Goal: Task Accomplishment & Management: Use online tool/utility

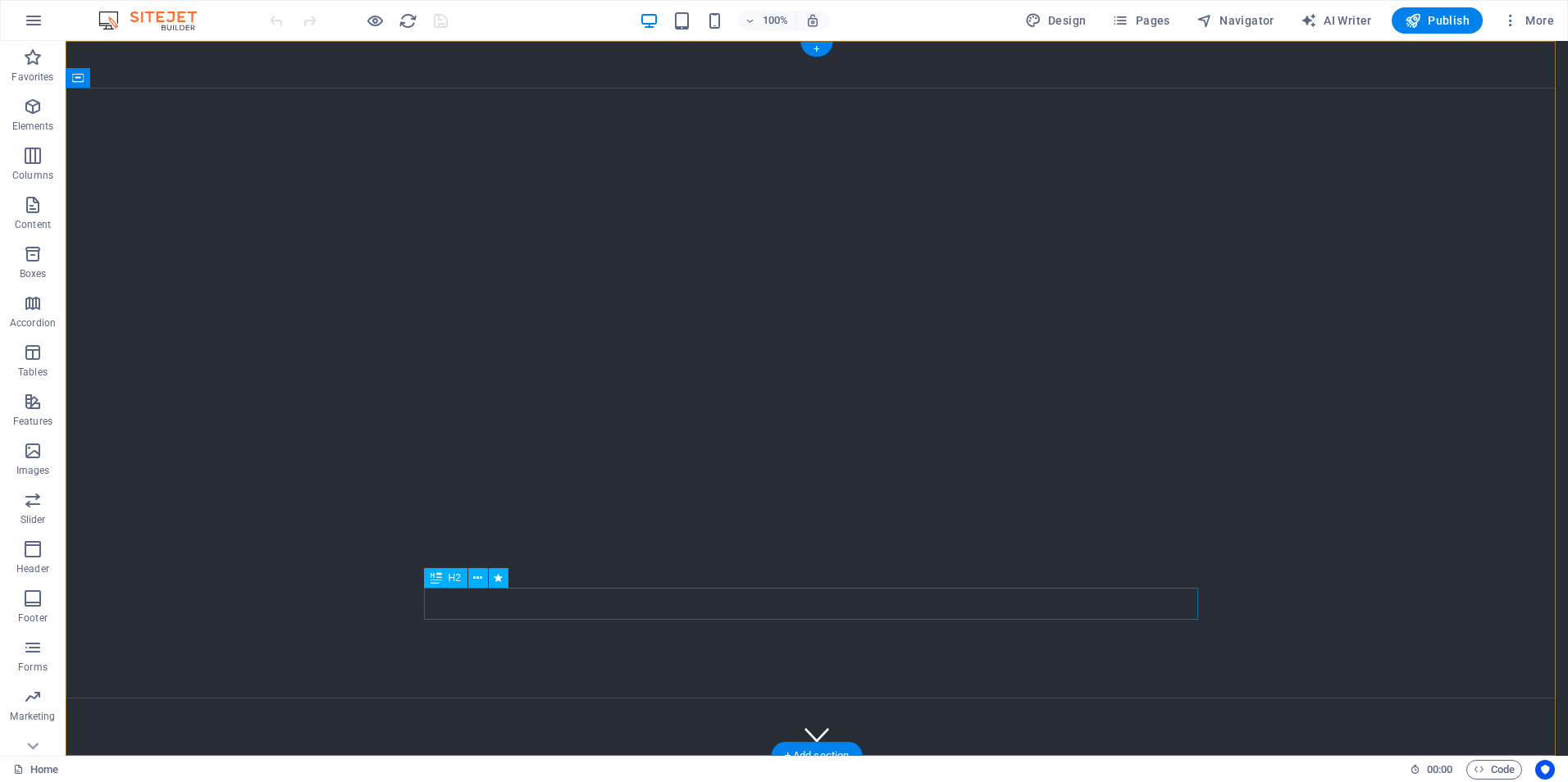
click at [477, 580] on icon at bounding box center [477, 578] width 9 height 17
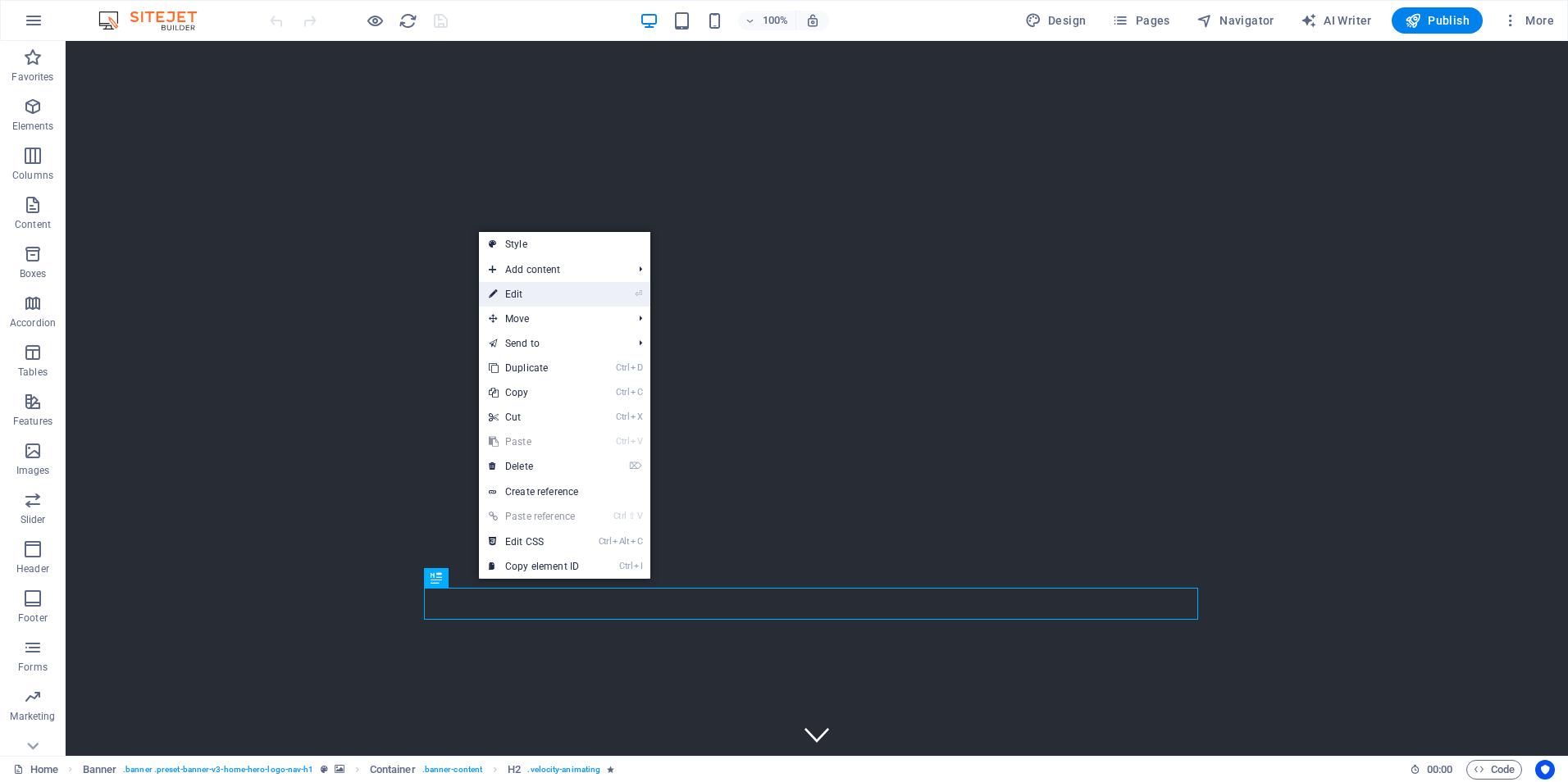
click at [516, 293] on link "⏎ Edit" at bounding box center [533, 294] width 110 height 25
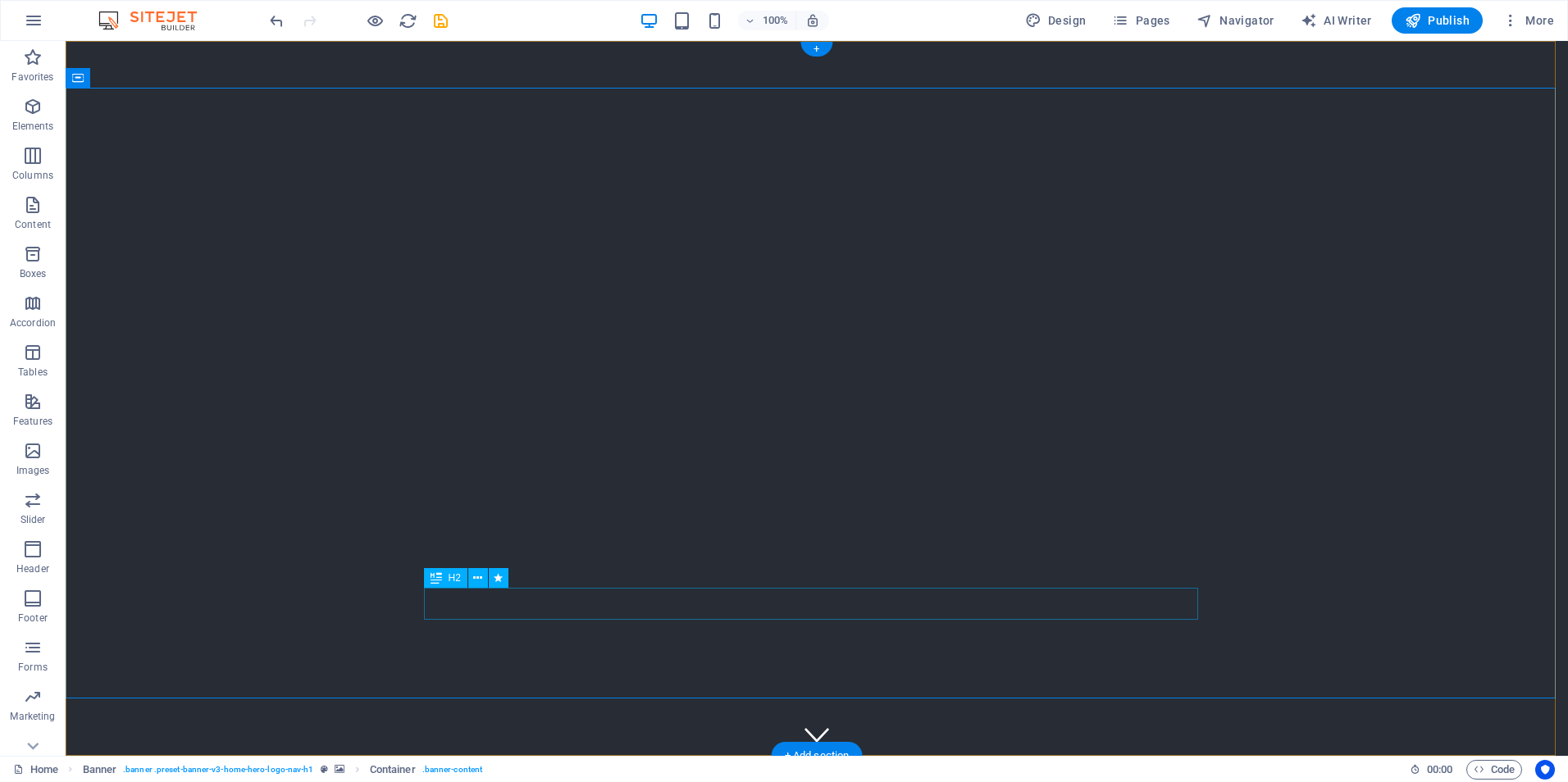
click at [148, 79] on icon at bounding box center [150, 78] width 9 height 17
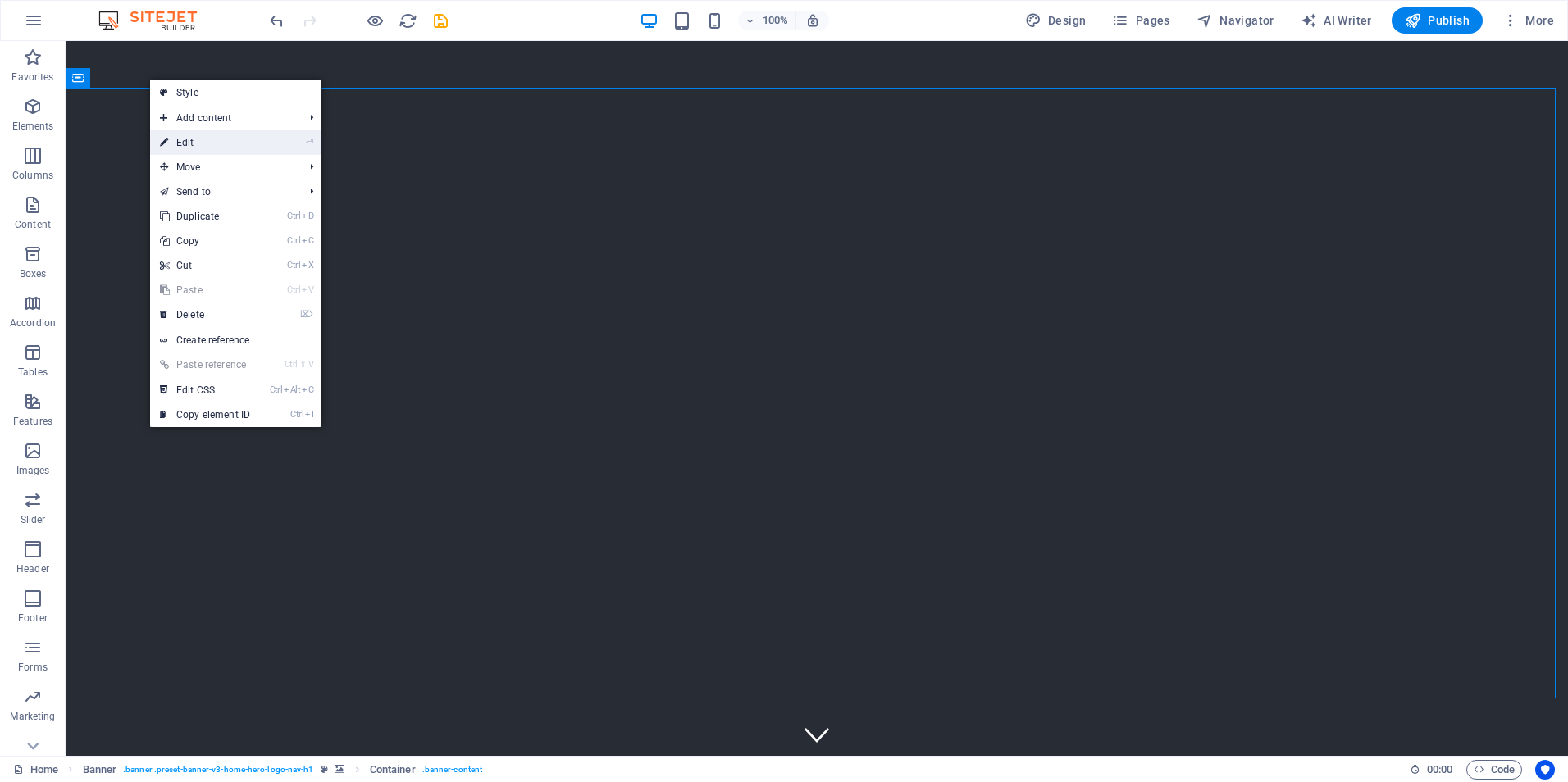
click at [191, 143] on link "⏎ Edit" at bounding box center [204, 143] width 110 height 25
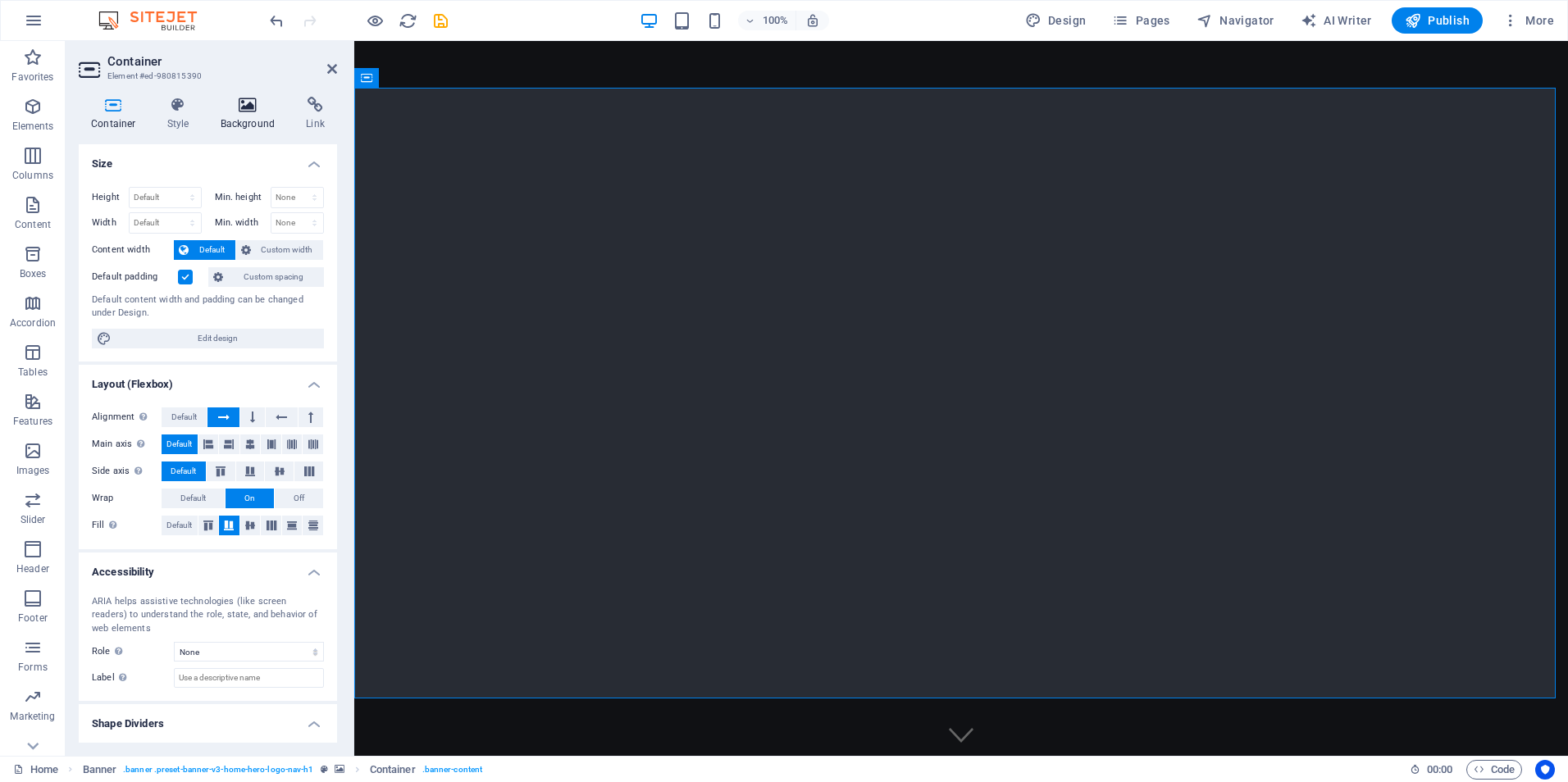
click at [240, 104] on icon at bounding box center [248, 105] width 79 height 17
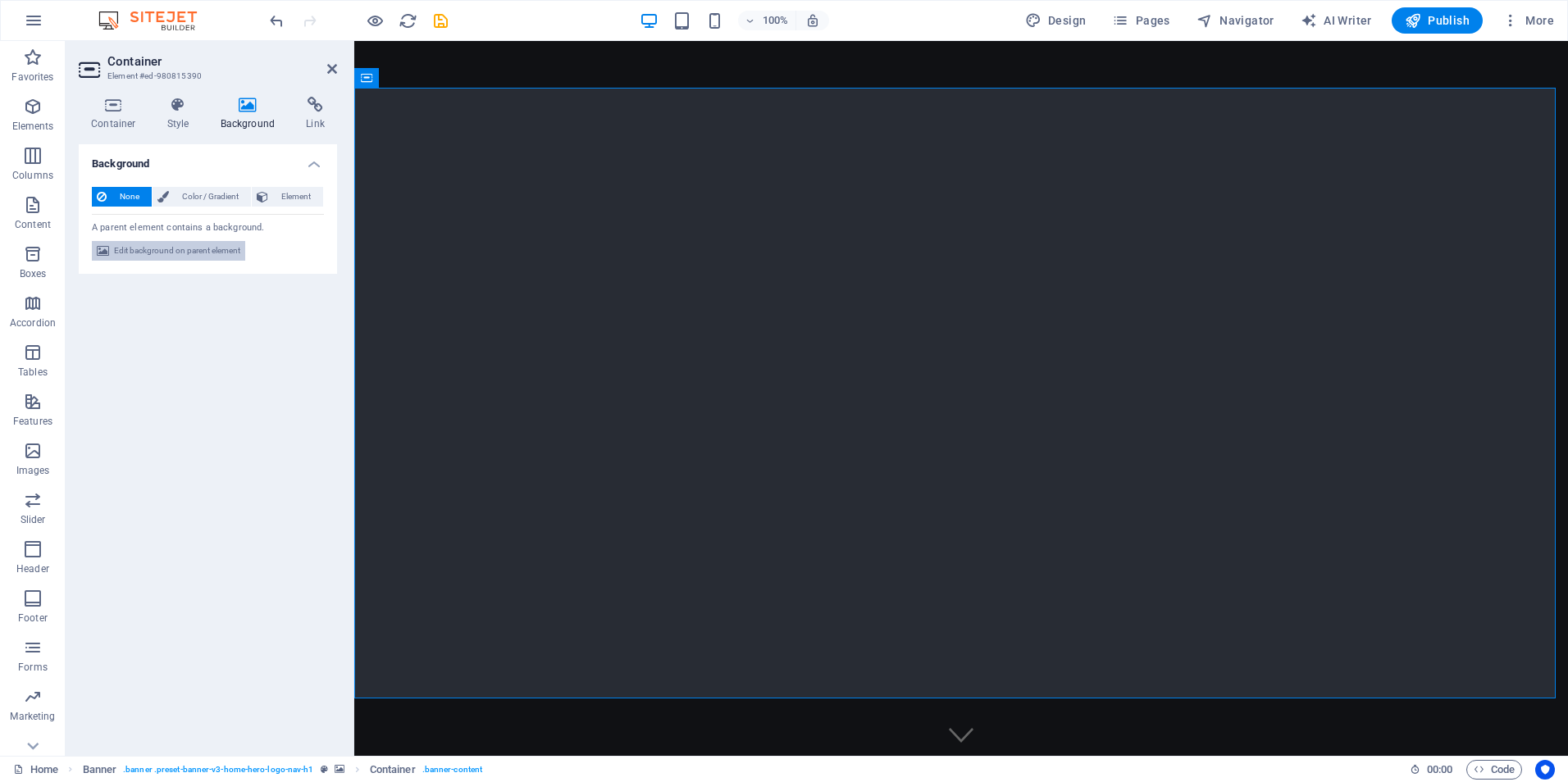
click at [203, 251] on span "Edit background on parent element" at bounding box center [177, 250] width 127 height 20
select select "ms"
select select "s"
select select "progressive"
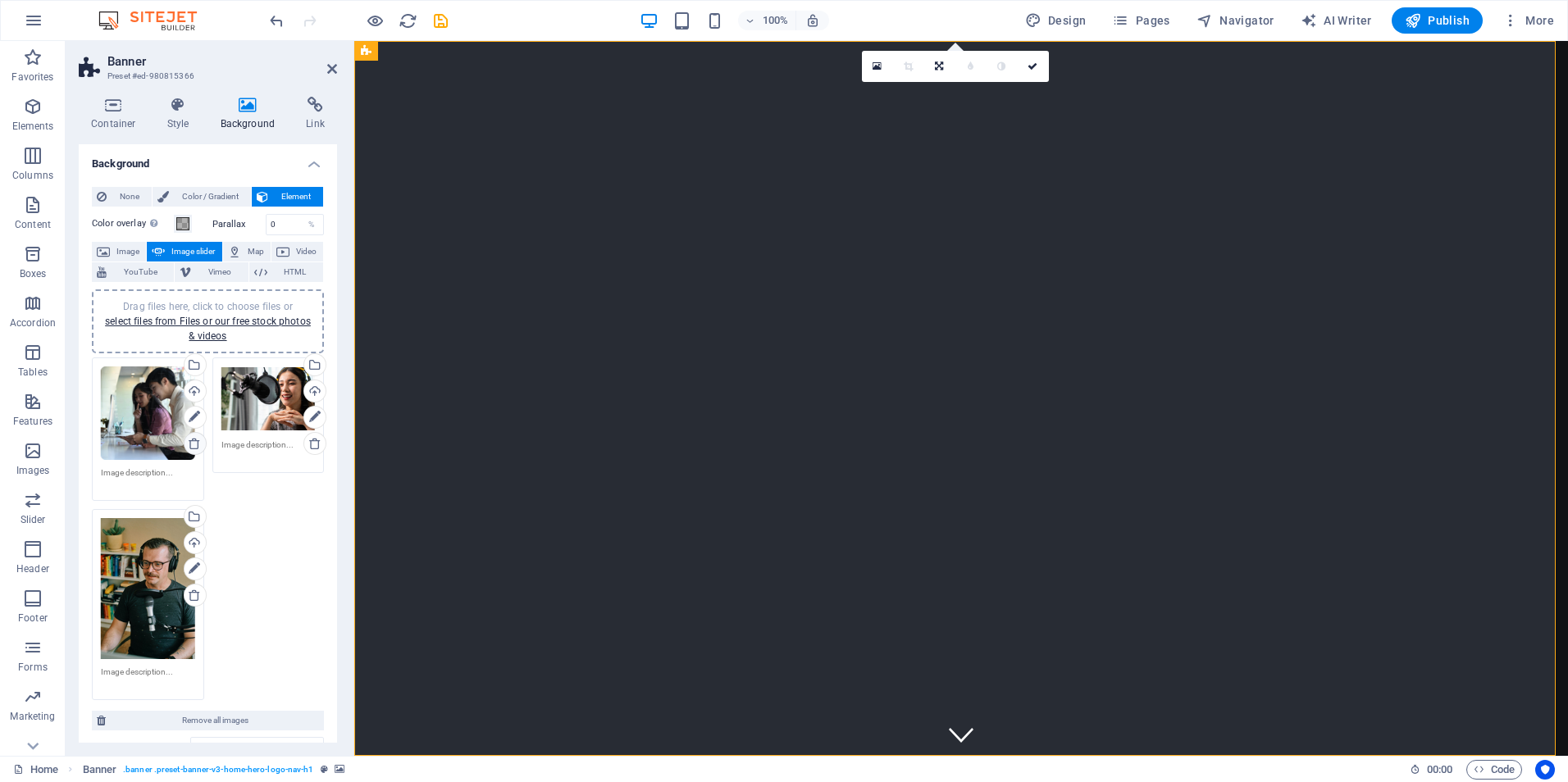
click at [188, 440] on icon at bounding box center [194, 443] width 13 height 13
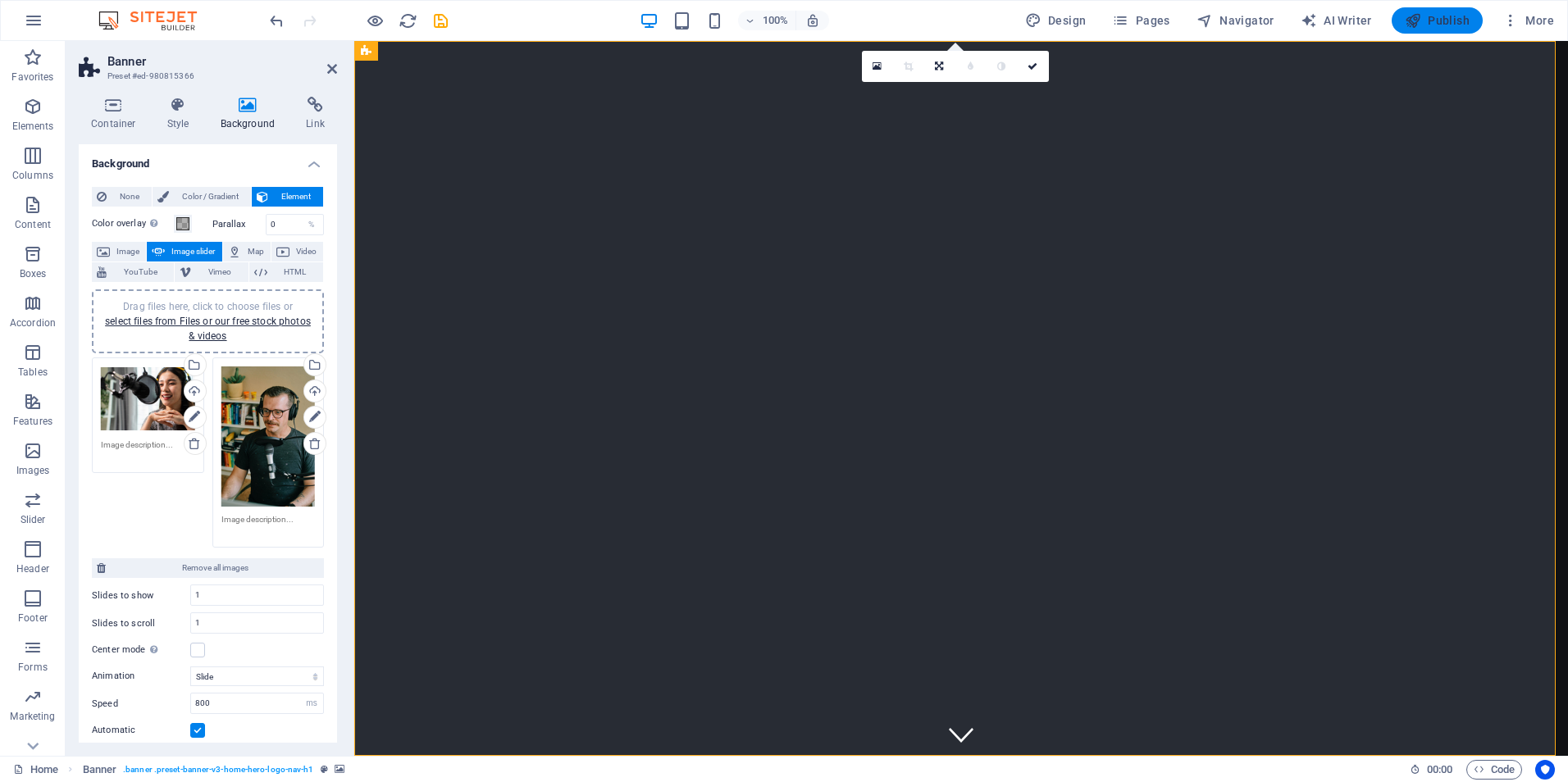
click at [1449, 17] on span "Publish" at bounding box center [1437, 21] width 65 height 17
checkbox input "false"
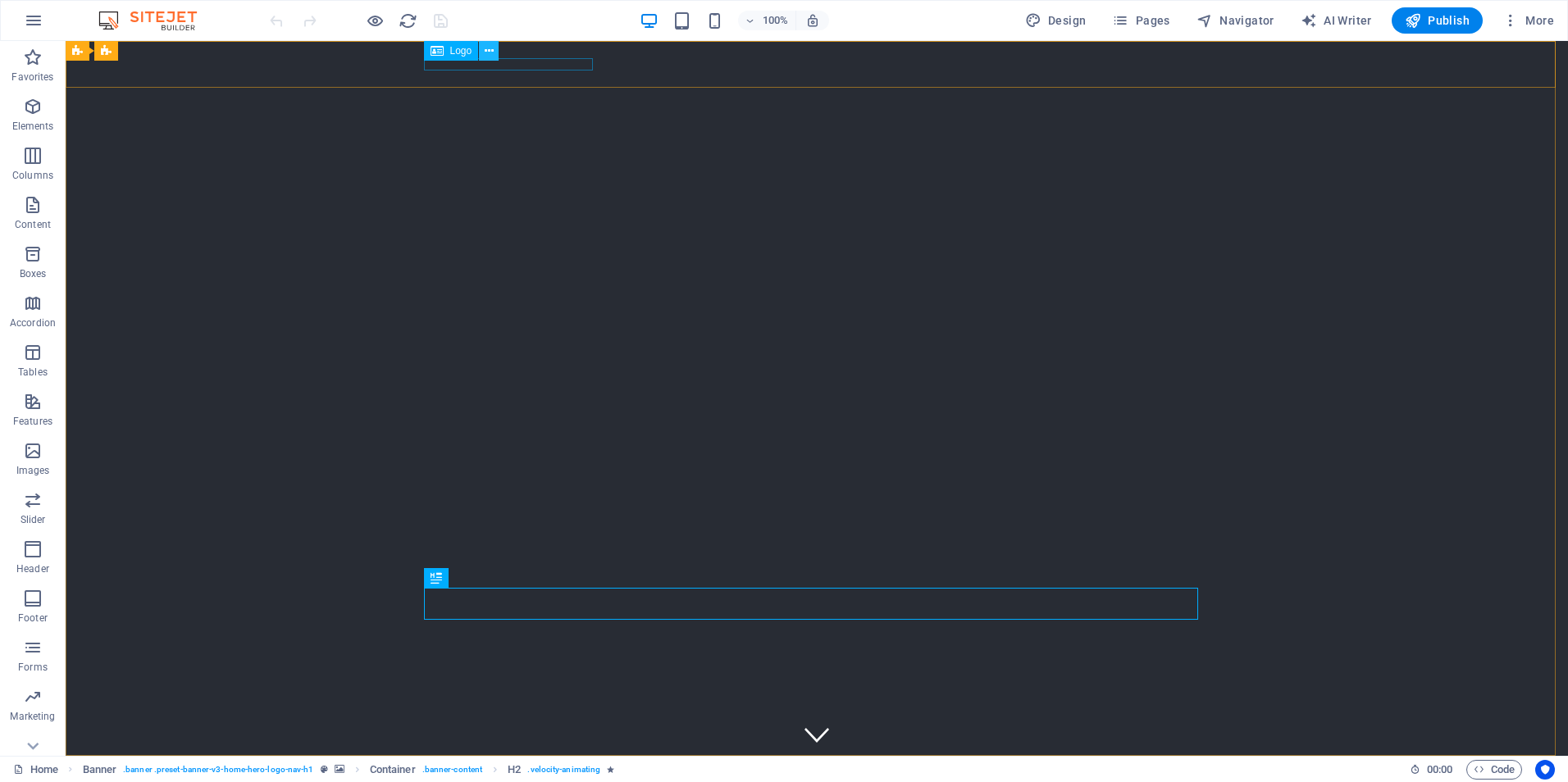
click at [490, 49] on icon at bounding box center [489, 51] width 9 height 17
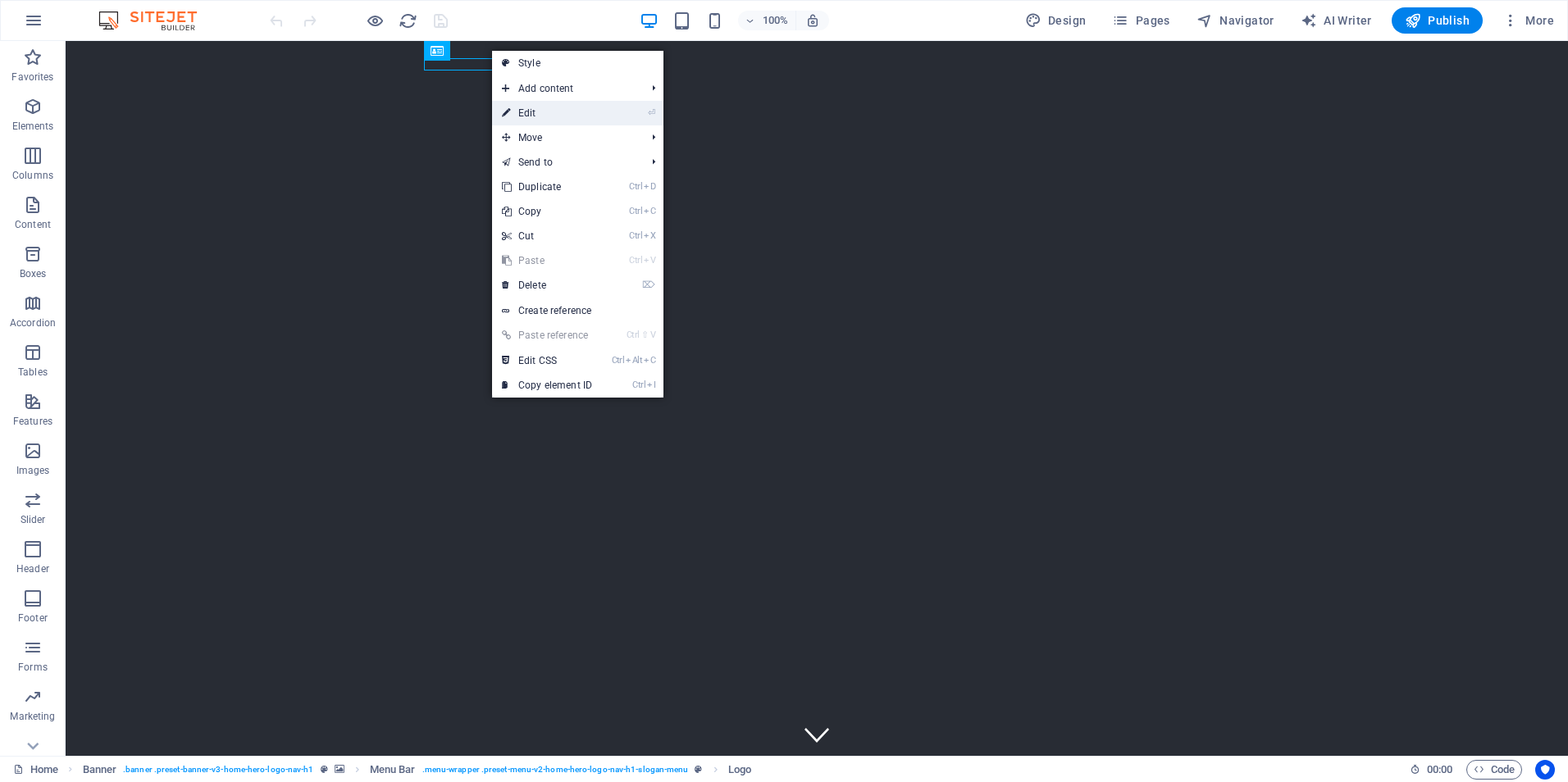
click at [528, 112] on link "⏎ Edit" at bounding box center [547, 113] width 110 height 25
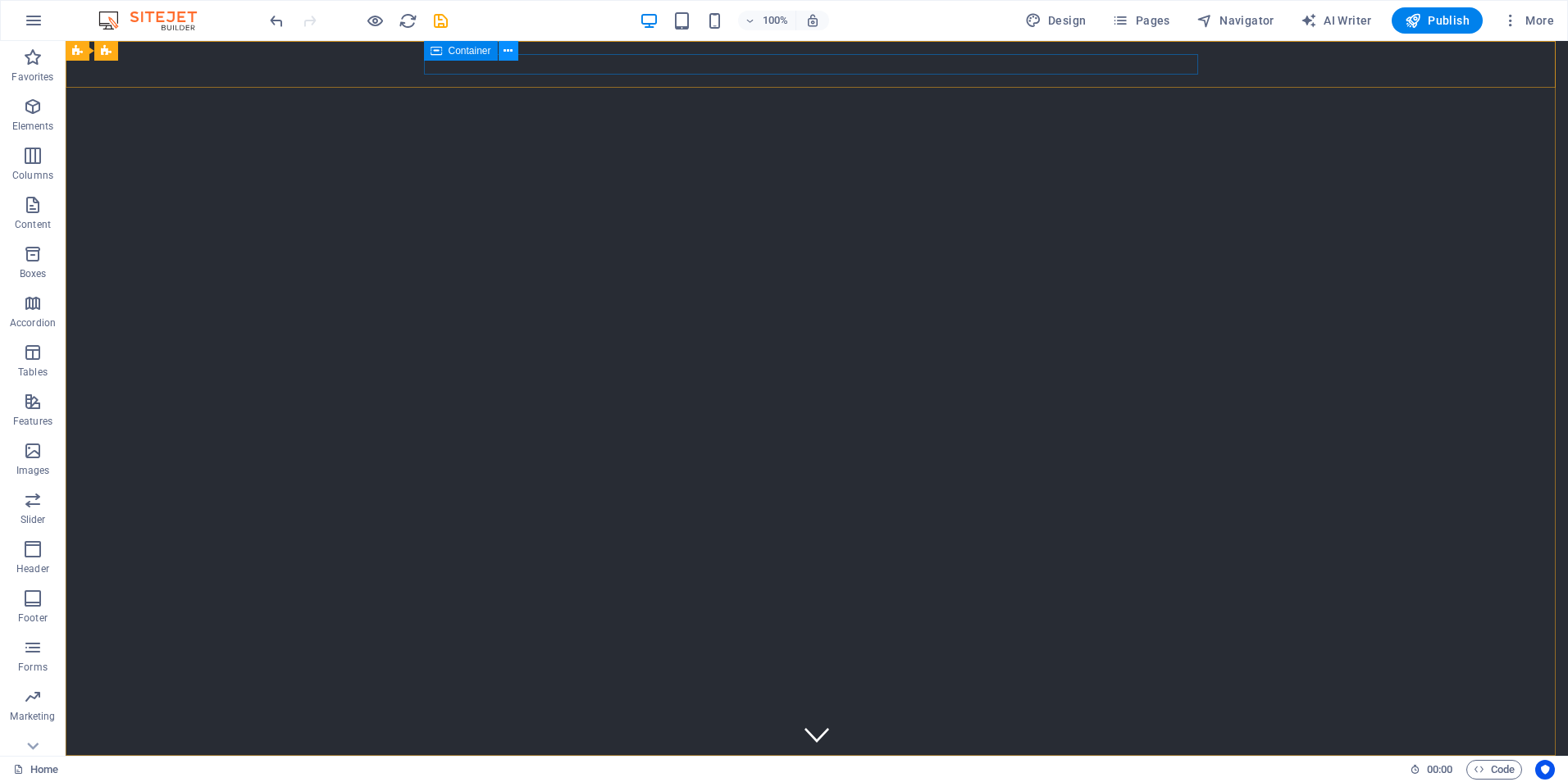
click at [505, 55] on icon at bounding box center [508, 51] width 9 height 17
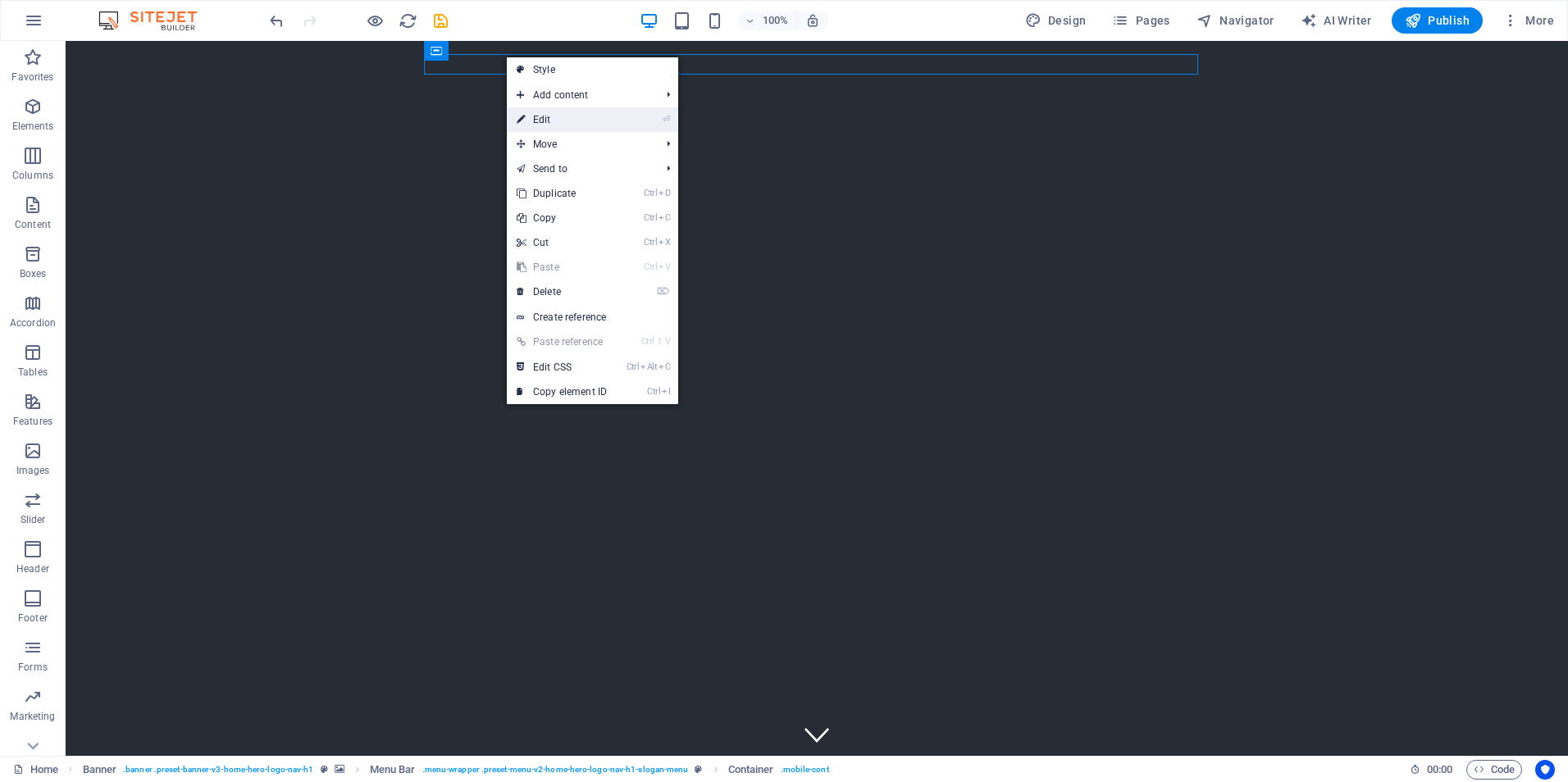
click at [547, 123] on link "⏎ Edit" at bounding box center [562, 120] width 110 height 25
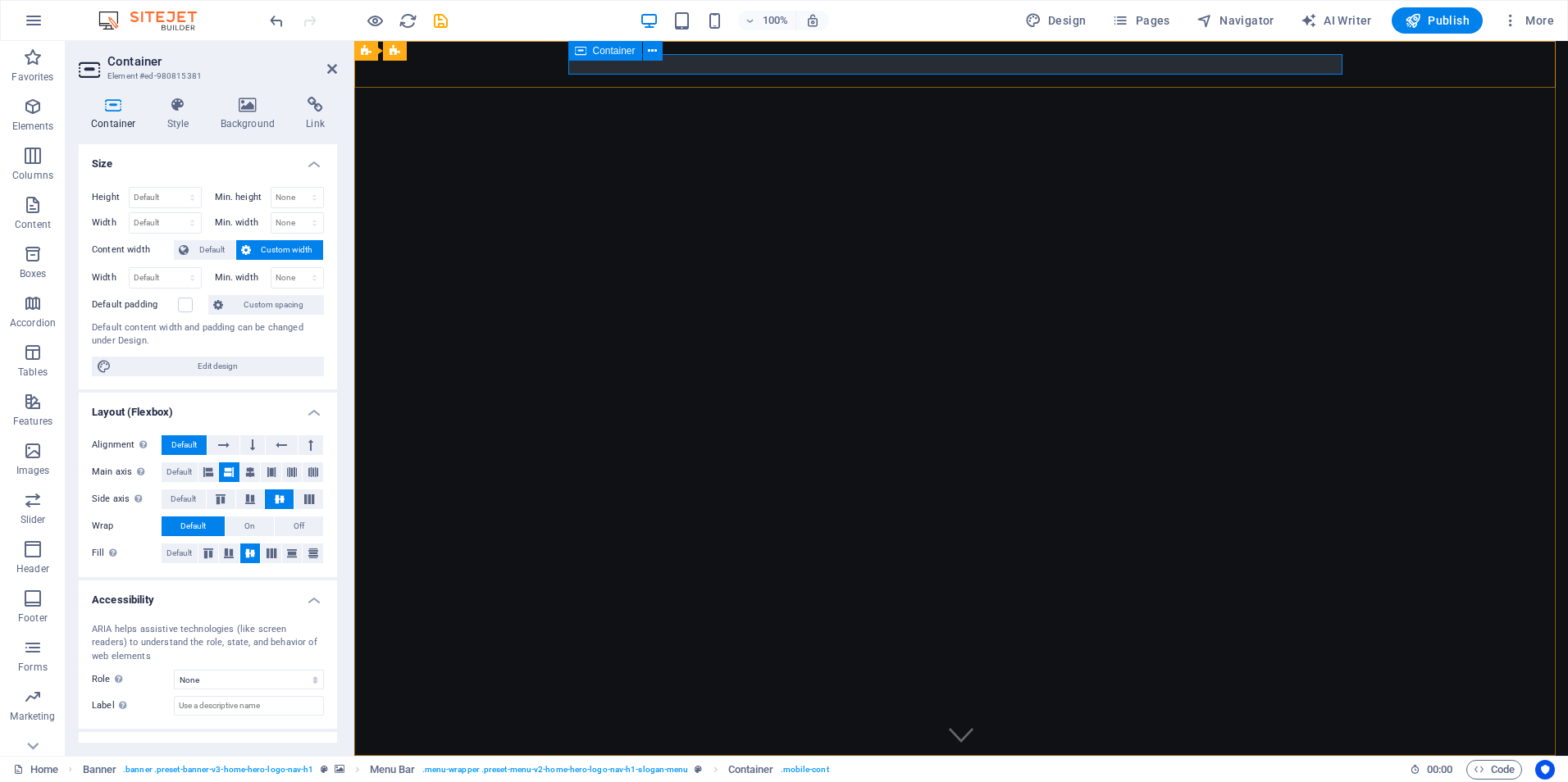
click at [603, 769] on div at bounding box center [961, 779] width 774 height 21
click at [655, 51] on icon at bounding box center [652, 51] width 9 height 17
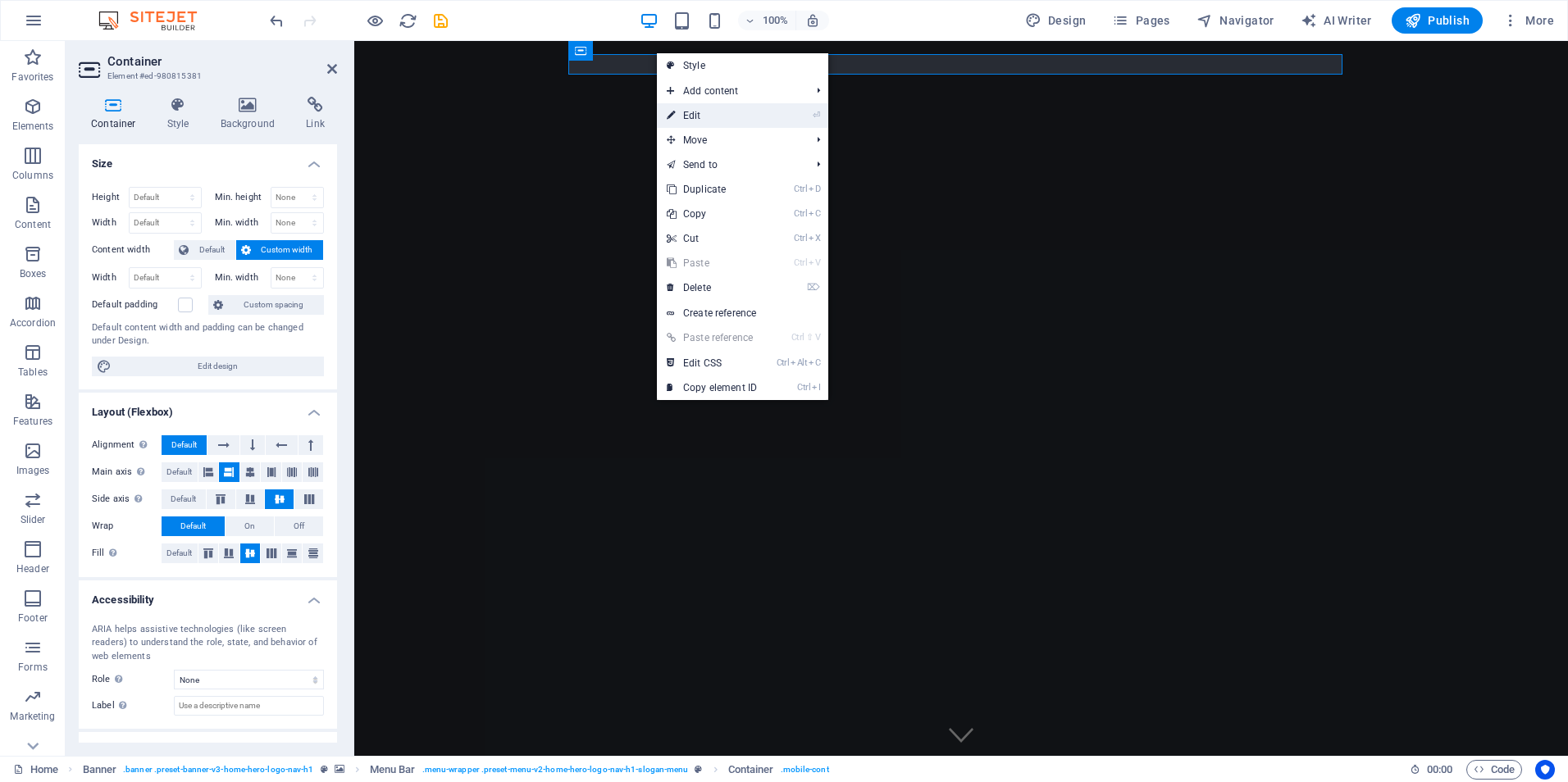
click at [693, 116] on link "⏎ Edit" at bounding box center [711, 116] width 110 height 25
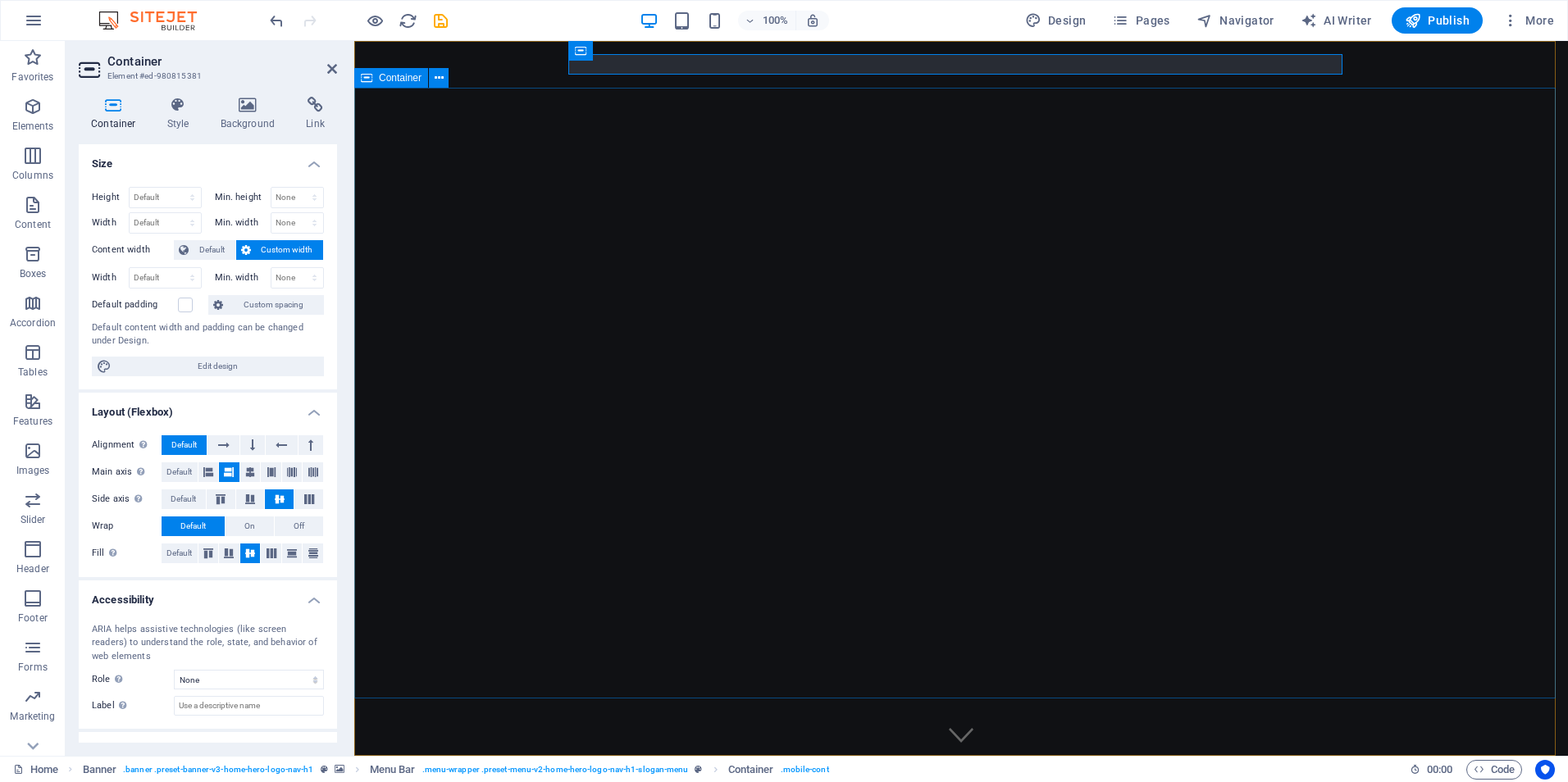
click at [405, 80] on span "Container" at bounding box center [400, 78] width 43 height 10
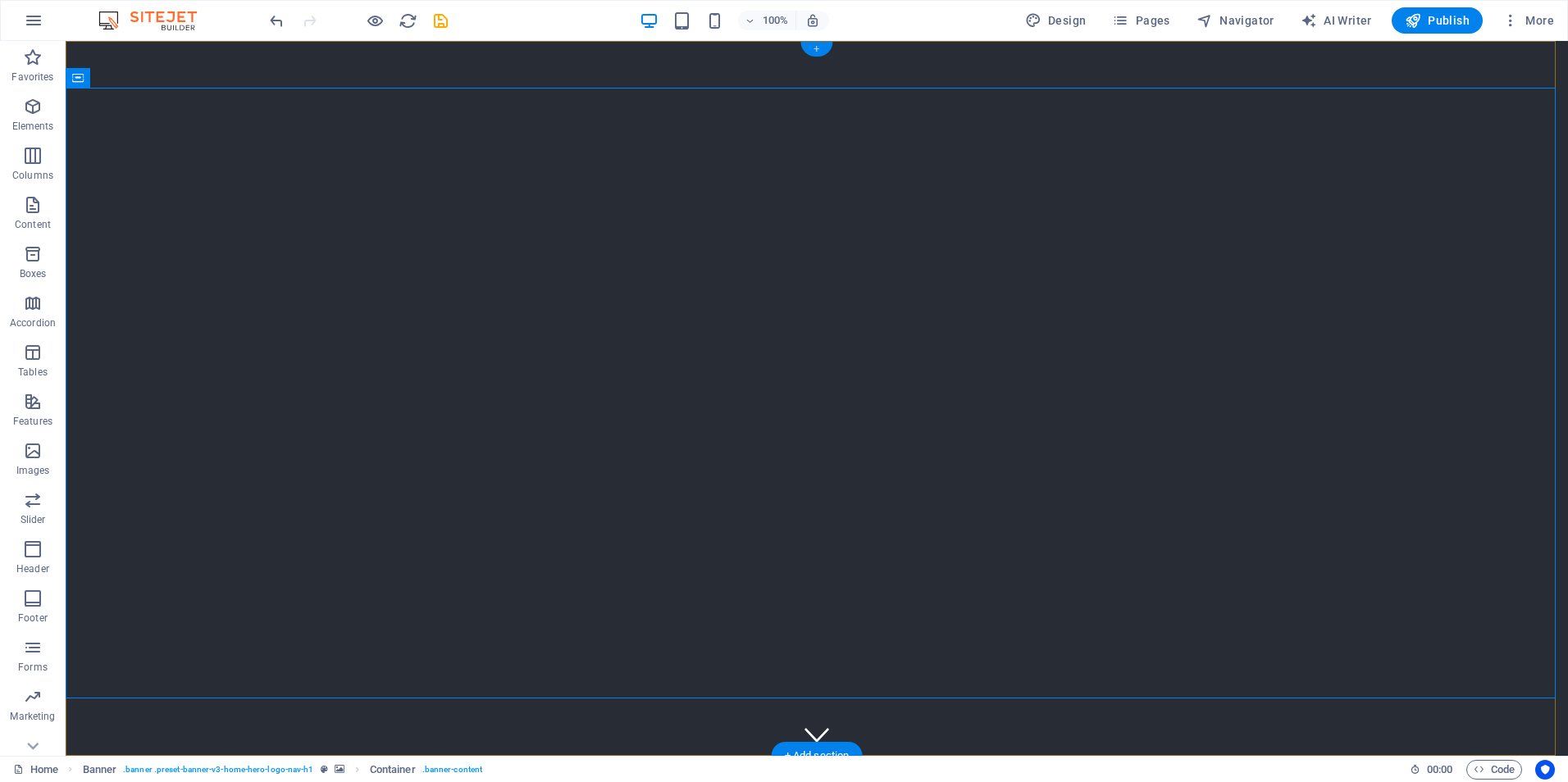
click at [810, 49] on div "+" at bounding box center [816, 50] width 32 height 15
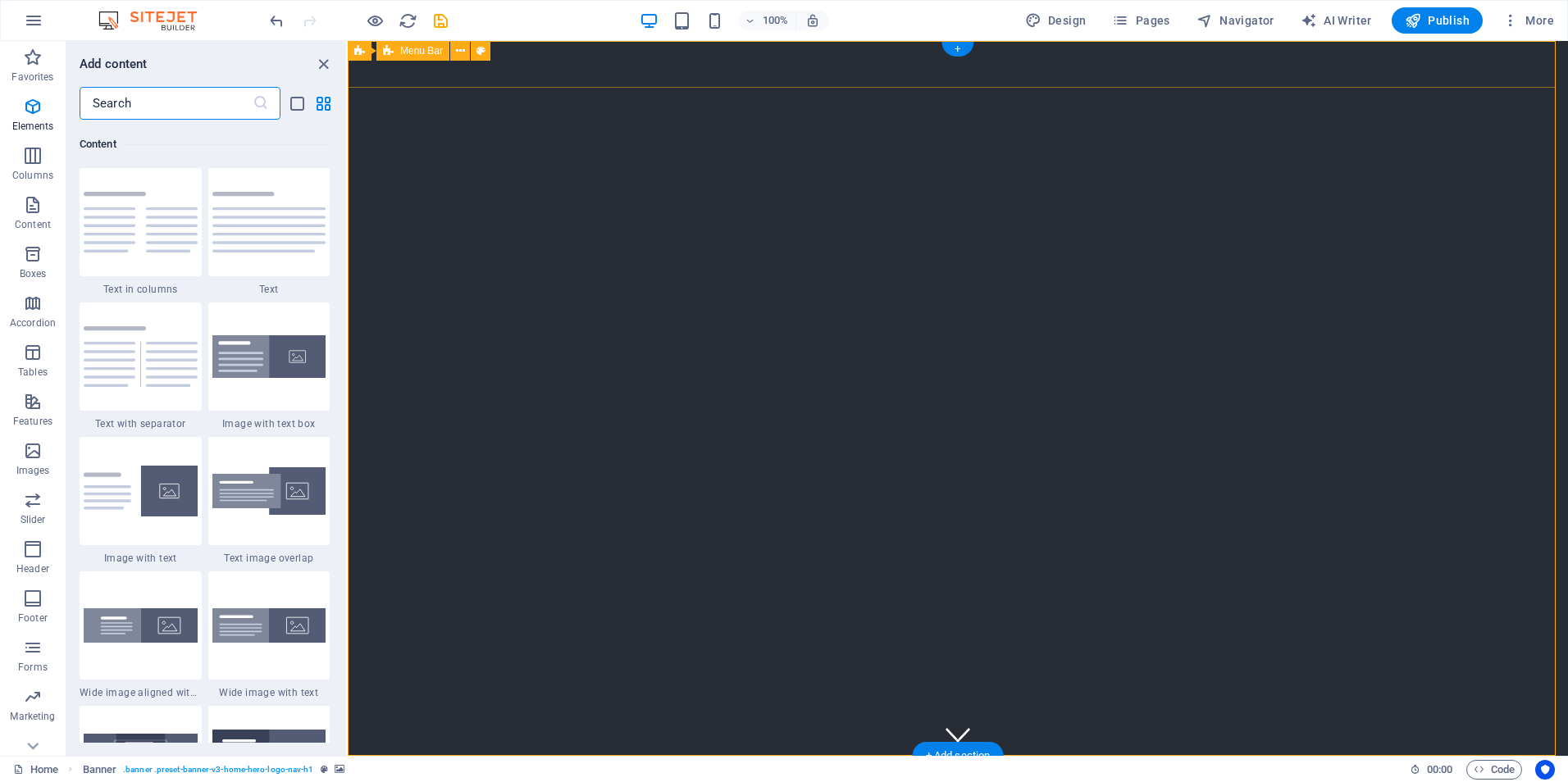
scroll to position [2868, 0]
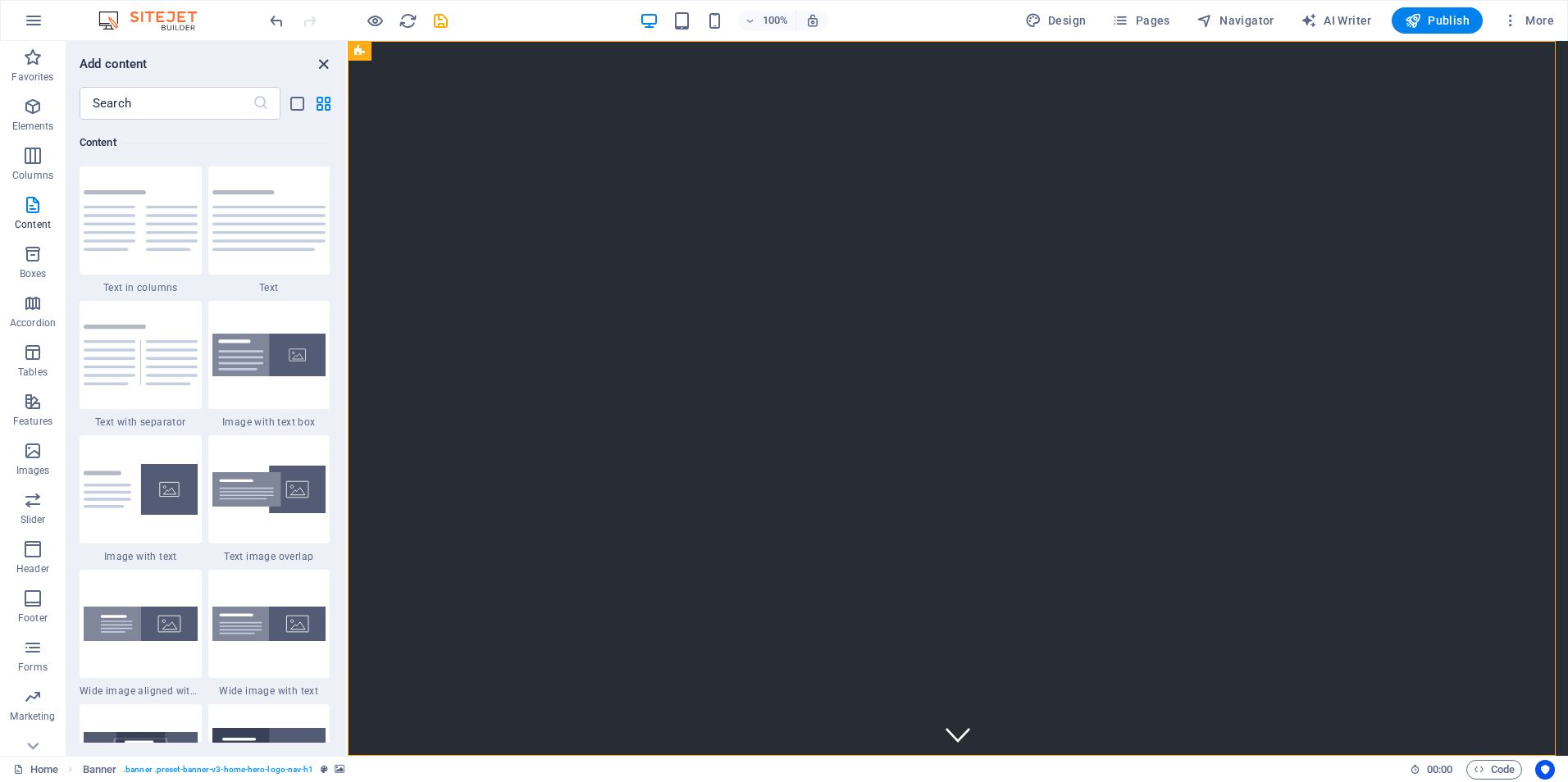
click at [320, 59] on icon "close panel" at bounding box center [323, 64] width 19 height 19
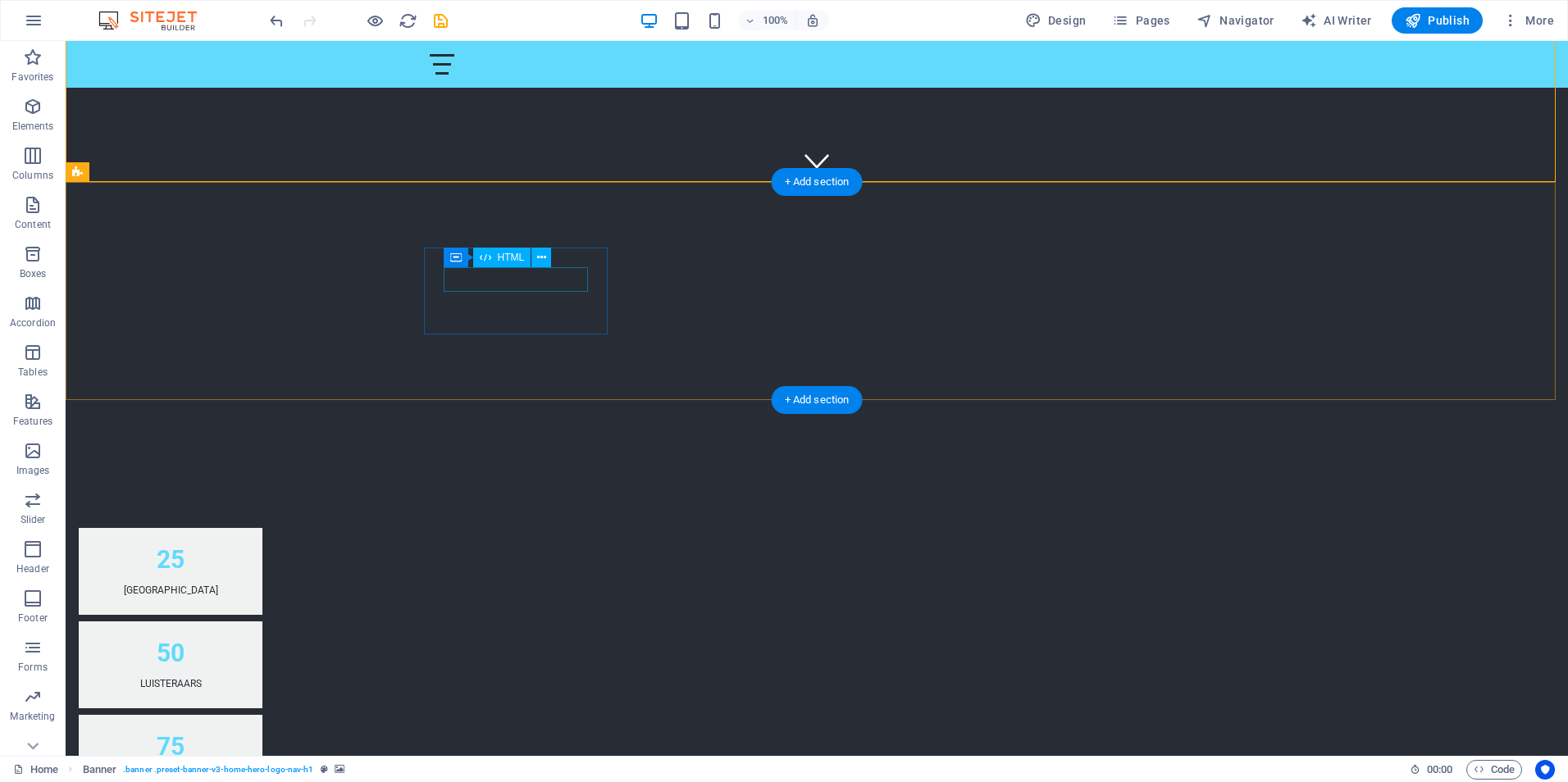
scroll to position [328, 0]
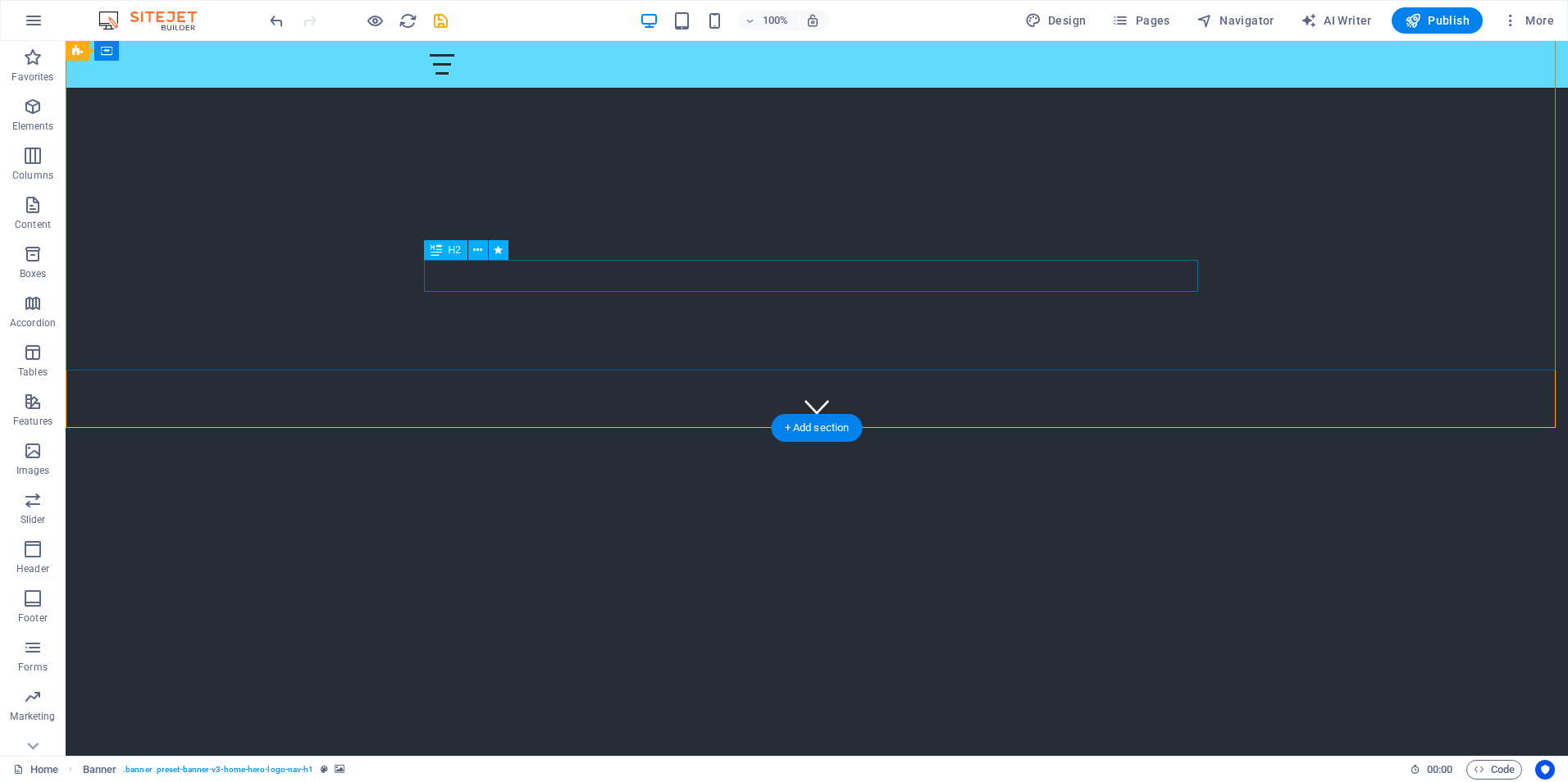
click at [770, 540] on div "Welkom bij Radioknesselare" at bounding box center [817, 556] width 774 height 32
click at [825, 540] on div "Welkom bij Radioknesselare" at bounding box center [817, 556] width 774 height 32
click at [477, 249] on icon at bounding box center [477, 250] width 9 height 17
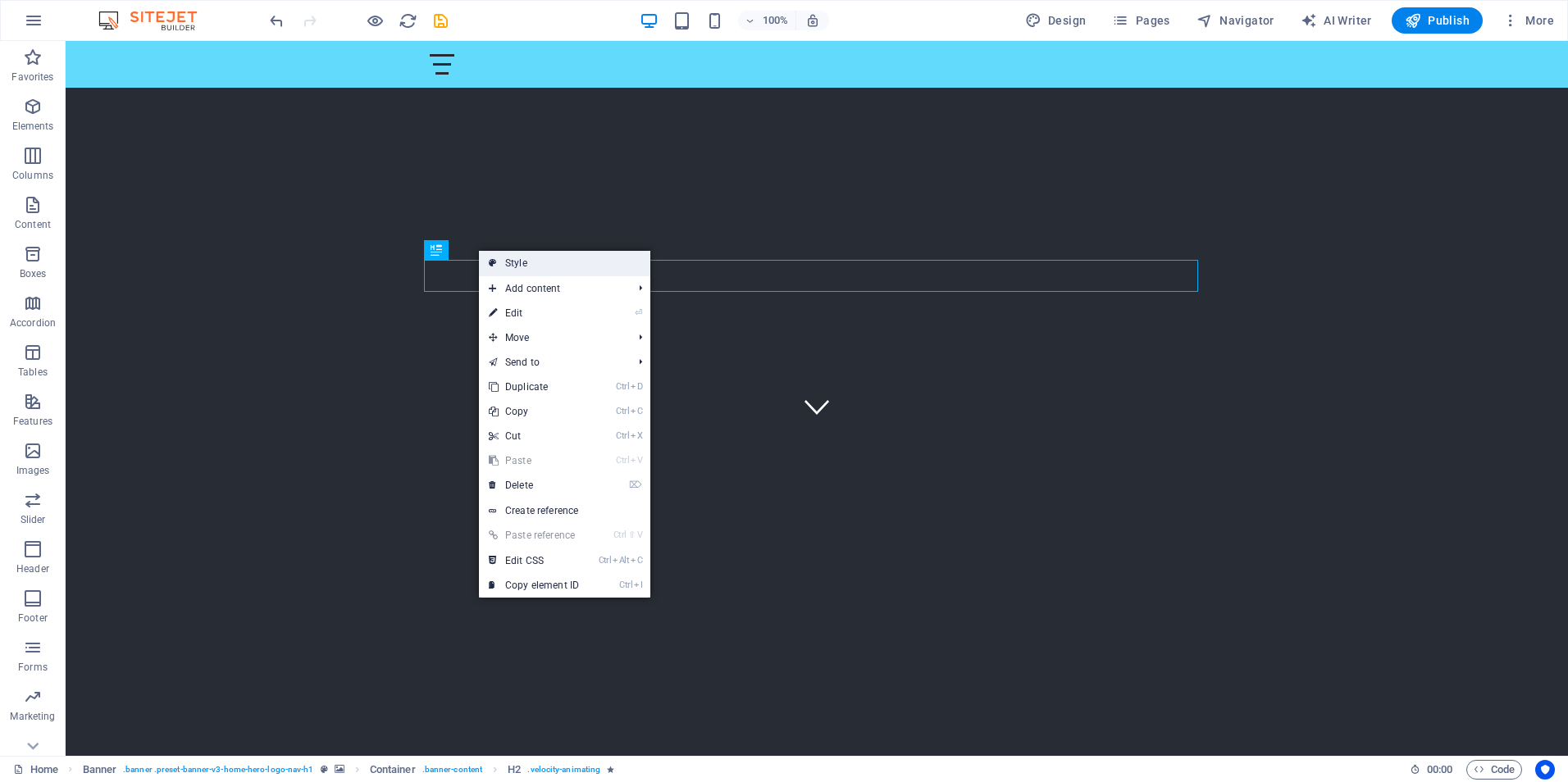
click at [512, 260] on link "Style" at bounding box center [564, 263] width 171 height 25
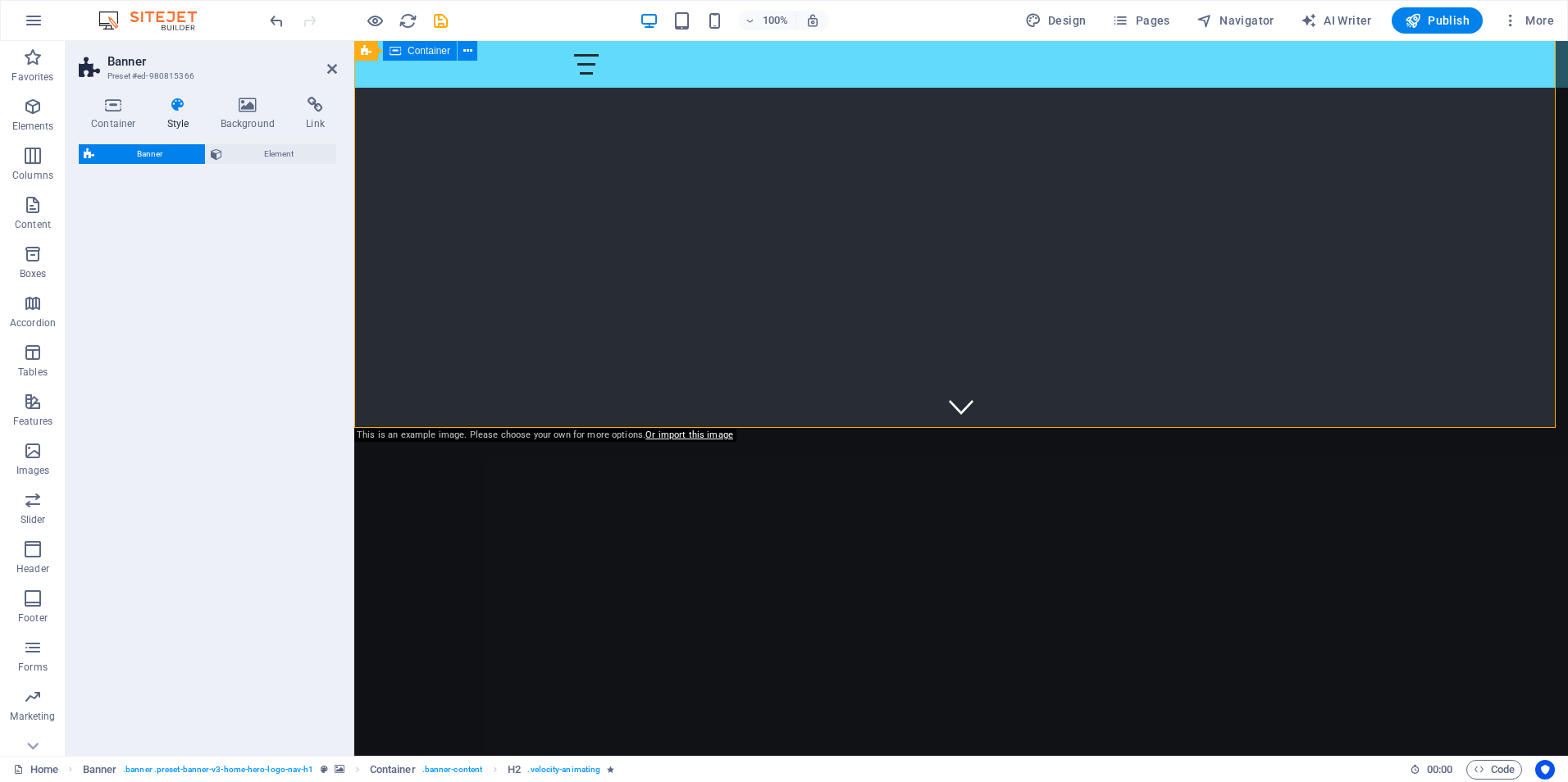
select select "preset-banner-v3-home-hero-logo-nav-h1"
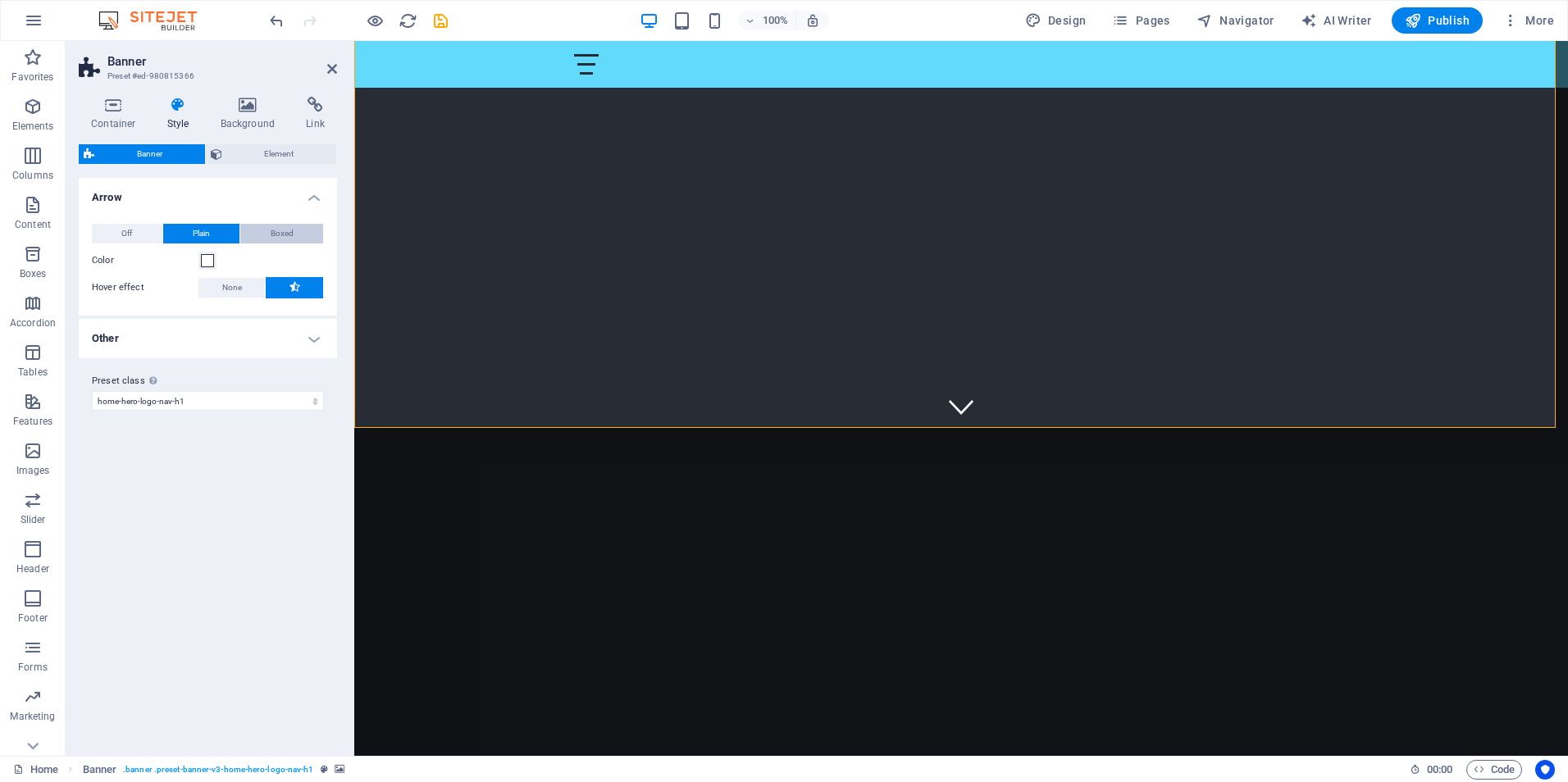
click at [291, 234] on span "Boxed" at bounding box center [282, 234] width 23 height 20
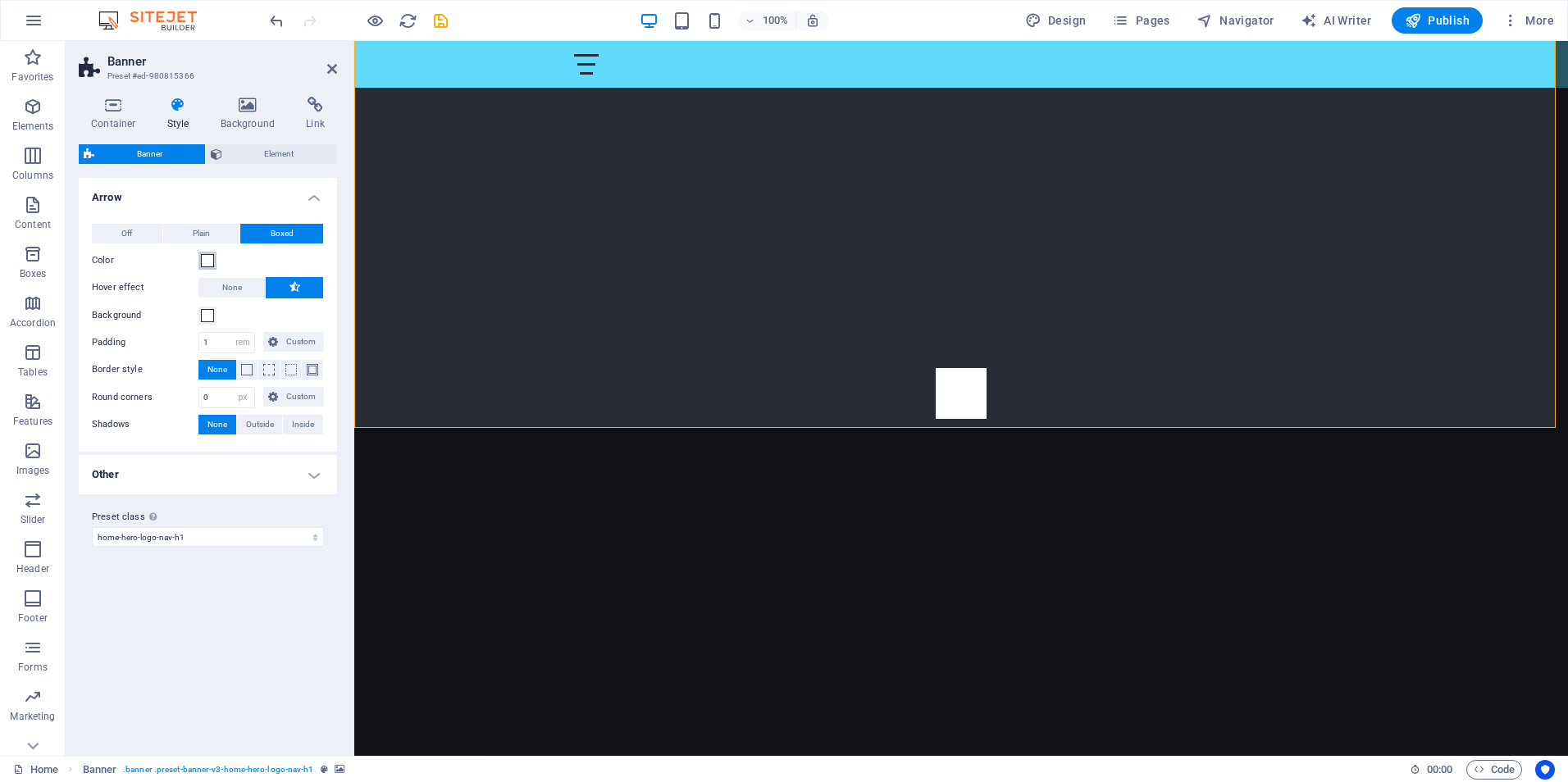
click at [209, 258] on span at bounding box center [208, 260] width 13 height 13
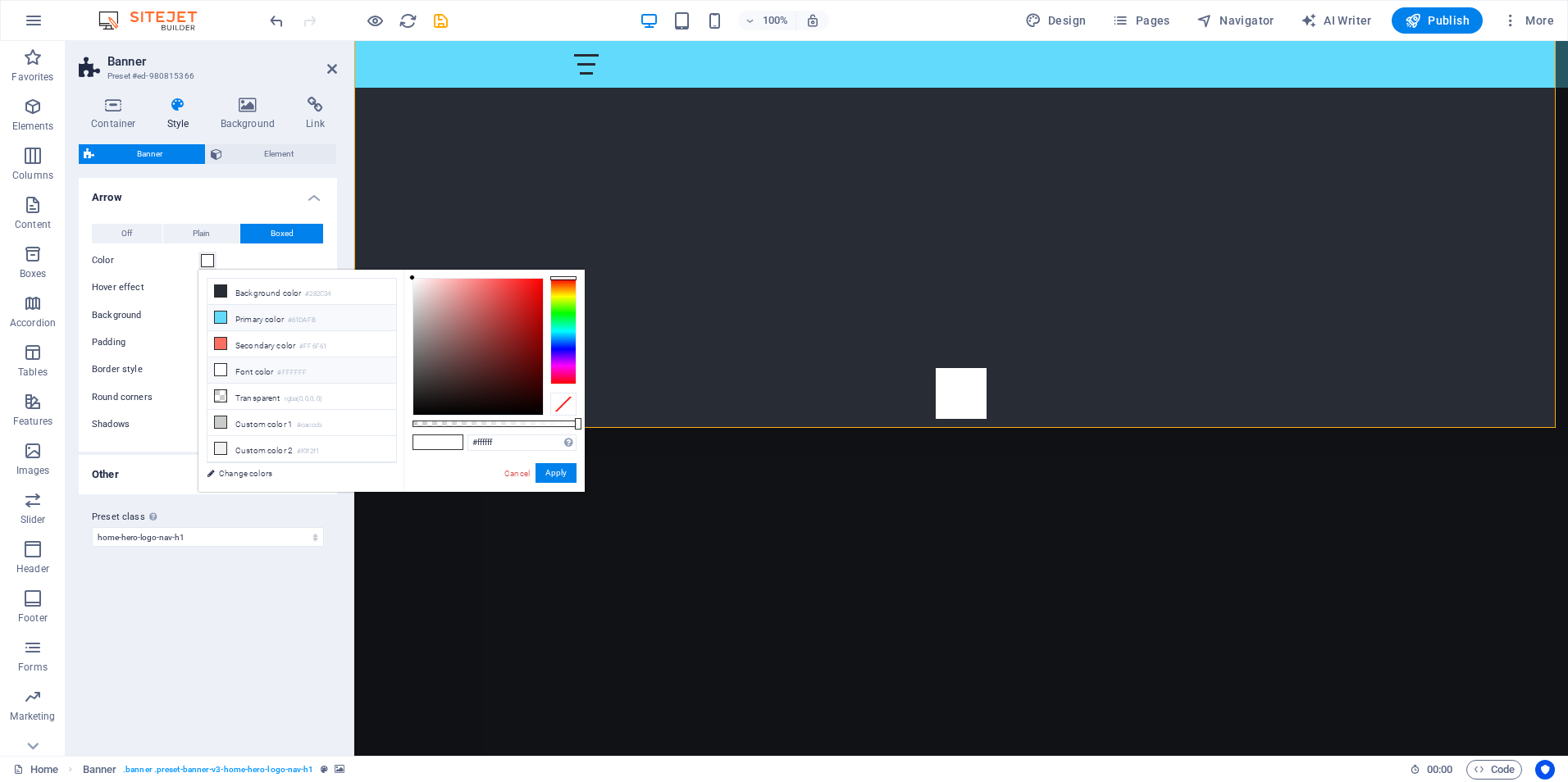
click at [222, 315] on icon at bounding box center [221, 317] width 12 height 12
type input "#61dafb"
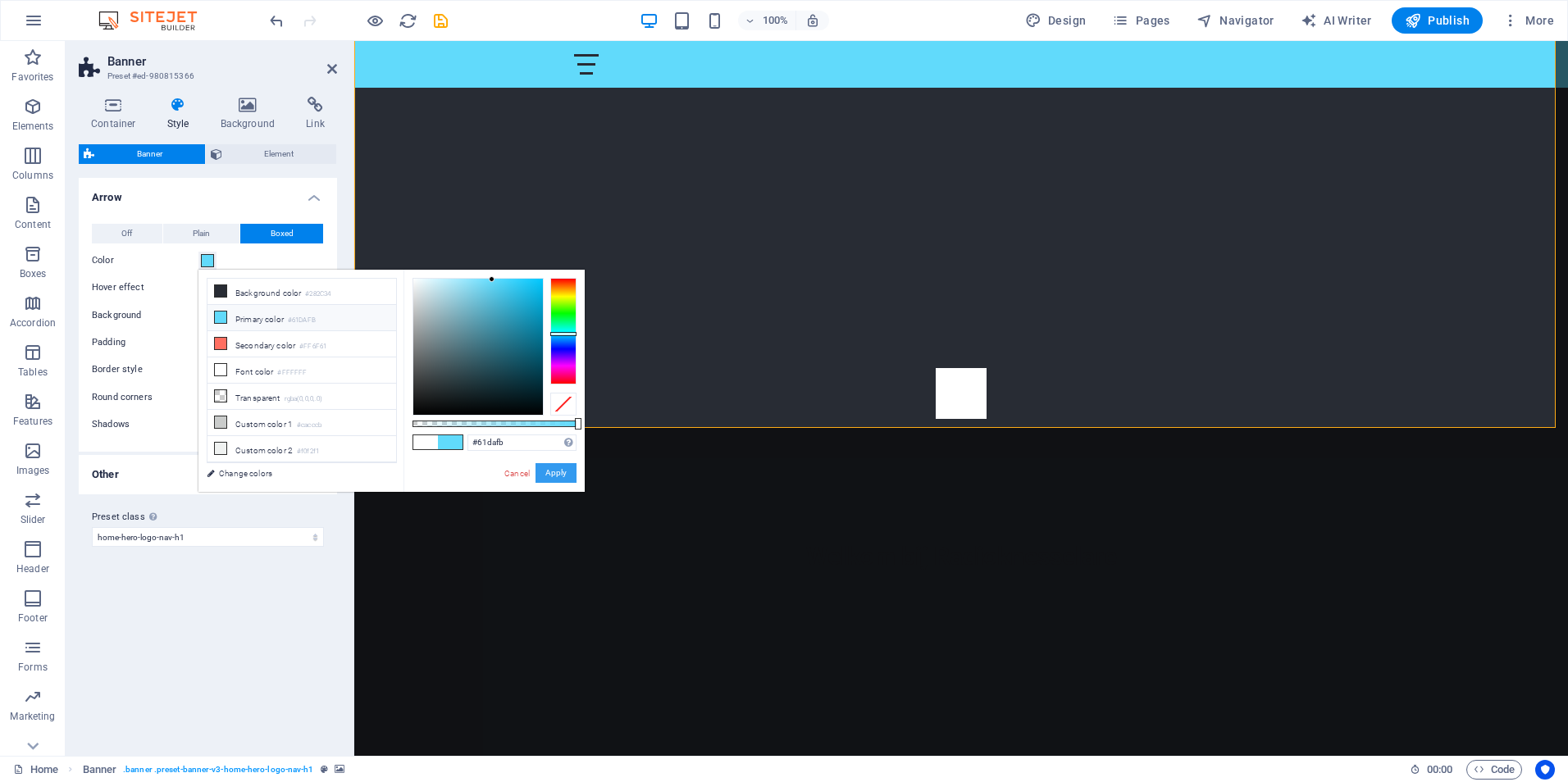
click at [548, 475] on button "Apply" at bounding box center [556, 473] width 41 height 20
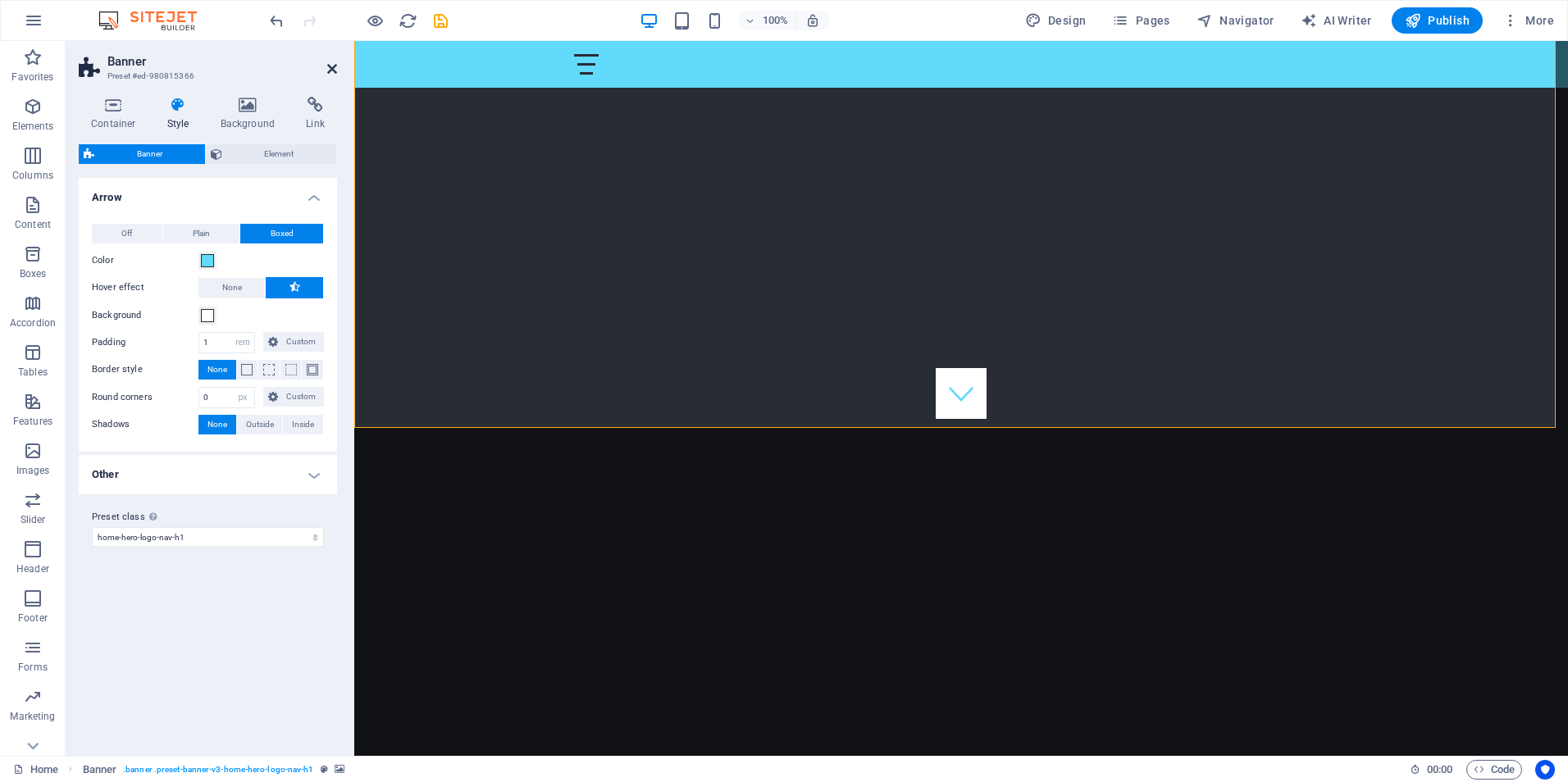
click at [327, 68] on icon at bounding box center [332, 69] width 10 height 13
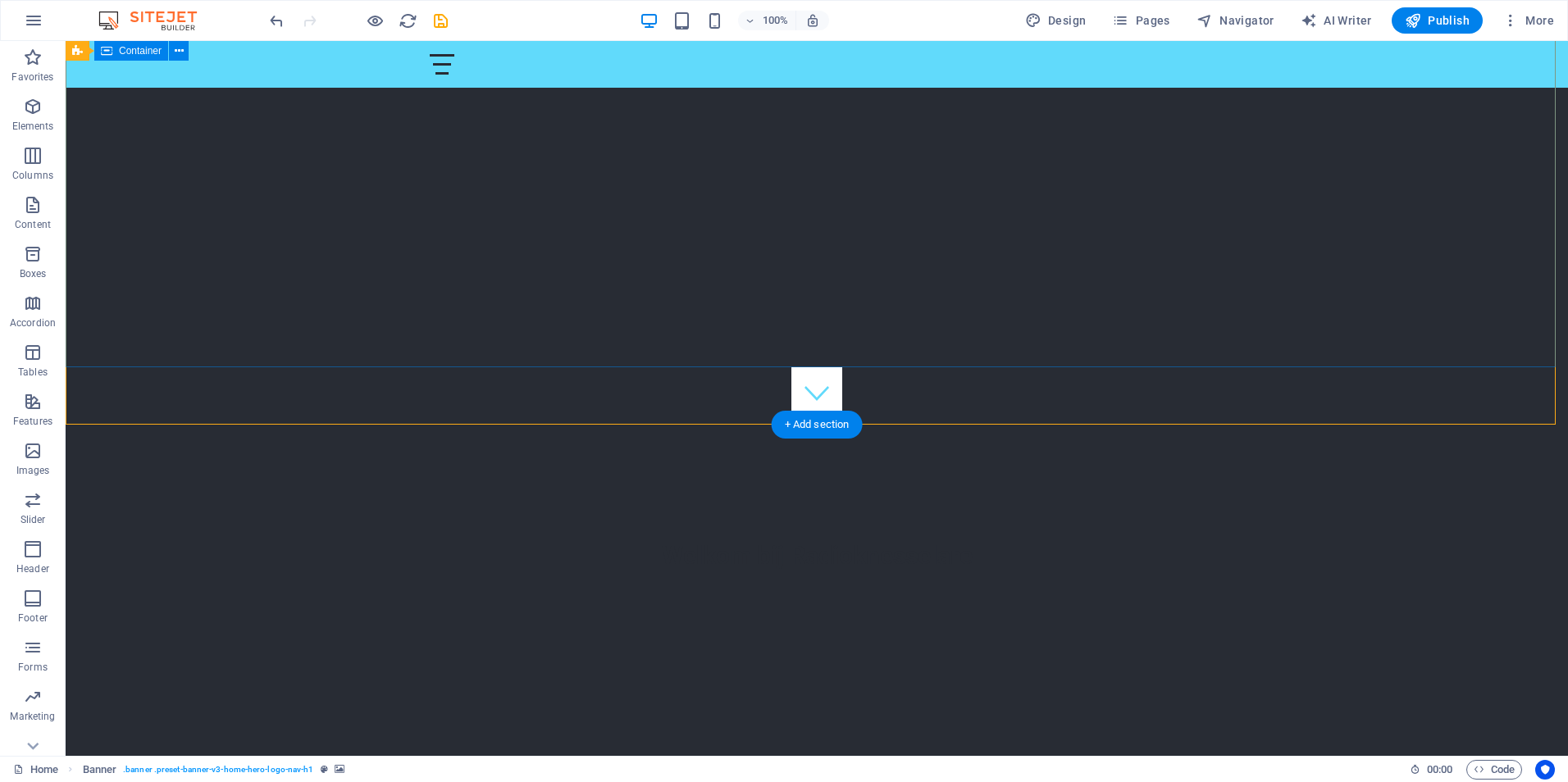
scroll to position [246, 0]
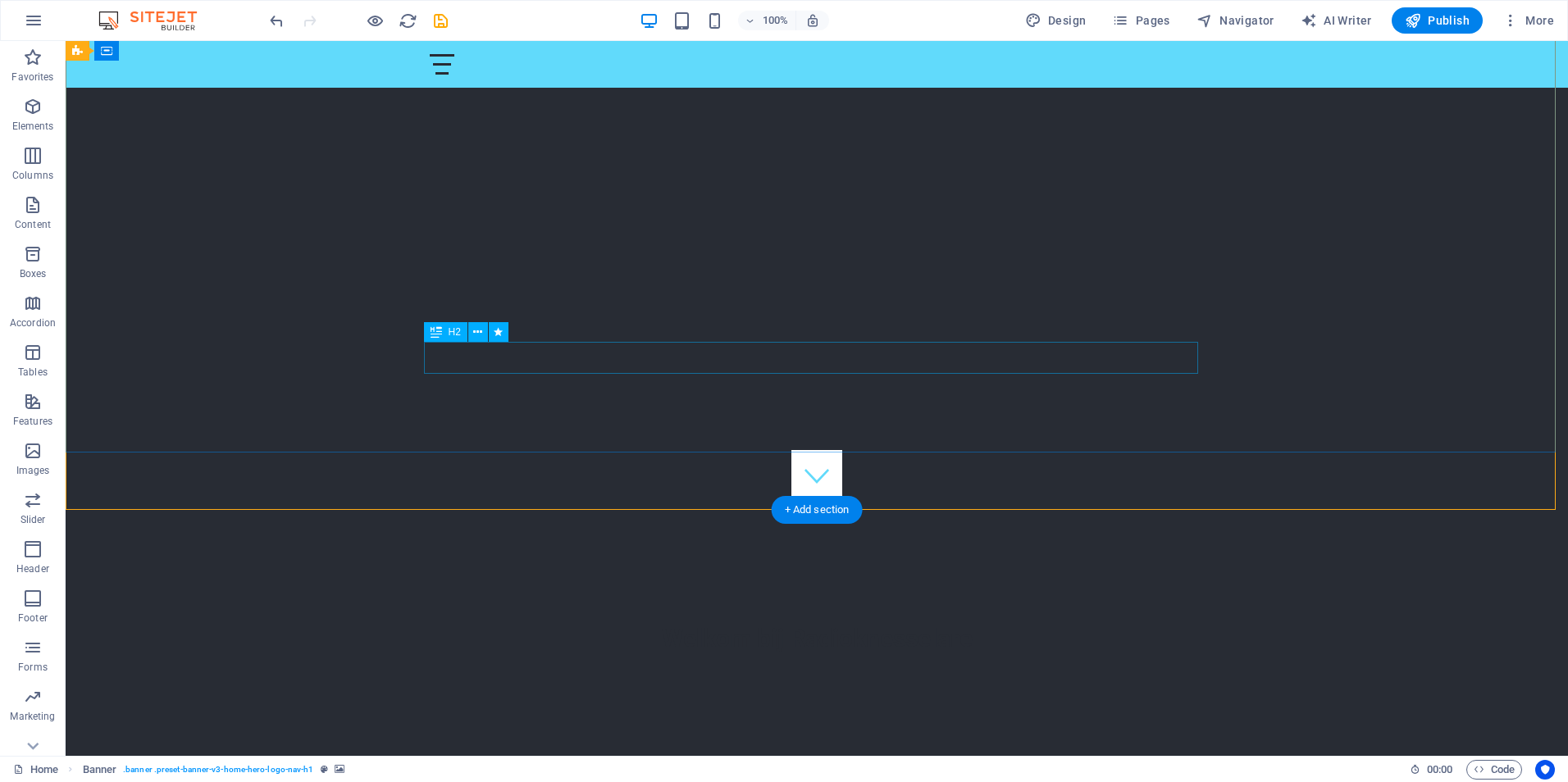
click at [776, 622] on div "Welkom bij Radioknesselare" at bounding box center [817, 638] width 774 height 32
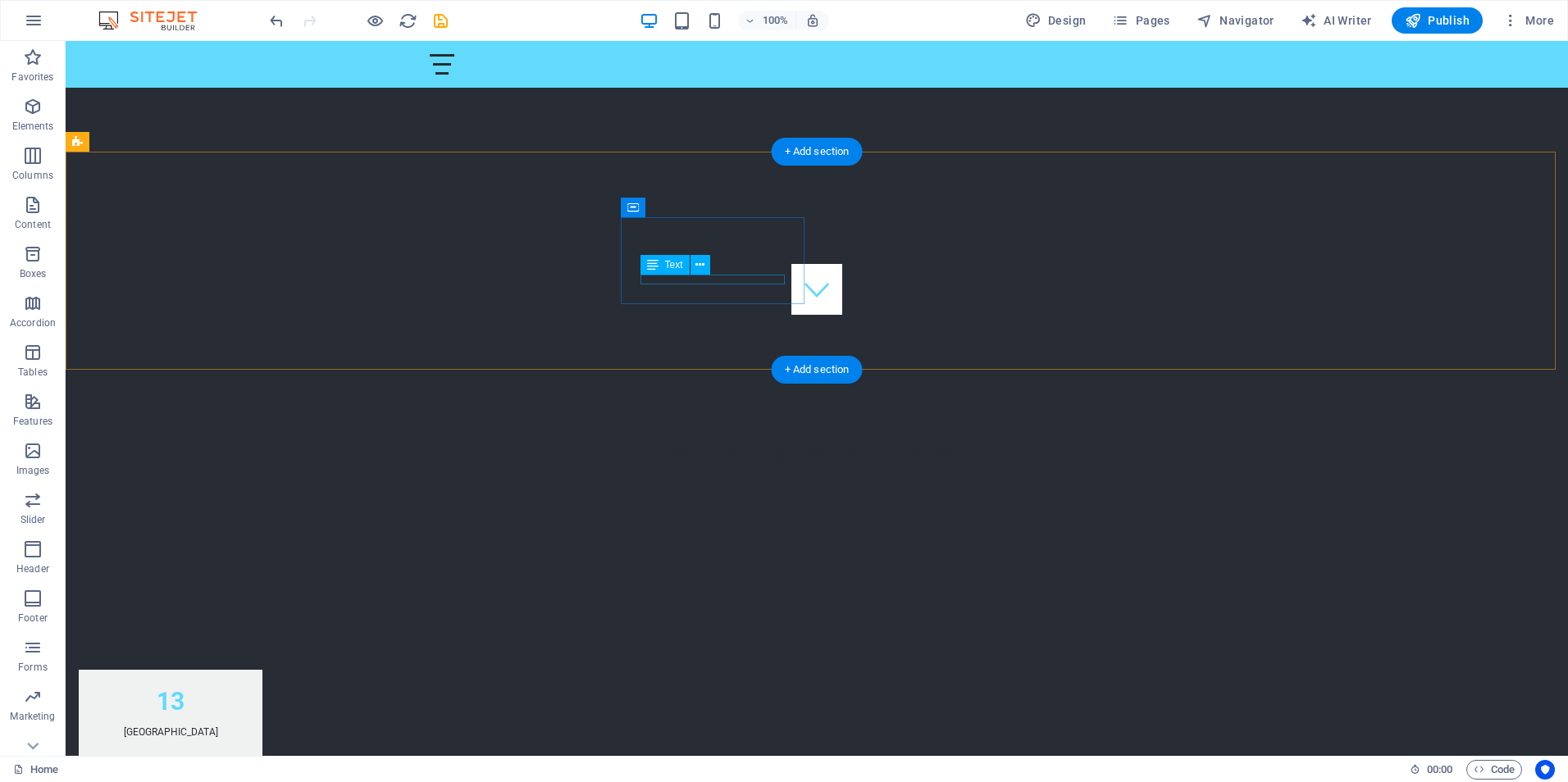
scroll to position [328, 0]
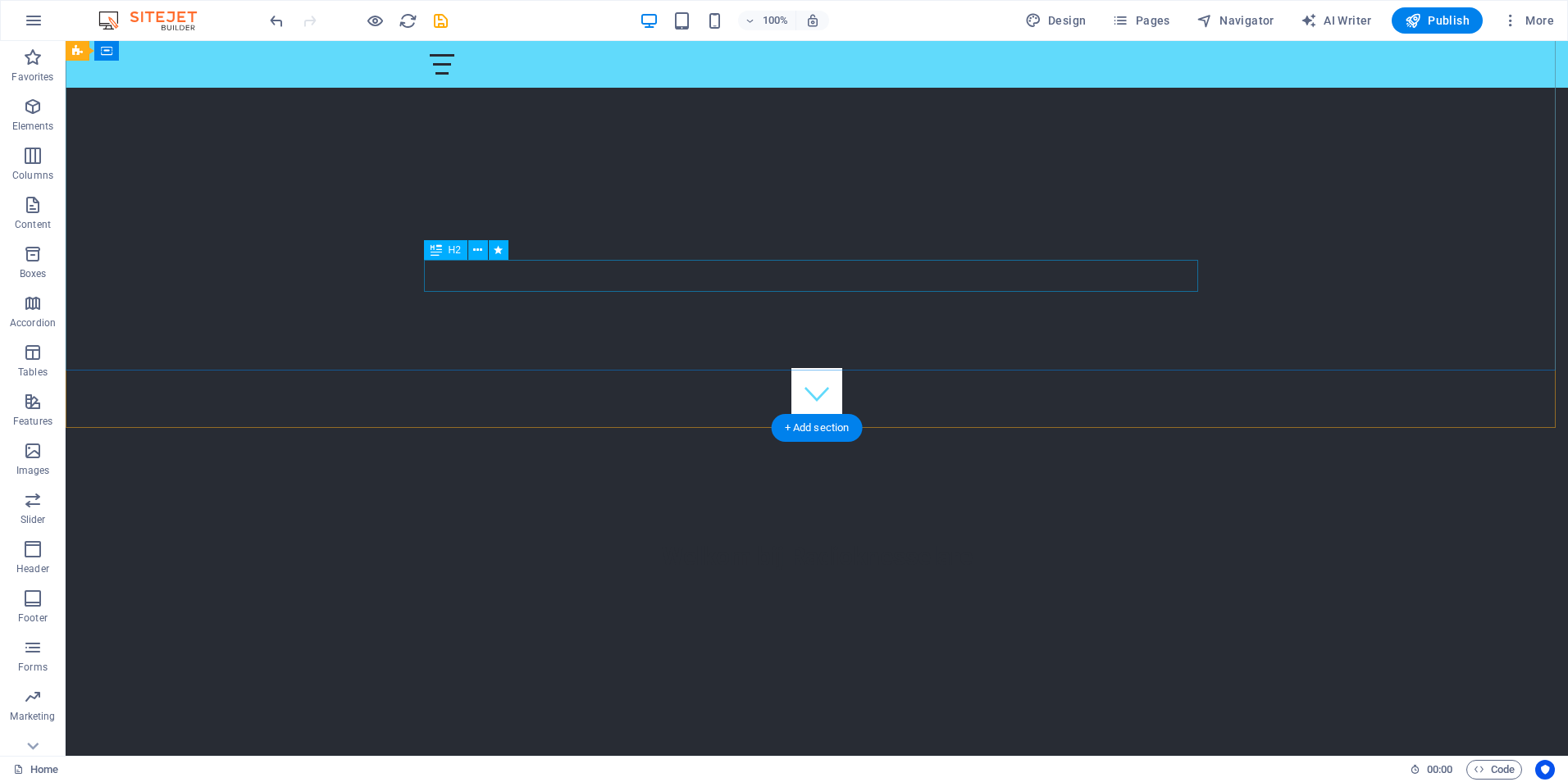
click at [801, 540] on div "Welkom bij Radioknesselare" at bounding box center [817, 556] width 774 height 32
click at [472, 252] on button at bounding box center [478, 250] width 20 height 20
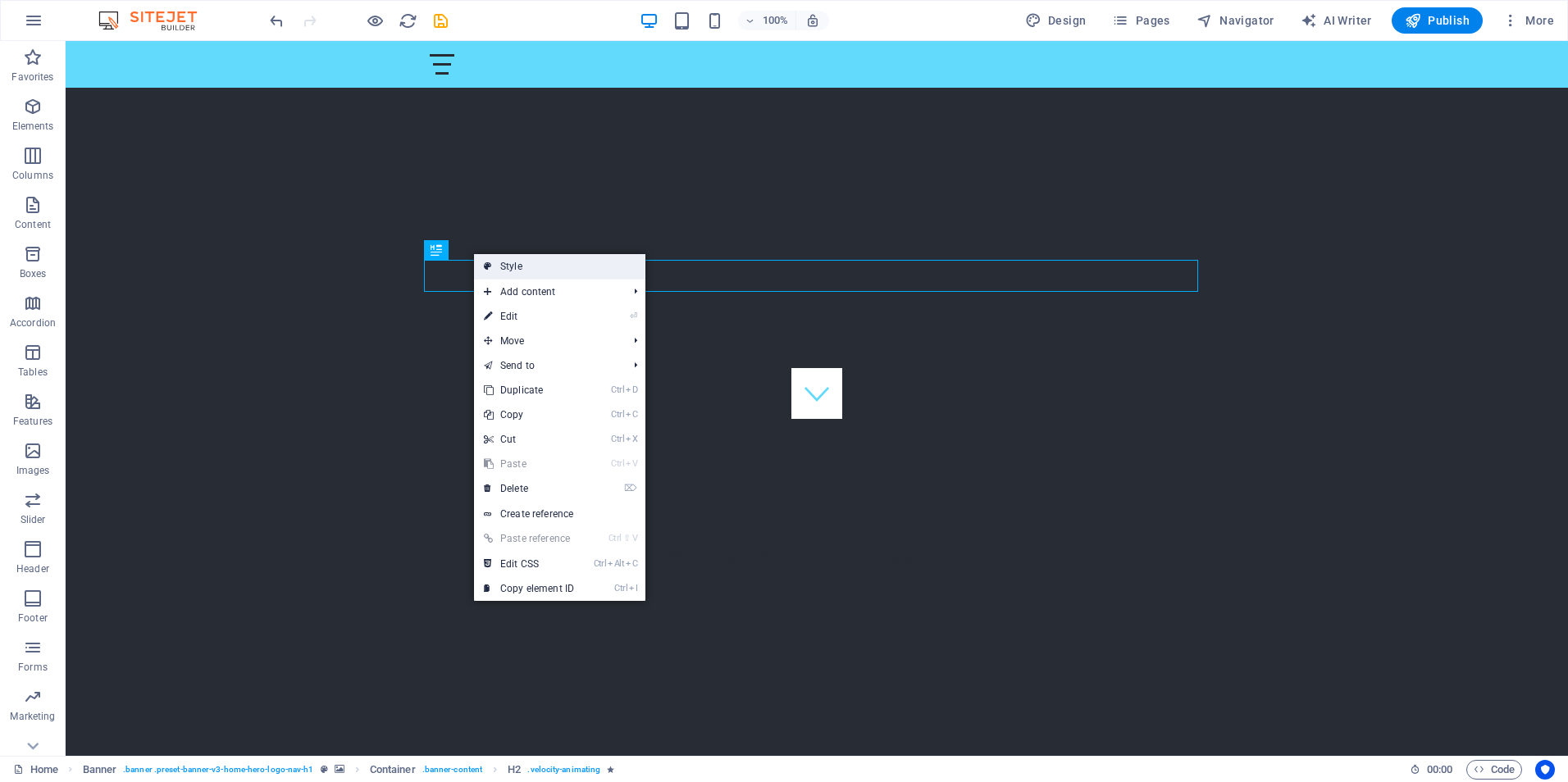
click at [527, 263] on link "Style" at bounding box center [559, 266] width 171 height 25
select select "rem"
select select "px"
select select "preset-banner-v3-home-hero-logo-nav-h1"
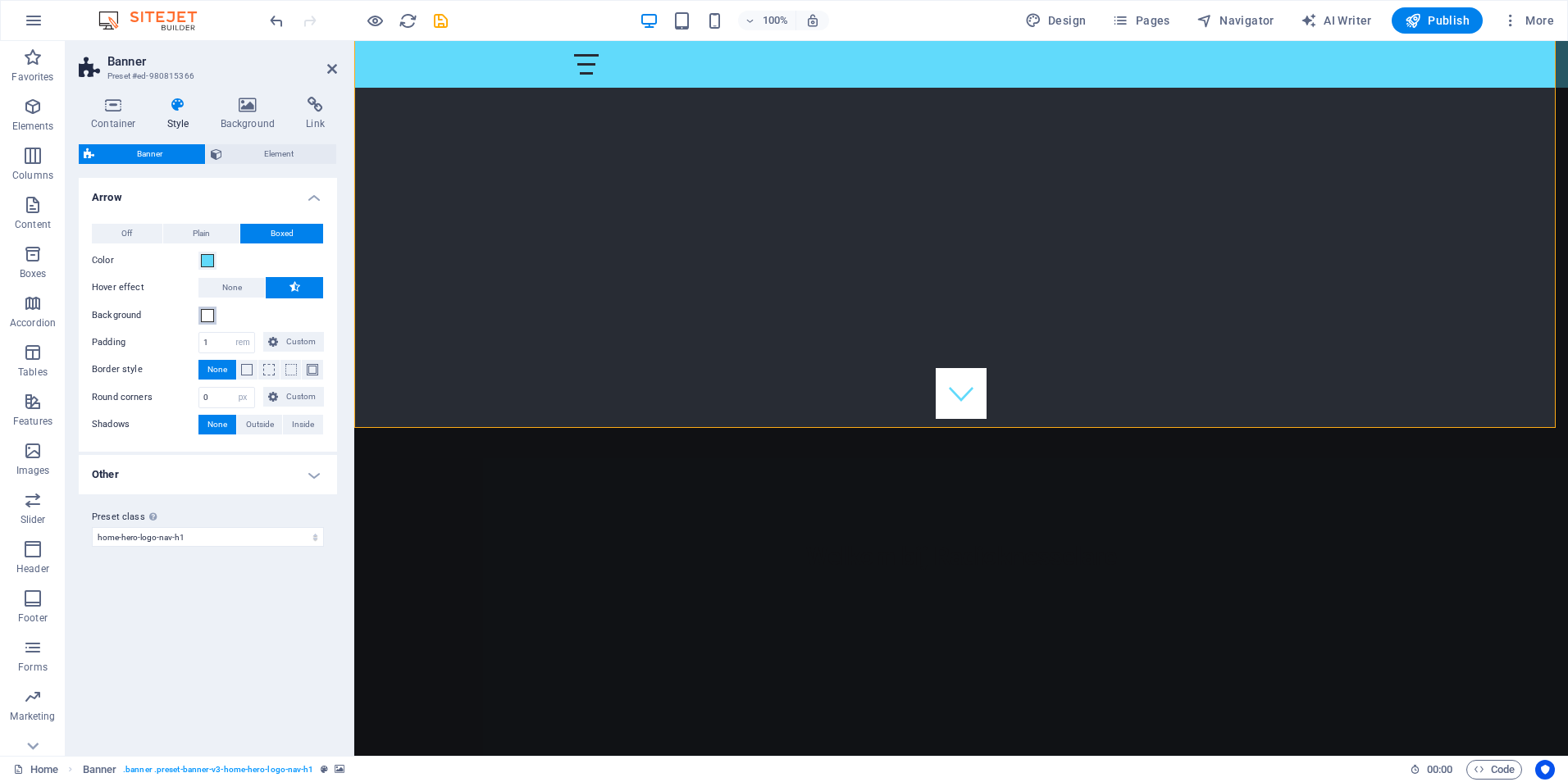
click at [204, 316] on span at bounding box center [208, 316] width 13 height 13
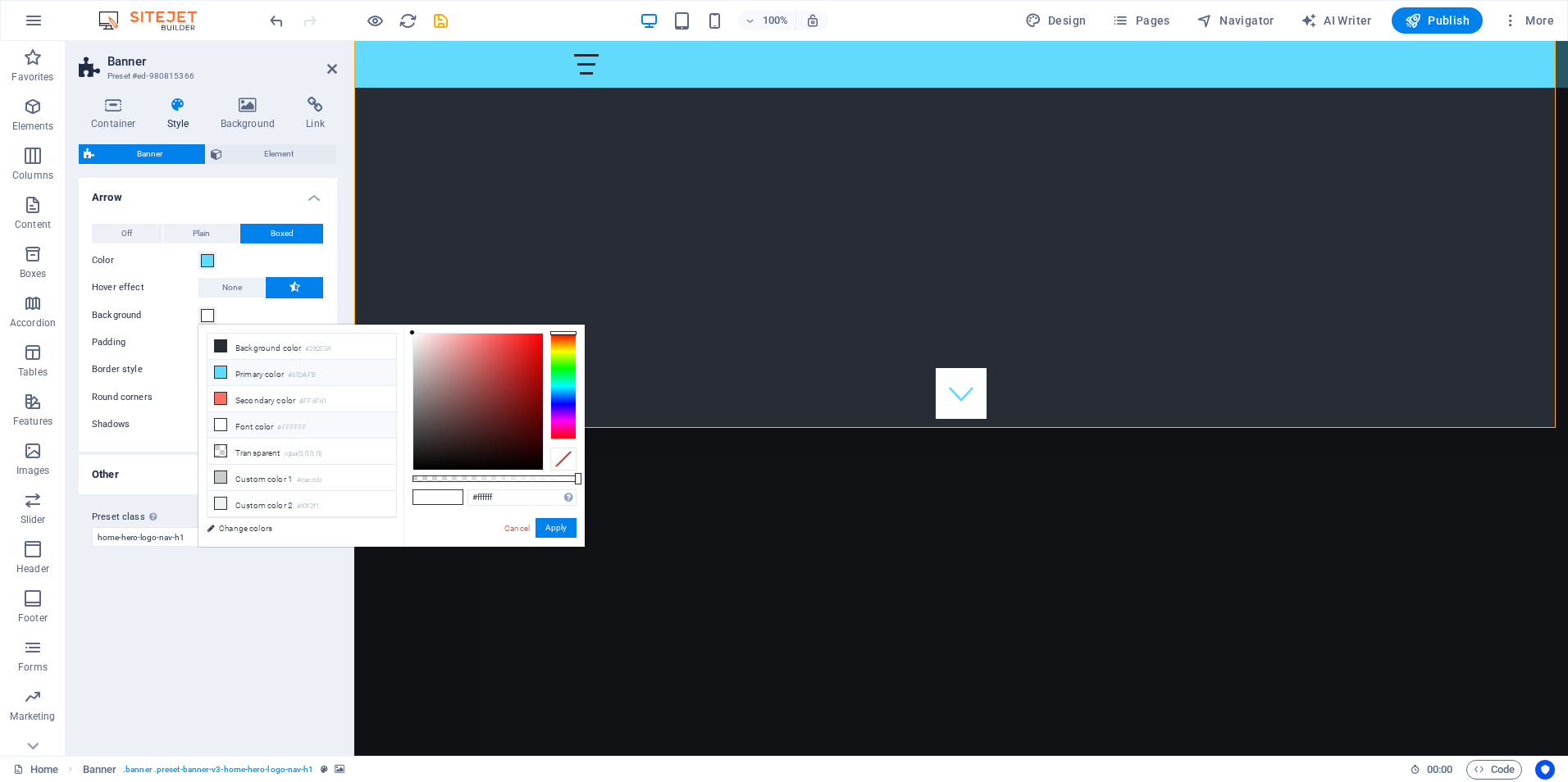
click at [223, 374] on icon at bounding box center [221, 372] width 12 height 12
type input "#61dafb"
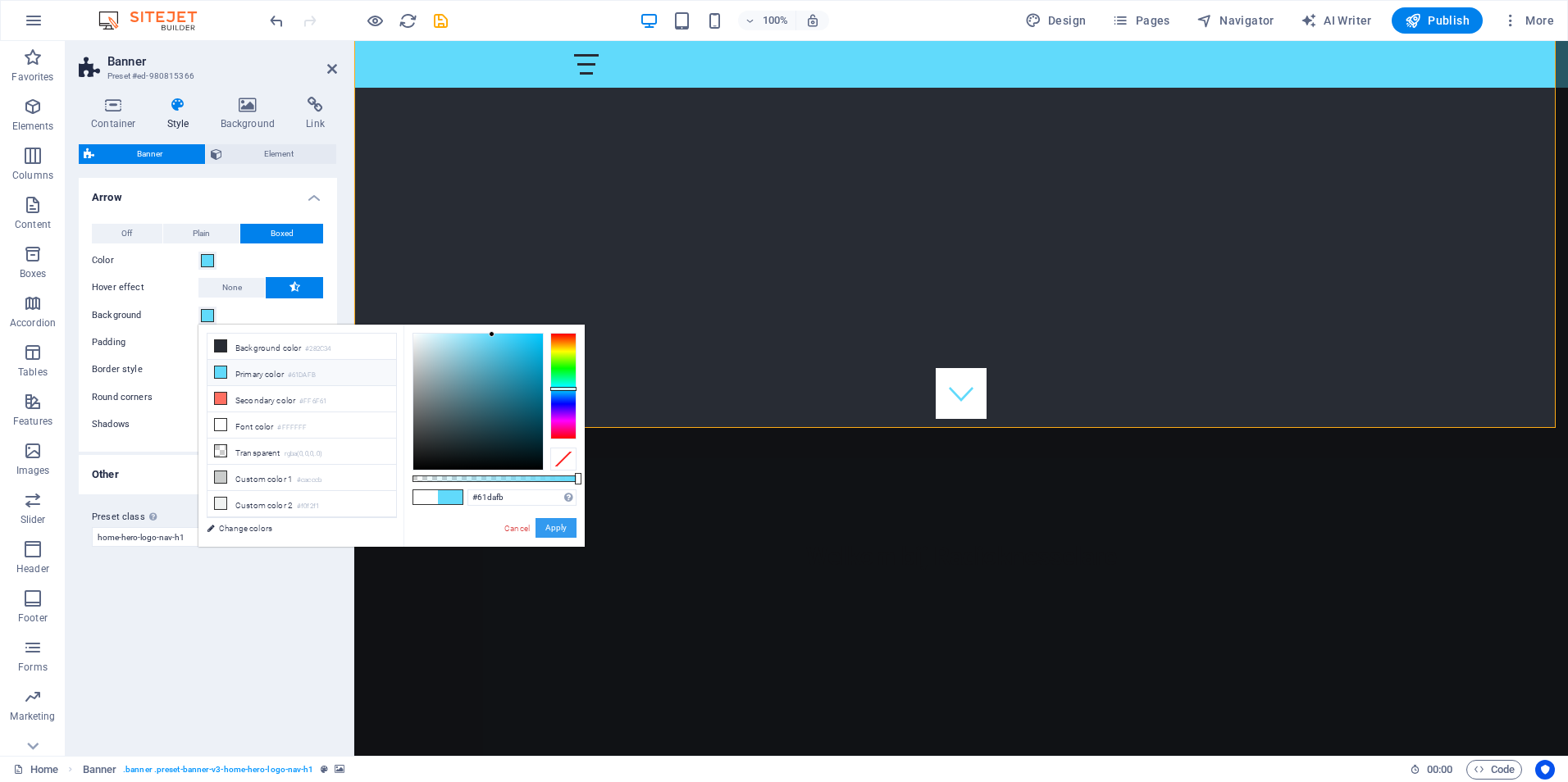
click at [566, 530] on button "Apply" at bounding box center [556, 528] width 41 height 20
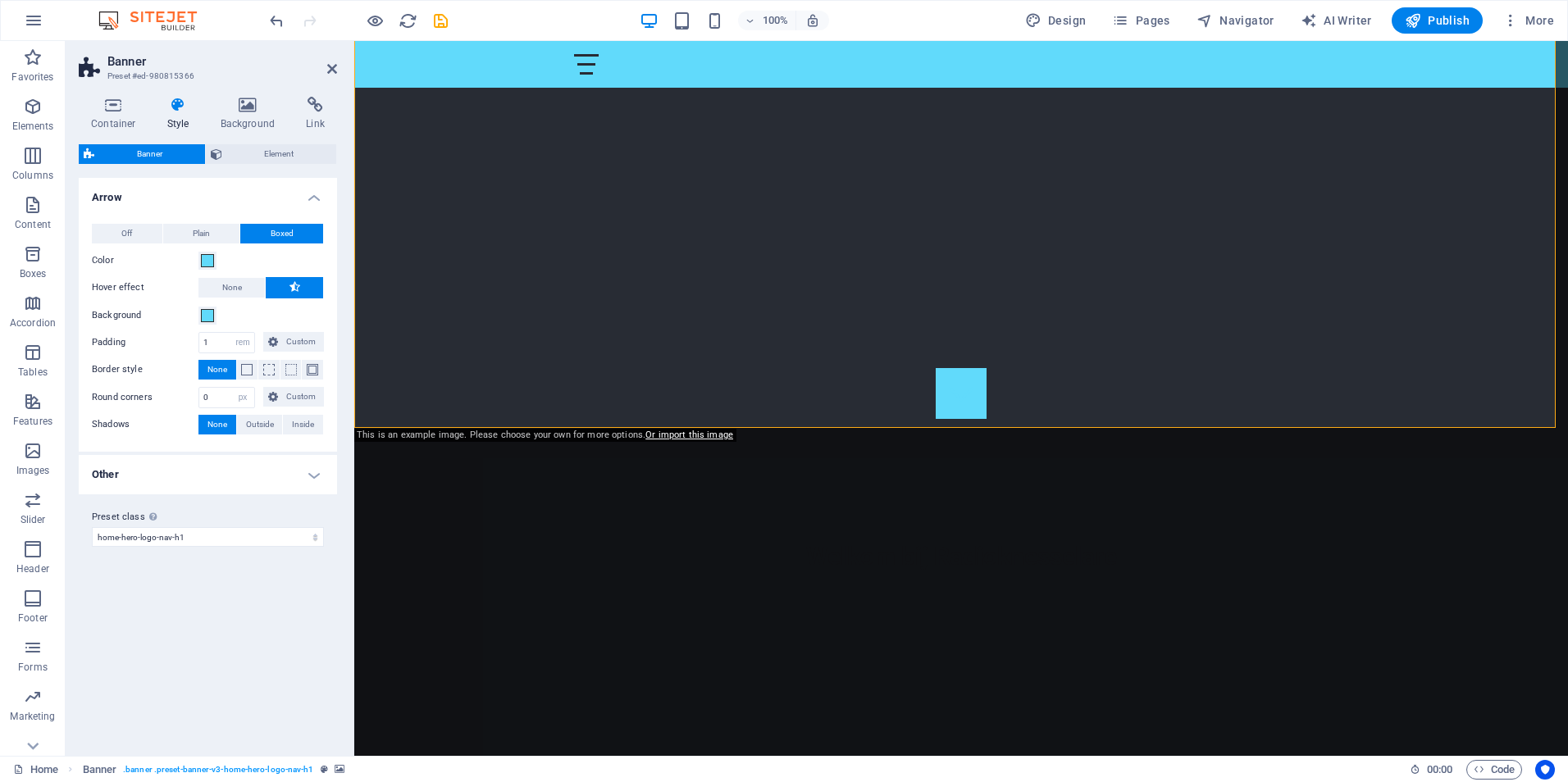
click at [332, 69] on icon at bounding box center [332, 69] width 10 height 13
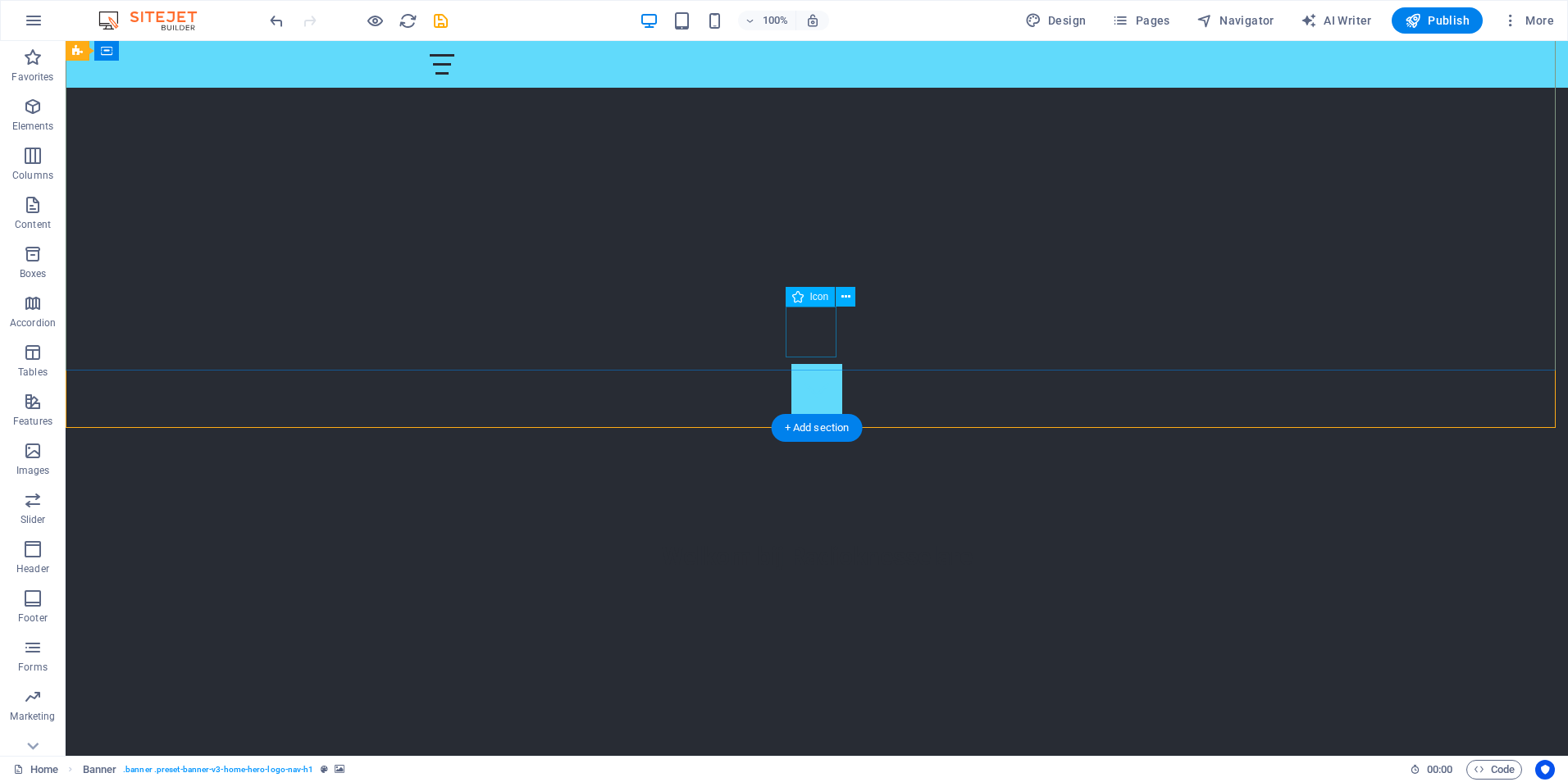
click at [817, 364] on figure at bounding box center [816, 389] width 50 height 50
click at [825, 540] on div "Welkom bij Radioknesselare" at bounding box center [817, 556] width 774 height 32
click at [834, 540] on div "Welkom bij Radioknesselare" at bounding box center [817, 556] width 774 height 32
click at [811, 364] on figure at bounding box center [816, 389] width 50 height 50
click at [813, 364] on figure at bounding box center [816, 389] width 50 height 50
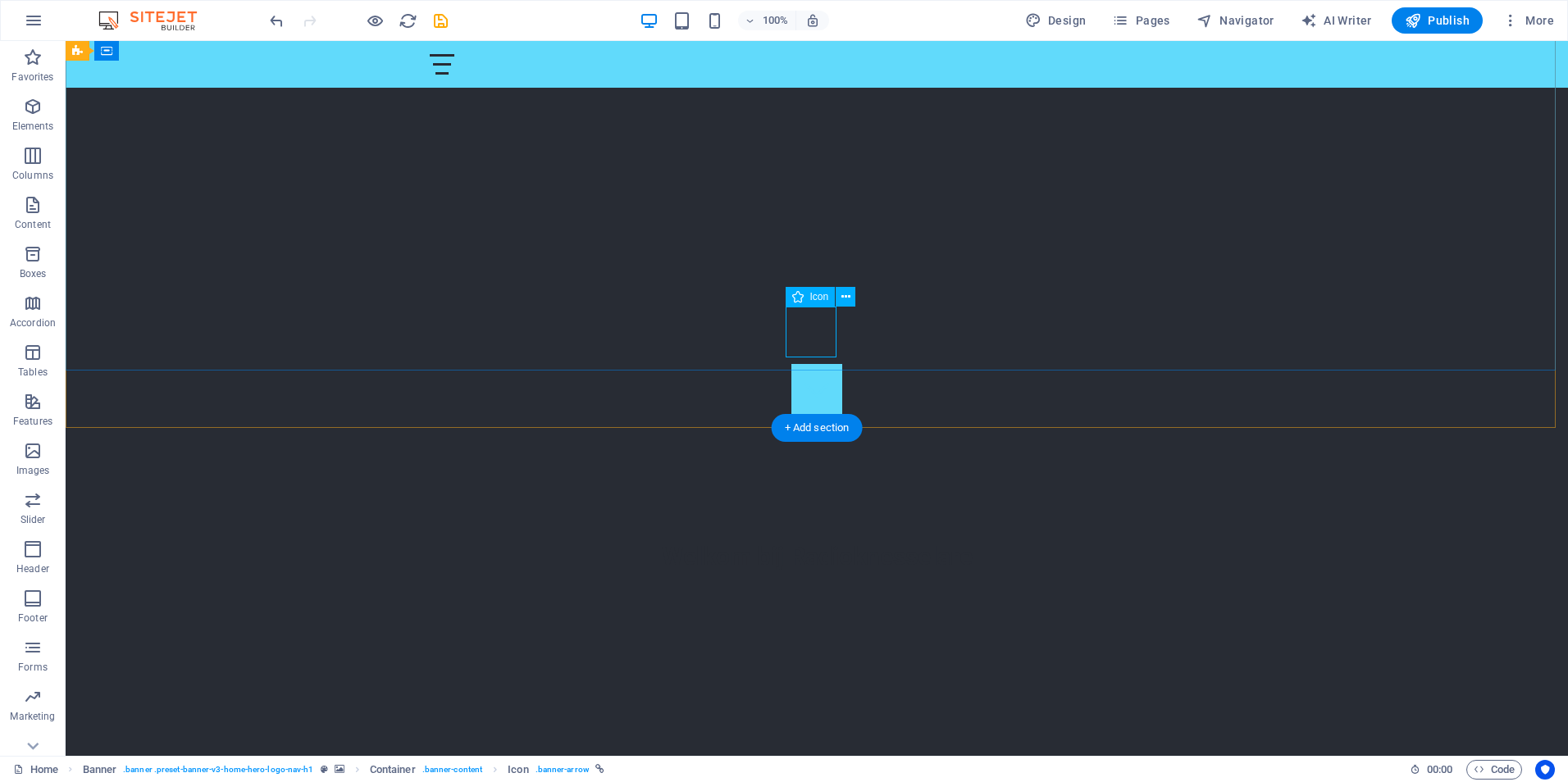
click at [815, 364] on figure at bounding box center [816, 389] width 50 height 50
click at [496, 279] on icon at bounding box center [496, 282] width 9 height 17
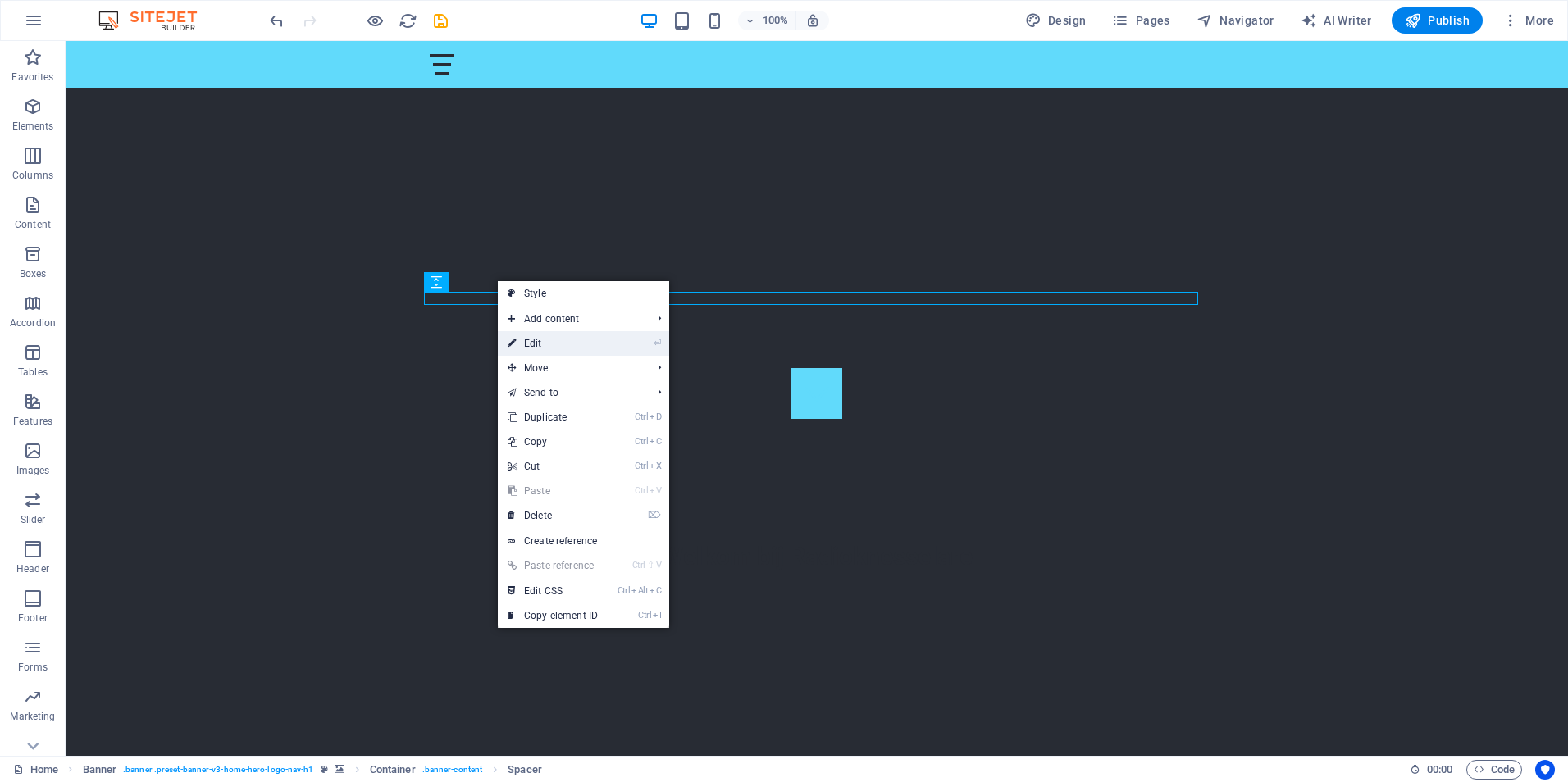
drag, startPoint x: 530, startPoint y: 346, endPoint x: 176, endPoint y: 304, distance: 356.5
click at [530, 346] on link "⏎ Edit" at bounding box center [552, 344] width 110 height 25
select select "px"
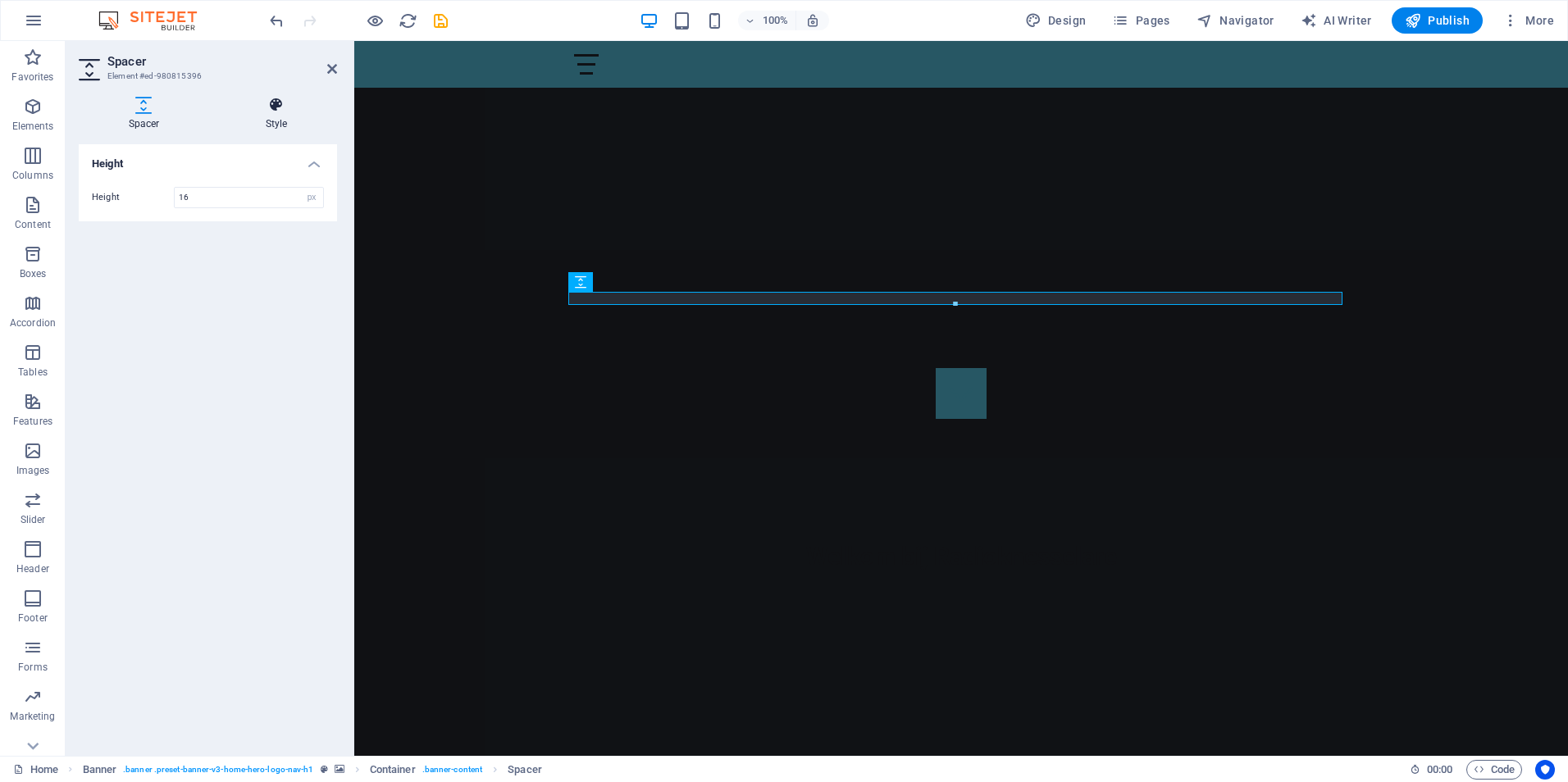
click at [273, 112] on icon at bounding box center [276, 105] width 122 height 17
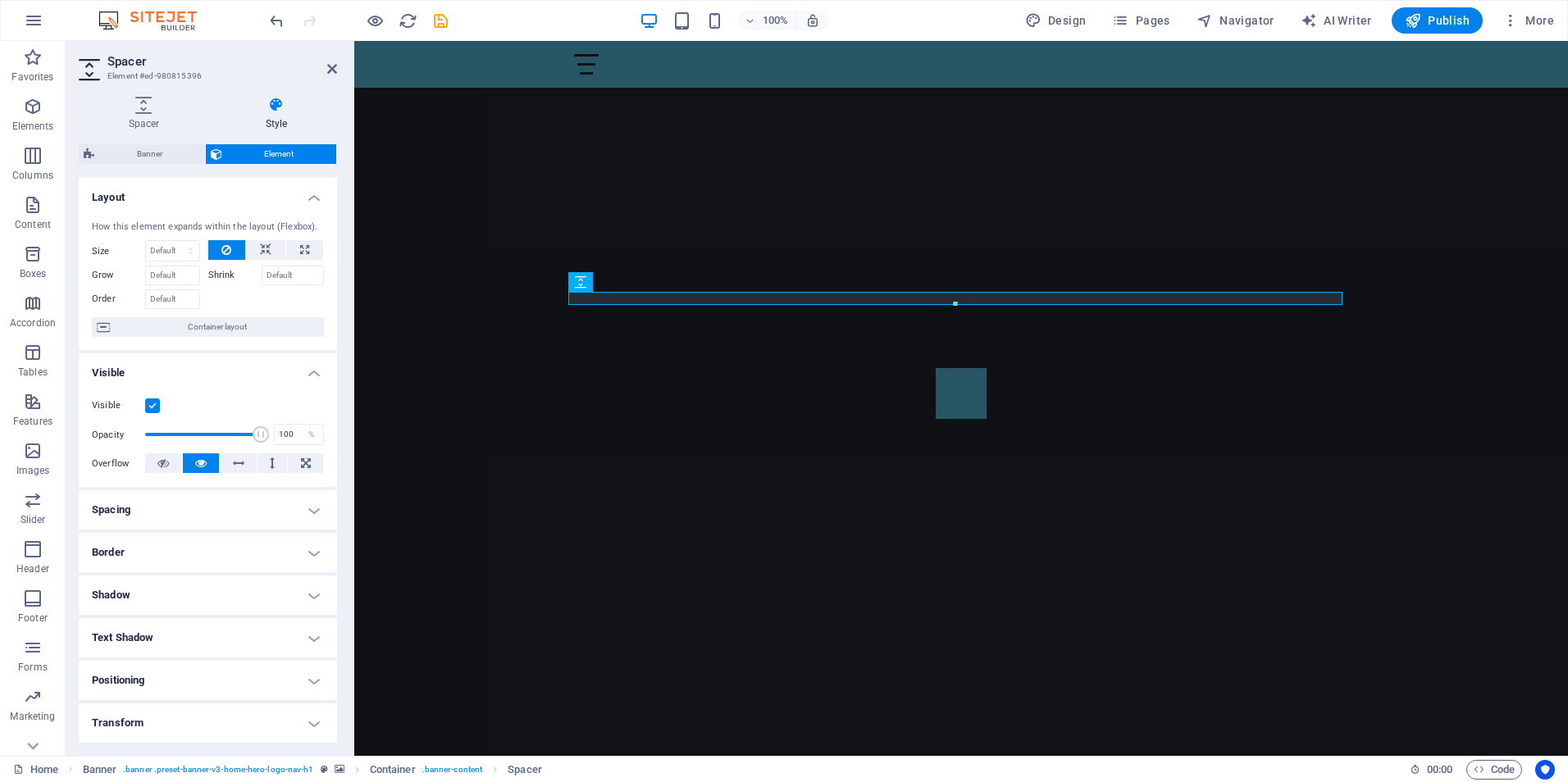
click at [313, 638] on h4 "Text Shadow" at bounding box center [208, 638] width 258 height 40
click at [208, 671] on span "None" at bounding box center [207, 670] width 20 height 20
click at [337, 70] on aside "Spacer Element #ed-980815396 Spacer Style Height Height 16 px rem vh vw Banner …" at bounding box center [209, 398] width 289 height 715
click at [325, 69] on header "Spacer Element #ed-980815396" at bounding box center [208, 63] width 258 height 43
click at [336, 69] on icon at bounding box center [332, 69] width 10 height 13
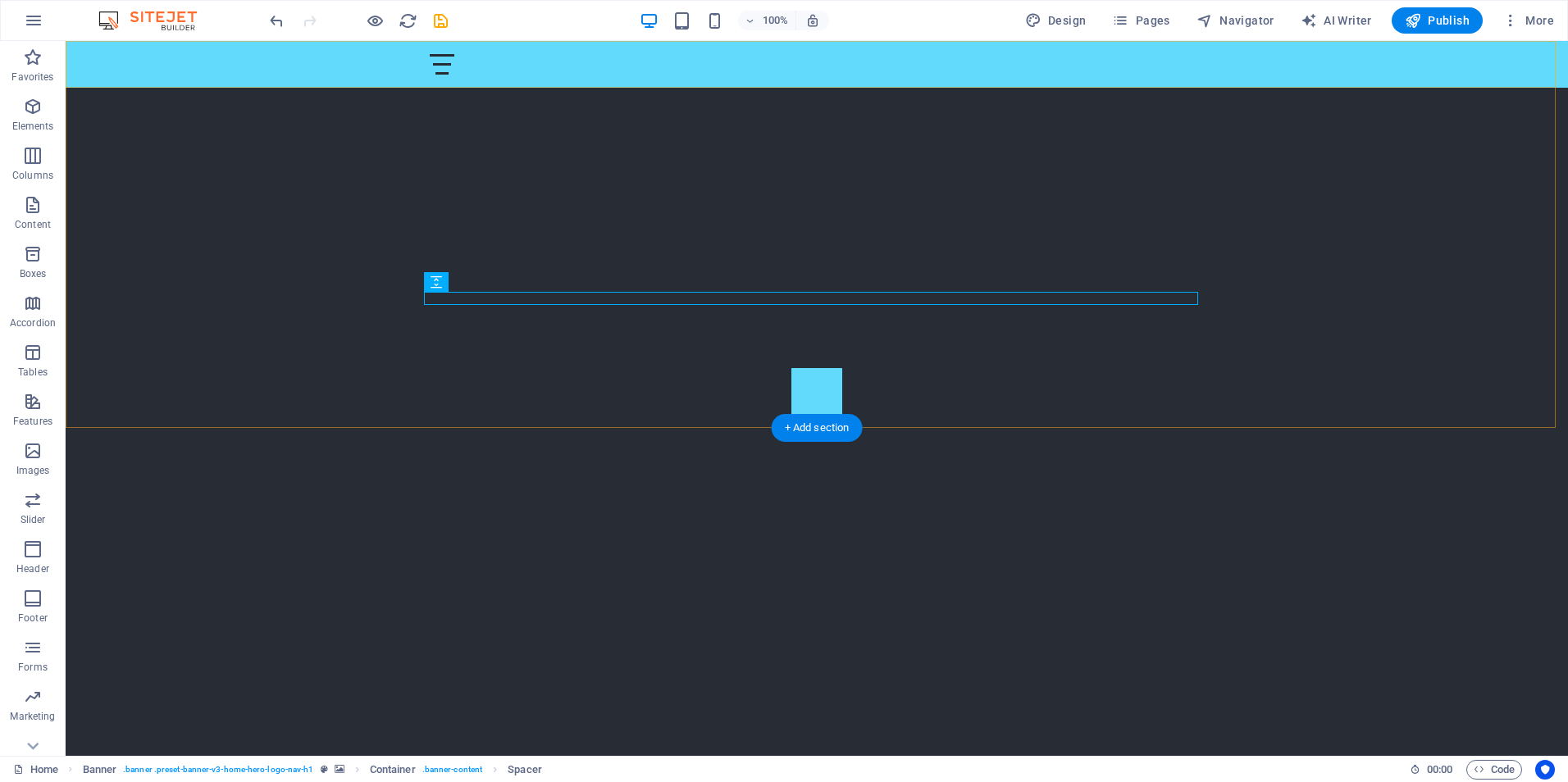
click at [329, 69] on div "Home Statistieken Diensten Actie Contact" at bounding box center [816, 64] width 1502 height 47
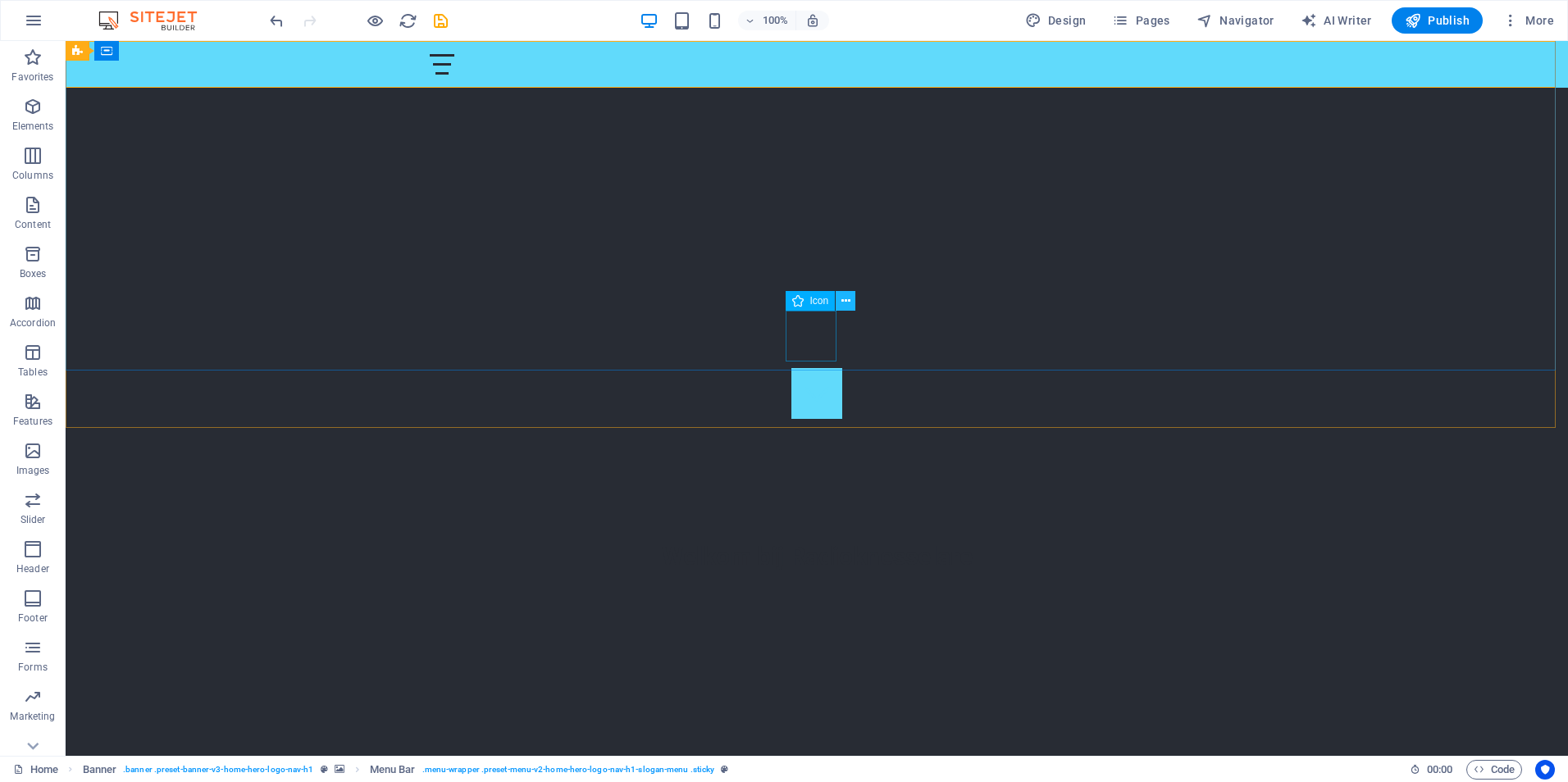
click at [844, 293] on icon at bounding box center [845, 301] width 9 height 17
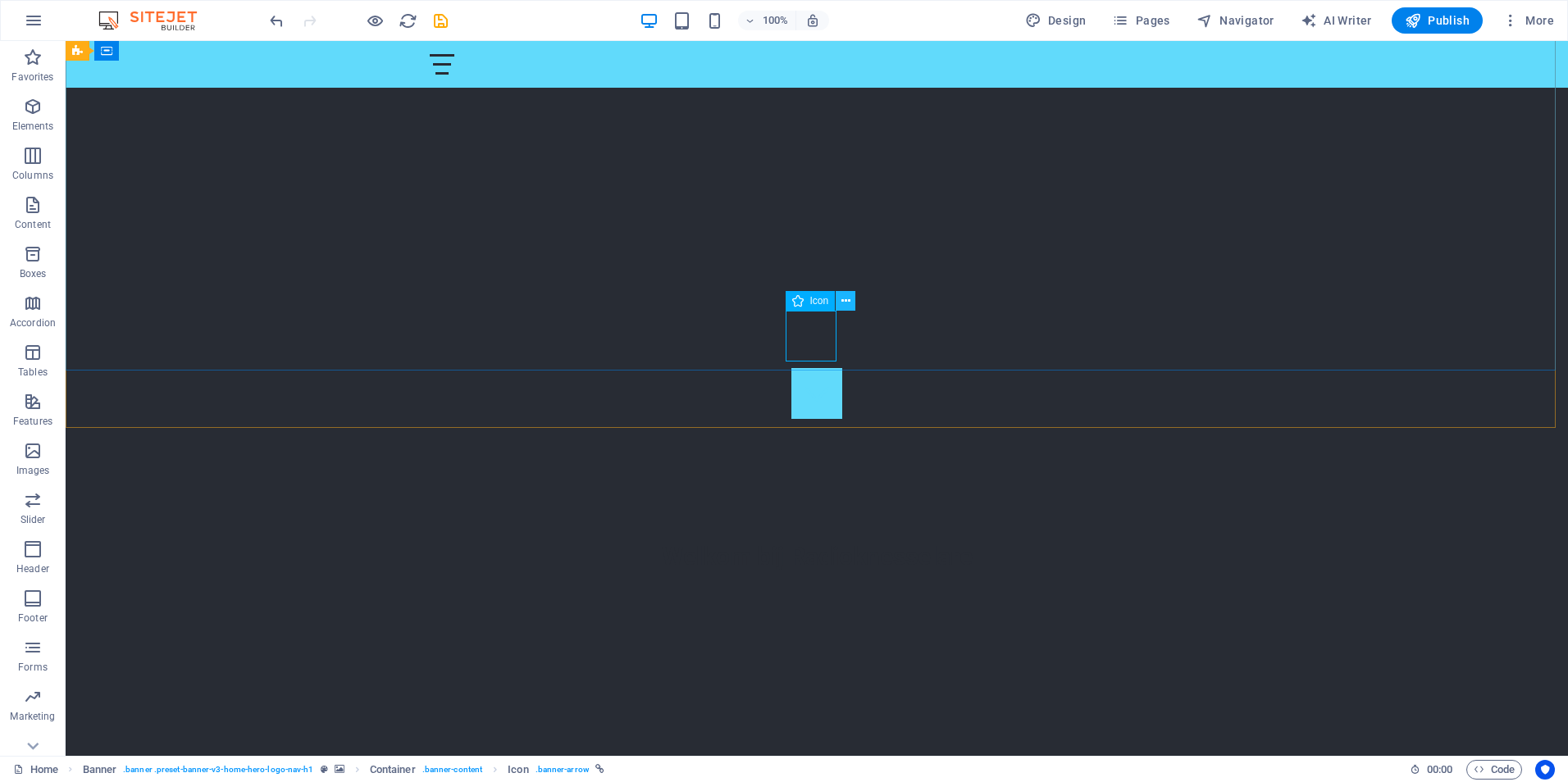
click at [842, 301] on icon at bounding box center [845, 301] width 9 height 17
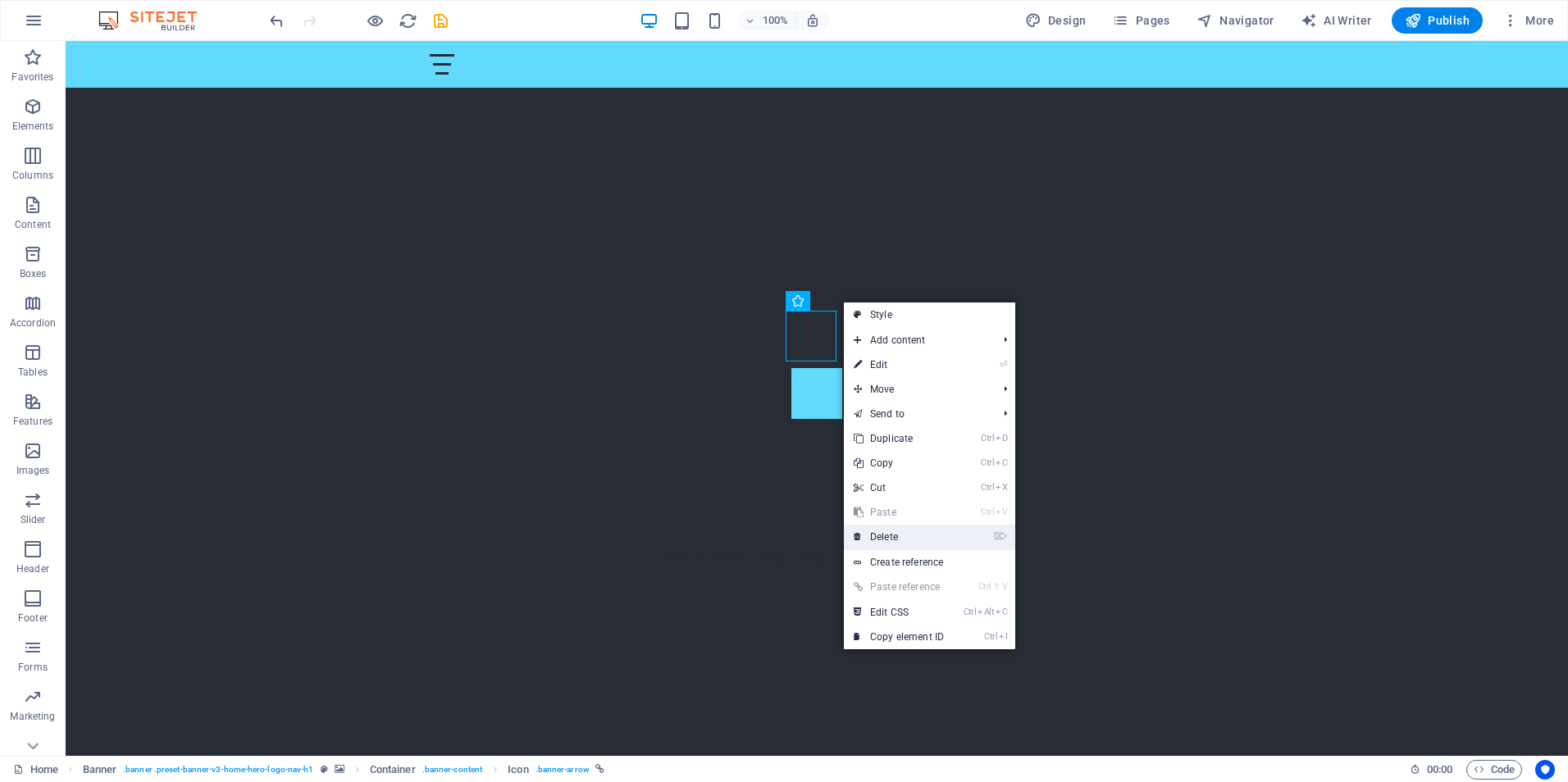
click at [886, 532] on link "⌦ Delete" at bounding box center [898, 537] width 110 height 25
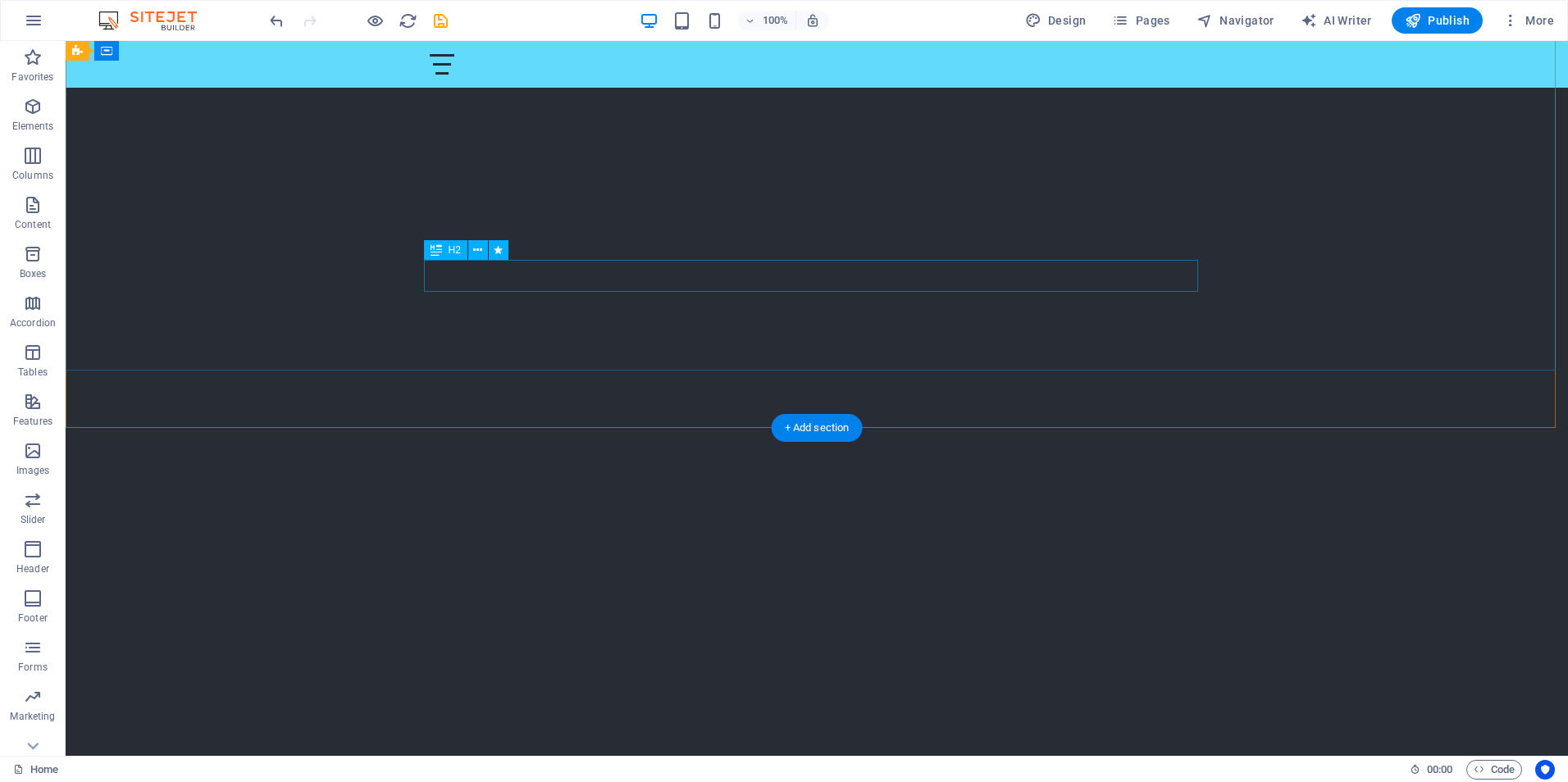
click at [982, 540] on div "Welkom bij Radioknesselare" at bounding box center [817, 556] width 774 height 32
click at [476, 246] on icon at bounding box center [477, 250] width 9 height 17
click at [472, 540] on div "Welkom bij Radioknesselare" at bounding box center [817, 556] width 774 height 32
click at [478, 254] on icon at bounding box center [477, 250] width 9 height 17
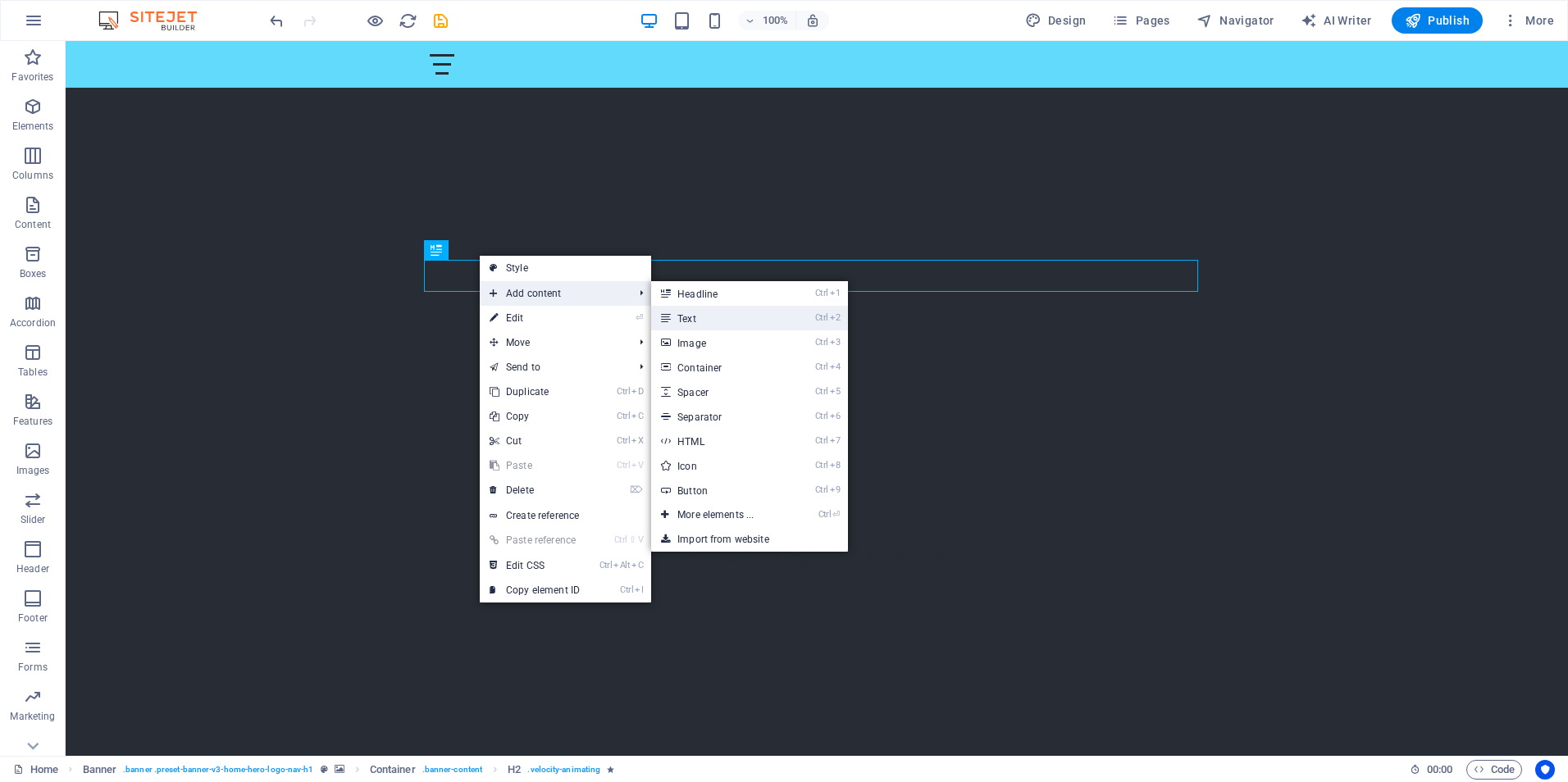
click at [694, 320] on link "Ctrl 2 Text" at bounding box center [719, 318] width 136 height 25
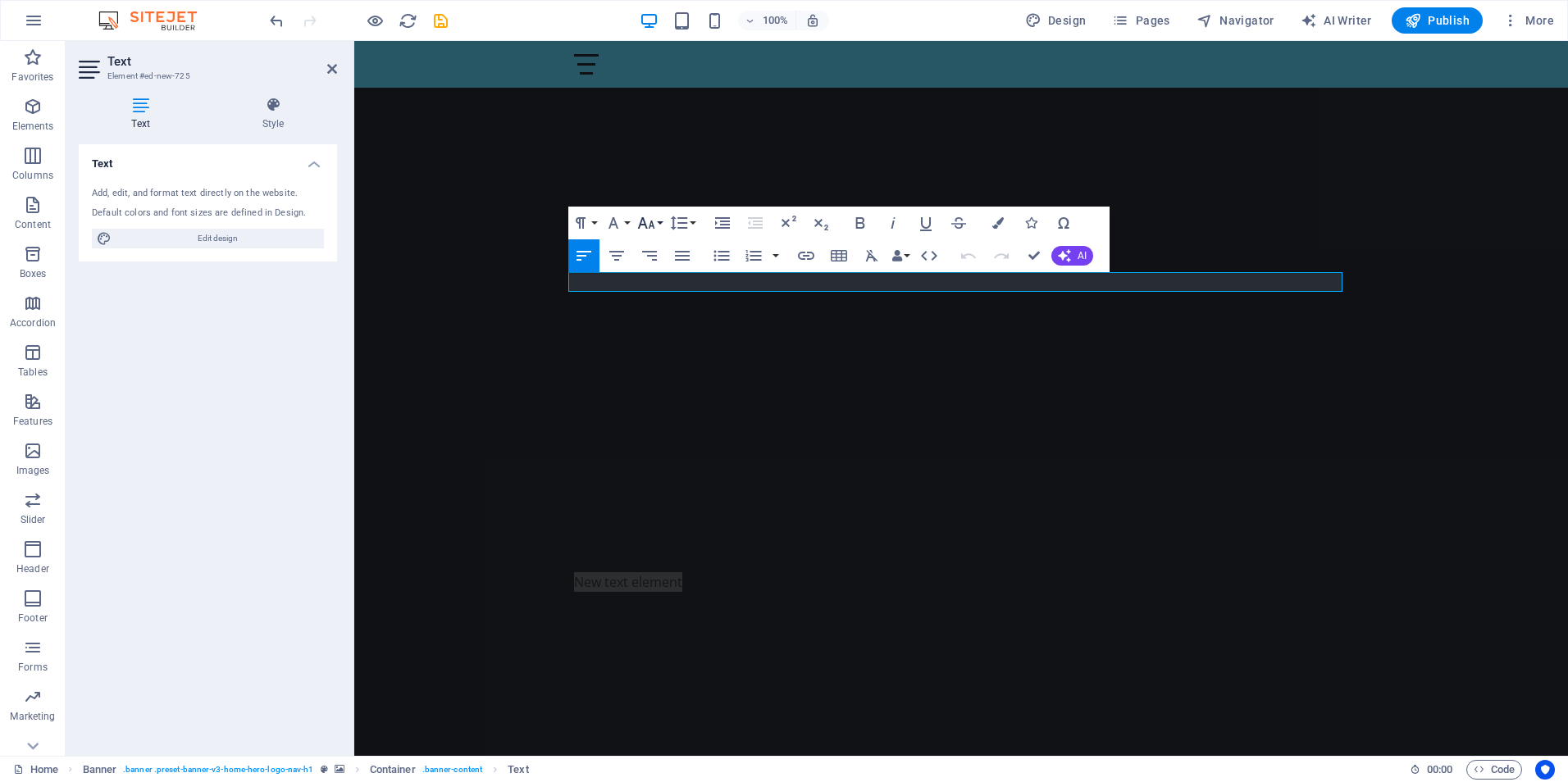
click at [656, 217] on button "Font Size" at bounding box center [649, 223] width 31 height 33
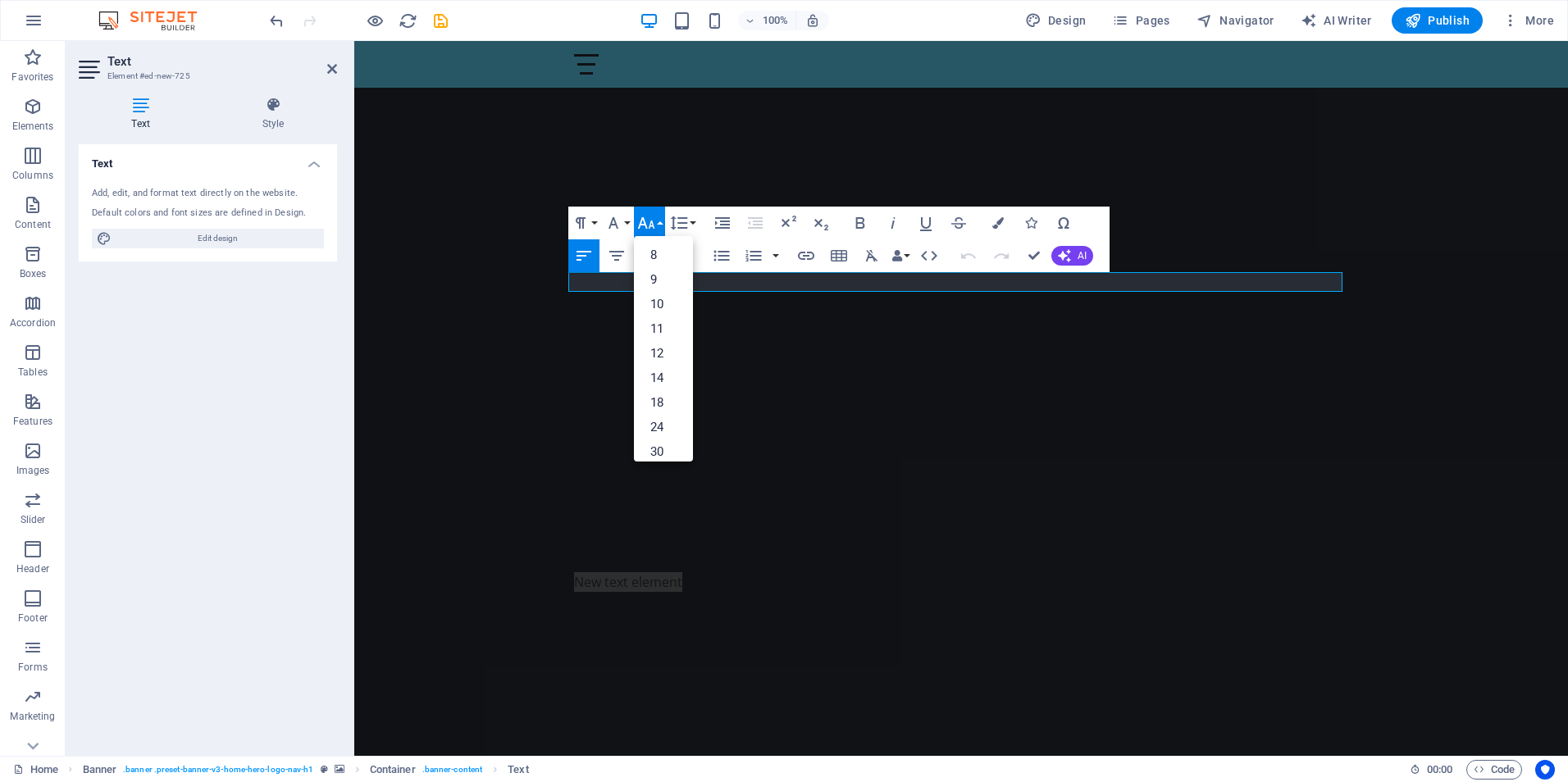
click at [656, 217] on button "Font Size" at bounding box center [649, 223] width 31 height 33
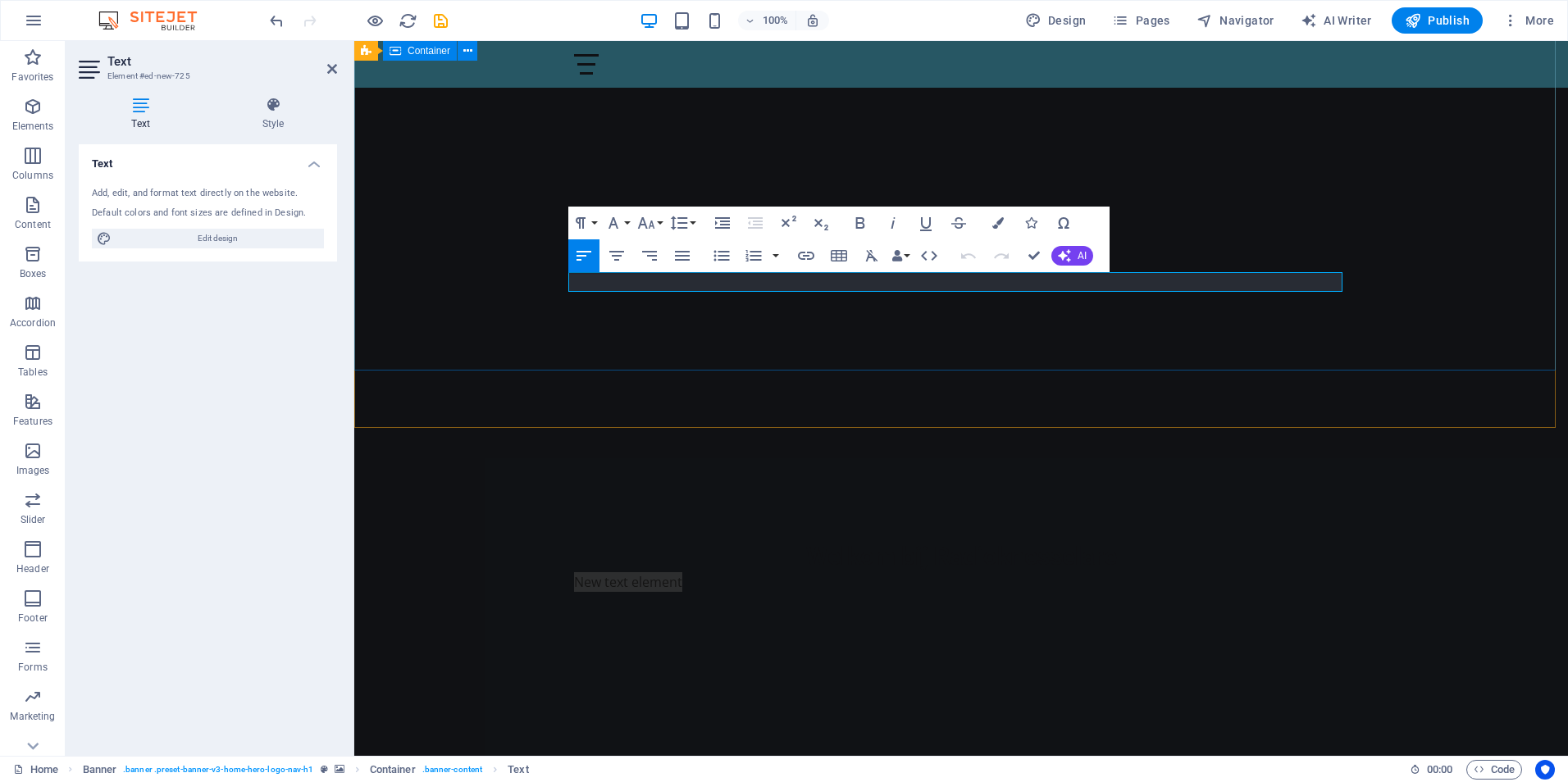
click at [701, 428] on div "Welkom bij Radioknesselare New text element" at bounding box center [960, 549] width 1213 height 242
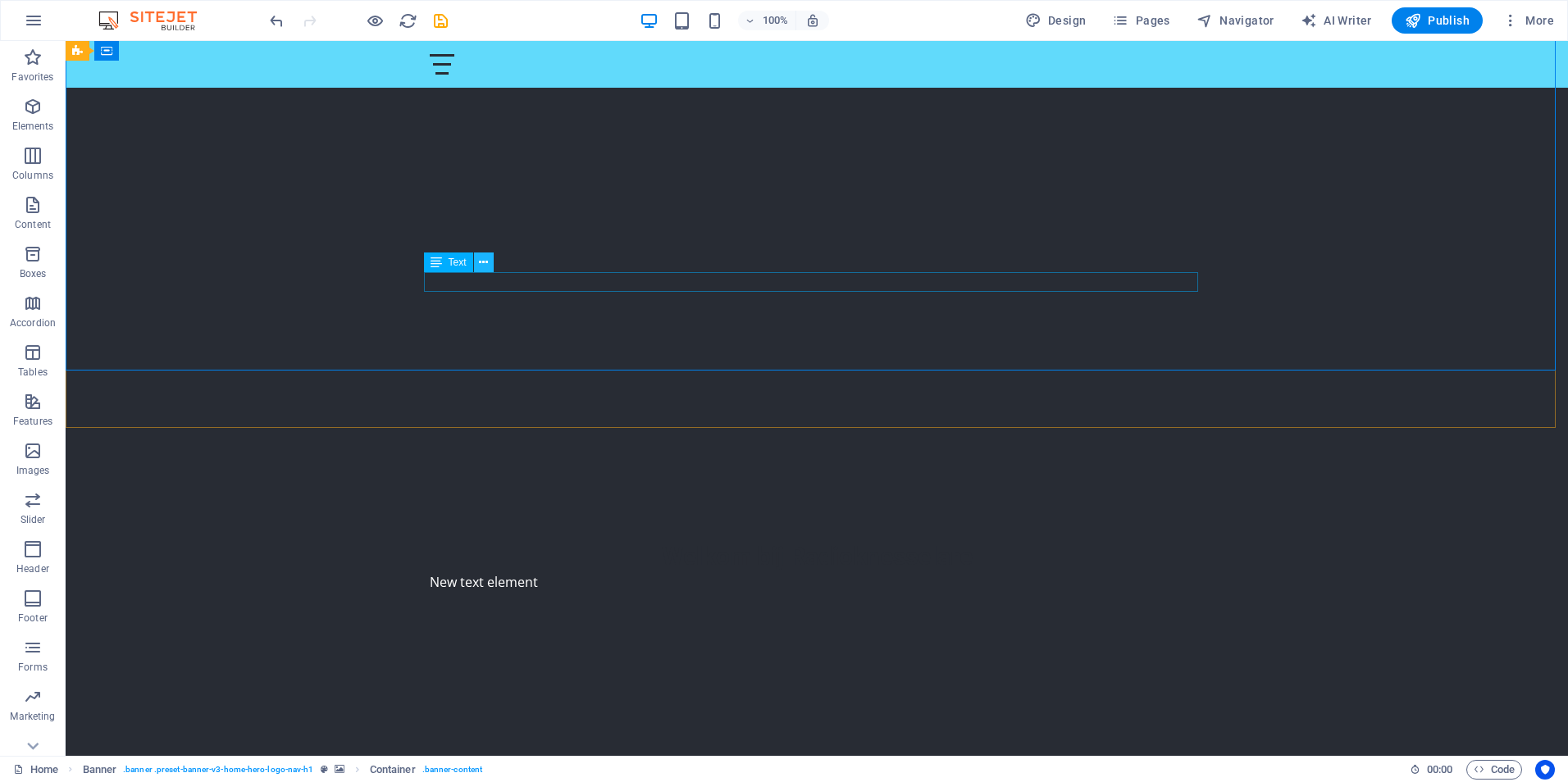
click at [485, 261] on icon at bounding box center [483, 262] width 9 height 17
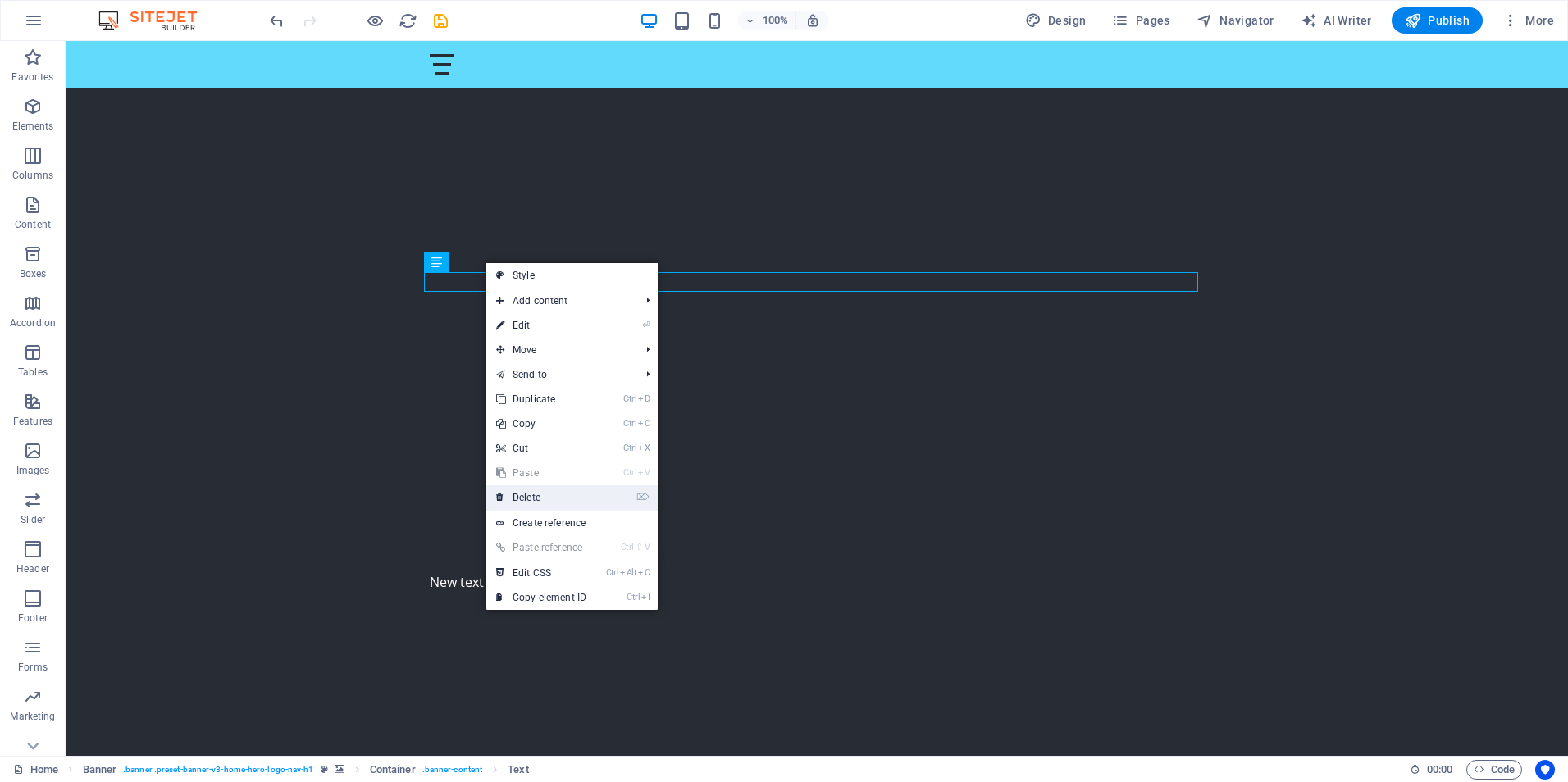
click at [529, 501] on link "⌦ Delete" at bounding box center [541, 498] width 110 height 25
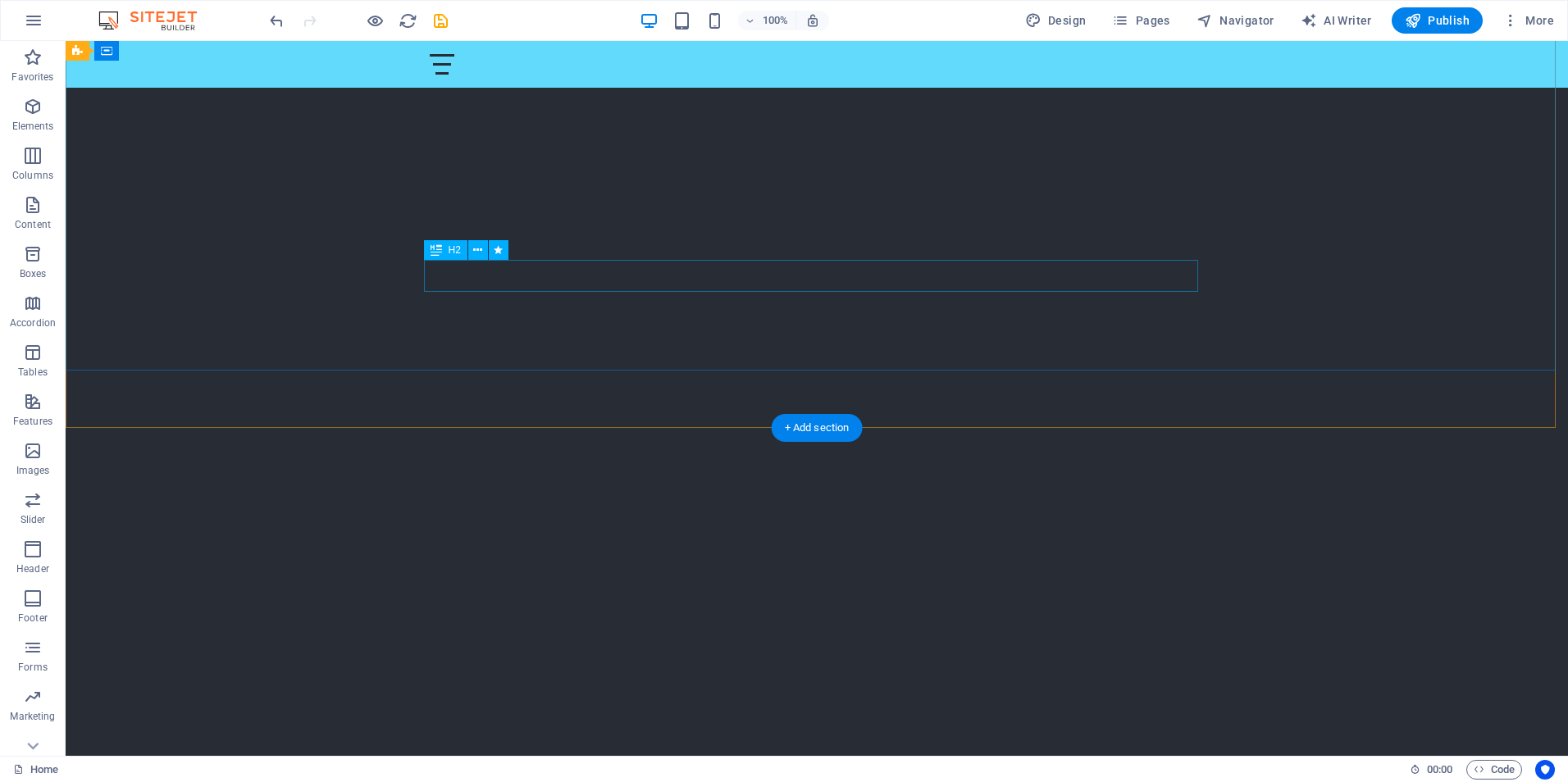
click at [805, 540] on div "Welkom bij Radioknesselare" at bounding box center [817, 556] width 774 height 32
click at [804, 540] on div "Welkom bij Radioknesselare" at bounding box center [817, 556] width 774 height 32
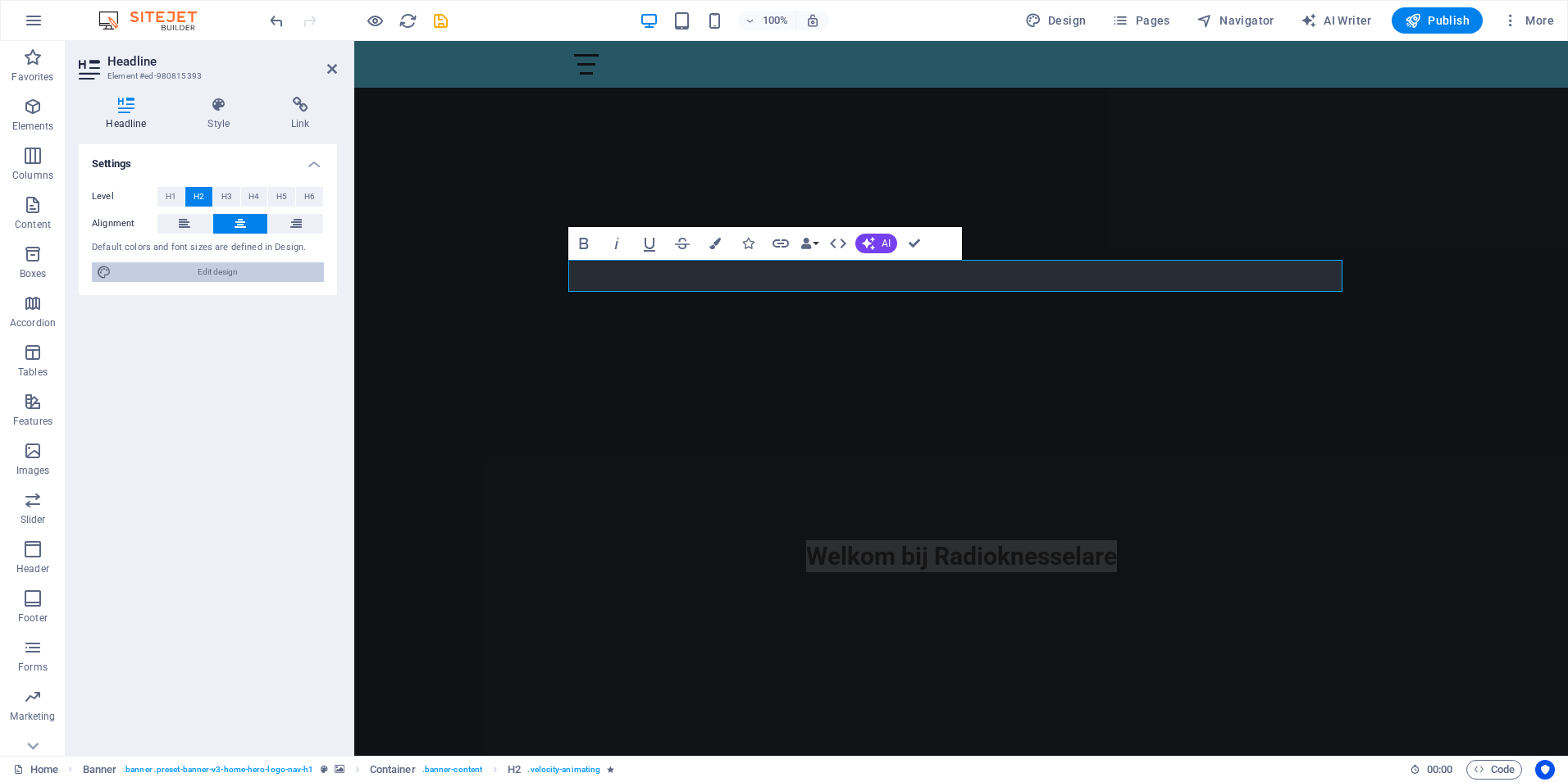
click at [213, 267] on span "Edit design" at bounding box center [218, 272] width 203 height 20
select select "px"
select select "200"
select select "px"
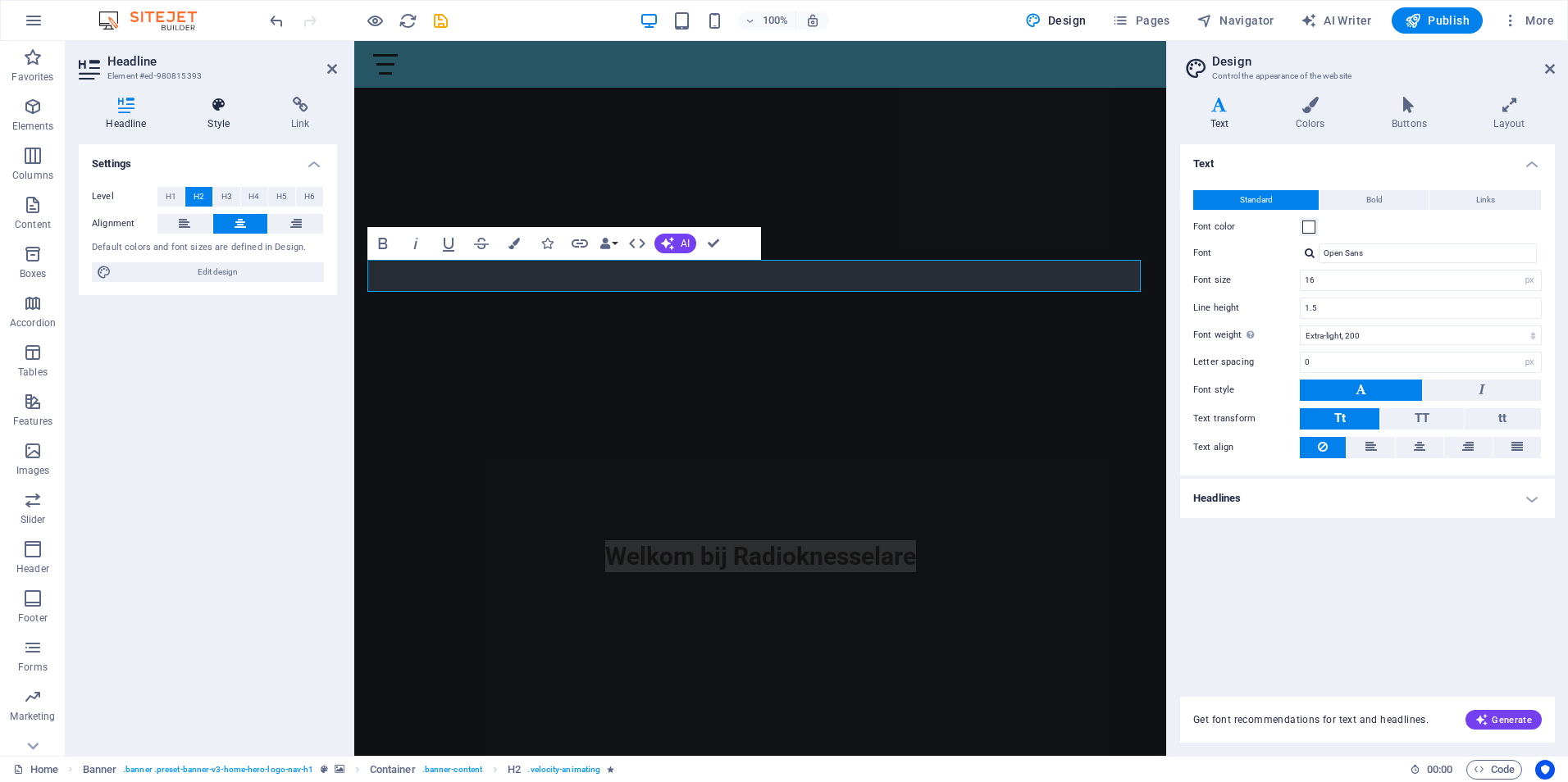
click at [214, 107] on icon at bounding box center [218, 105] width 77 height 17
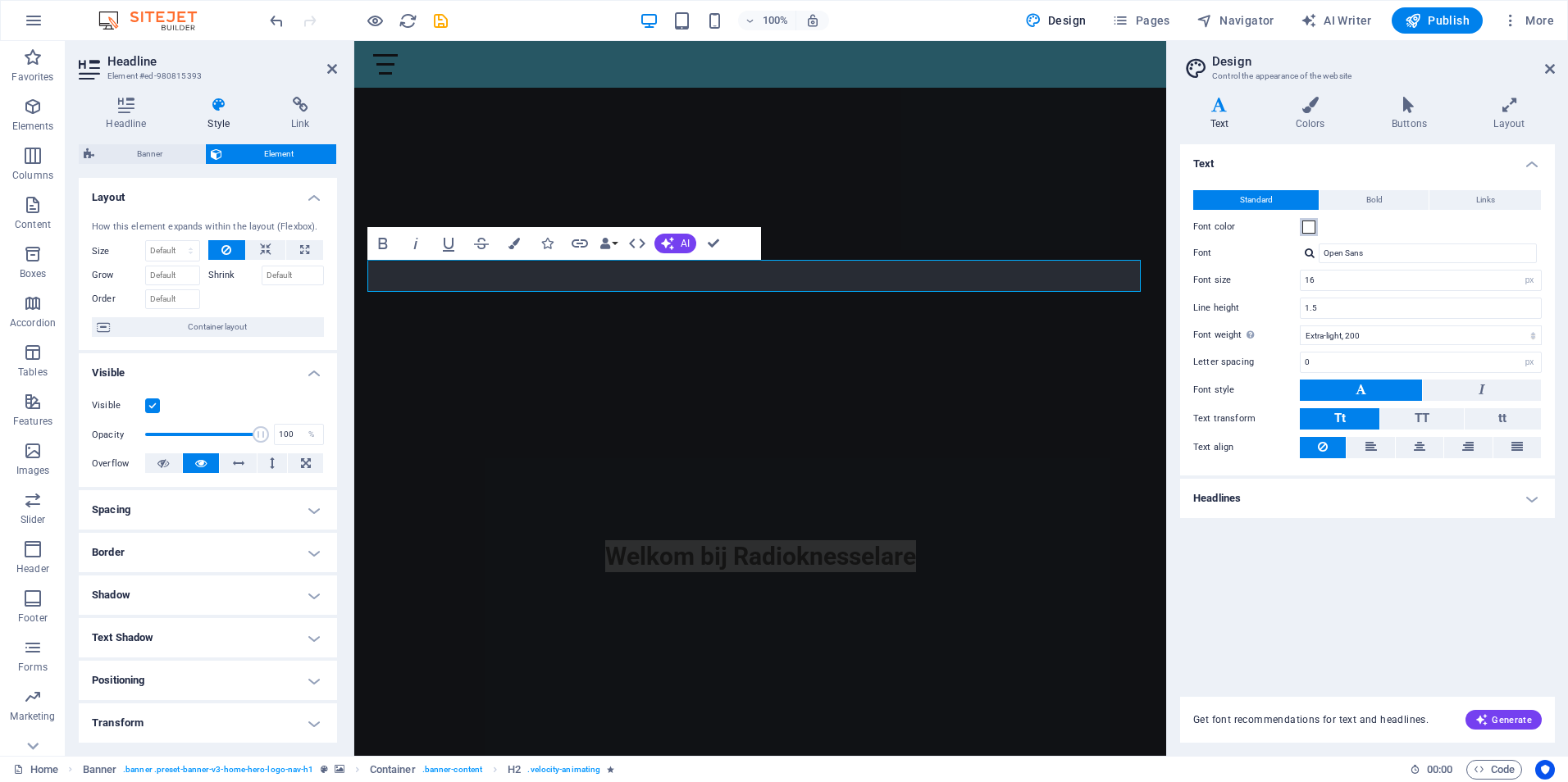
click at [1310, 226] on span at bounding box center [1308, 227] width 13 height 13
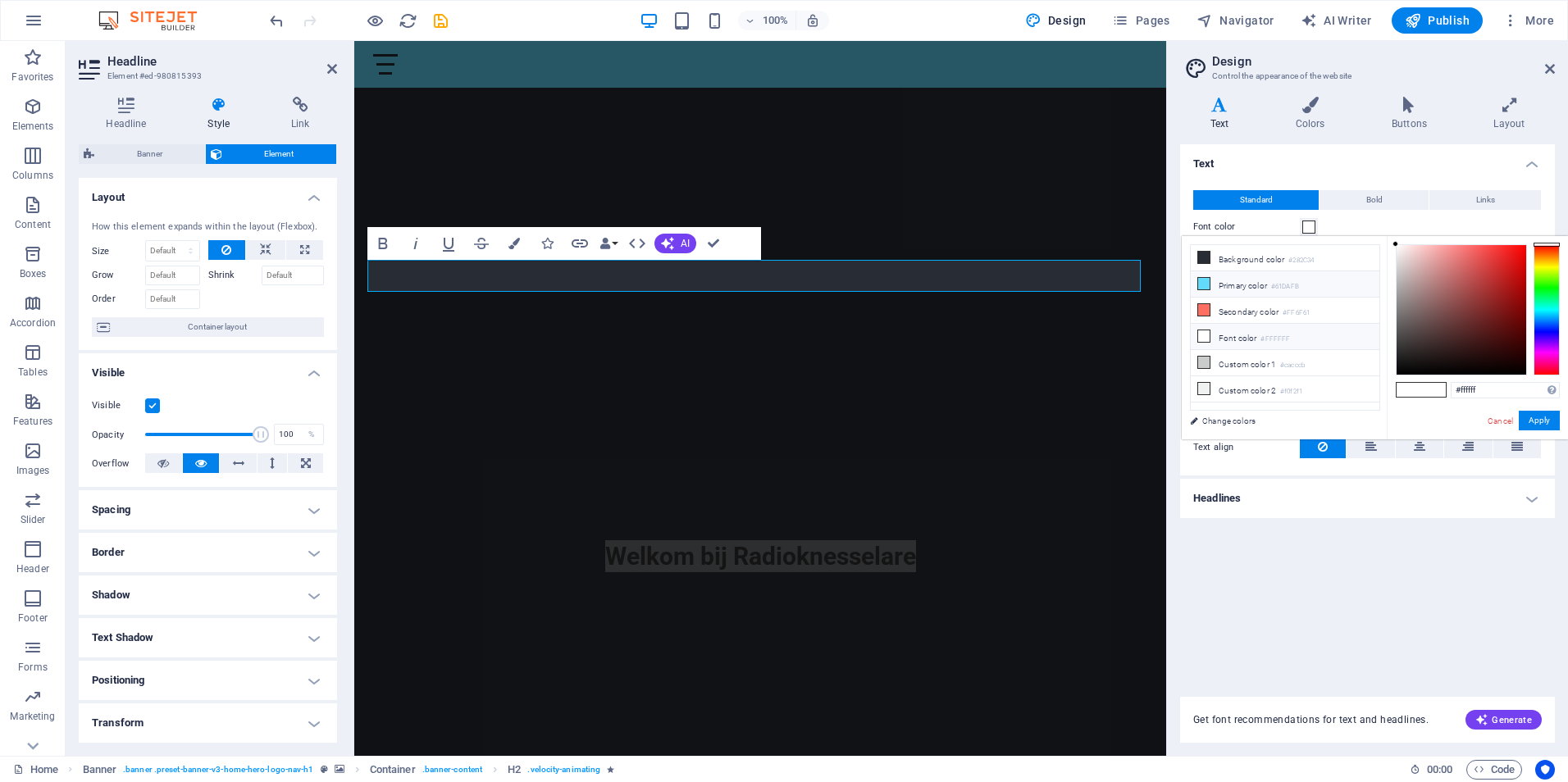
click at [1206, 279] on icon at bounding box center [1204, 284] width 12 height 12
type input "#61dafb"
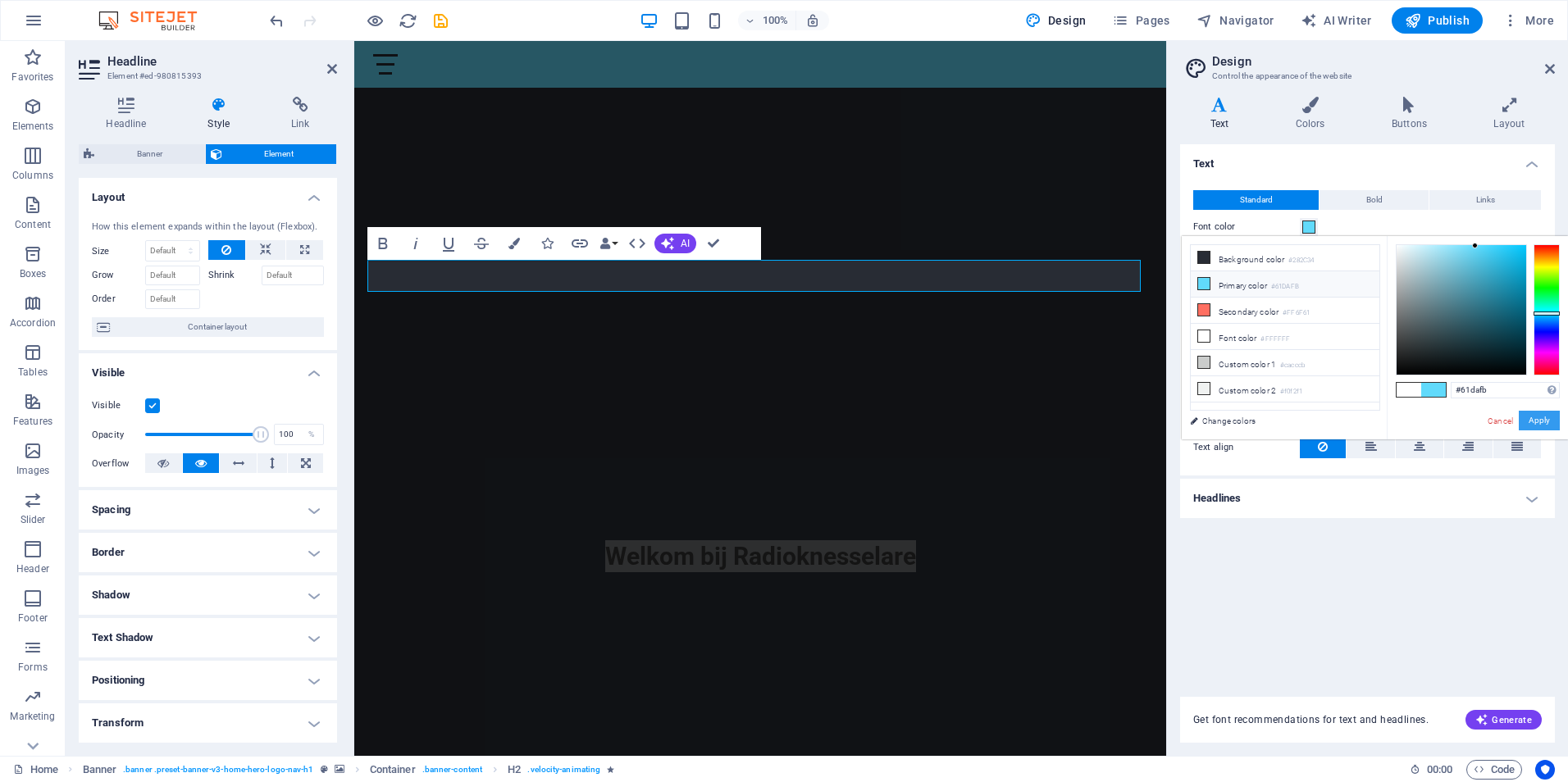
click at [1534, 418] on button "Apply" at bounding box center [1539, 421] width 41 height 20
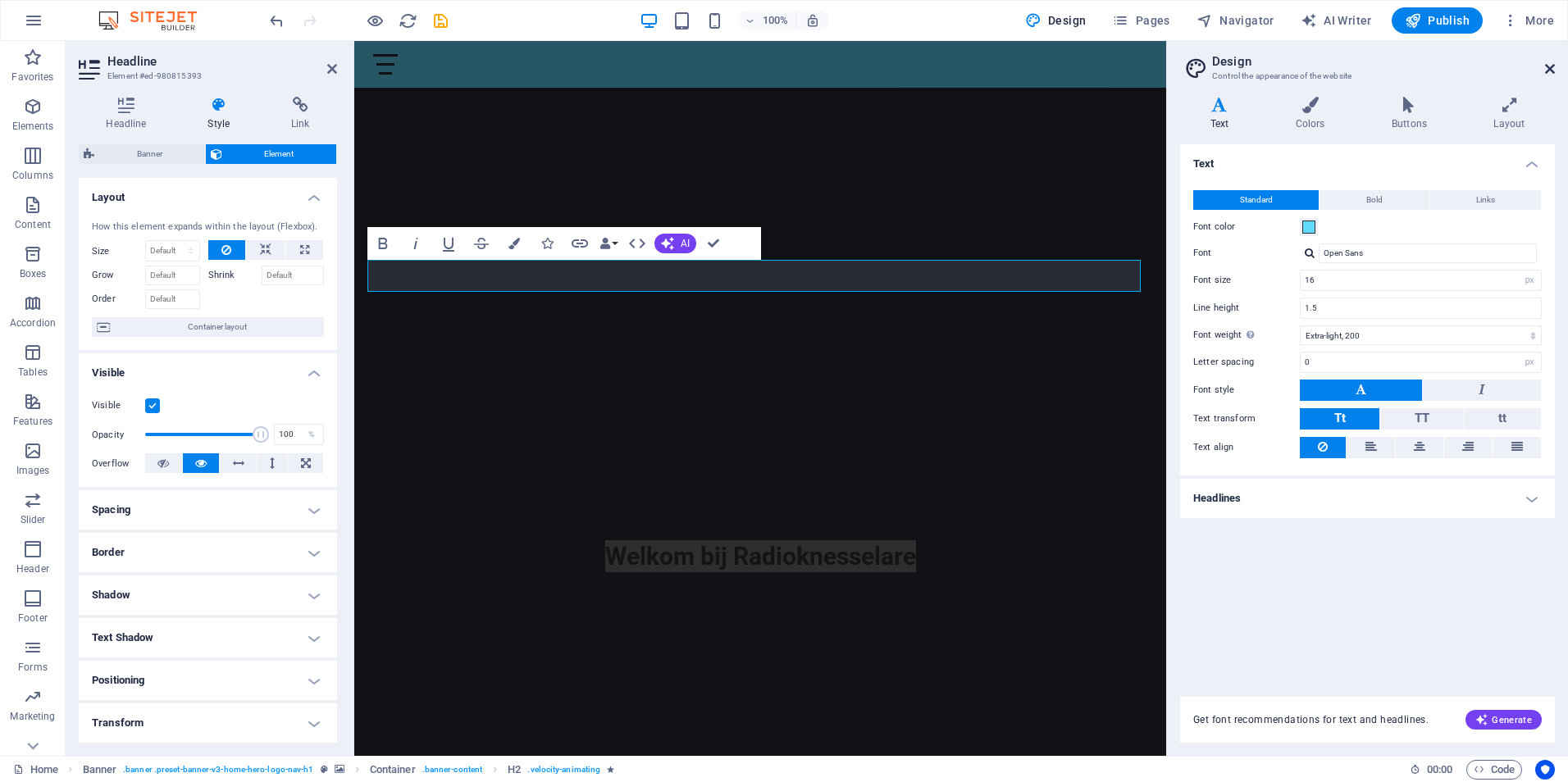
click at [1546, 64] on icon at bounding box center [1550, 69] width 10 height 13
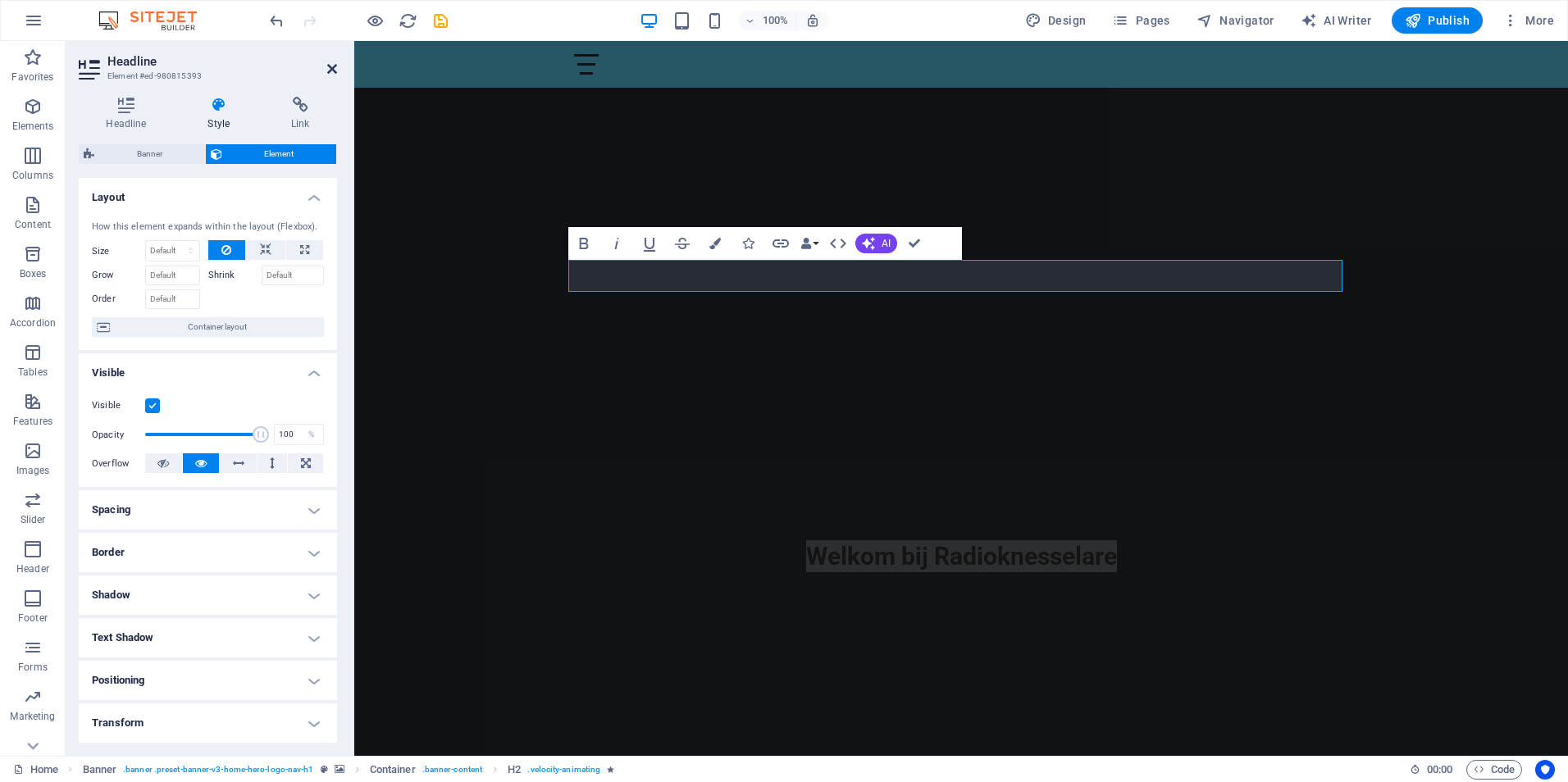
click at [329, 69] on icon at bounding box center [332, 69] width 10 height 13
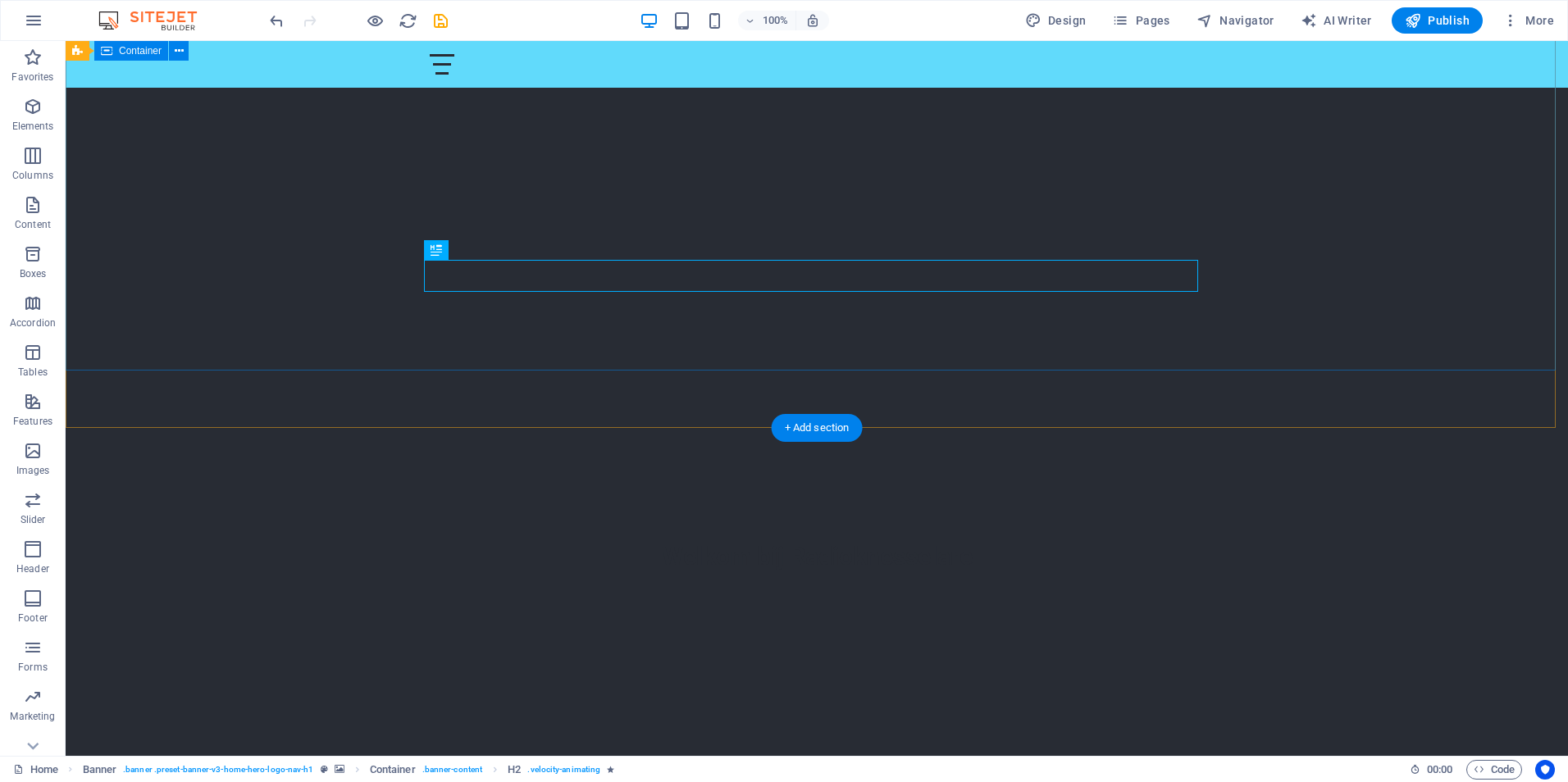
click at [555, 428] on div "Welkom bij Radioknesselare" at bounding box center [816, 540] width 1502 height 223
click at [709, 540] on div "Welkom bij Radioknesselare" at bounding box center [817, 556] width 774 height 32
click at [1016, 540] on div "Welkom bij Radioknesselare" at bounding box center [817, 556] width 774 height 32
click at [995, 540] on div "Welkom bij Radioknesselare" at bounding box center [817, 556] width 774 height 32
drag, startPoint x: 979, startPoint y: 275, endPoint x: 934, endPoint y: 274, distance: 45.0
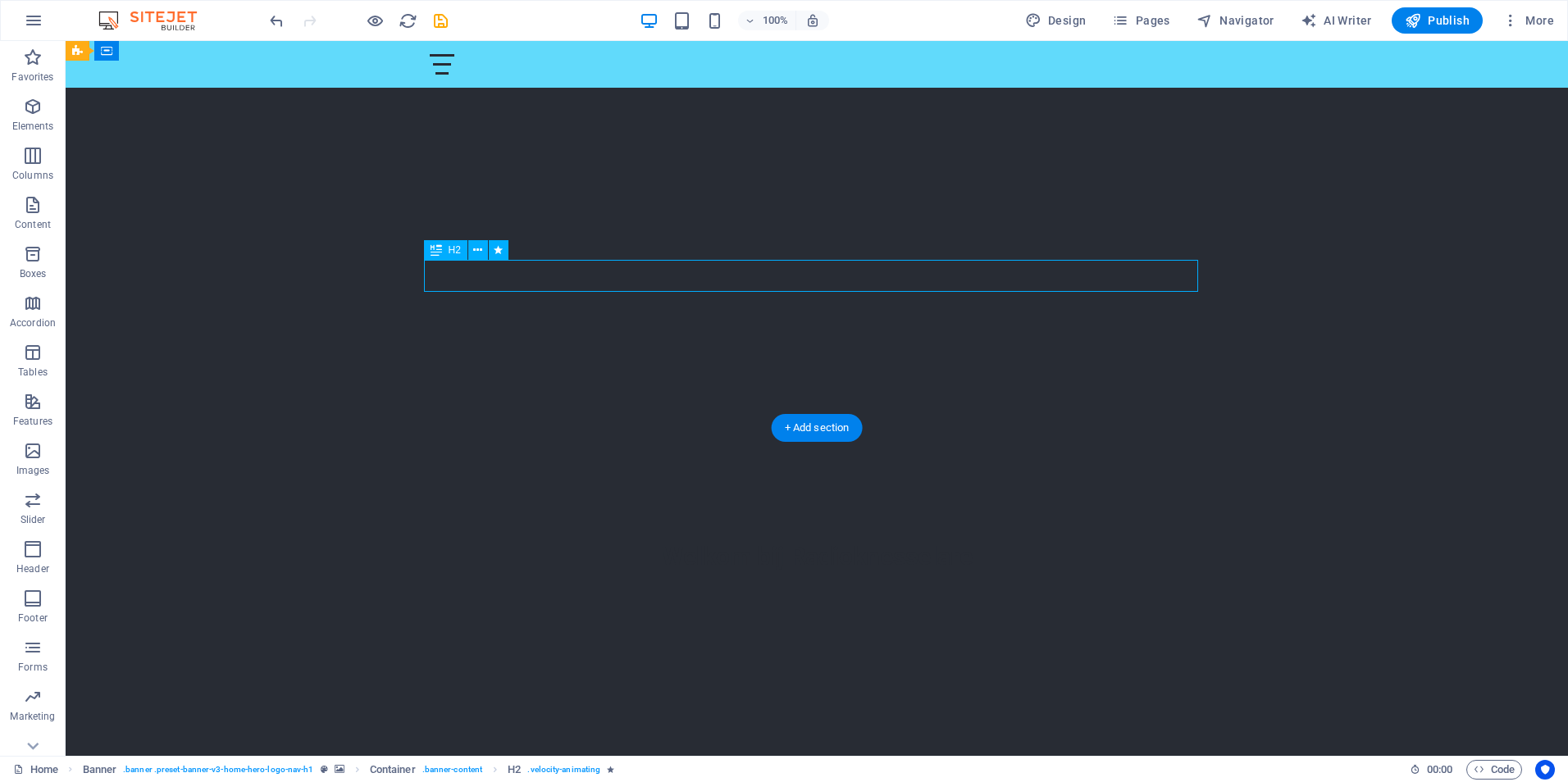
click at [934, 540] on div "Welkom bij Radioknesselare" at bounding box center [817, 556] width 774 height 32
click at [471, 540] on div "Welkom bij Radioknesselare" at bounding box center [817, 556] width 774 height 32
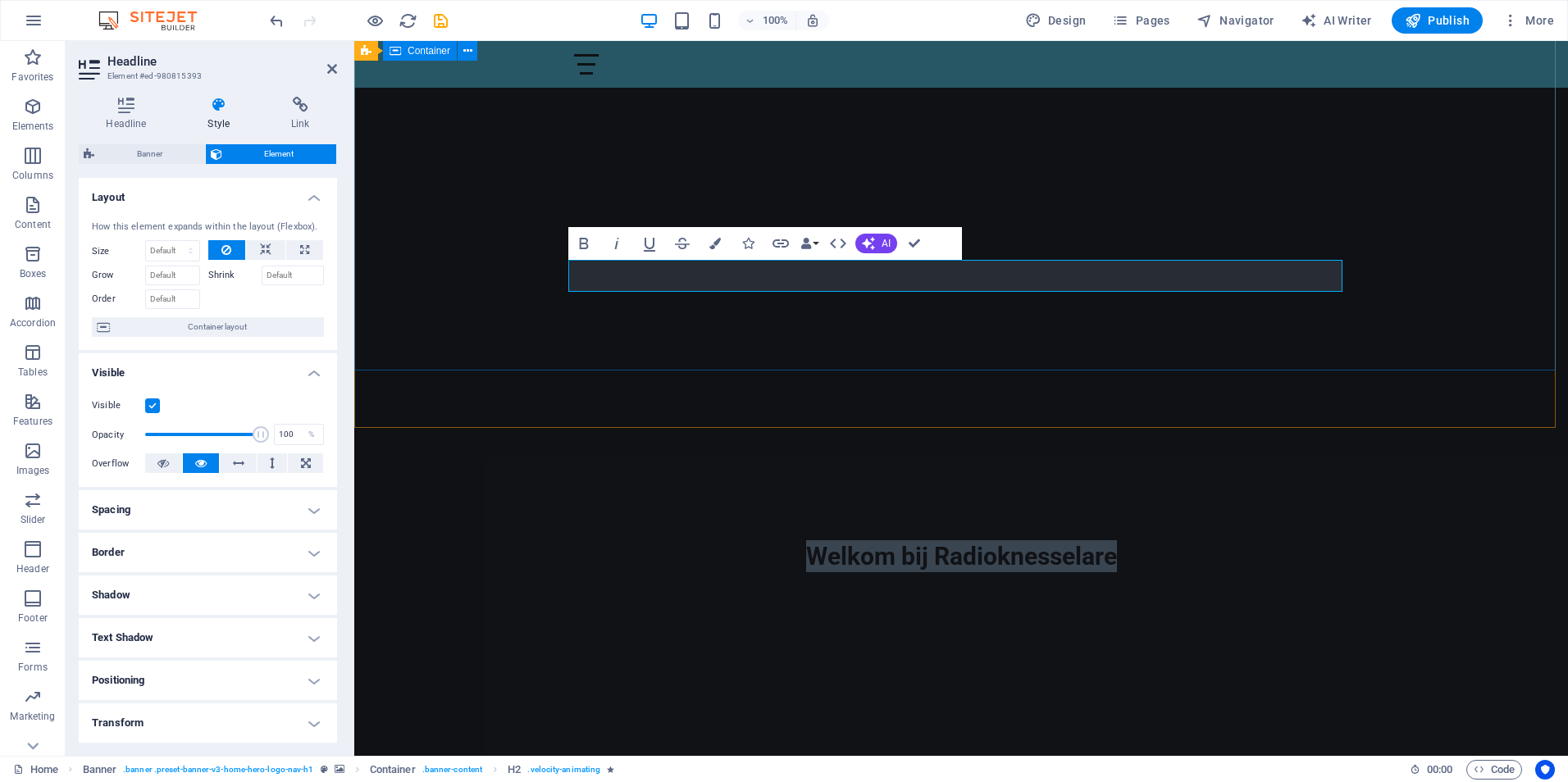
click at [471, 428] on div "Welkom bij Radioknesselare" at bounding box center [960, 540] width 1213 height 223
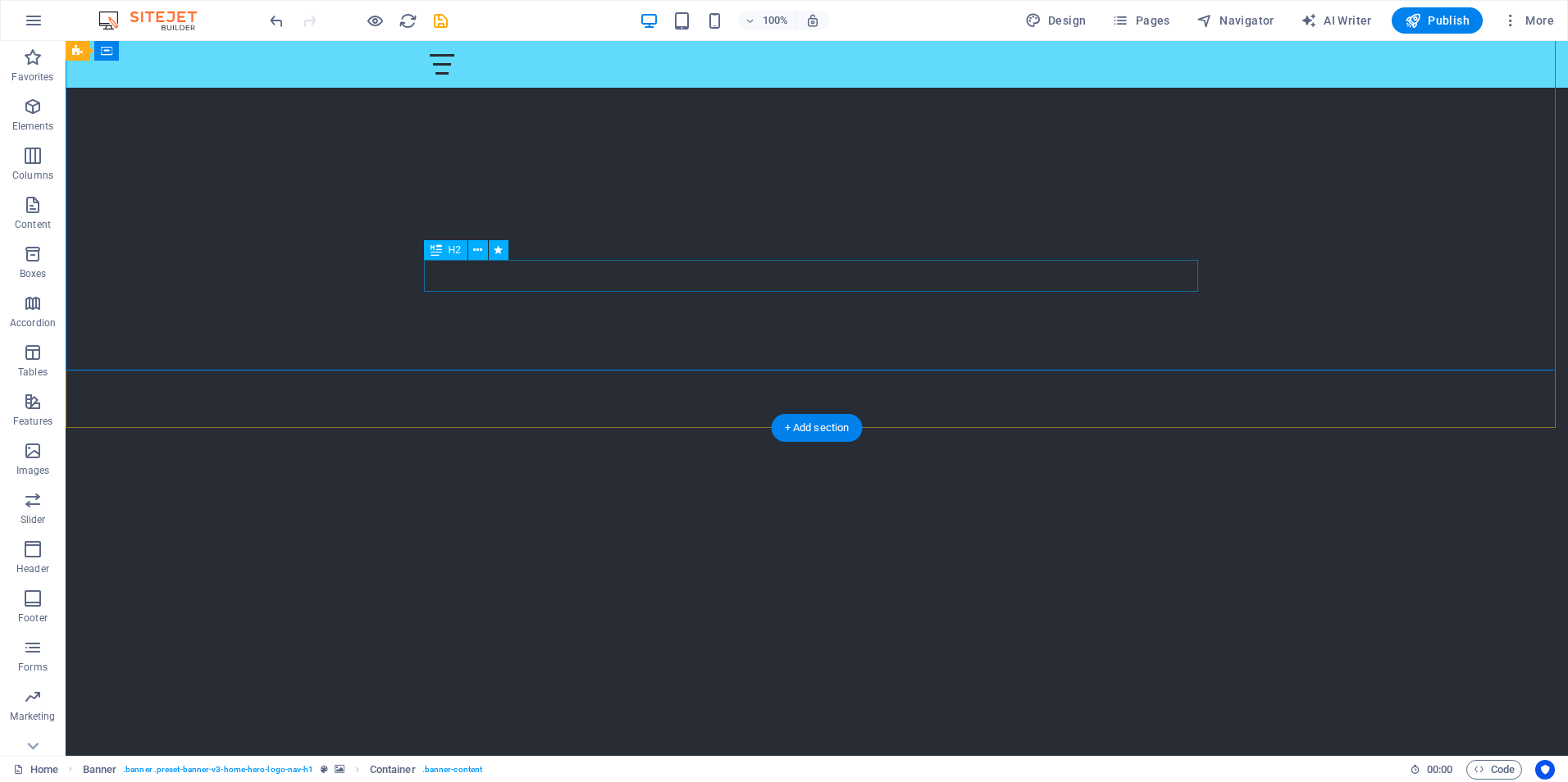
click at [541, 540] on div "Welkom bij Radioknesselare" at bounding box center [817, 556] width 774 height 32
click at [515, 540] on div "Welkom bij Radioknesselare" at bounding box center [817, 556] width 774 height 32
click at [516, 540] on div "Welkom bij Radioknesselare" at bounding box center [817, 556] width 774 height 32
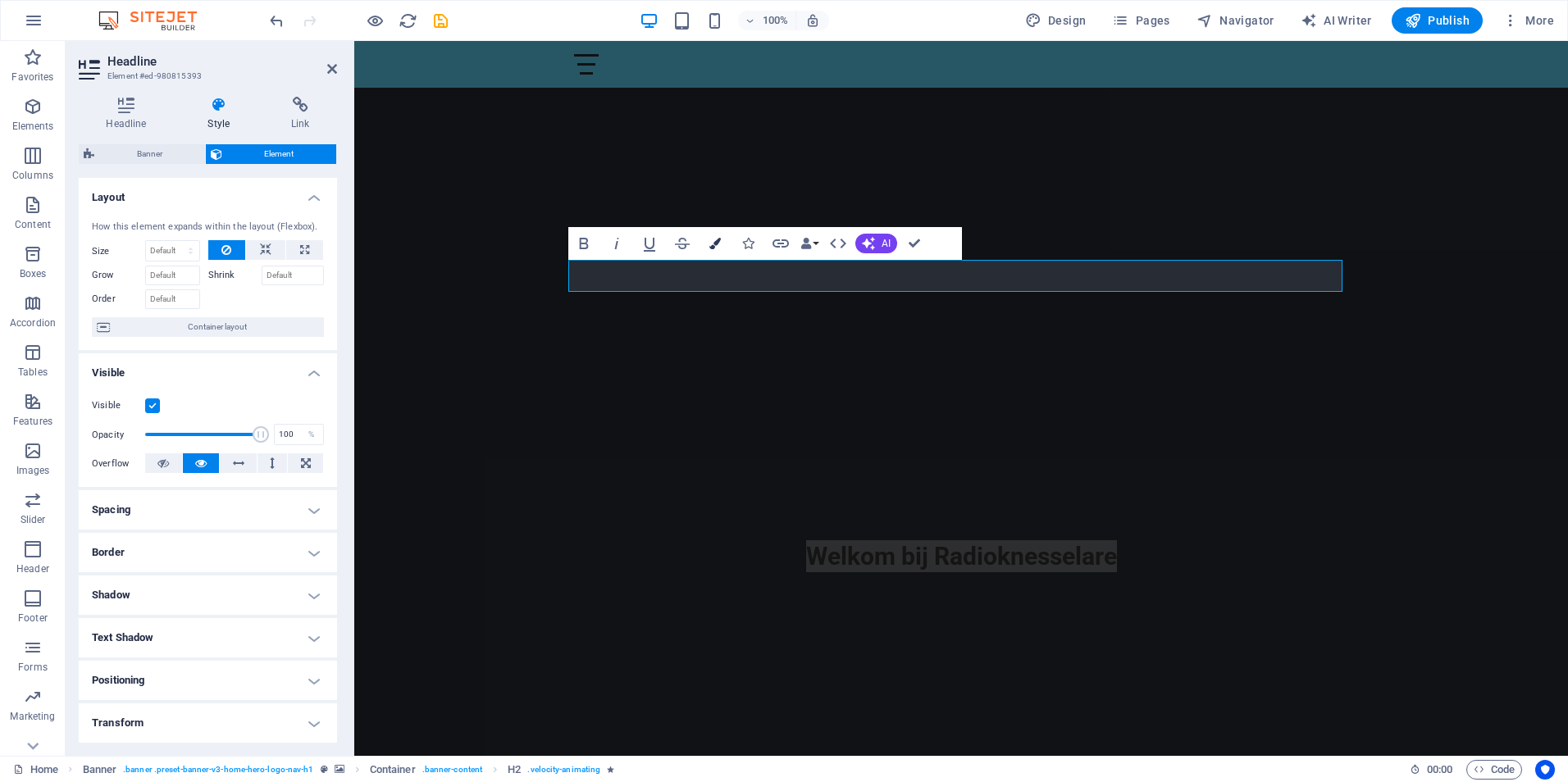
click at [710, 241] on icon "button" at bounding box center [715, 244] width 12 height 12
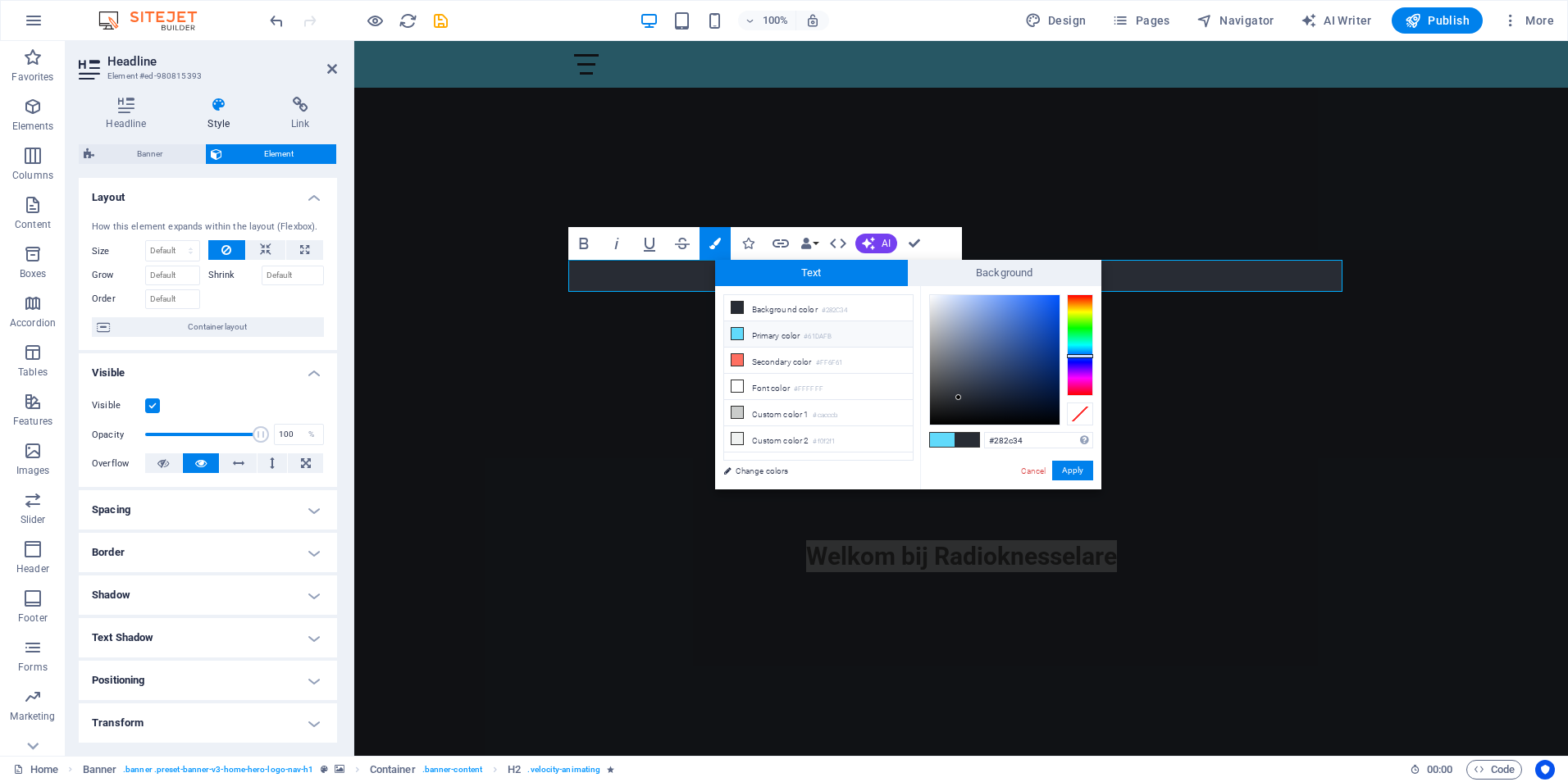
click at [733, 334] on icon at bounding box center [737, 334] width 12 height 12
type input "#61dafb"
click at [1072, 468] on button "Apply" at bounding box center [1073, 470] width 41 height 20
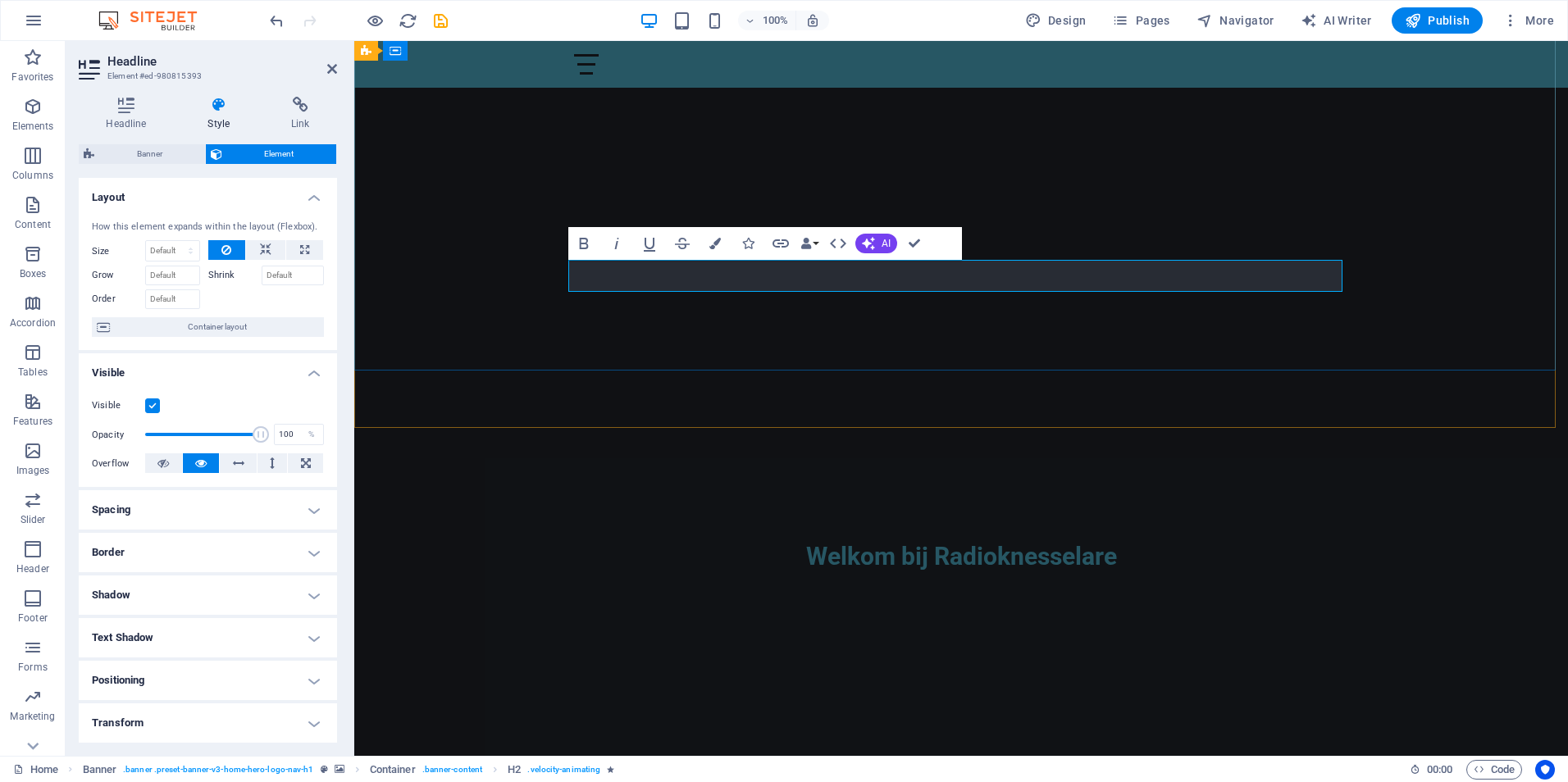
click at [1131, 540] on h2 "Welkom bij Radioknesselare" at bounding box center [961, 556] width 774 height 32
click at [1038, 428] on div "Welkom bij Radioknesselare" at bounding box center [960, 540] width 1213 height 223
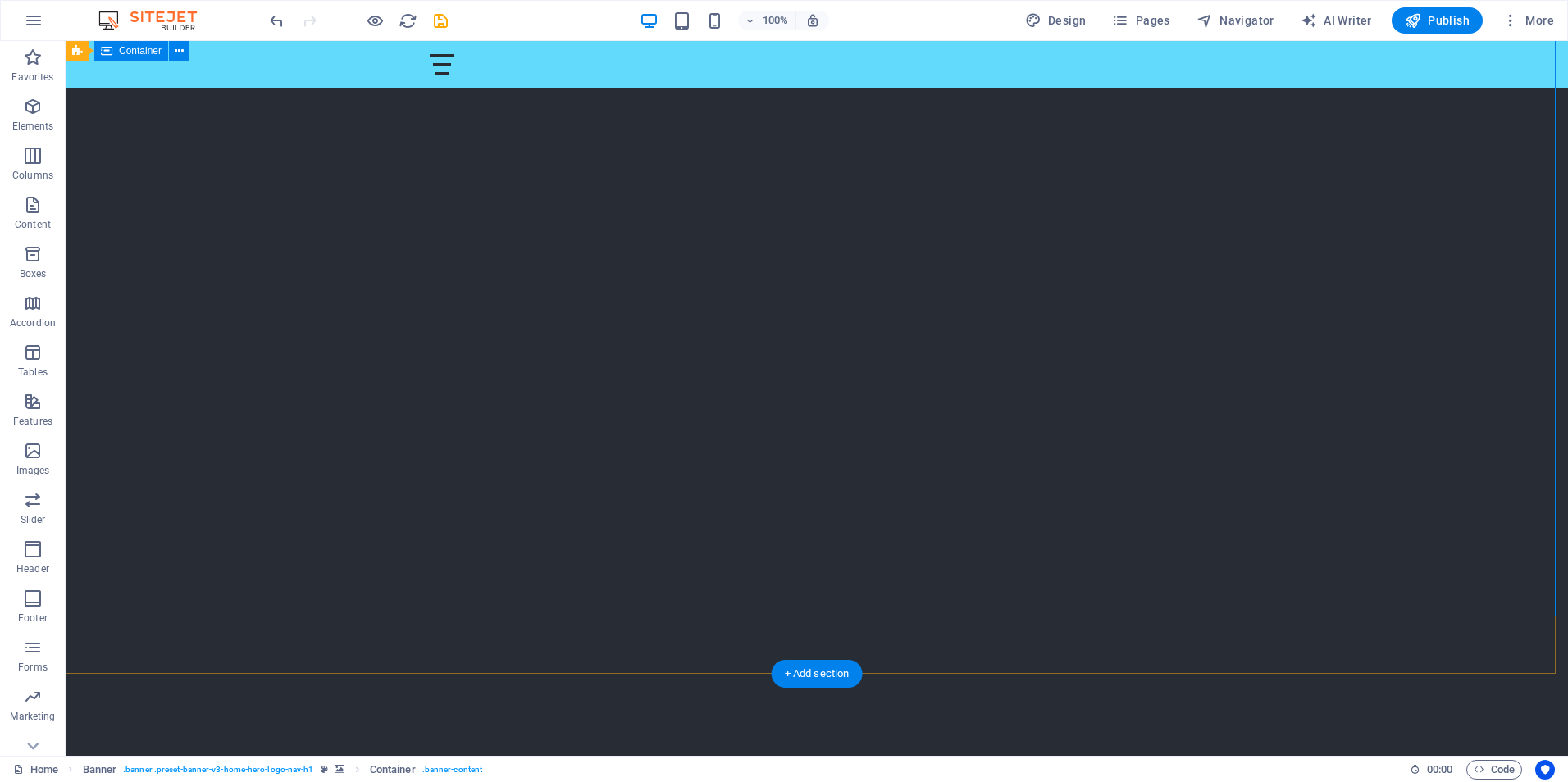
scroll to position [0, 0]
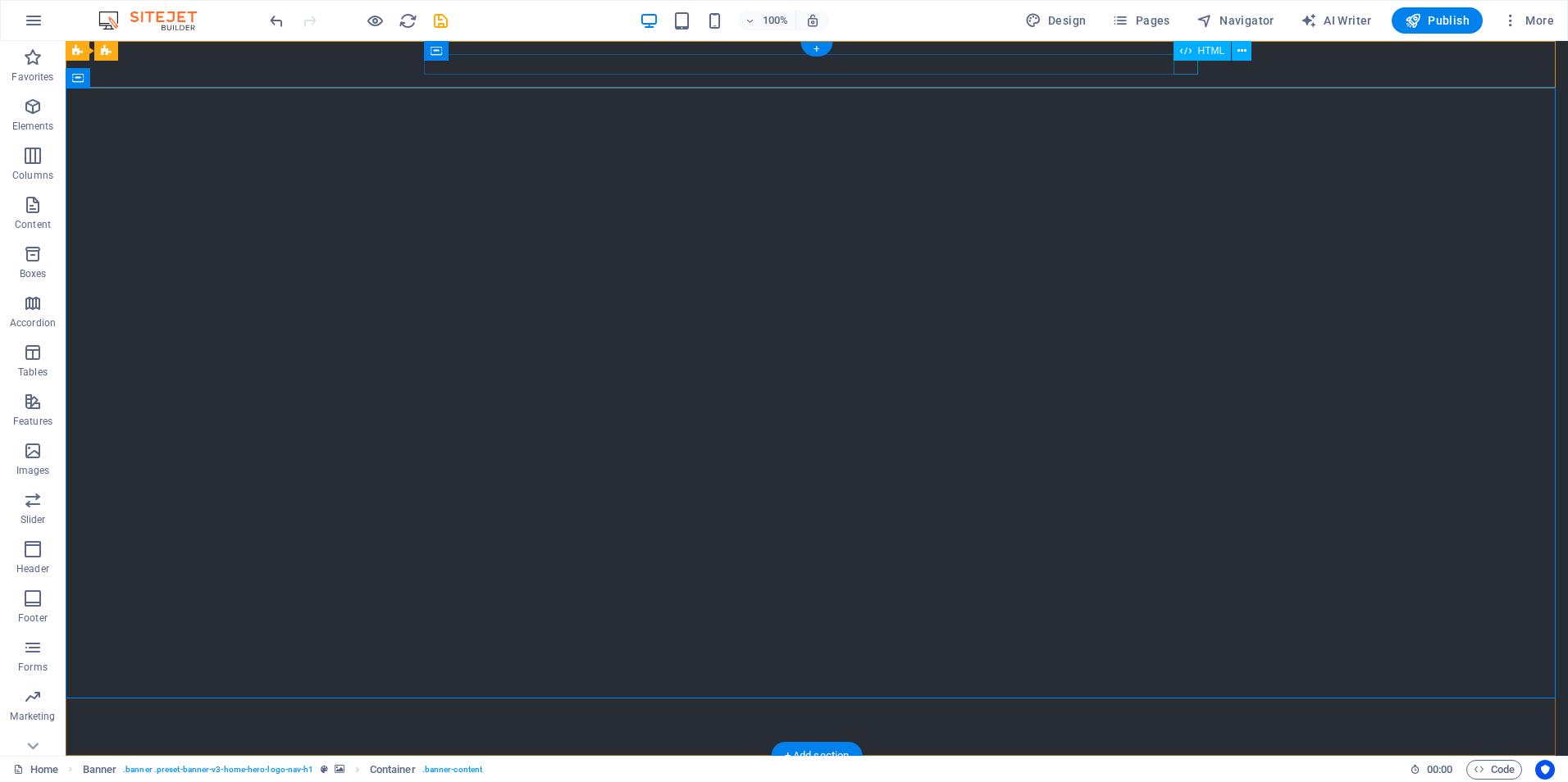
click at [1187, 769] on div at bounding box center [817, 779] width 774 height 21
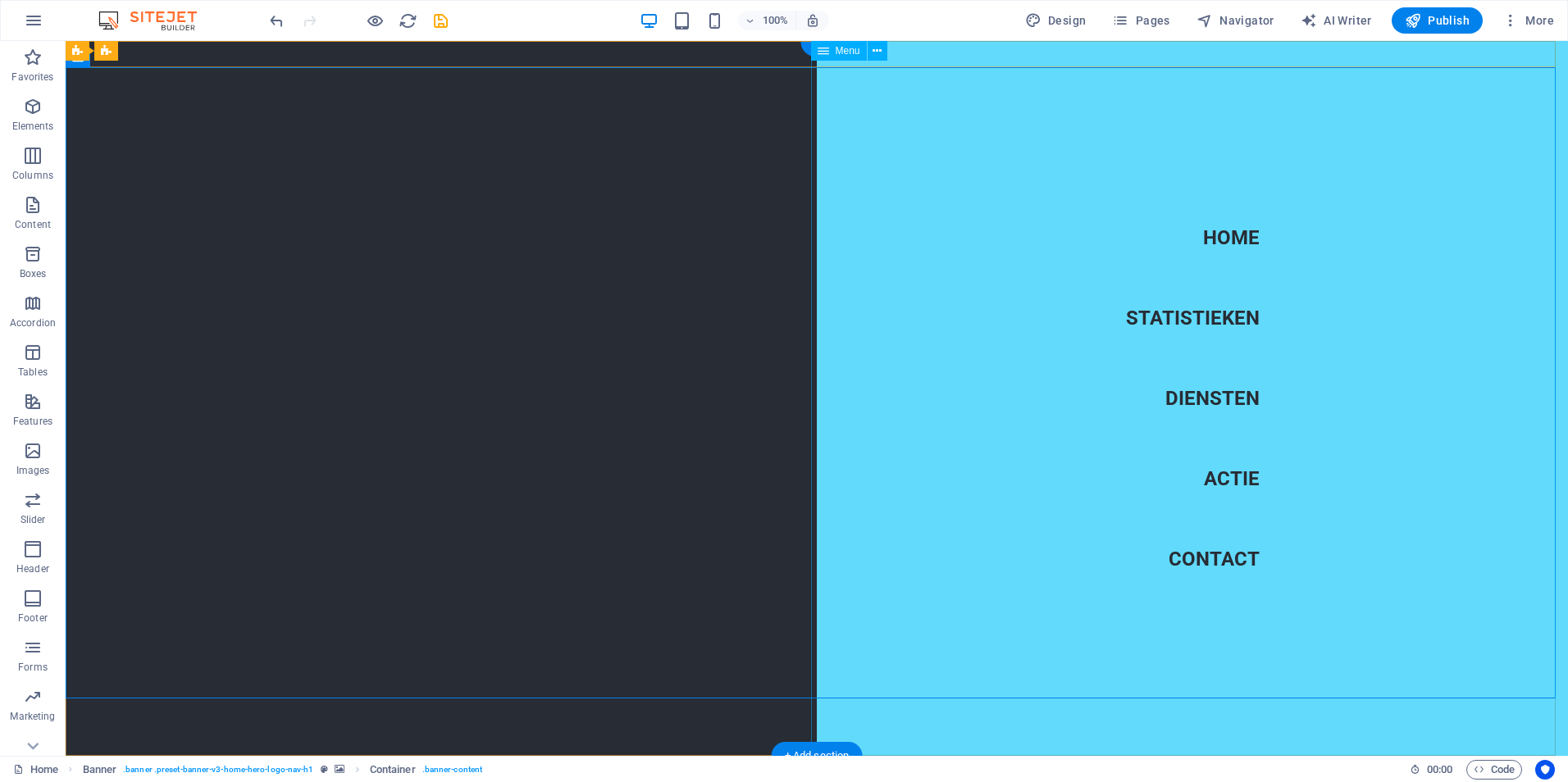
click at [1230, 236] on nav "Home Statistieken Diensten Actie Contact" at bounding box center [1192, 398] width 751 height 715
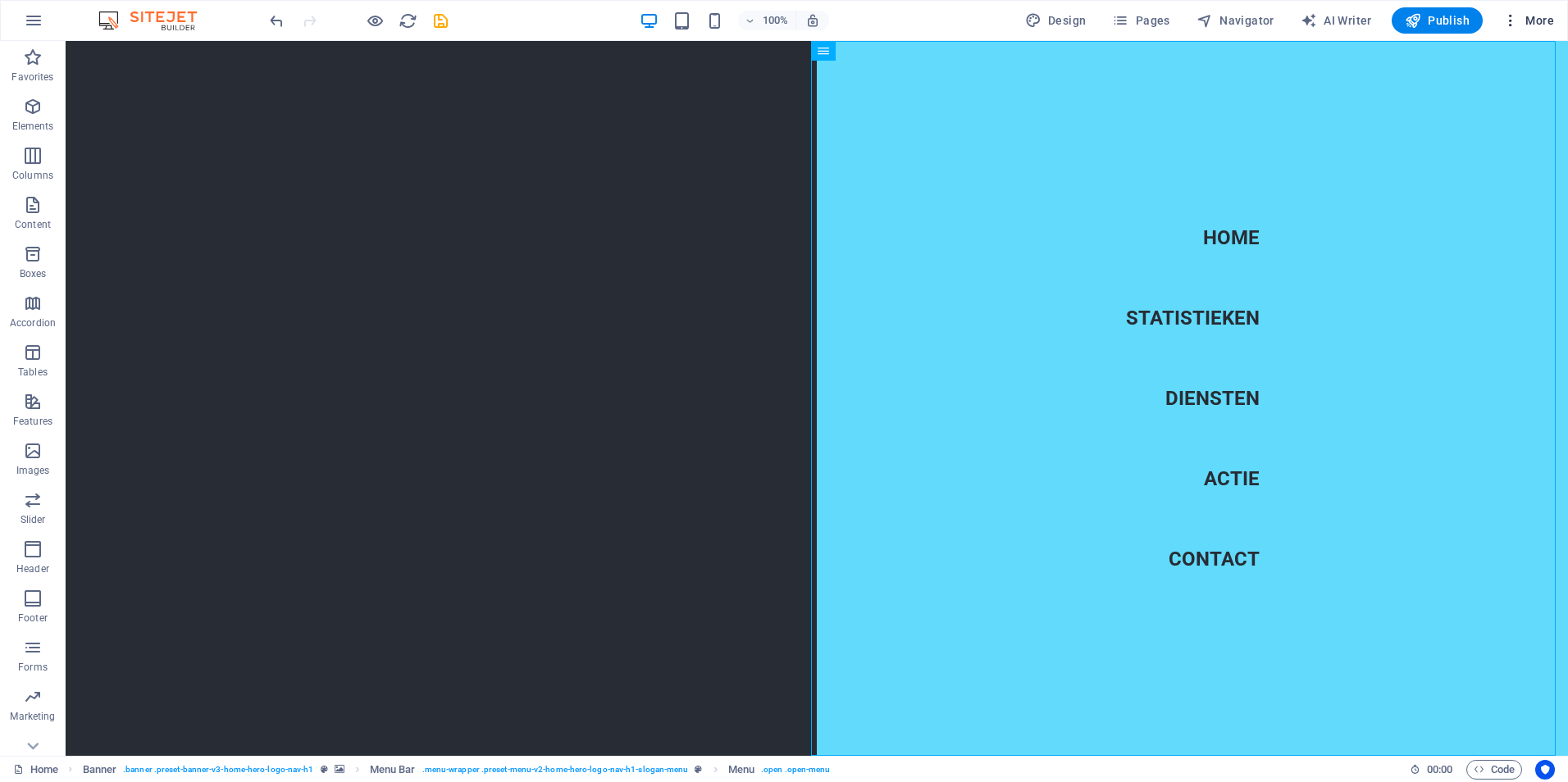
click at [1537, 19] on span "More" at bounding box center [1527, 21] width 51 height 17
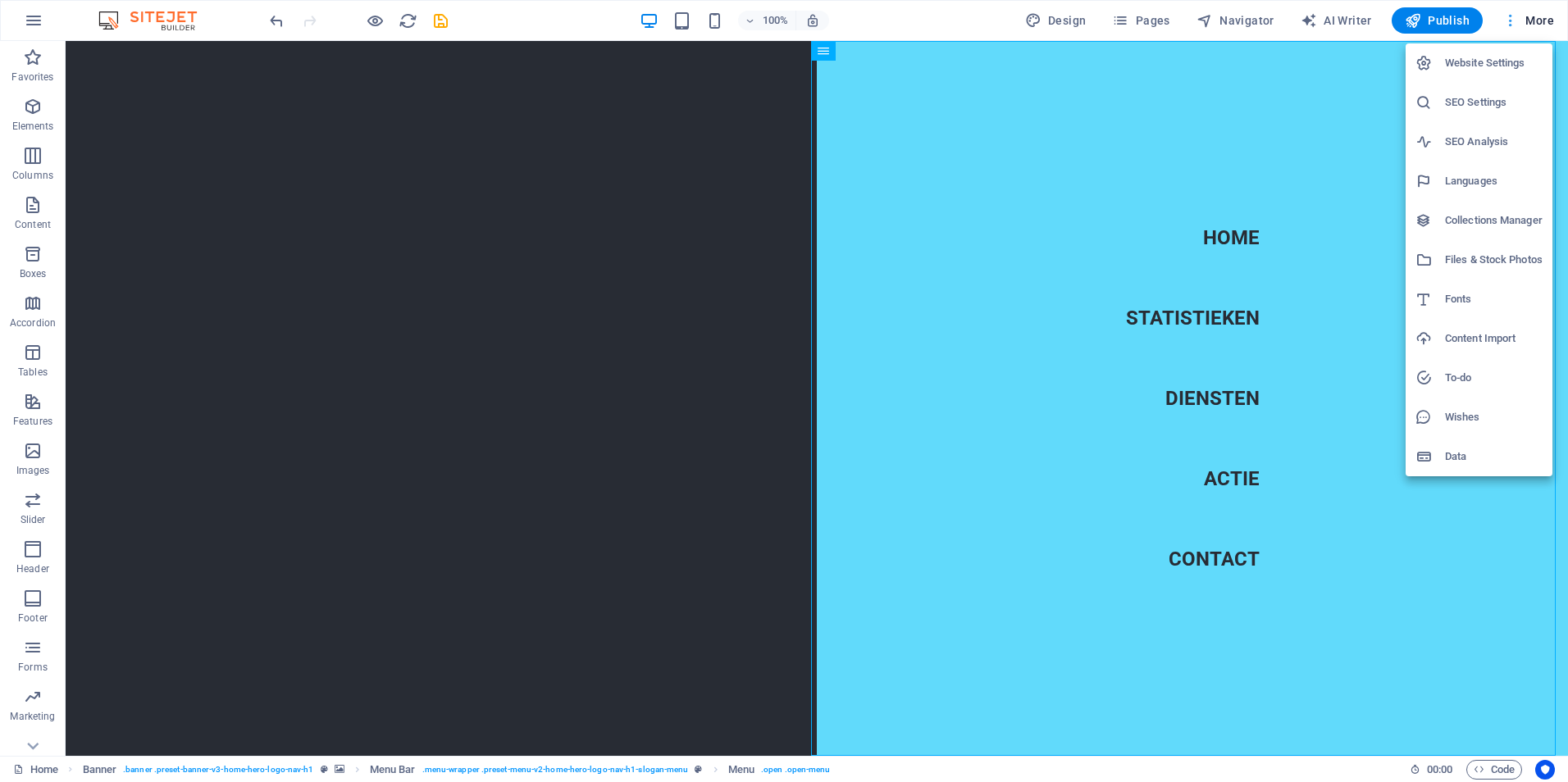
click at [1537, 19] on div at bounding box center [784, 391] width 1568 height 782
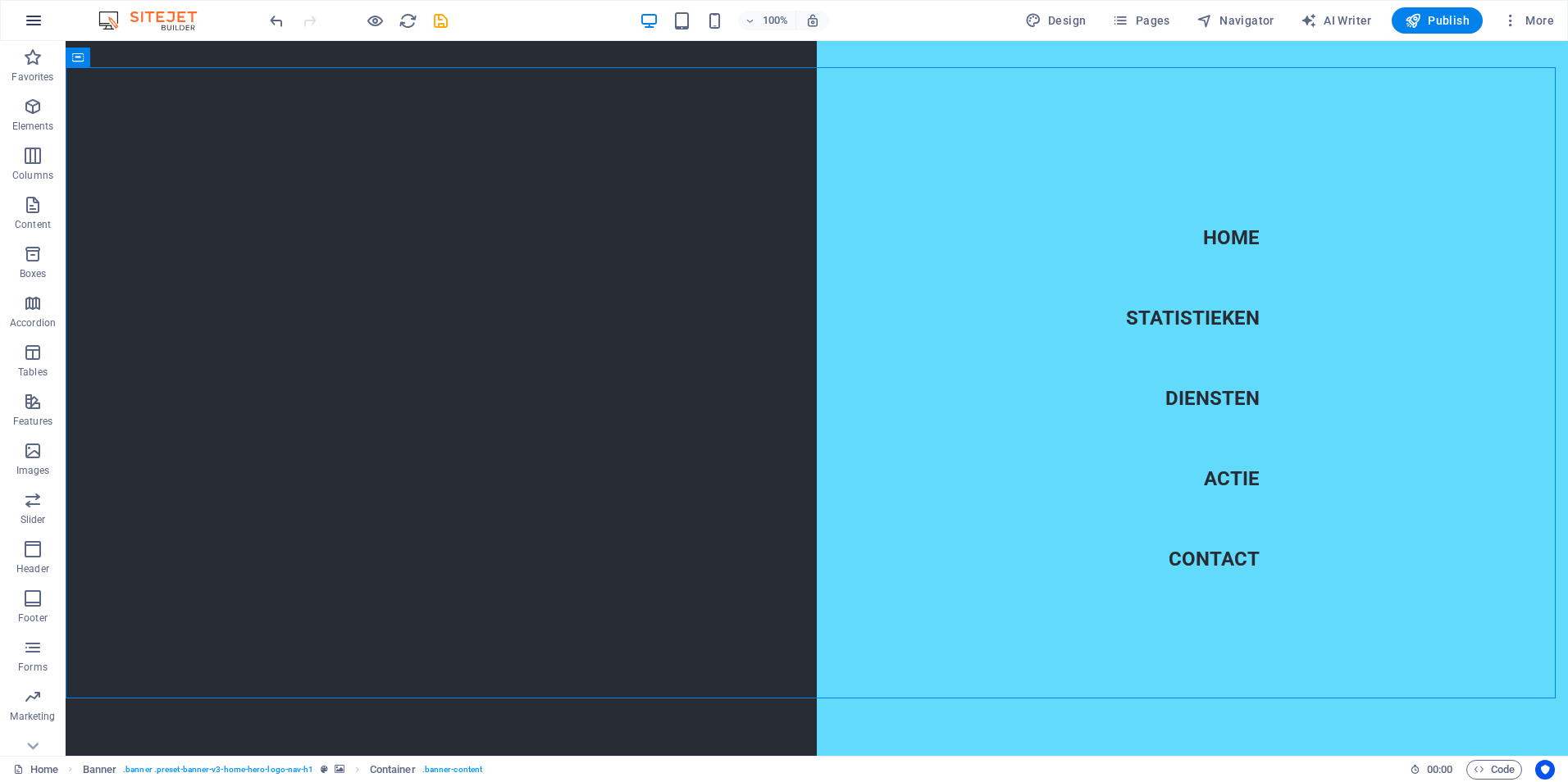
click at [28, 18] on icon "button" at bounding box center [34, 21] width 20 height 20
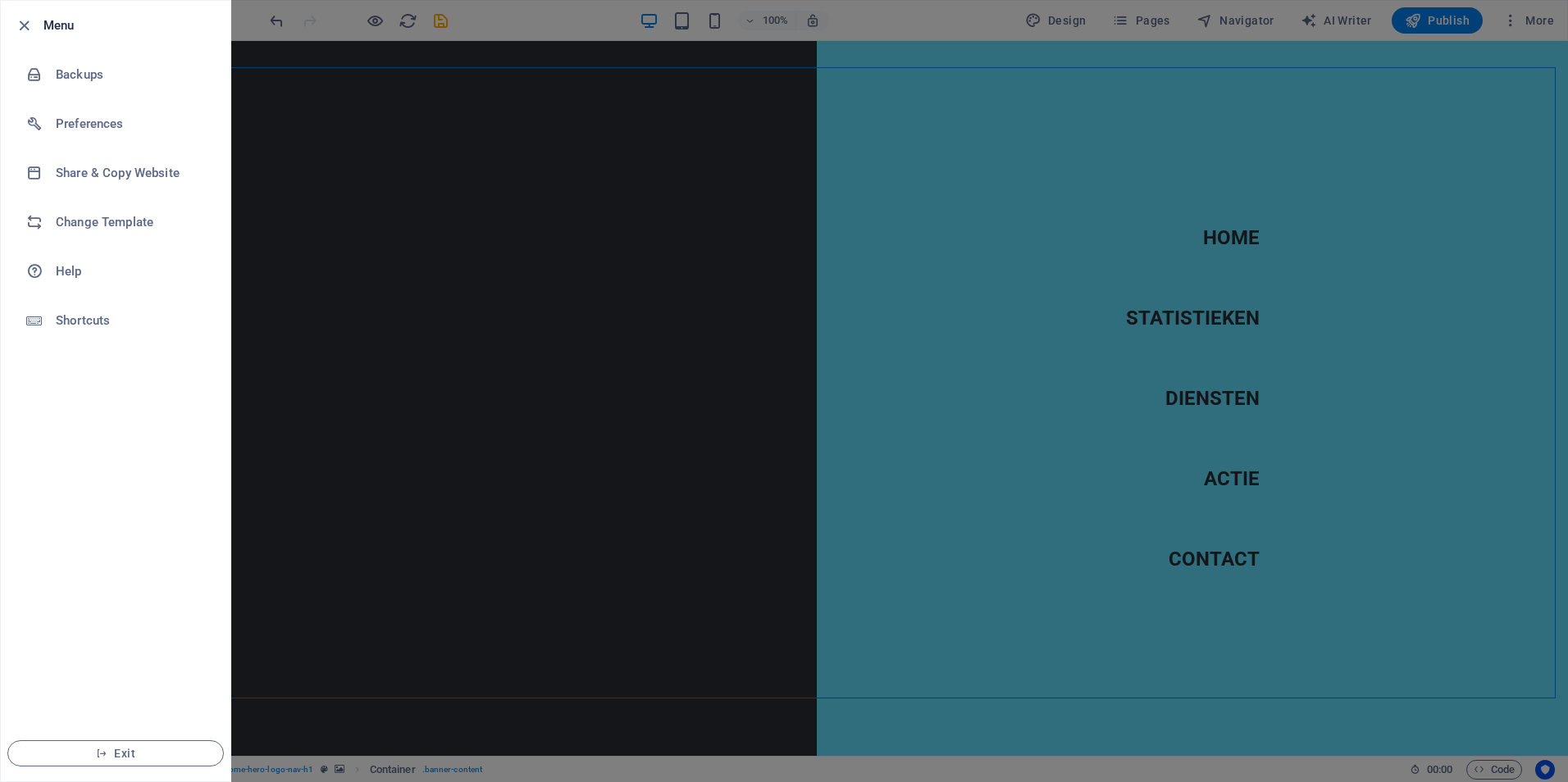
click at [59, 29] on h6 "Menu" at bounding box center [131, 26] width 174 height 20
click at [390, 198] on div at bounding box center [784, 391] width 1568 height 782
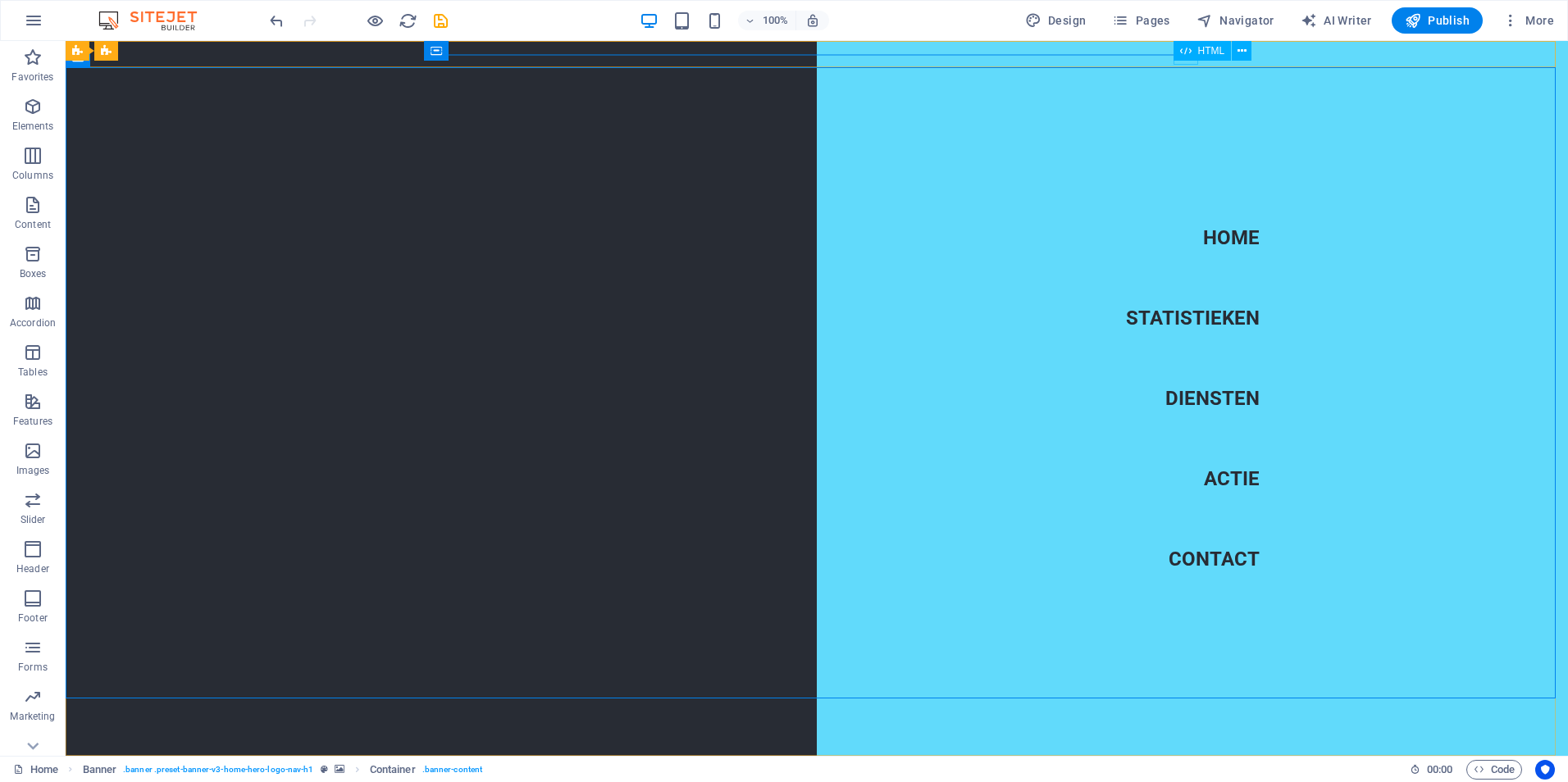
click at [1194, 55] on div "HTML" at bounding box center [1202, 51] width 58 height 20
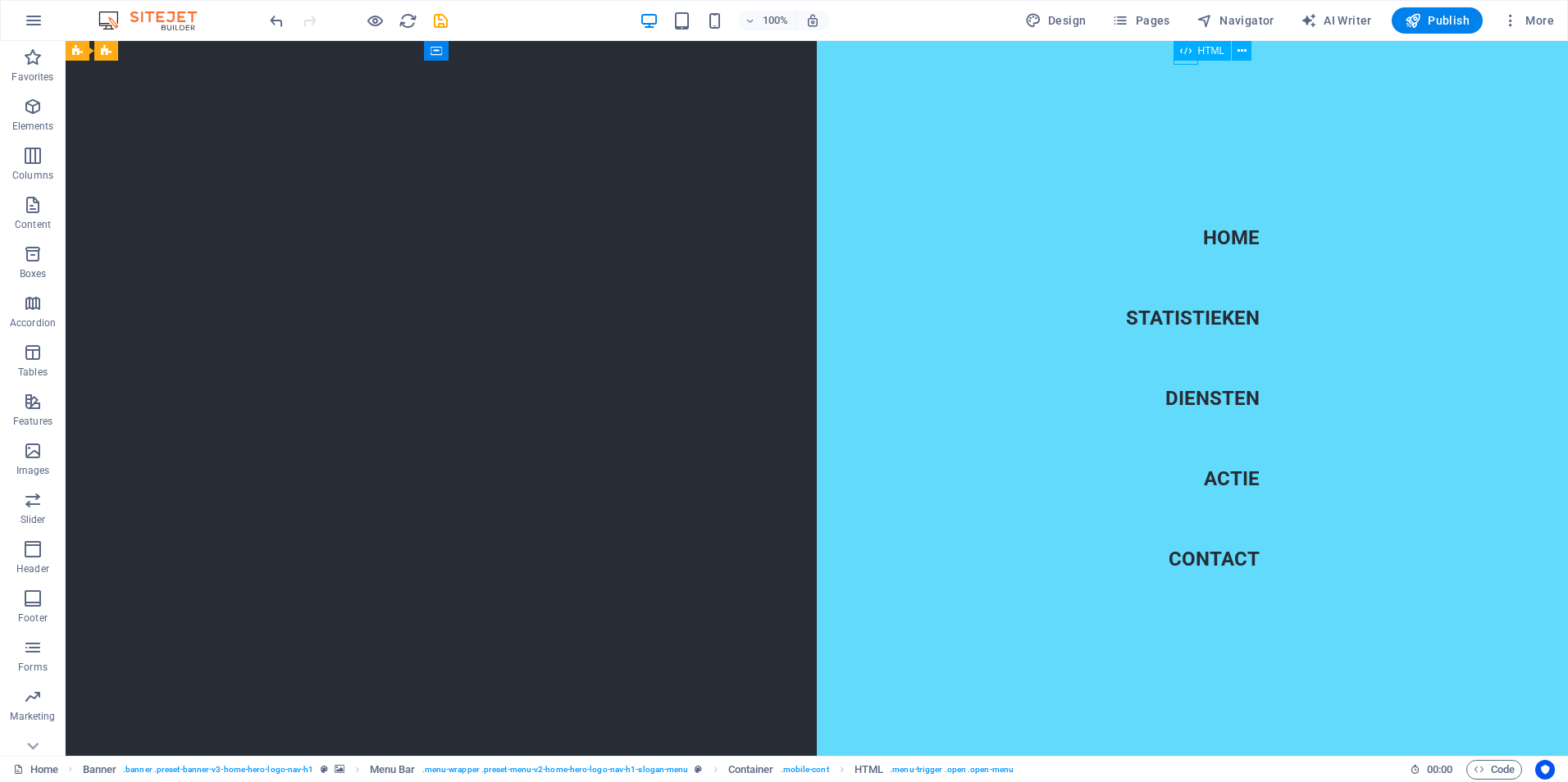
click at [1203, 54] on span "HTML" at bounding box center [1212, 51] width 27 height 10
click at [825, 45] on div "+" at bounding box center [816, 50] width 32 height 15
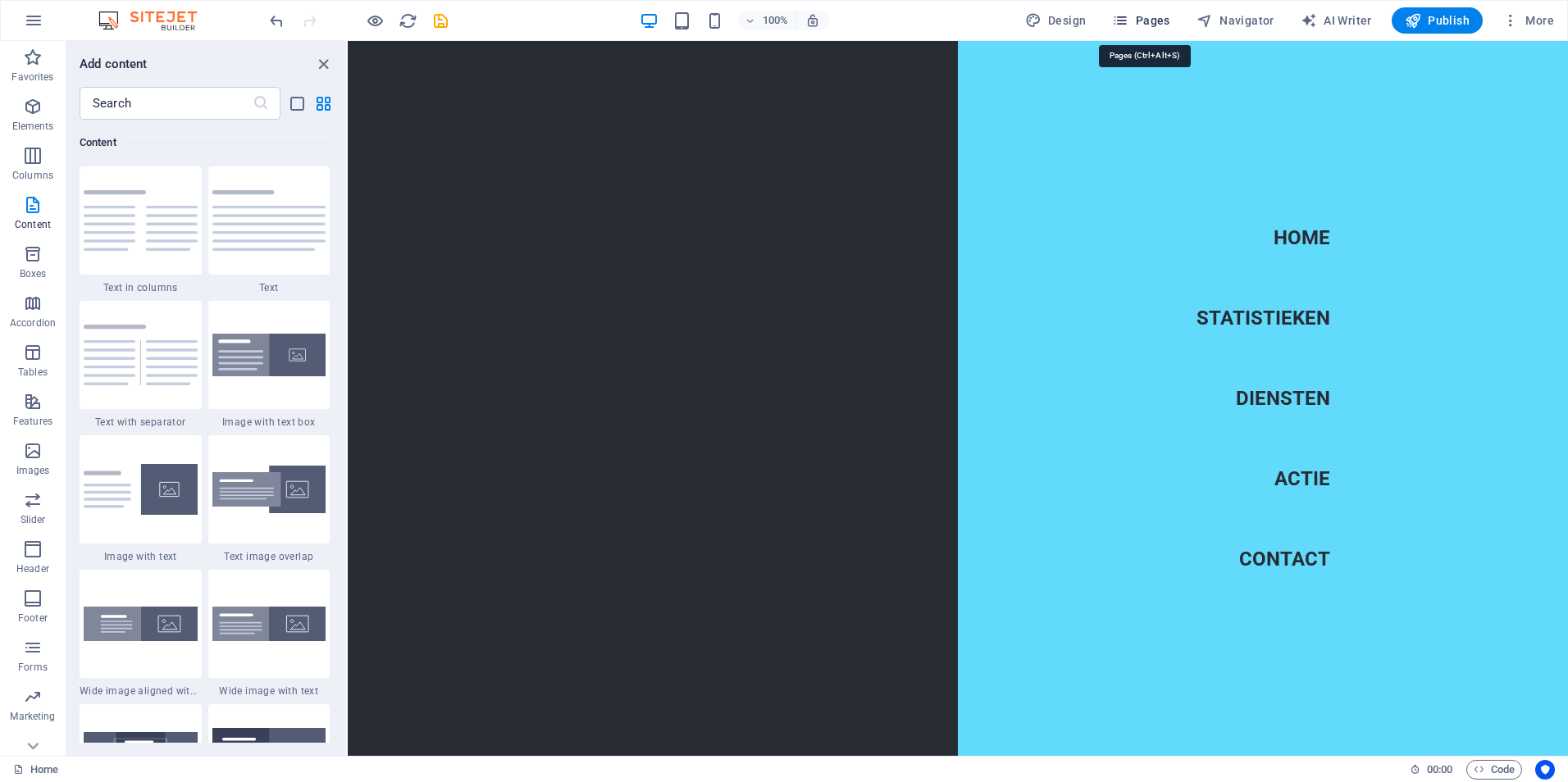
click at [1152, 16] on span "Pages" at bounding box center [1140, 21] width 57 height 17
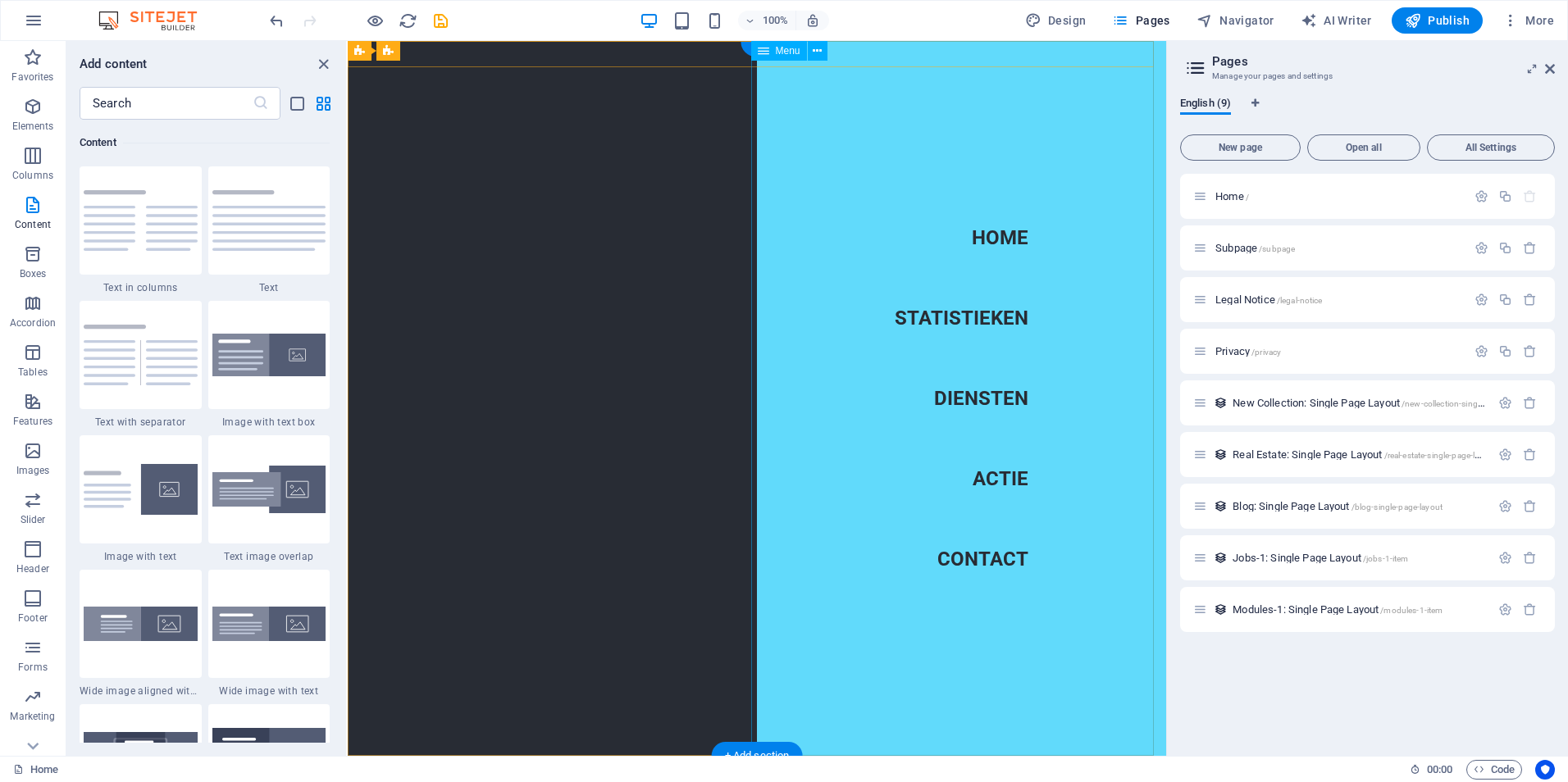
click at [757, 236] on nav "Home Statistieken Diensten Actie Contact" at bounding box center [961, 398] width 409 height 715
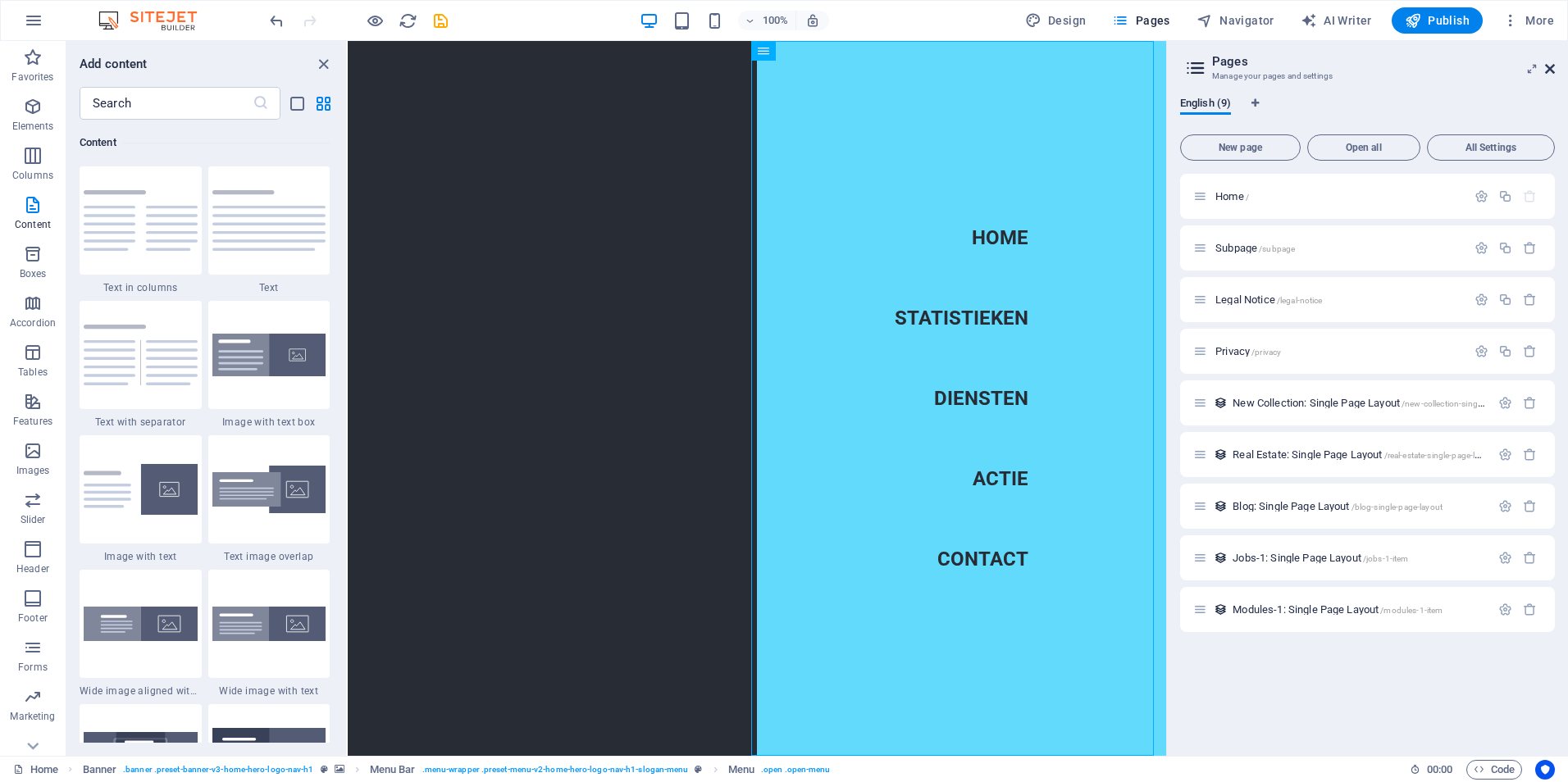
click at [1554, 71] on icon at bounding box center [1550, 69] width 10 height 13
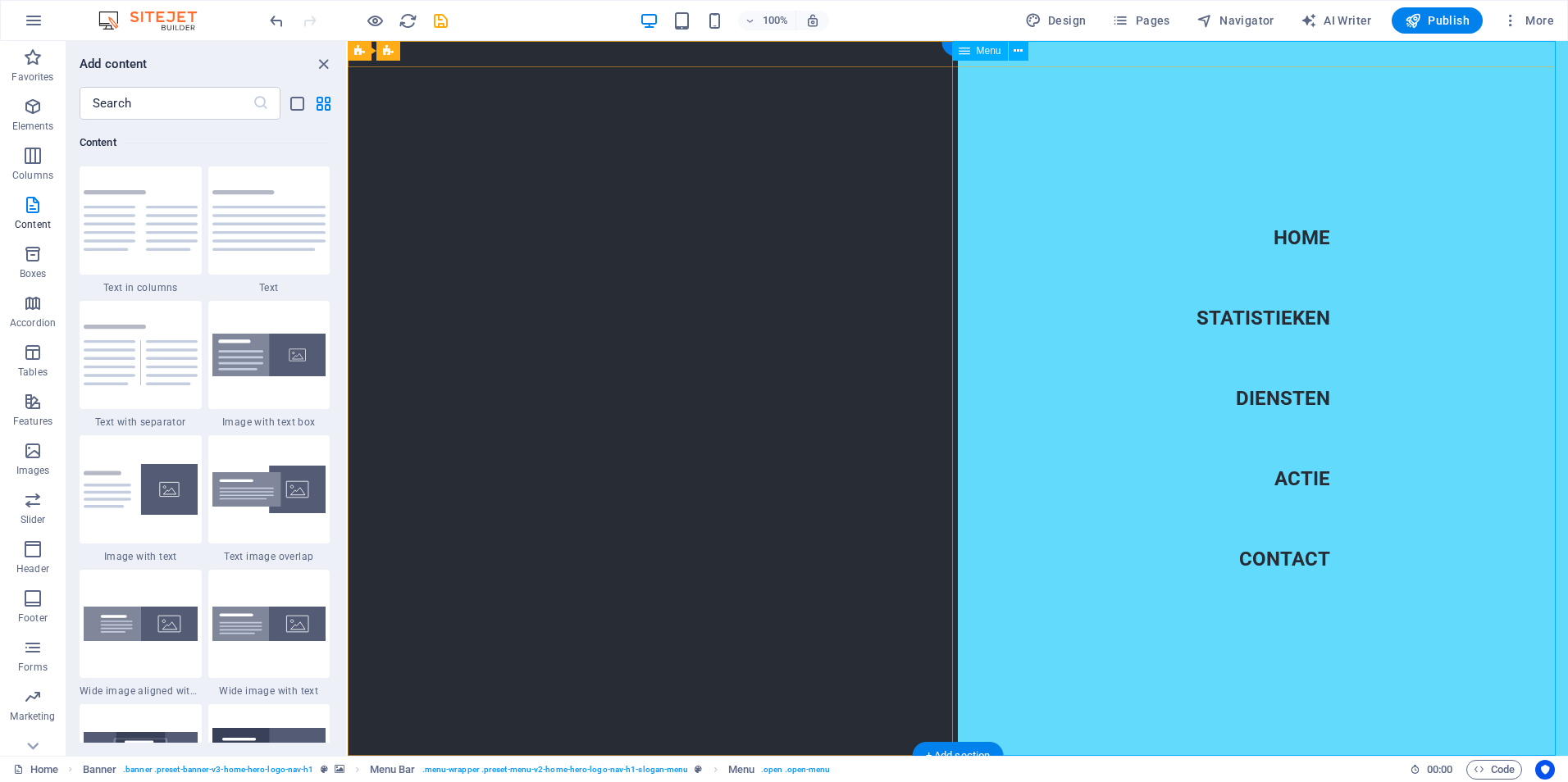
click at [1533, 45] on nav "Home Statistieken Diensten Actie Contact" at bounding box center [1263, 398] width 610 height 715
click at [1019, 49] on icon at bounding box center [1017, 51] width 9 height 17
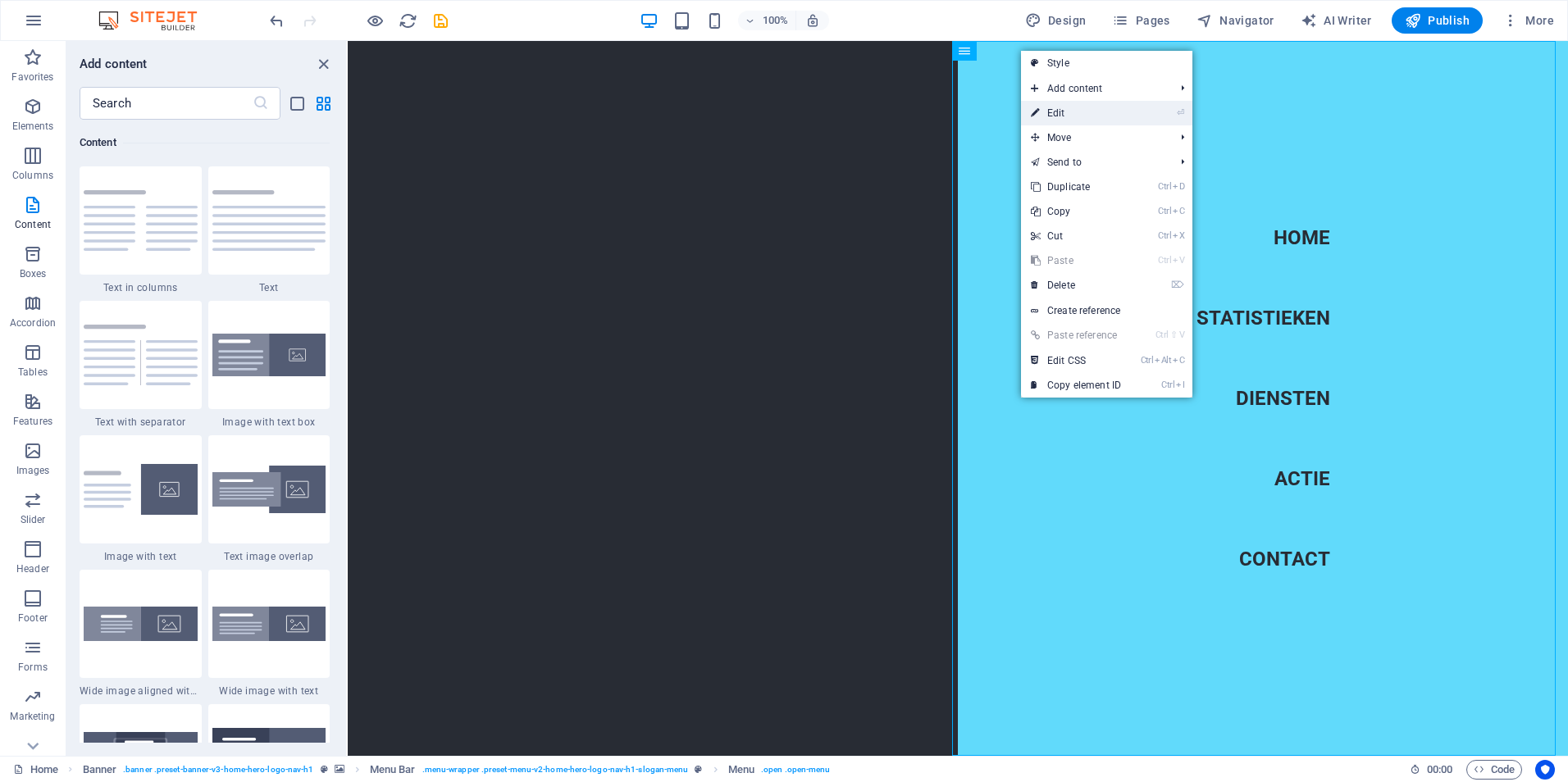
click at [1064, 117] on link "⏎ Edit" at bounding box center [1075, 113] width 110 height 25
select select
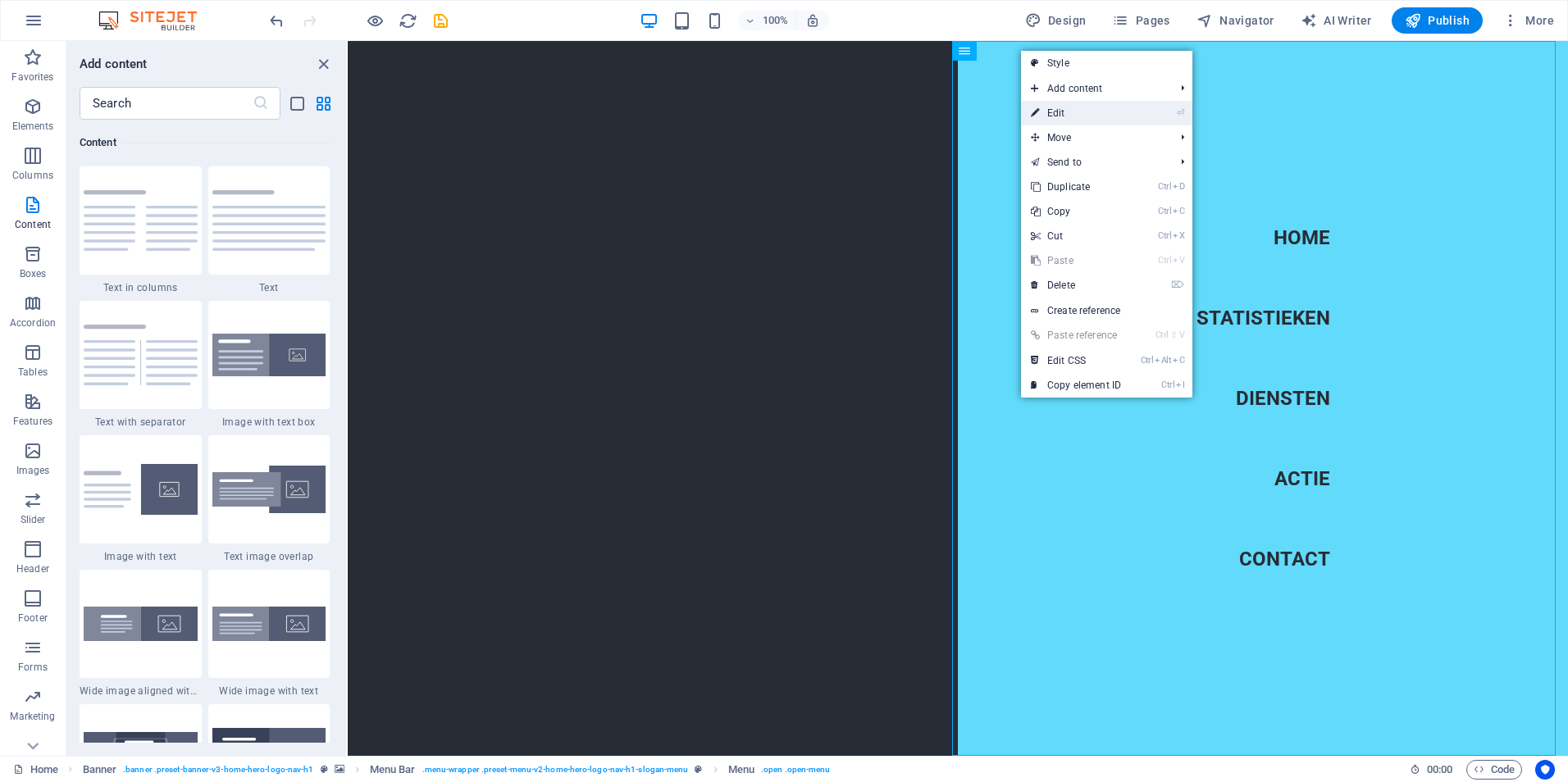
select select
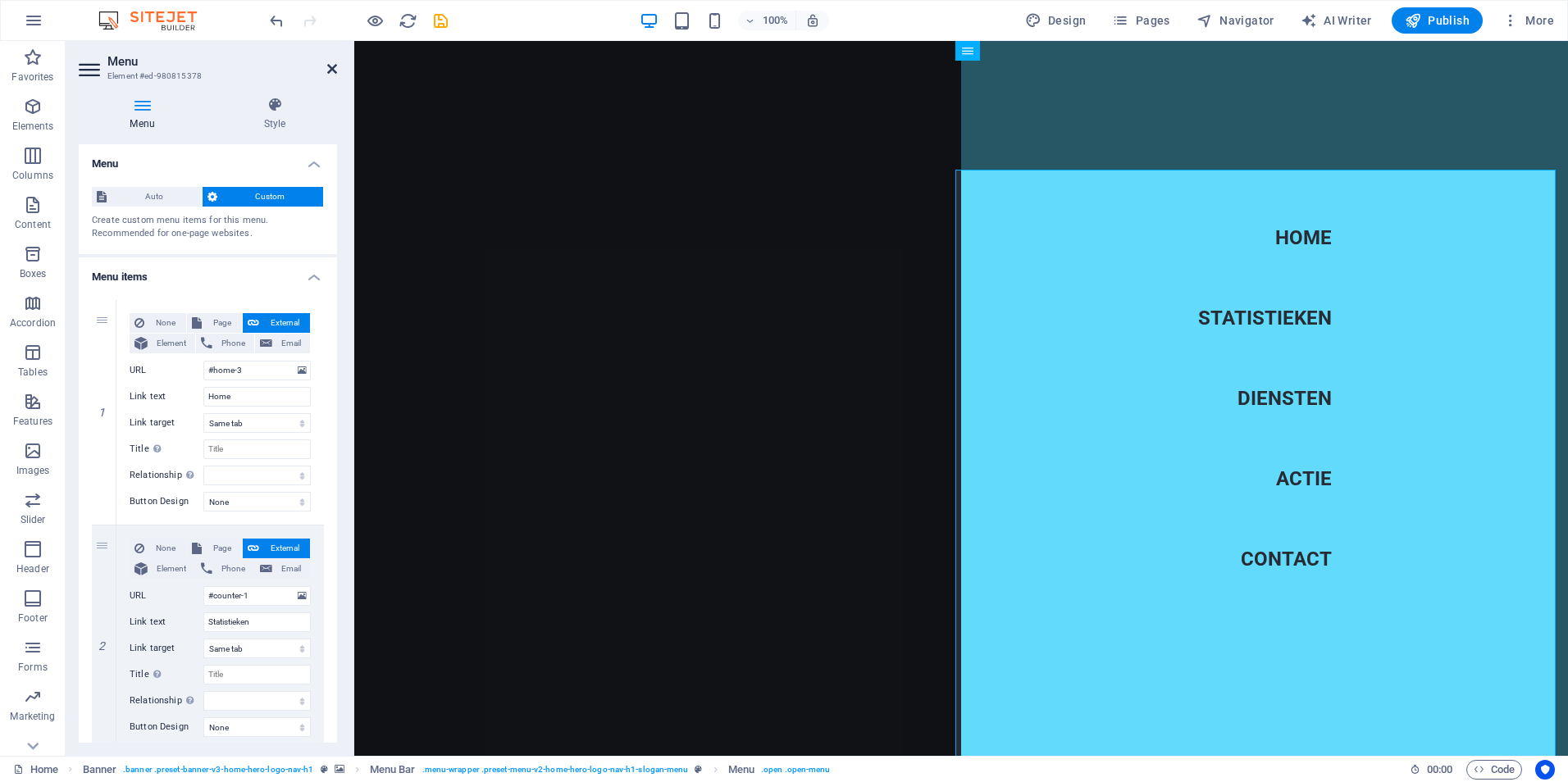
click at [328, 68] on icon at bounding box center [332, 69] width 10 height 13
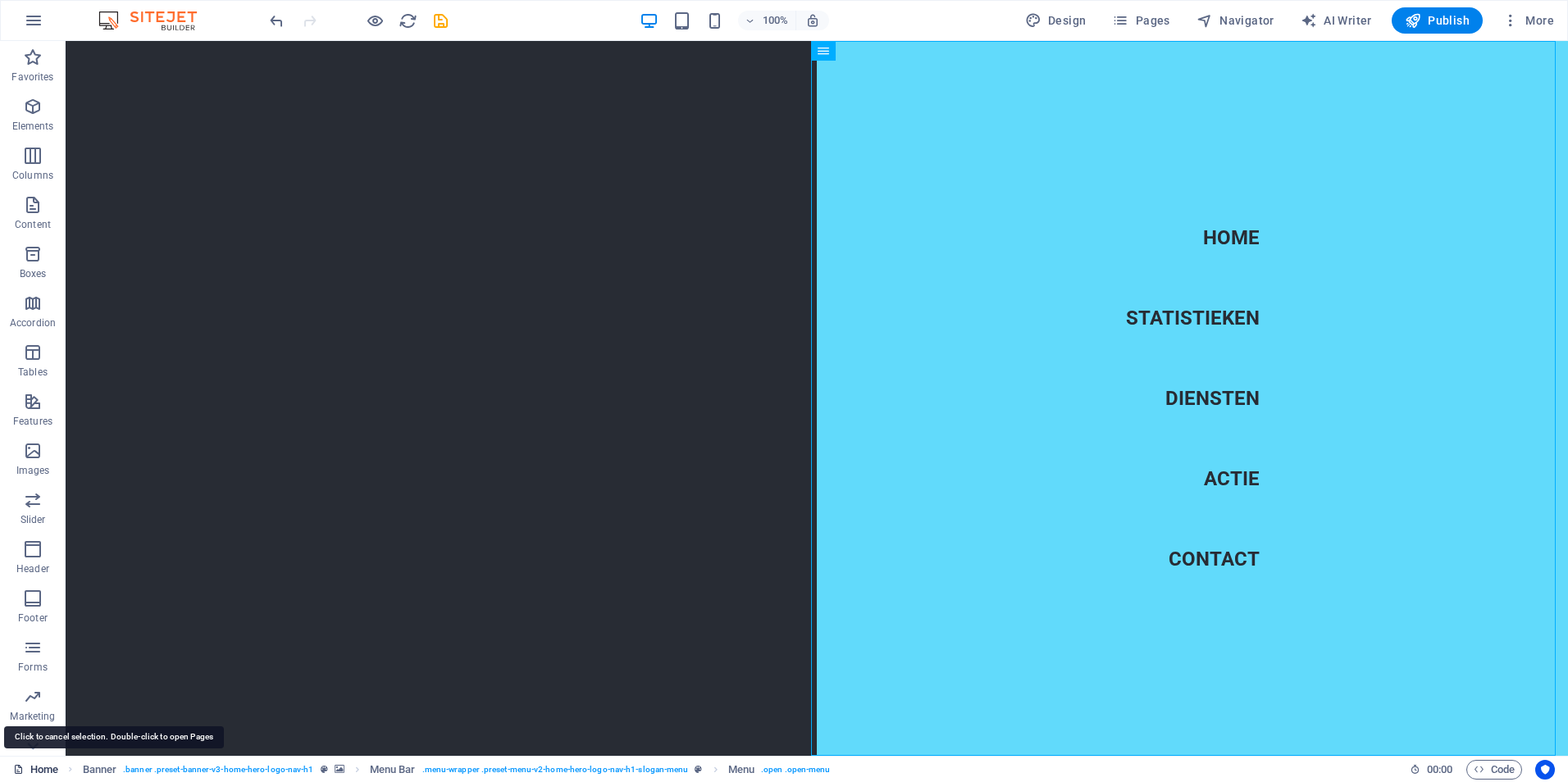
click at [45, 765] on link "Home" at bounding box center [36, 770] width 45 height 20
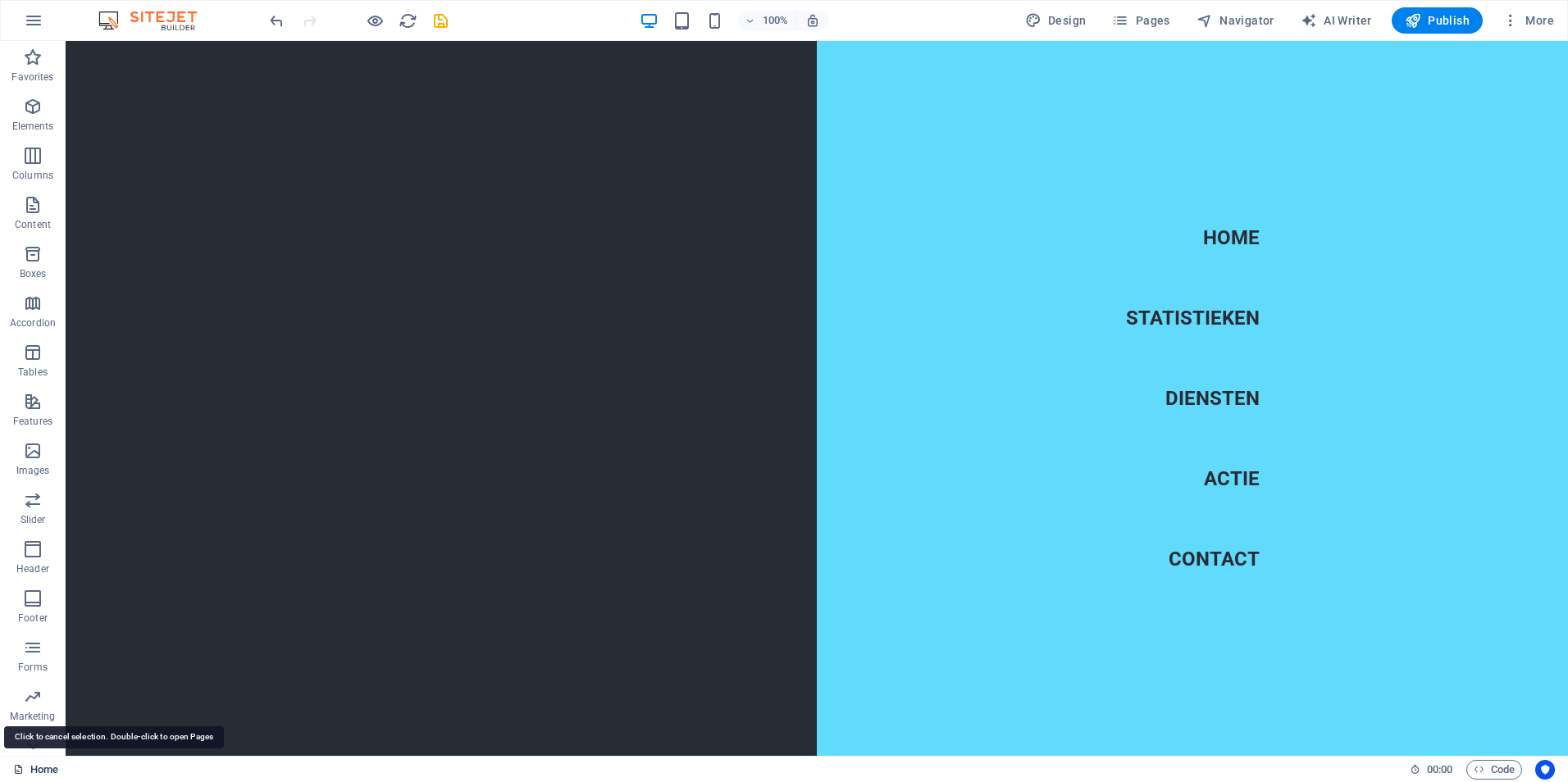
click at [45, 765] on link "Home" at bounding box center [36, 770] width 45 height 20
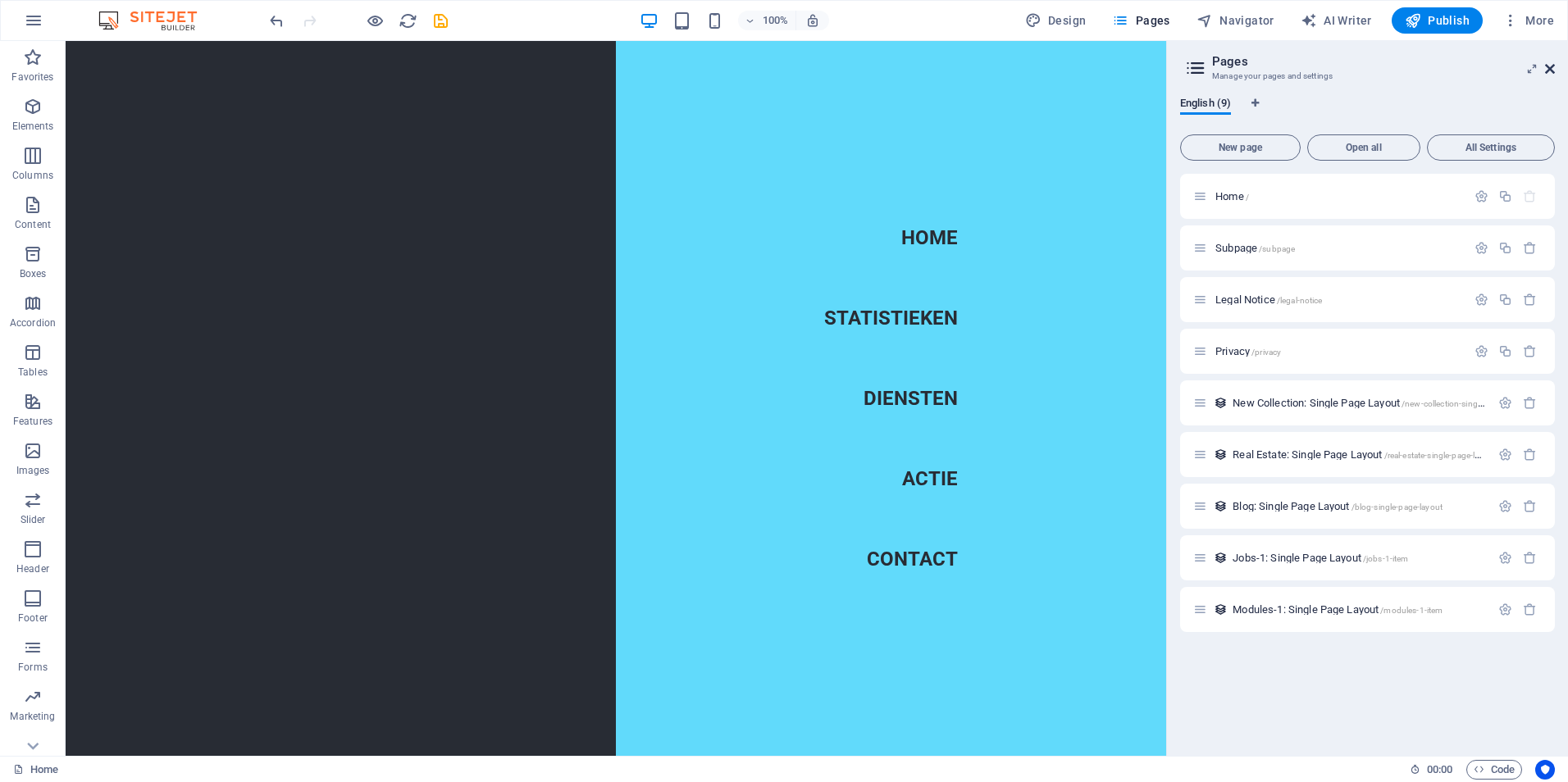
click at [1548, 73] on icon at bounding box center [1550, 69] width 10 height 13
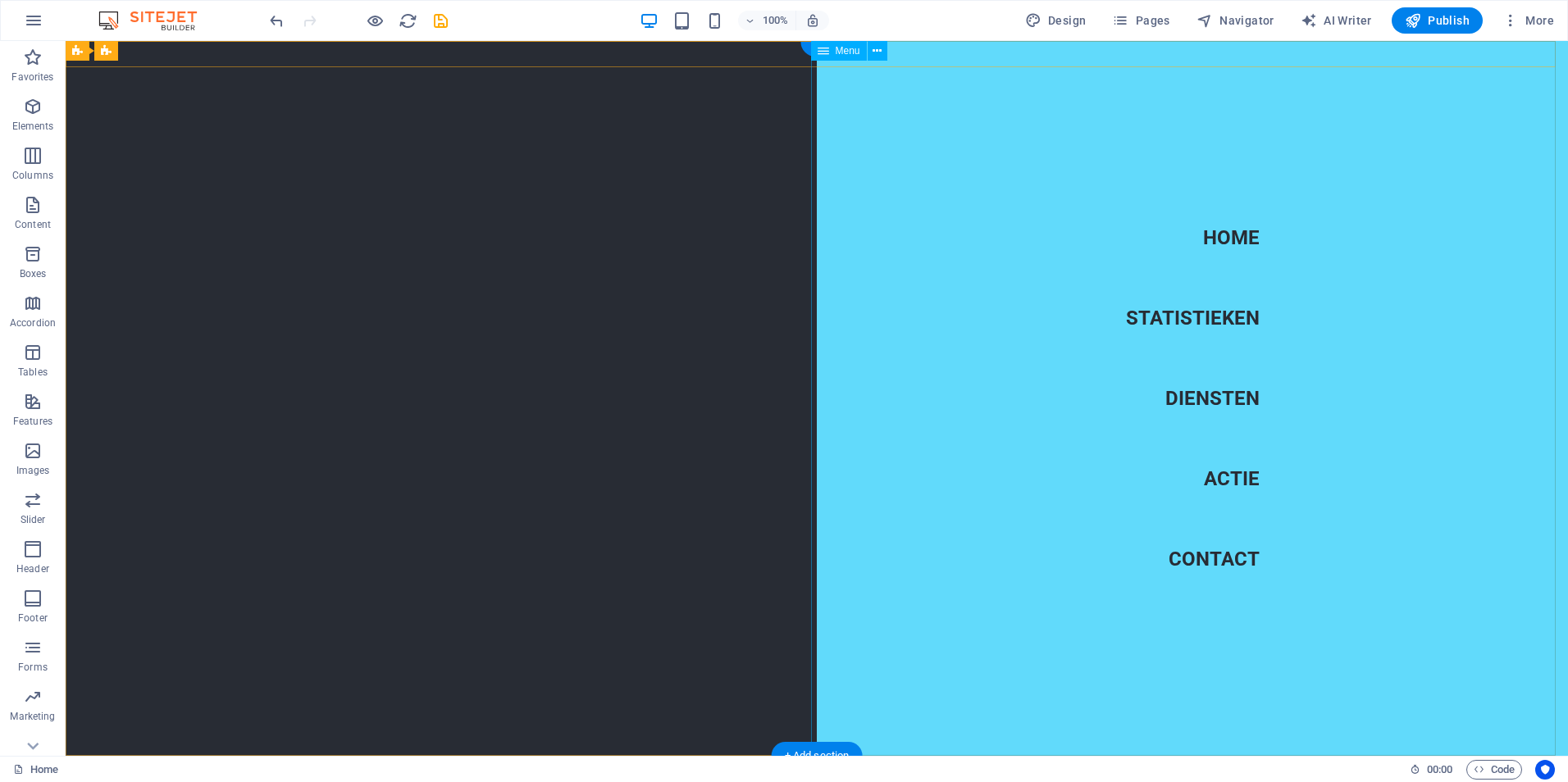
click at [816, 208] on nav "Home Statistieken Diensten Actie Contact" at bounding box center [1192, 398] width 751 height 715
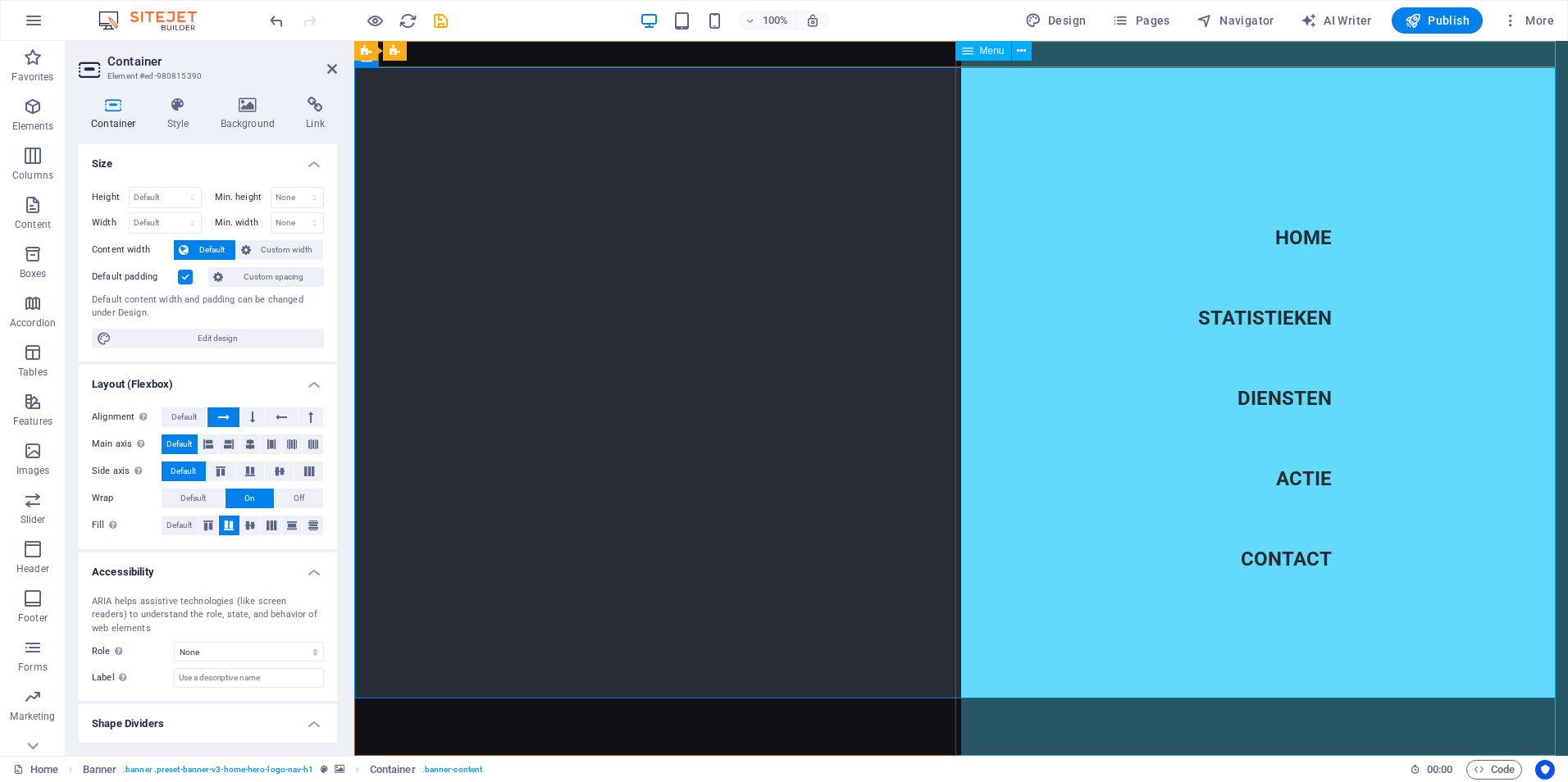
click at [993, 54] on span "Menu" at bounding box center [992, 51] width 25 height 10
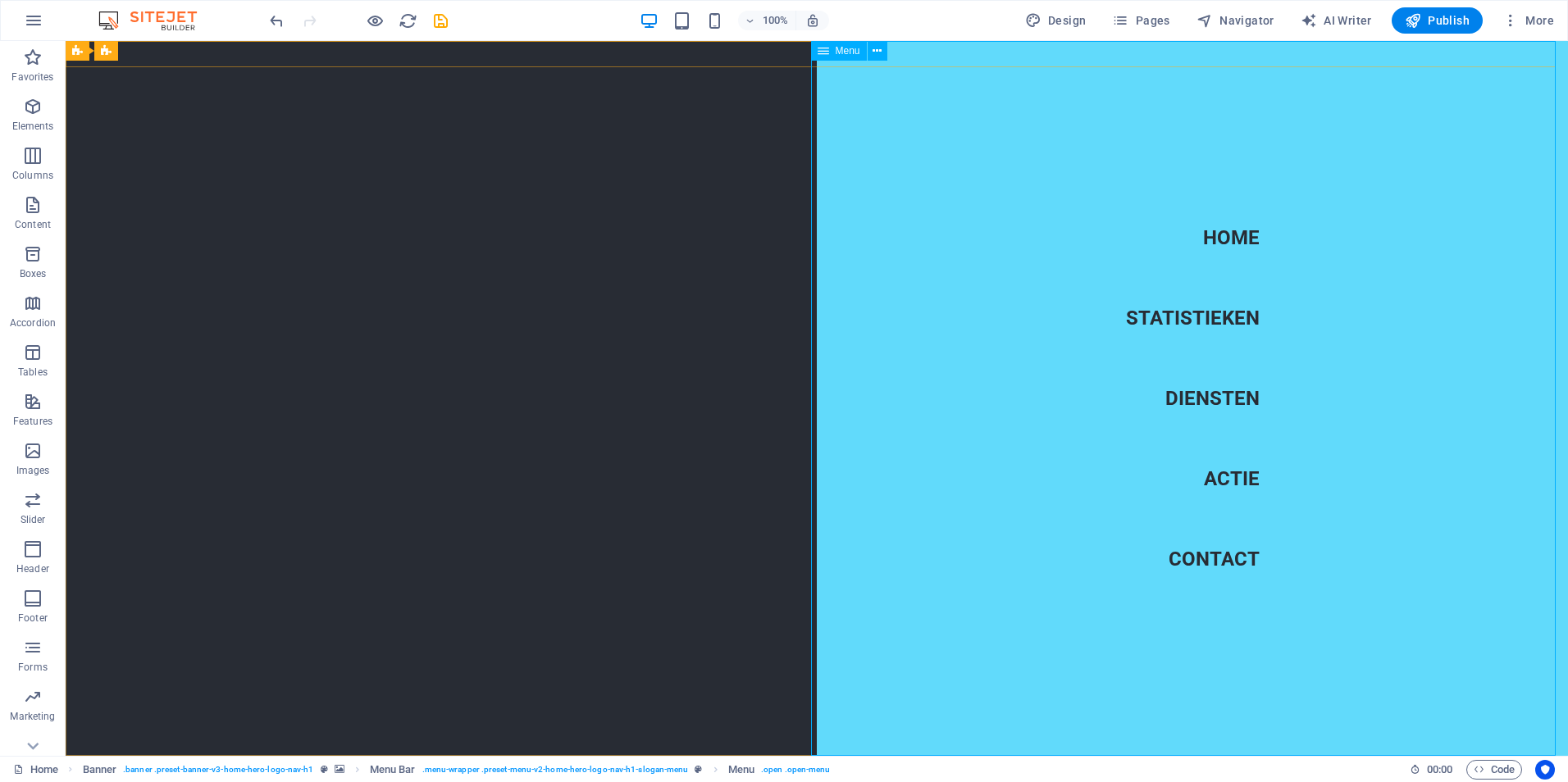
click at [826, 58] on icon at bounding box center [823, 51] width 12 height 20
click at [1215, 569] on nav "Home Statistieken Diensten Actie Contact" at bounding box center [1192, 398] width 751 height 715
click at [1215, 562] on nav "Home Statistieken Diensten Actie Contact" at bounding box center [1192, 398] width 751 height 715
select select
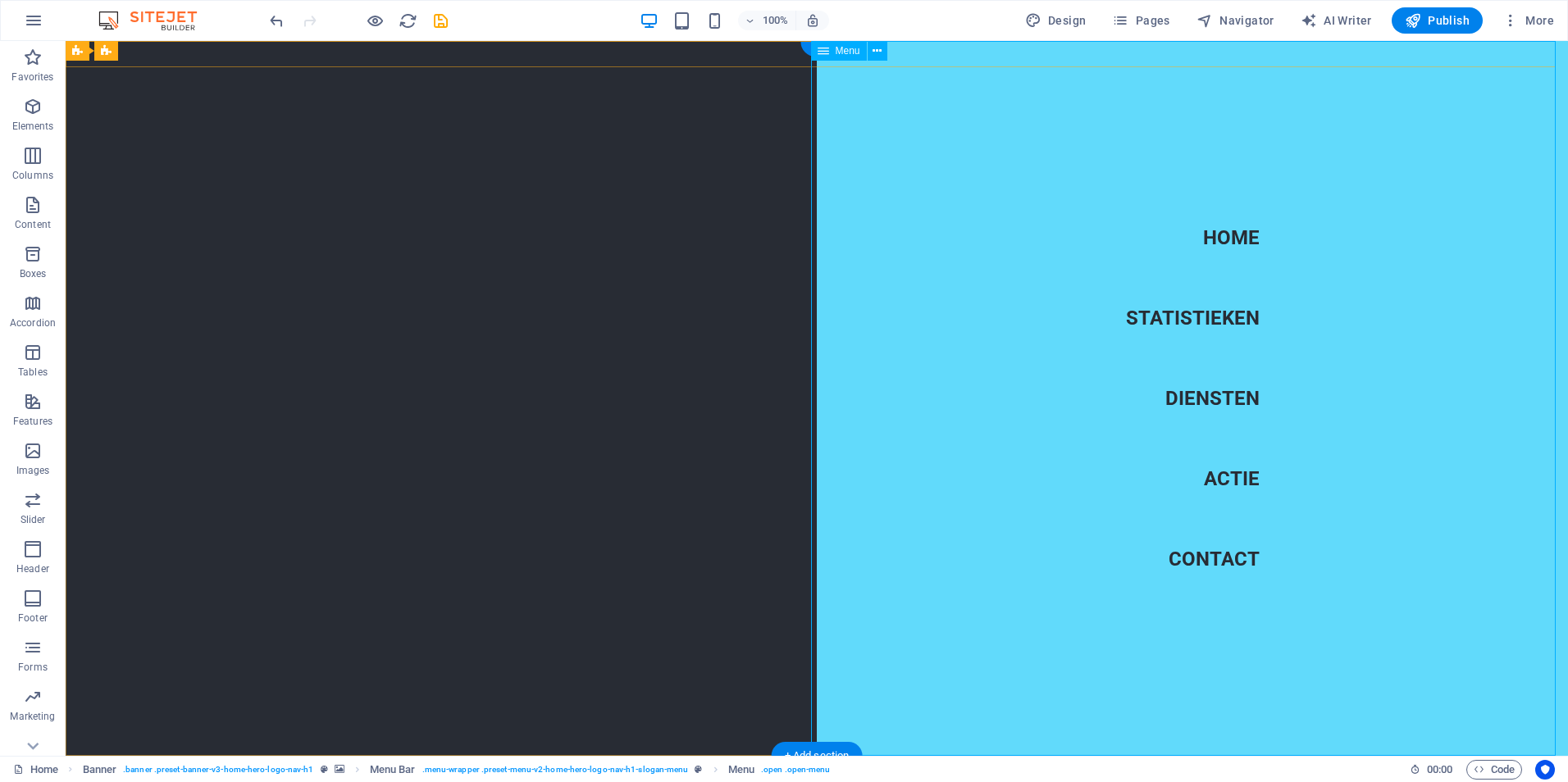
select select
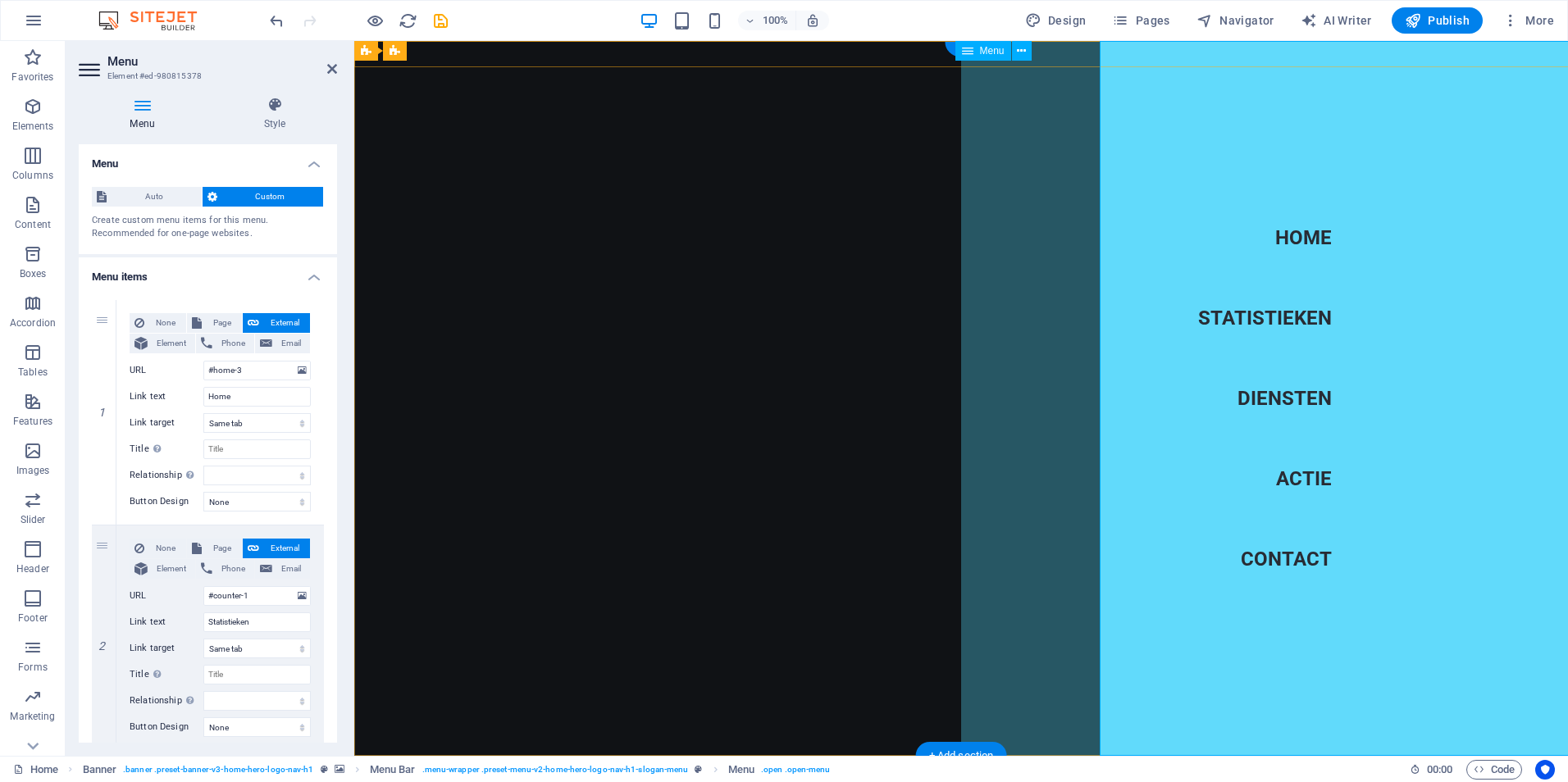
click at [1215, 562] on nav "Home Statistieken Diensten Actie Contact" at bounding box center [1264, 398] width 607 height 715
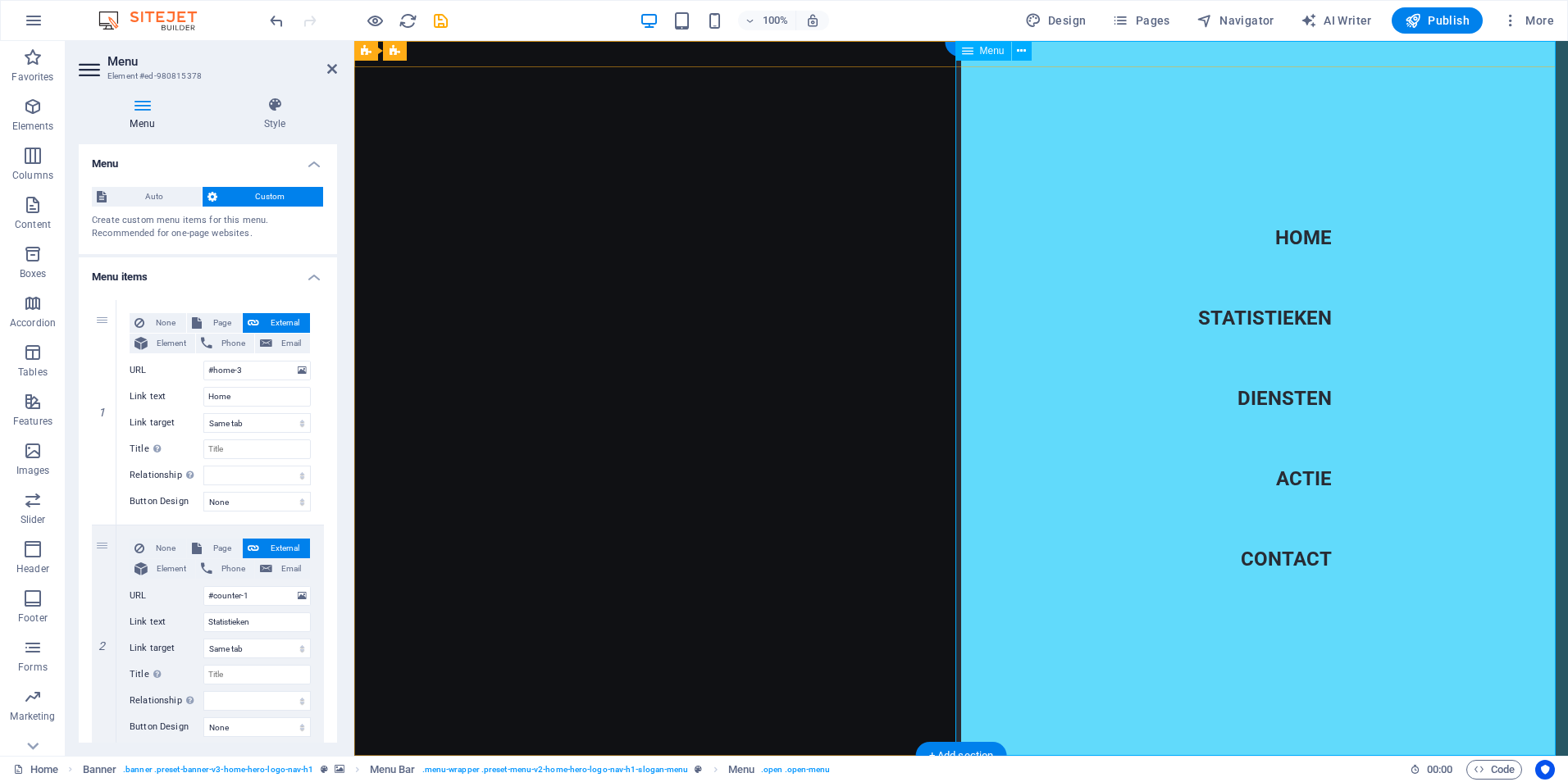
click at [1215, 562] on nav "Home Statistieken Diensten Actie Contact" at bounding box center [1264, 398] width 607 height 715
click at [326, 67] on h2 "Menu" at bounding box center [222, 61] width 230 height 15
click at [333, 69] on icon at bounding box center [332, 69] width 10 height 13
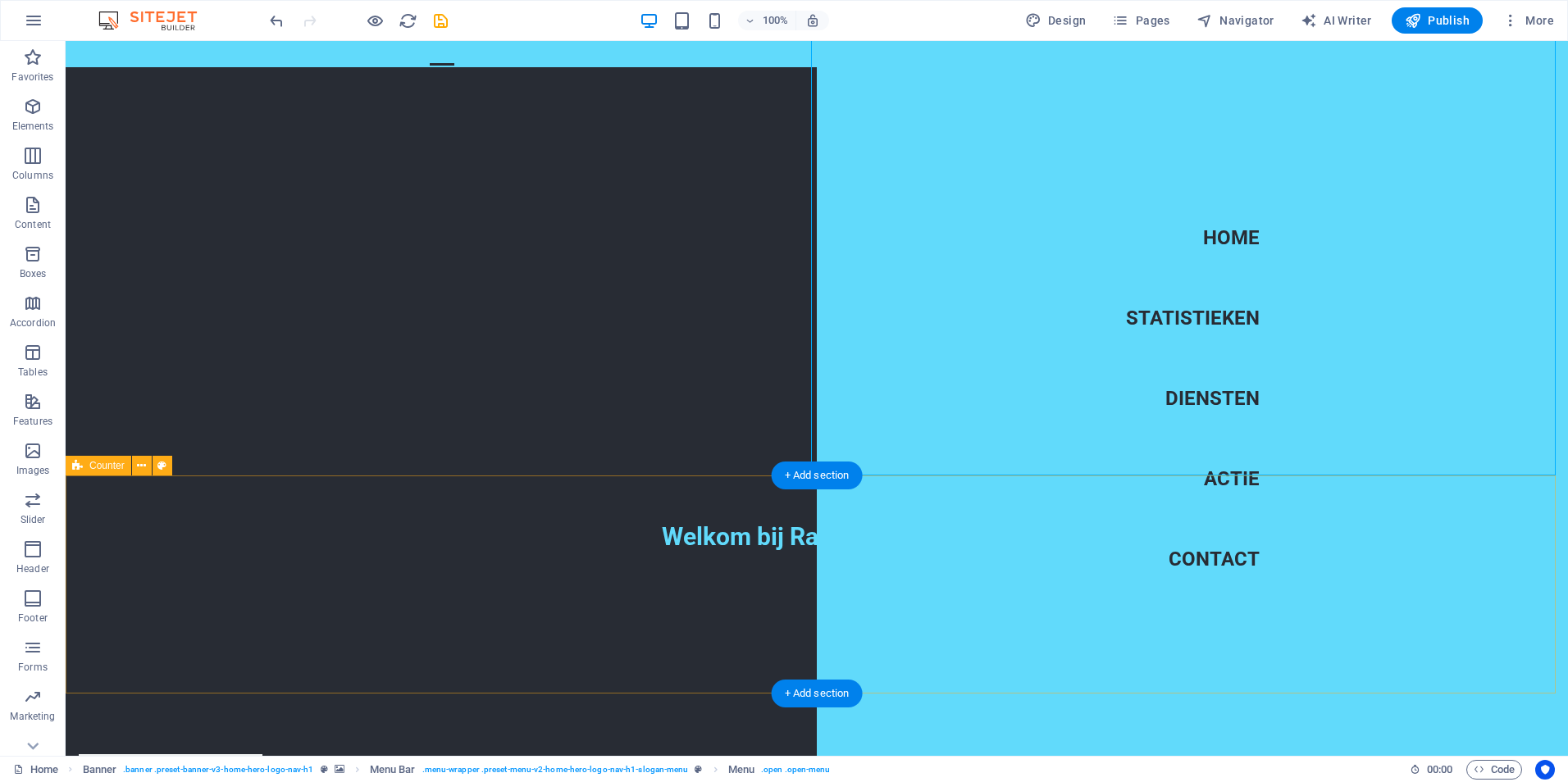
scroll to position [328, 0]
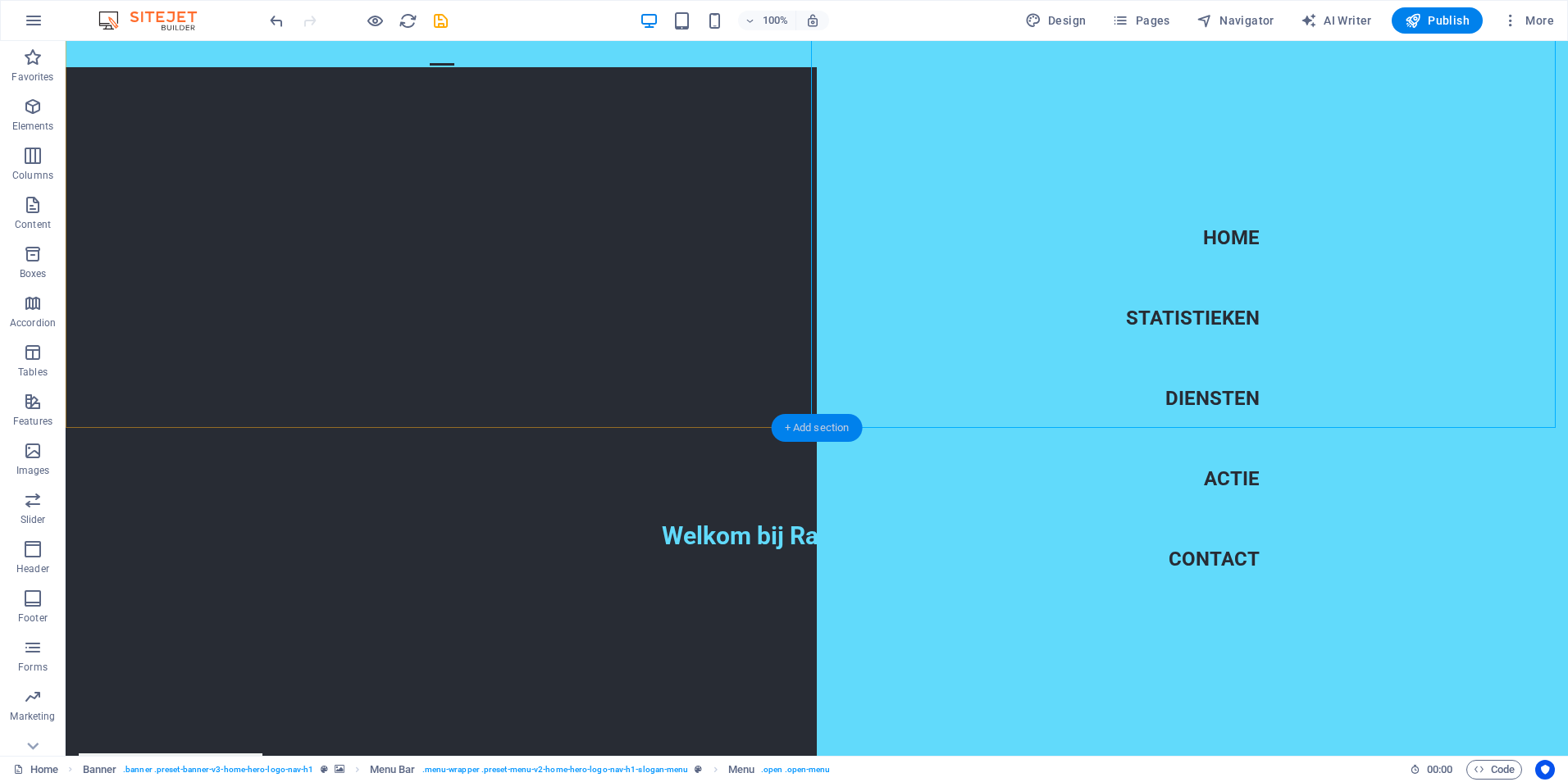
click at [838, 420] on div "+ Add section" at bounding box center [817, 428] width 91 height 28
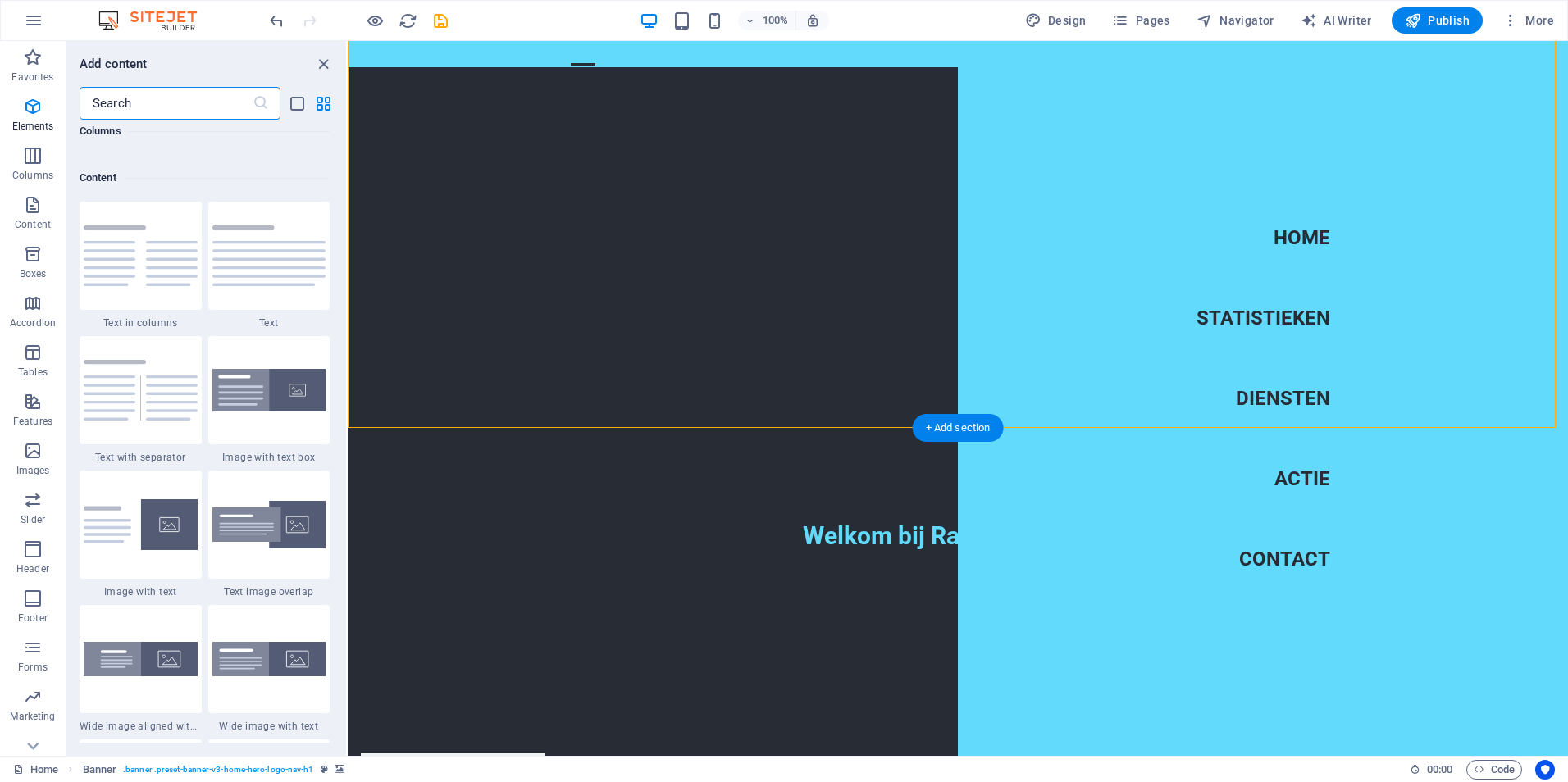
scroll to position [2868, 0]
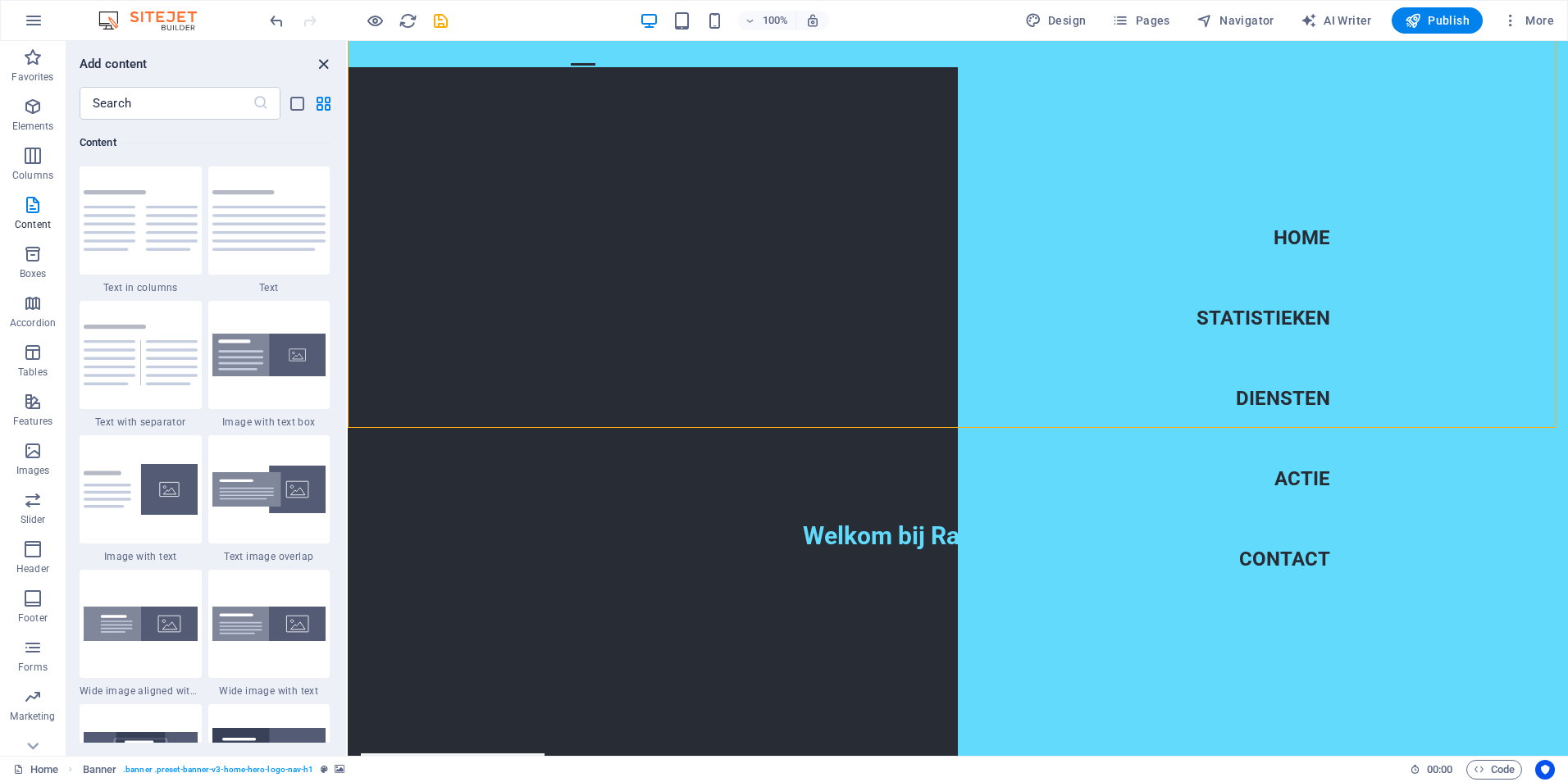
drag, startPoint x: 320, startPoint y: 63, endPoint x: 254, endPoint y: 23, distance: 77.2
click at [320, 63] on icon "close panel" at bounding box center [323, 64] width 19 height 19
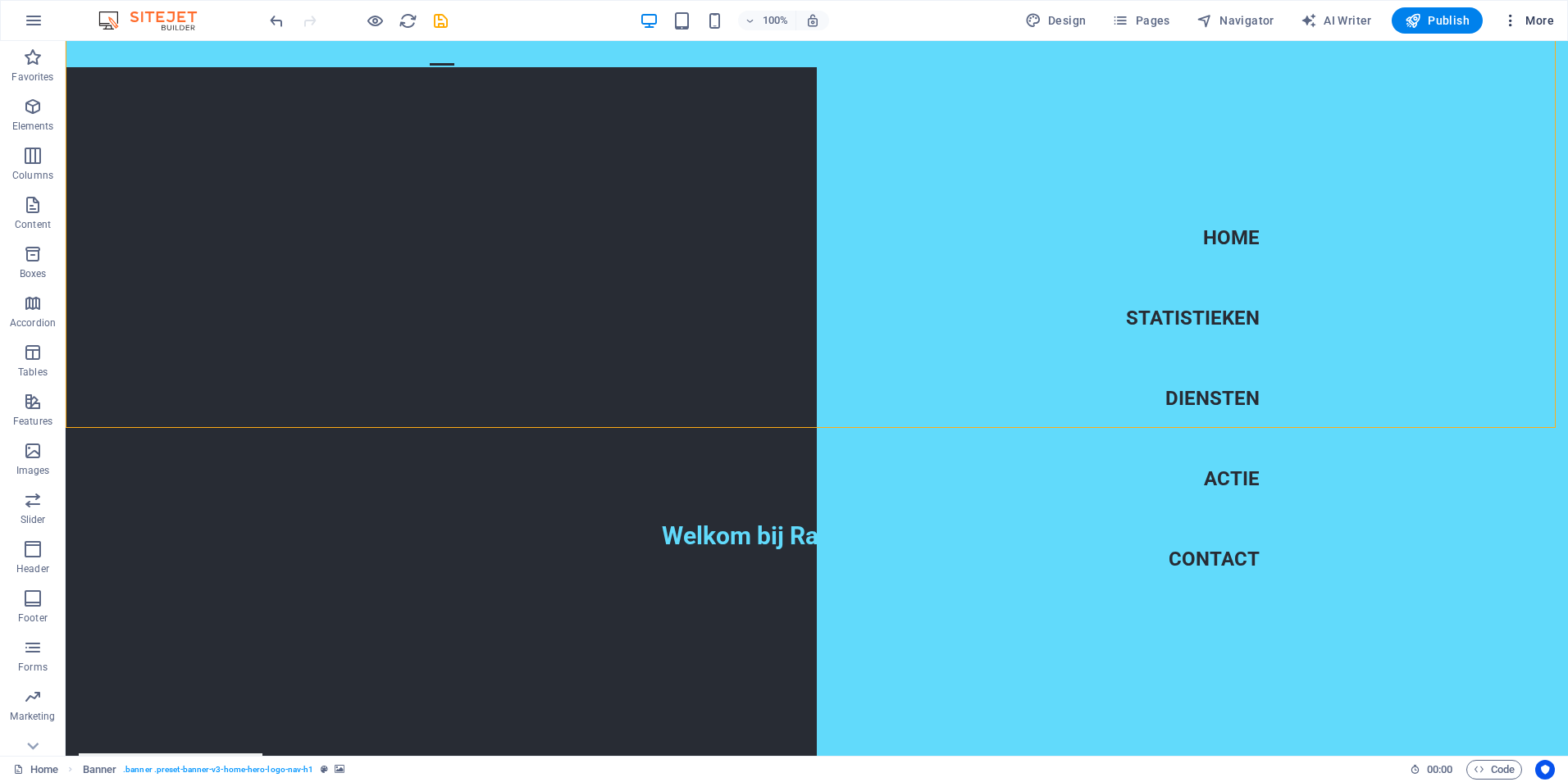
click at [1512, 20] on icon "button" at bounding box center [1510, 21] width 17 height 17
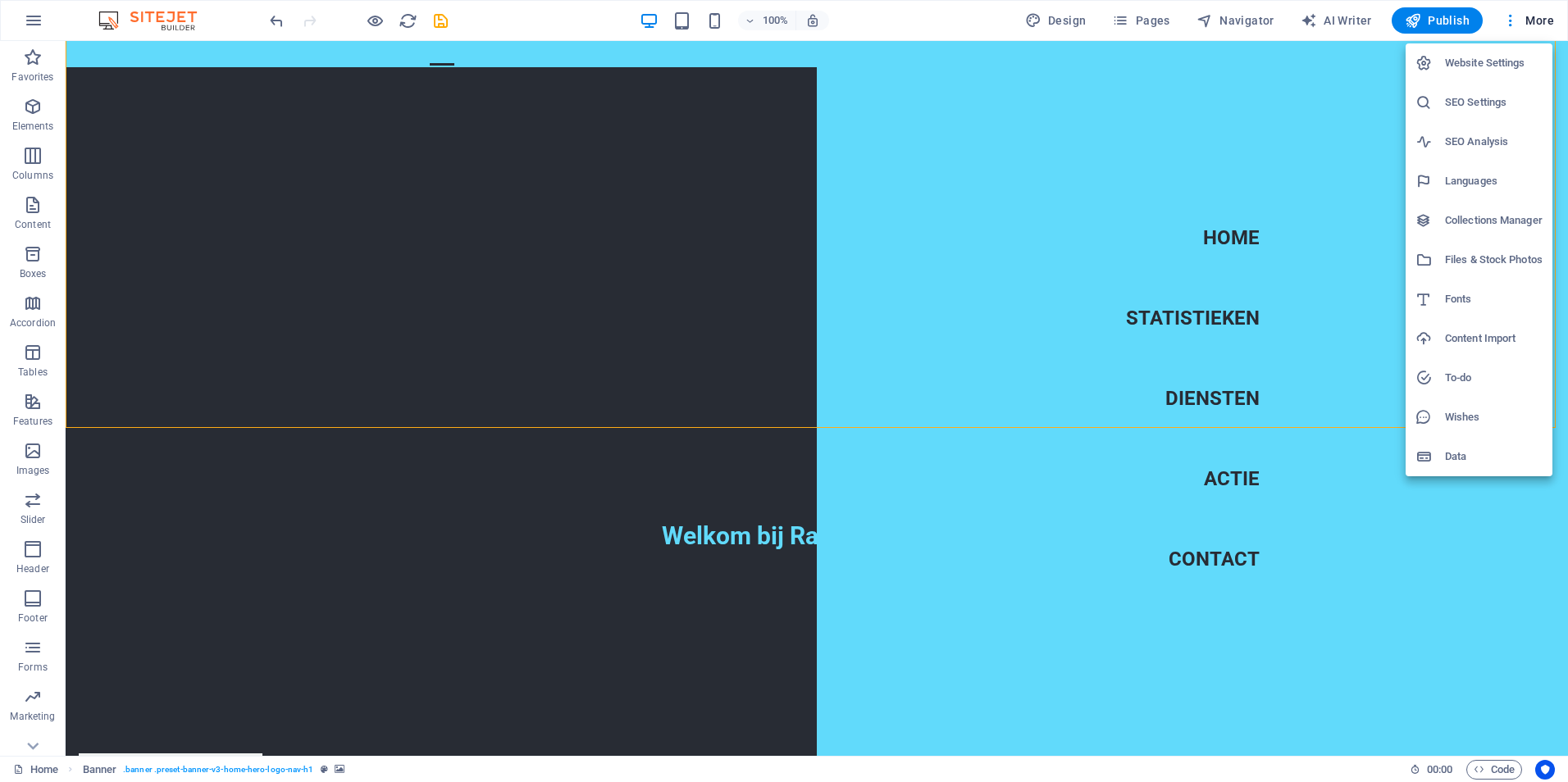
click at [1484, 61] on h6 "Website Settings" at bounding box center [1494, 63] width 98 height 20
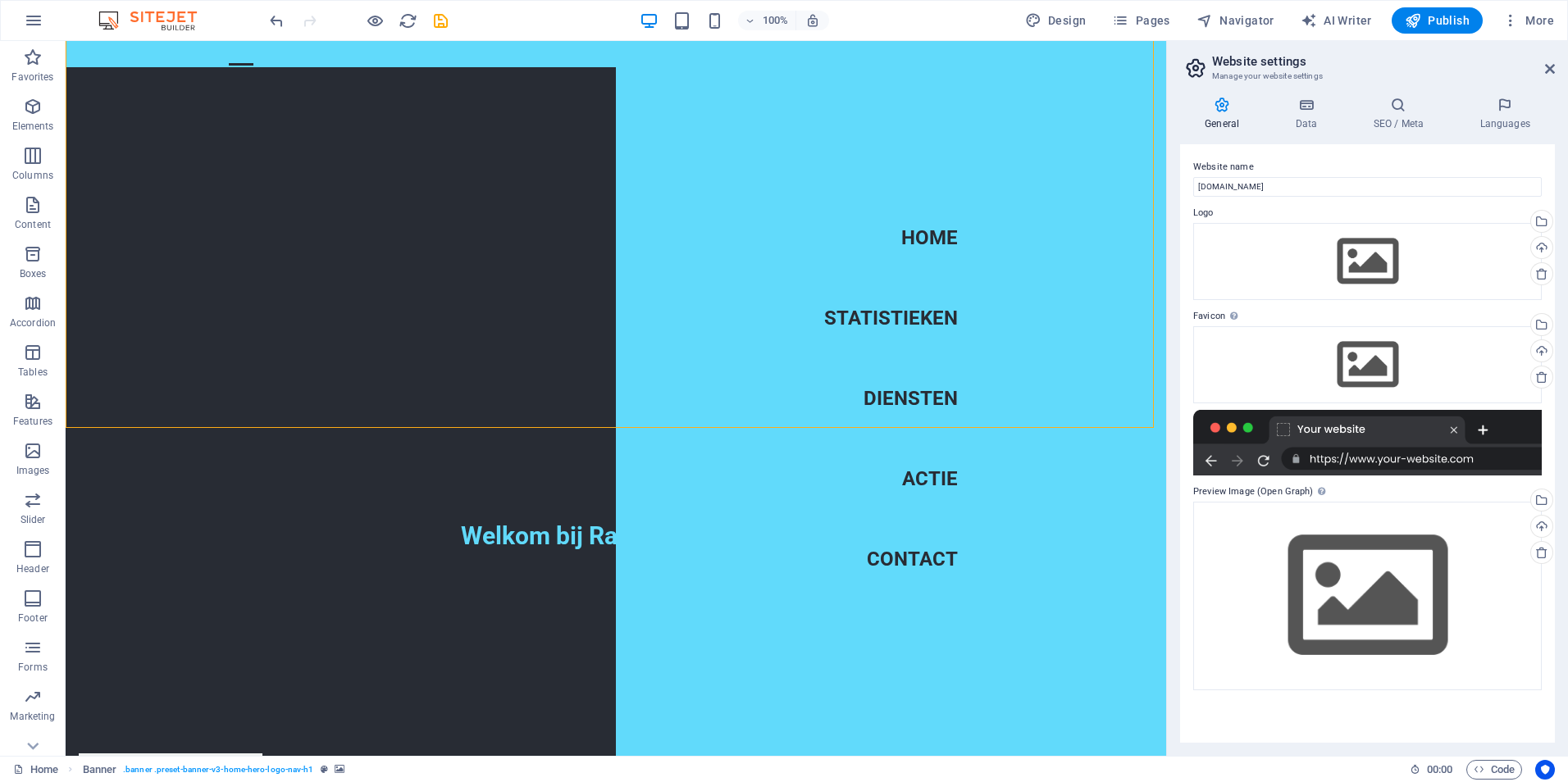
click at [1556, 63] on aside "Website settings Manage your website settings General Data SEO / Meta Languages…" at bounding box center [1367, 398] width 402 height 715
click at [1549, 63] on icon at bounding box center [1550, 69] width 10 height 13
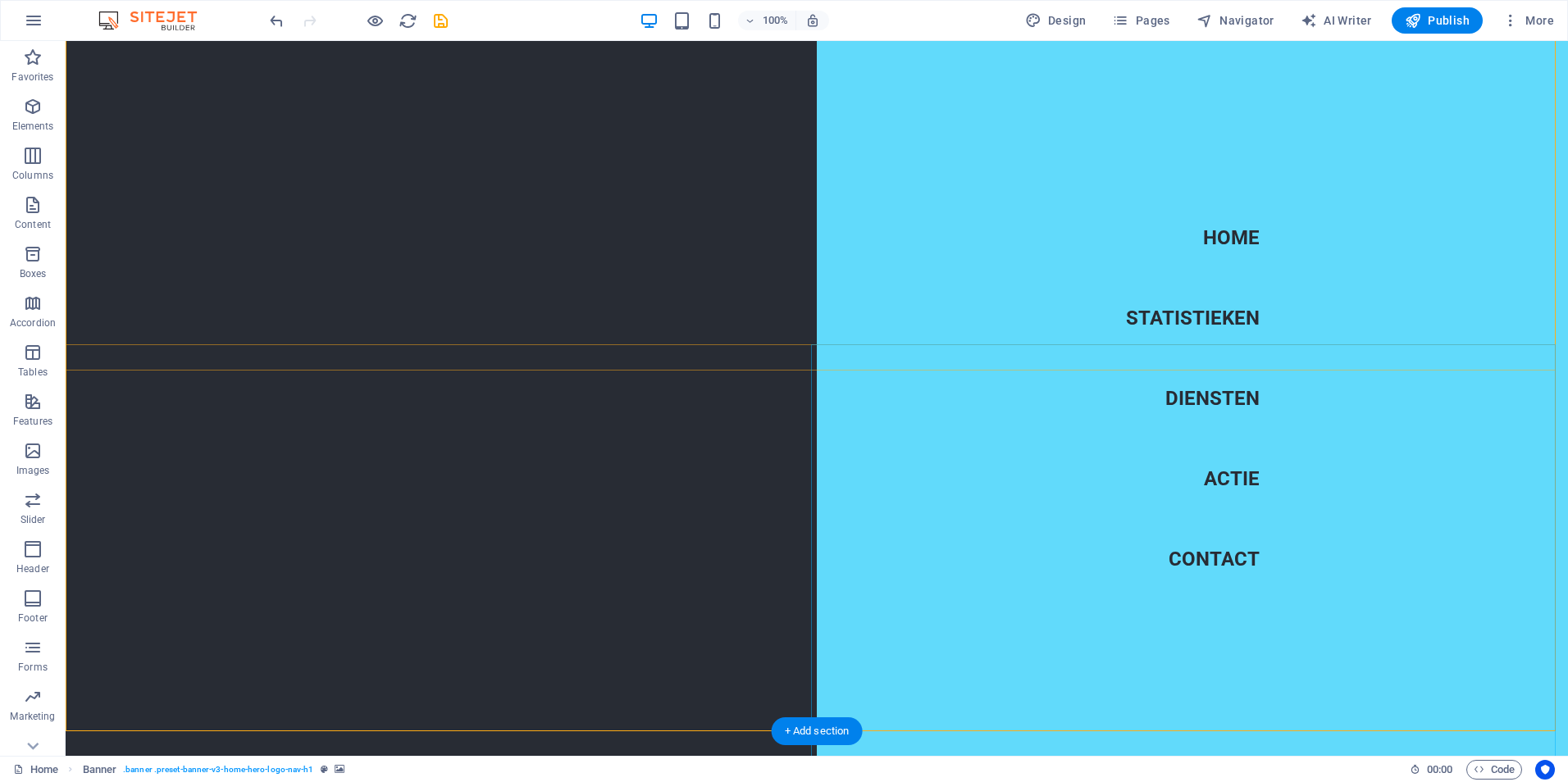
scroll to position [0, 0]
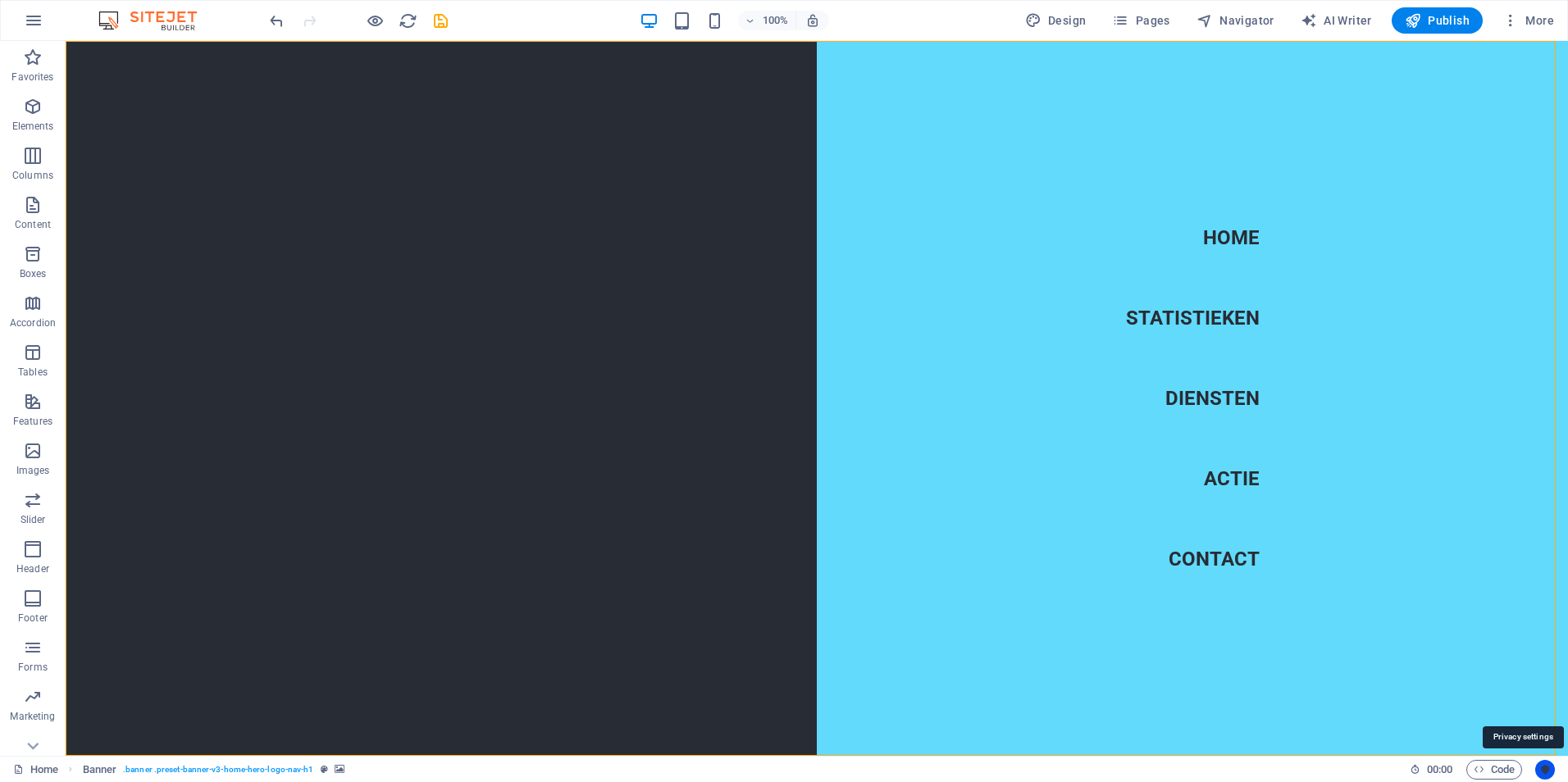
click at [1539, 770] on icon "Usercentrics" at bounding box center [1545, 770] width 12 height 12
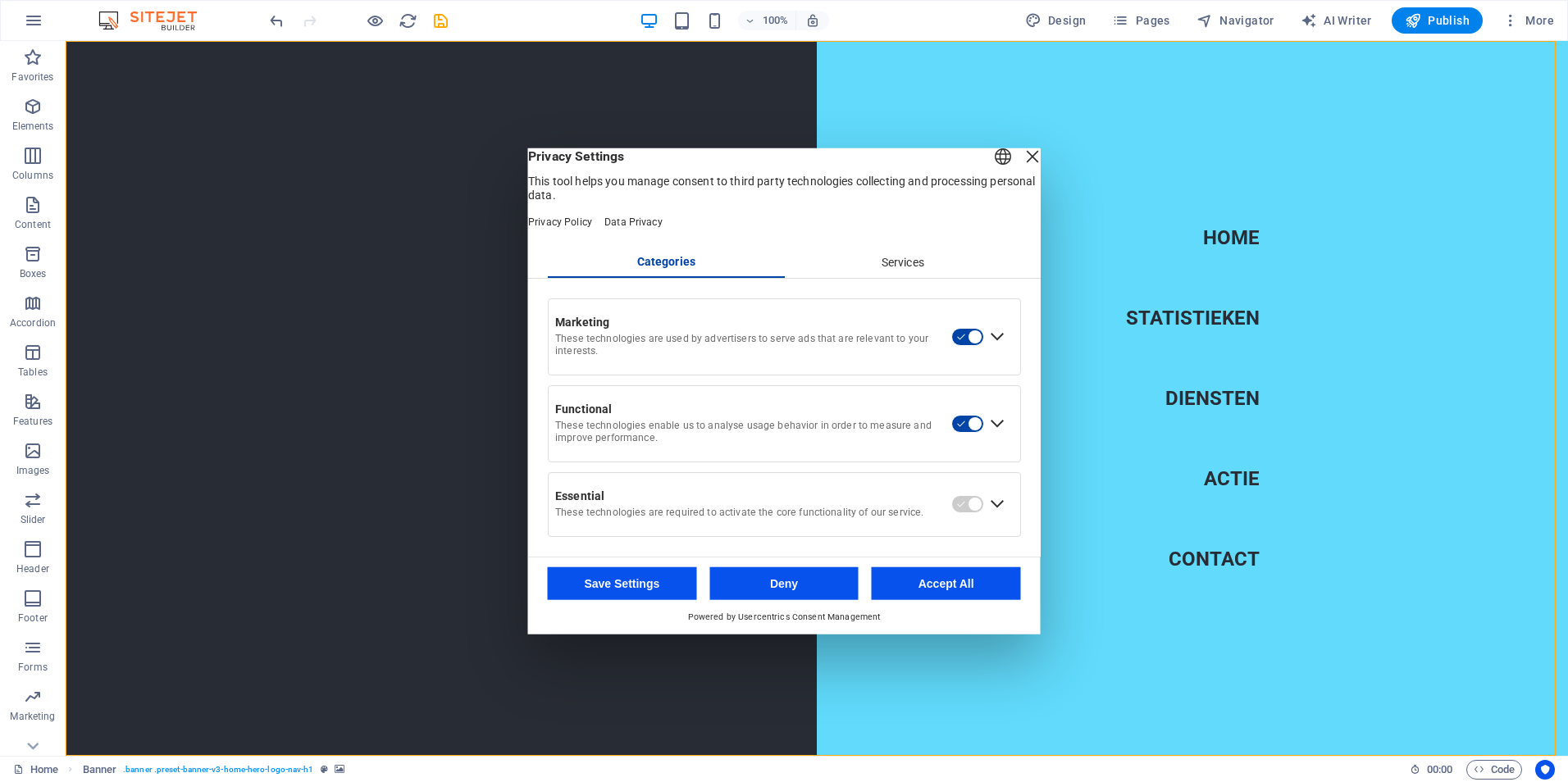
click at [1021, 161] on div "Close Layer" at bounding box center [1032, 156] width 23 height 23
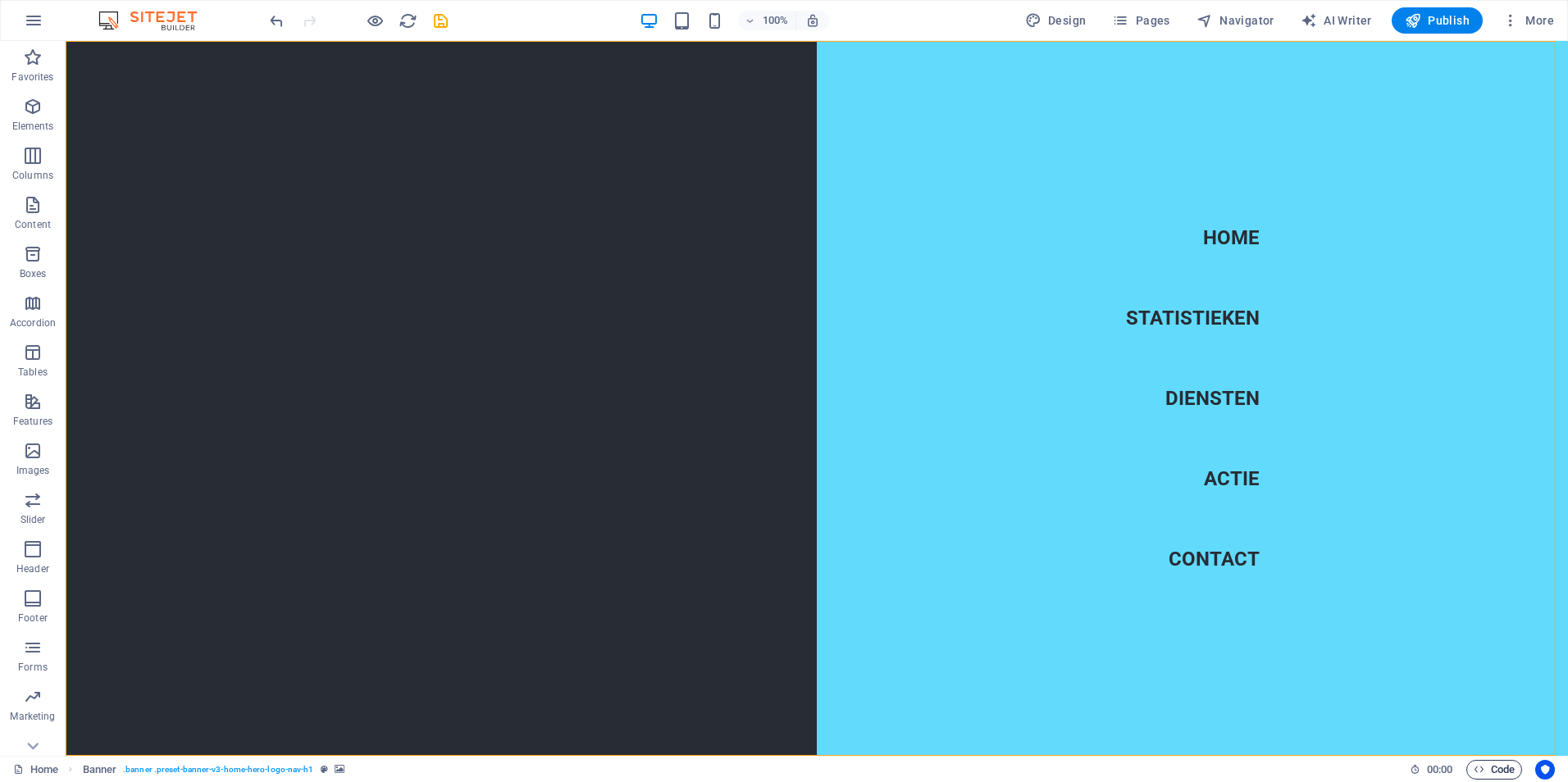
click at [1501, 765] on span "Code" at bounding box center [1494, 770] width 41 height 20
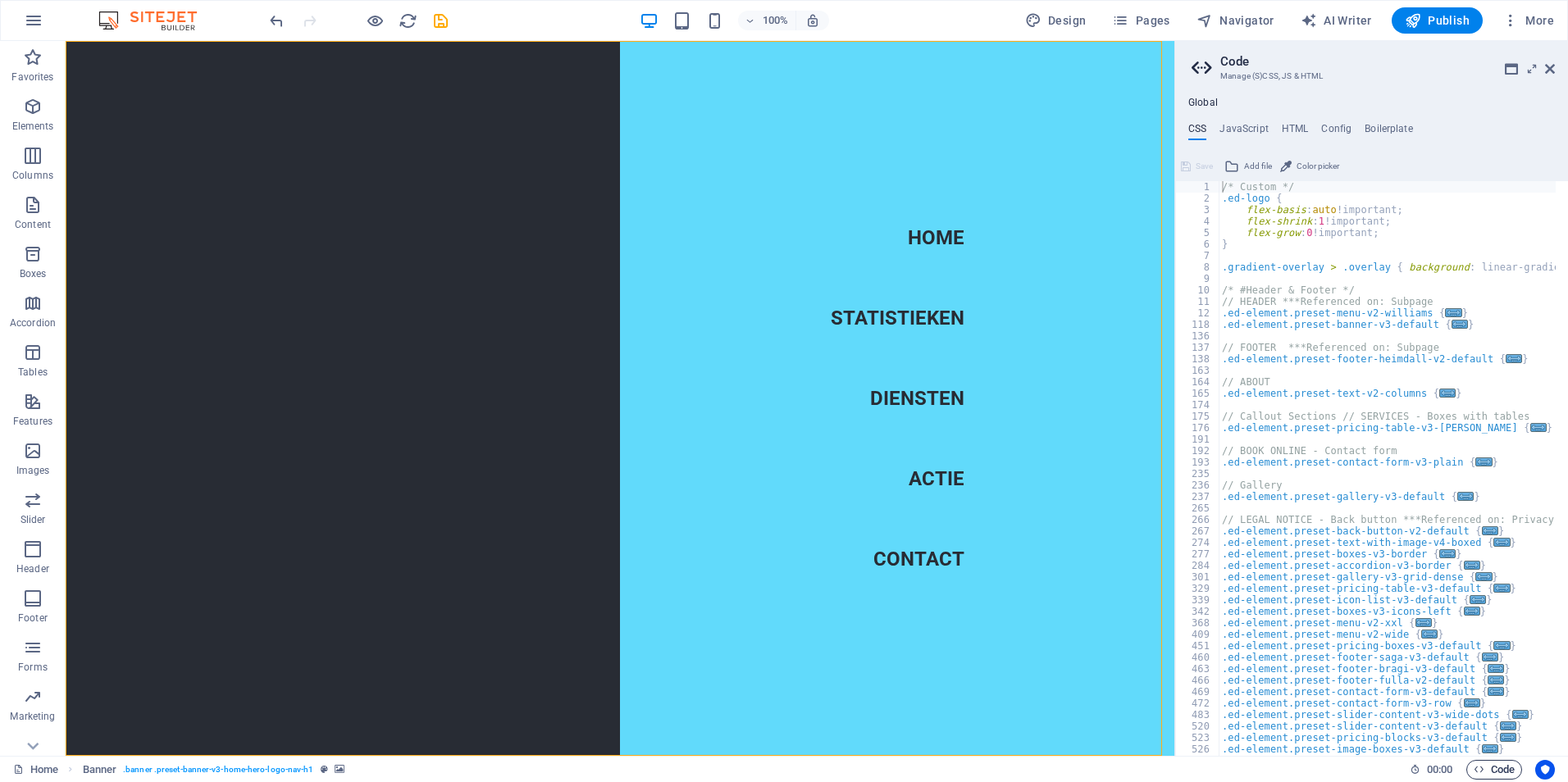
click at [1501, 765] on span "Code" at bounding box center [1494, 770] width 41 height 20
drag, startPoint x: 1551, startPoint y: 69, endPoint x: 1486, endPoint y: 29, distance: 76.3
click at [1551, 69] on icon at bounding box center [1550, 69] width 10 height 13
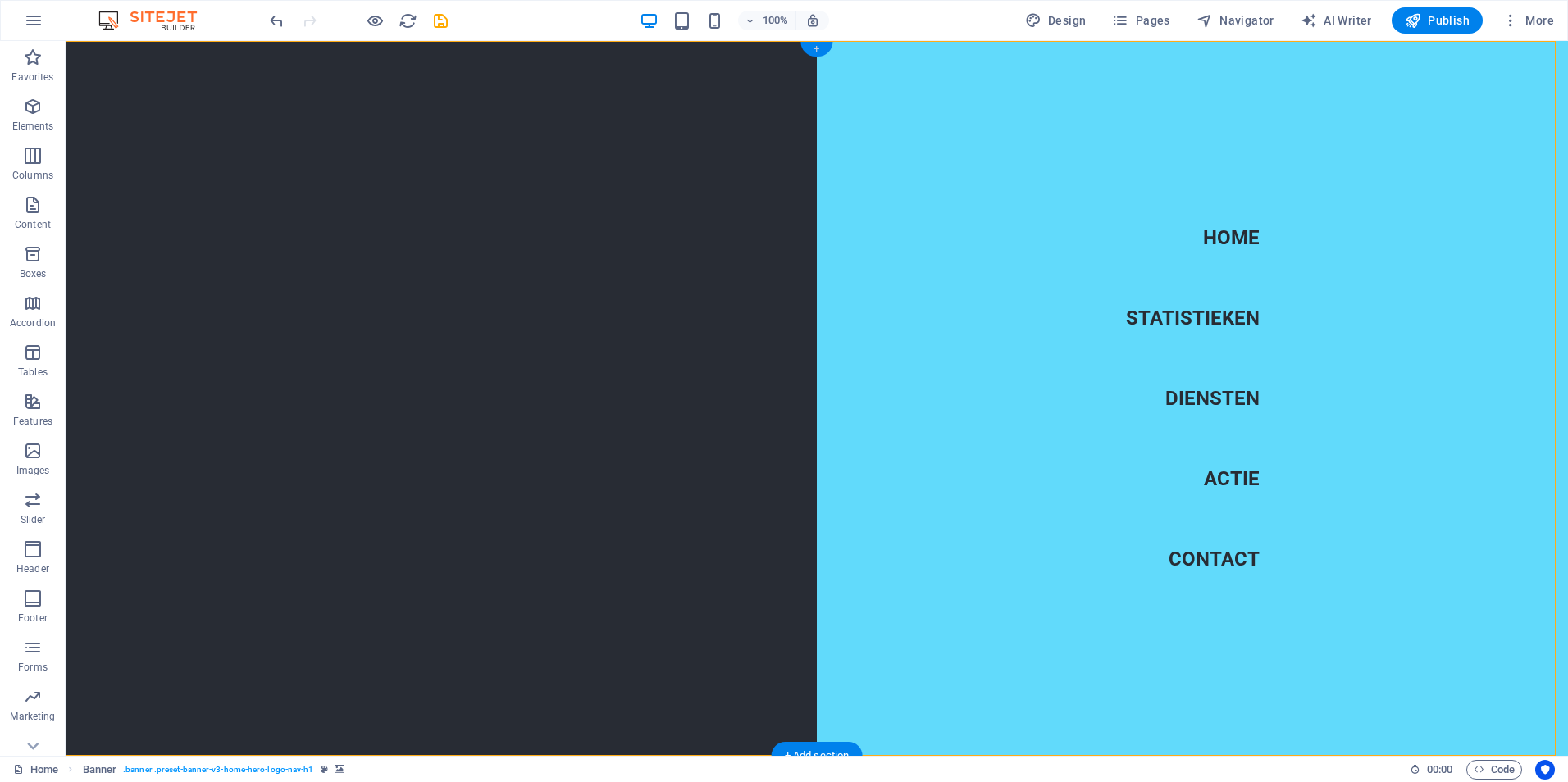
click at [811, 45] on div "+" at bounding box center [816, 50] width 32 height 15
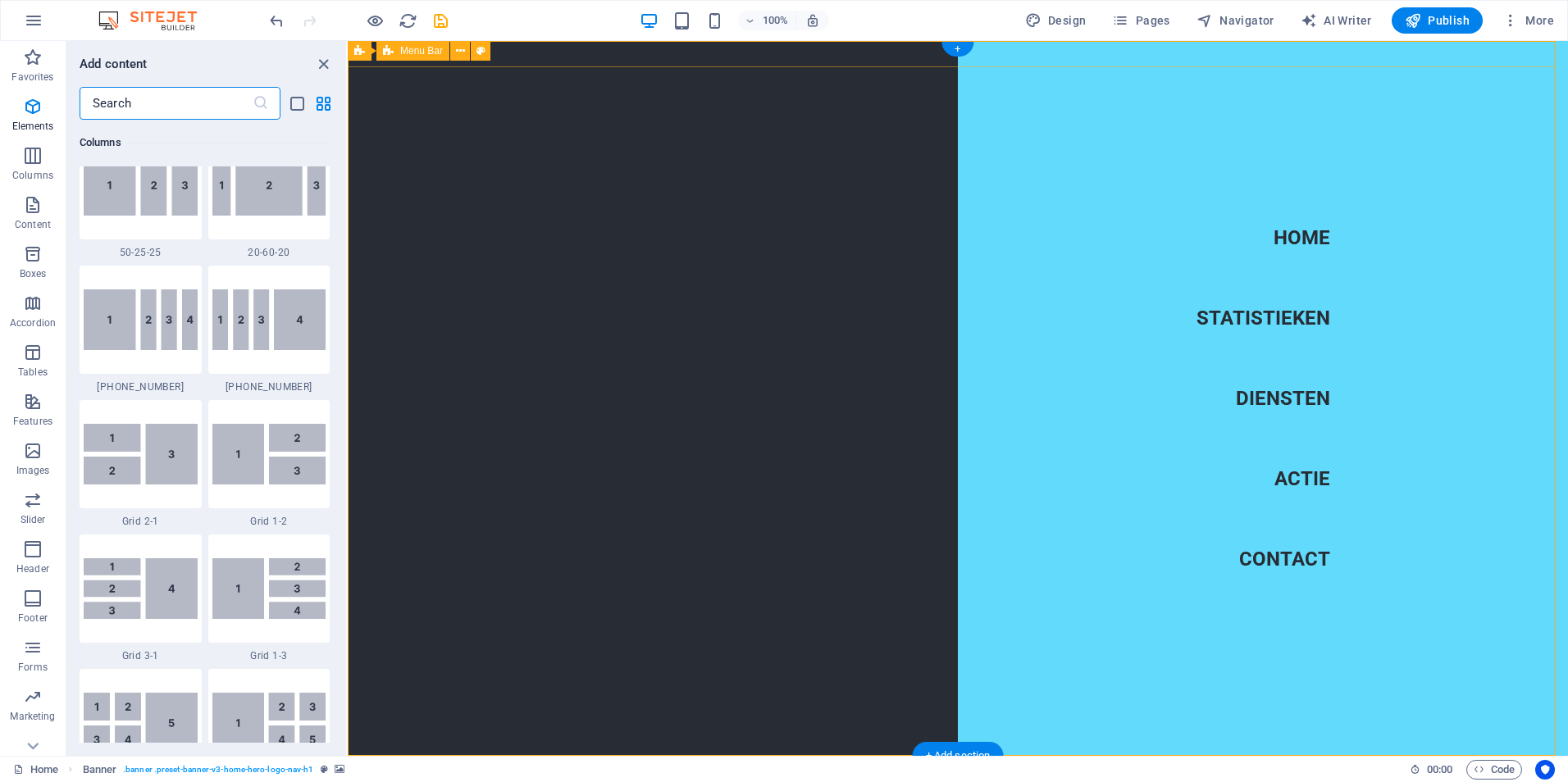
scroll to position [2868, 0]
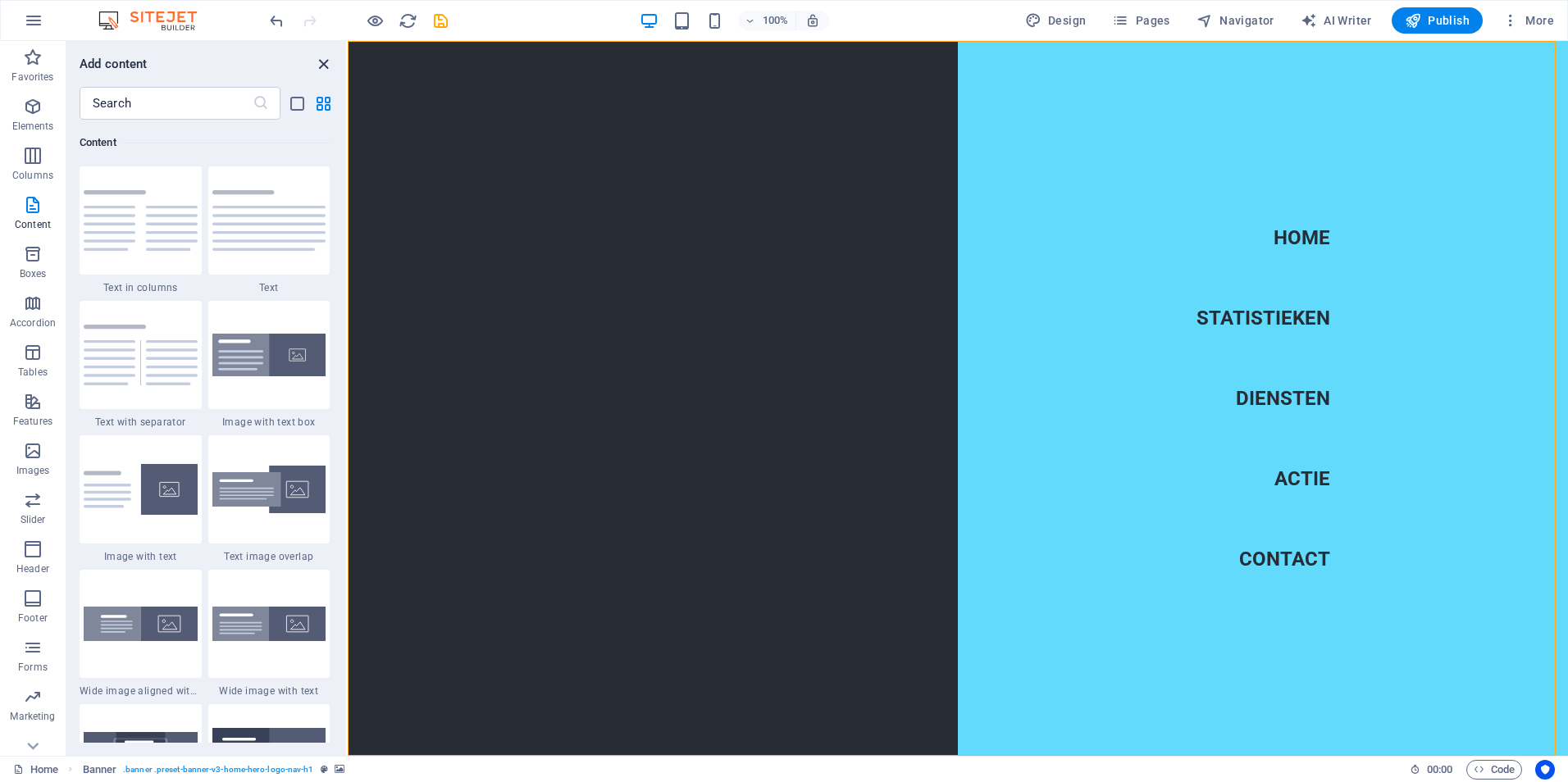
click at [318, 64] on icon "close panel" at bounding box center [323, 64] width 19 height 19
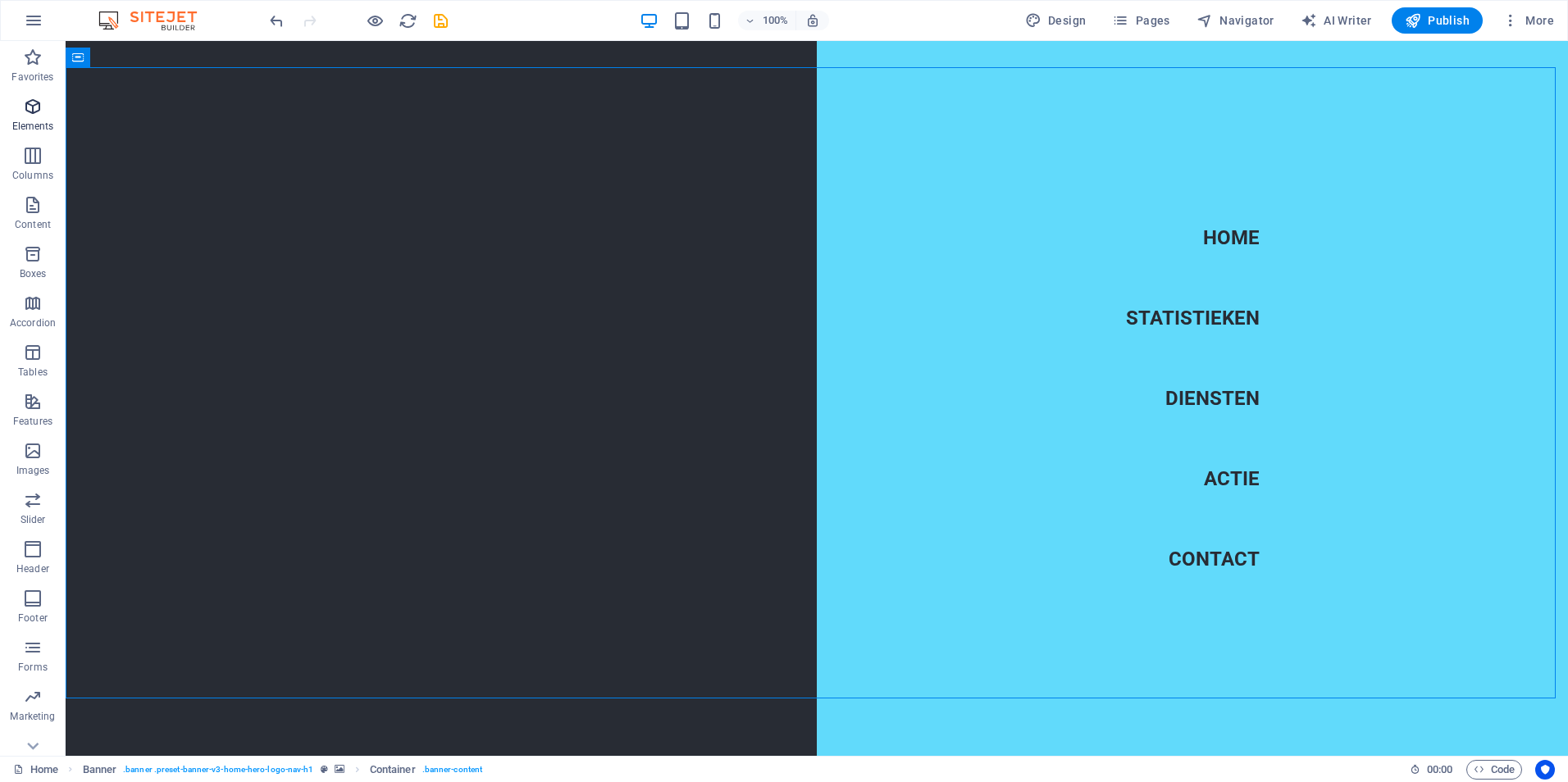
click at [27, 119] on span "Elements" at bounding box center [32, 117] width 65 height 40
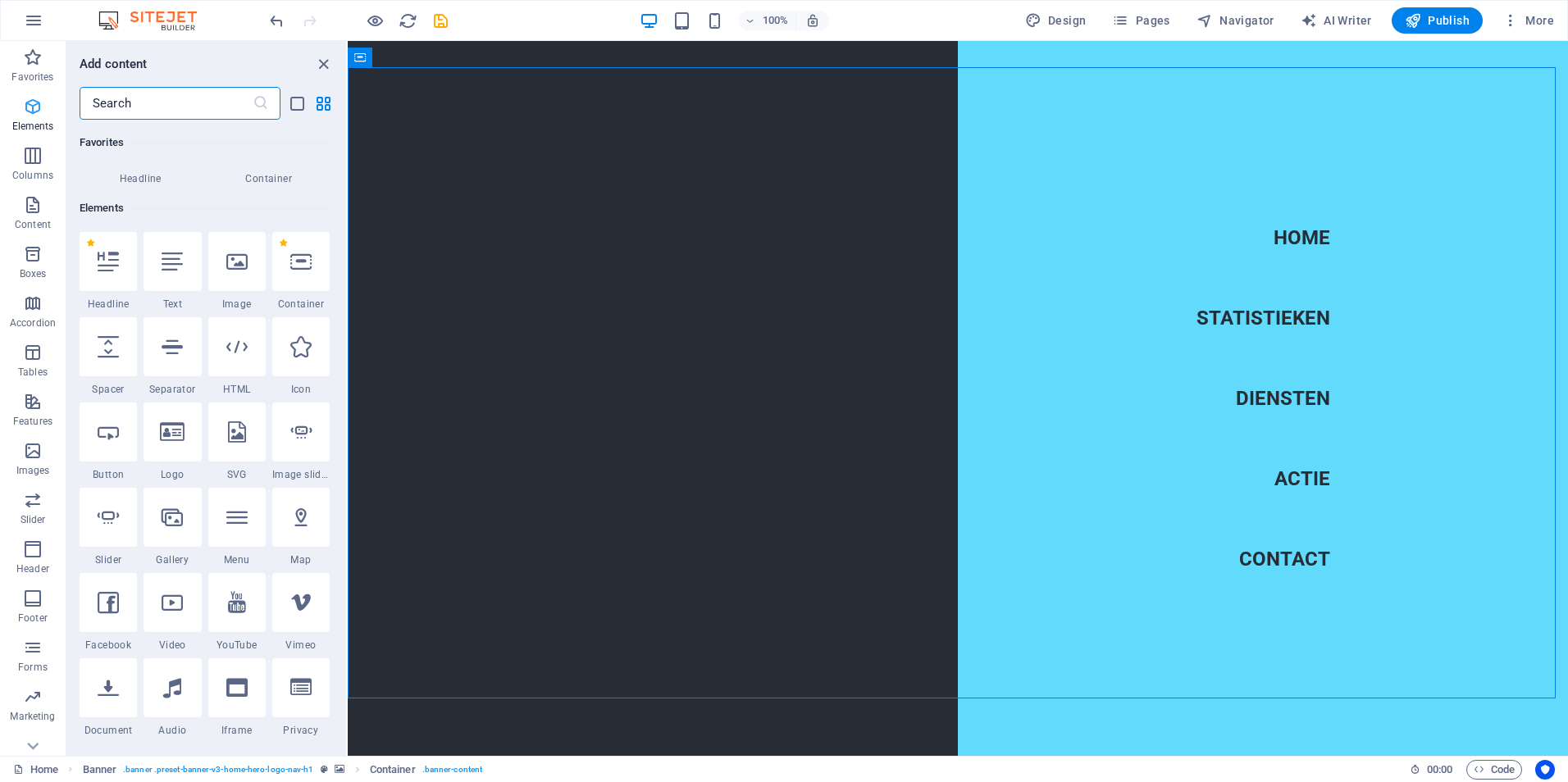
scroll to position [174, 0]
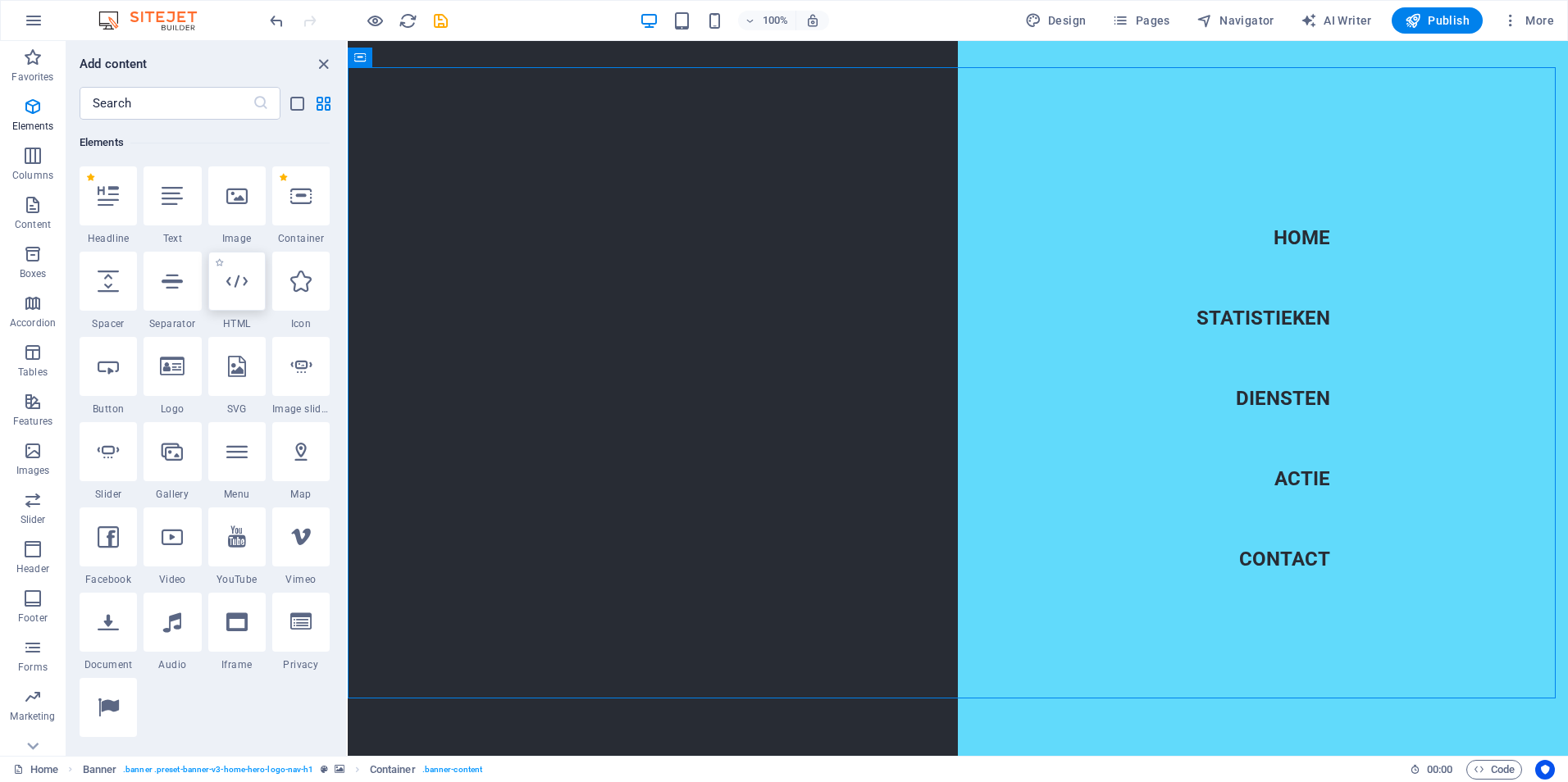
click at [243, 294] on div at bounding box center [237, 280] width 57 height 59
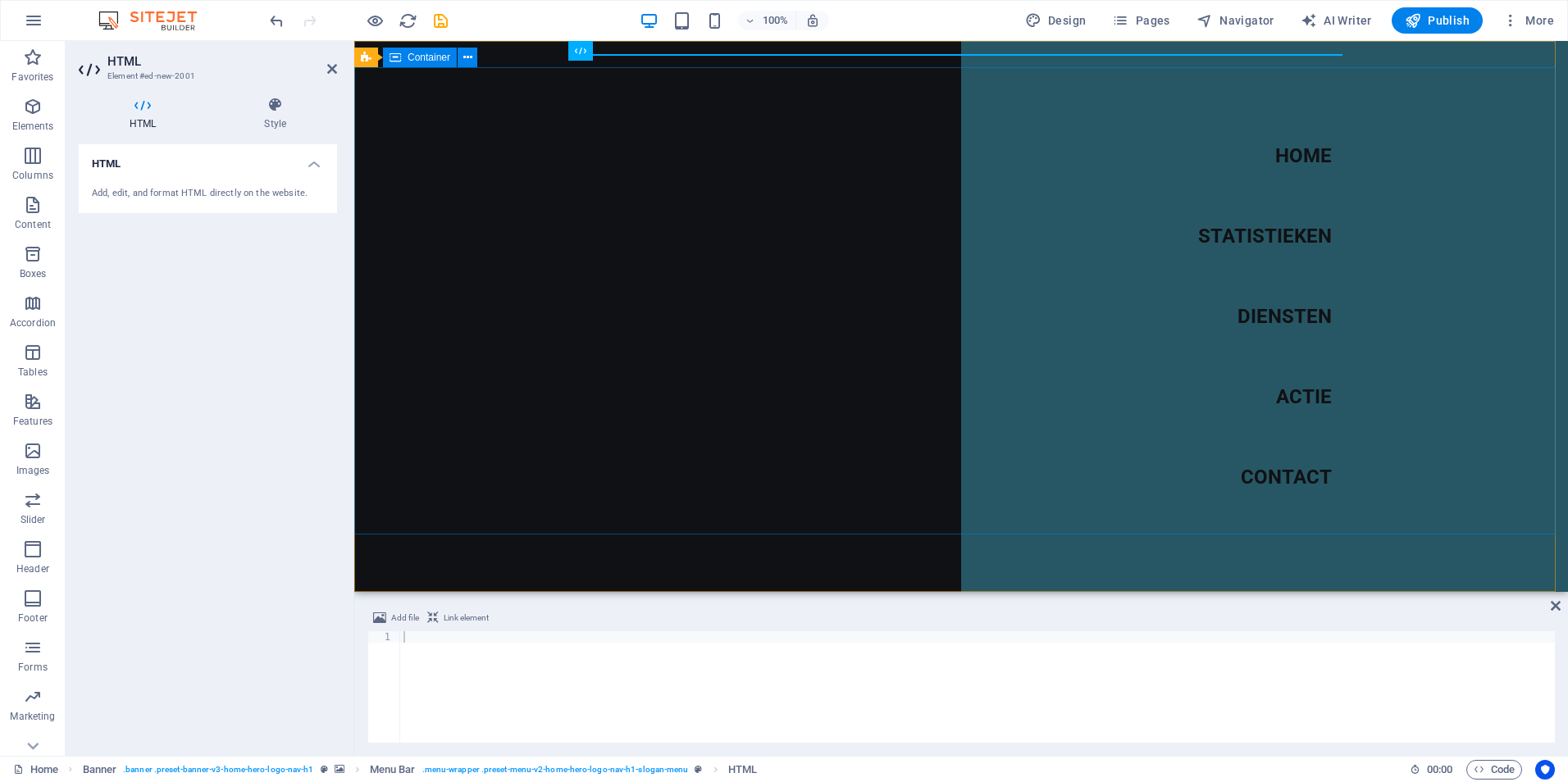
click at [595, 618] on div "Welkom bij Radioknesselare" at bounding box center [960, 706] width 1213 height 176
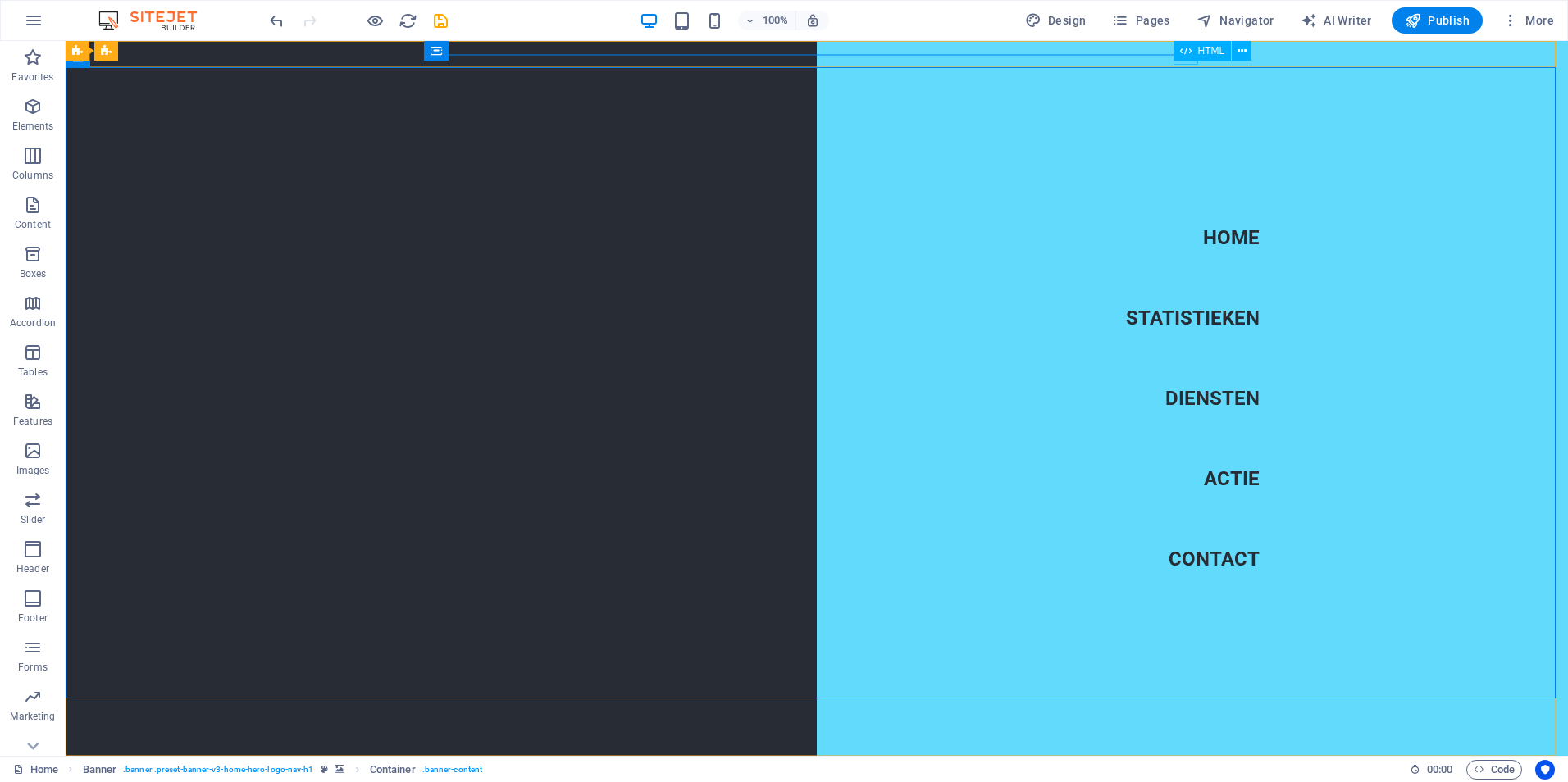
click at [1184, 60] on icon at bounding box center [1186, 51] width 12 height 20
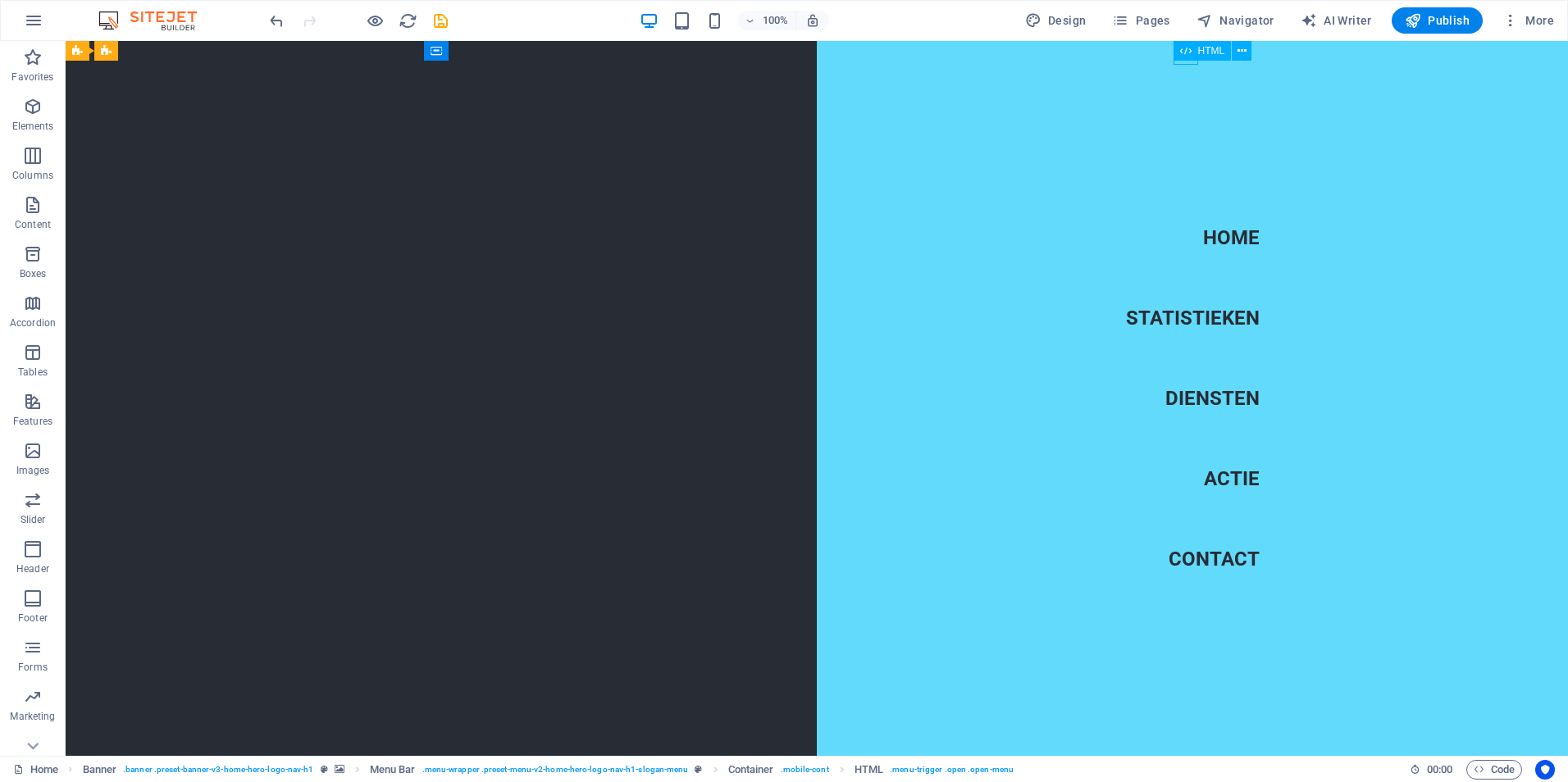
click at [1185, 57] on icon at bounding box center [1186, 51] width 12 height 20
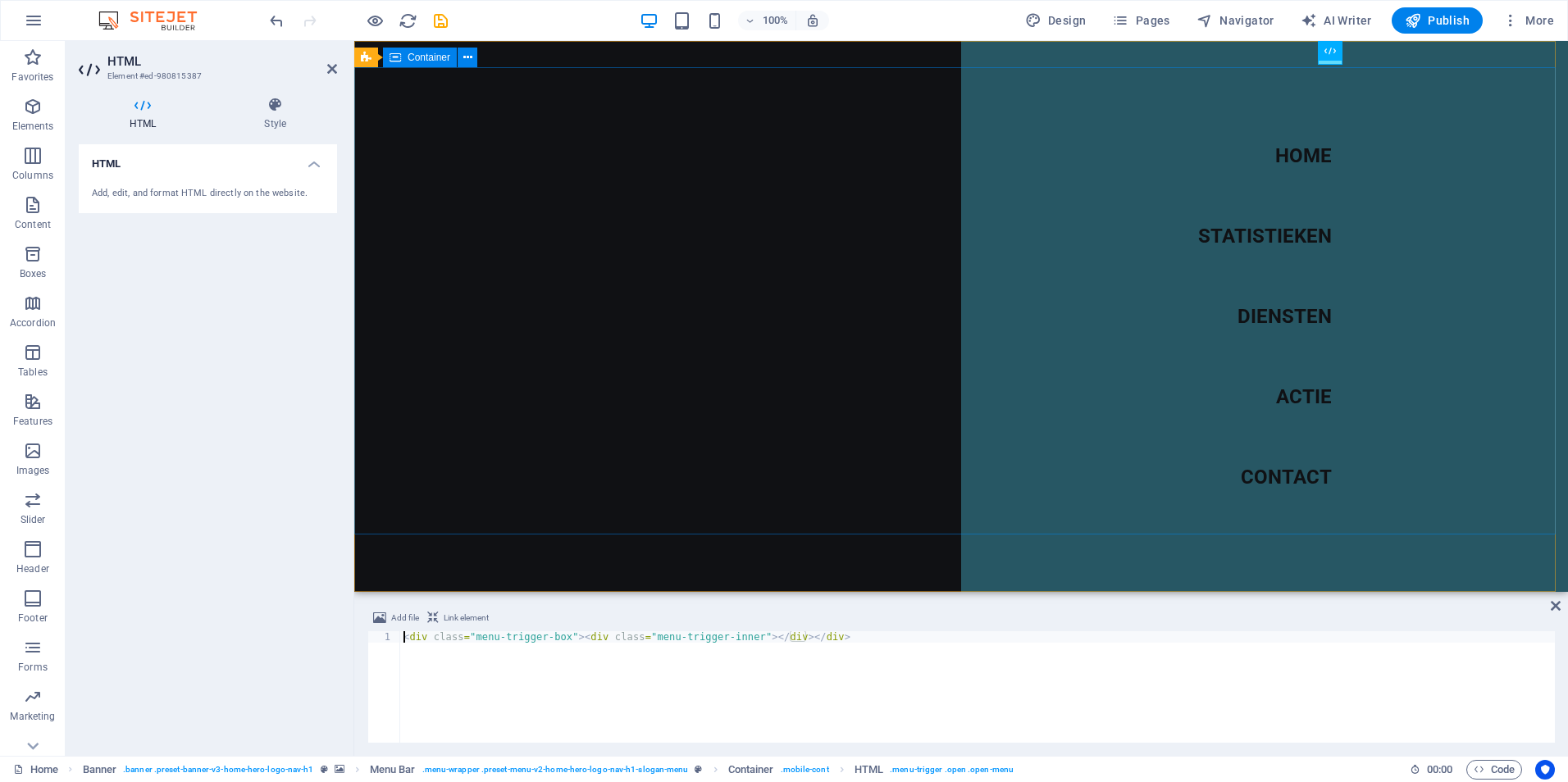
click at [833, 618] on div "Welkom bij Radioknesselare" at bounding box center [960, 706] width 1213 height 176
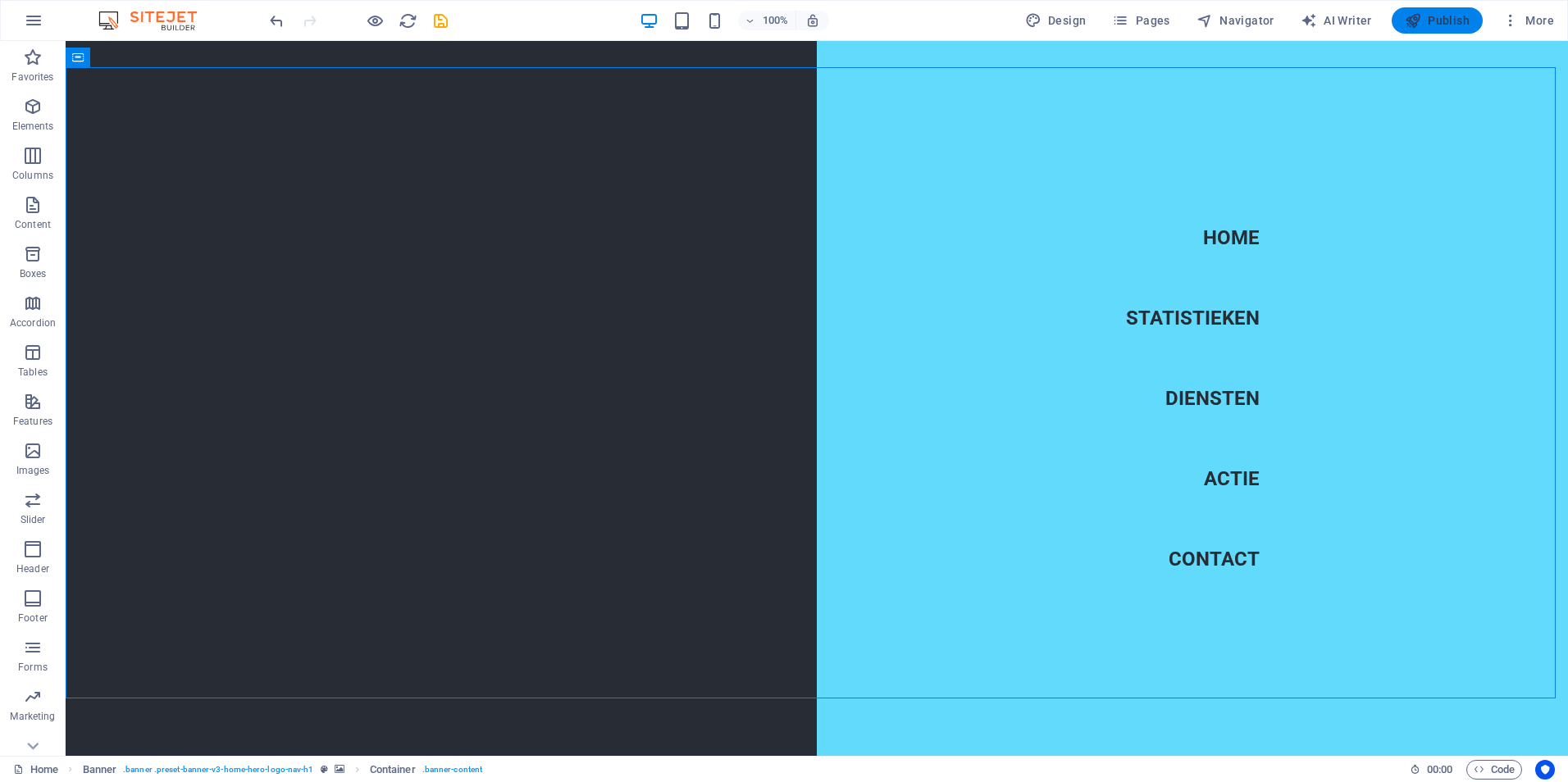
click at [1440, 12] on span "Publish" at bounding box center [1437, 21] width 65 height 17
checkbox input "false"
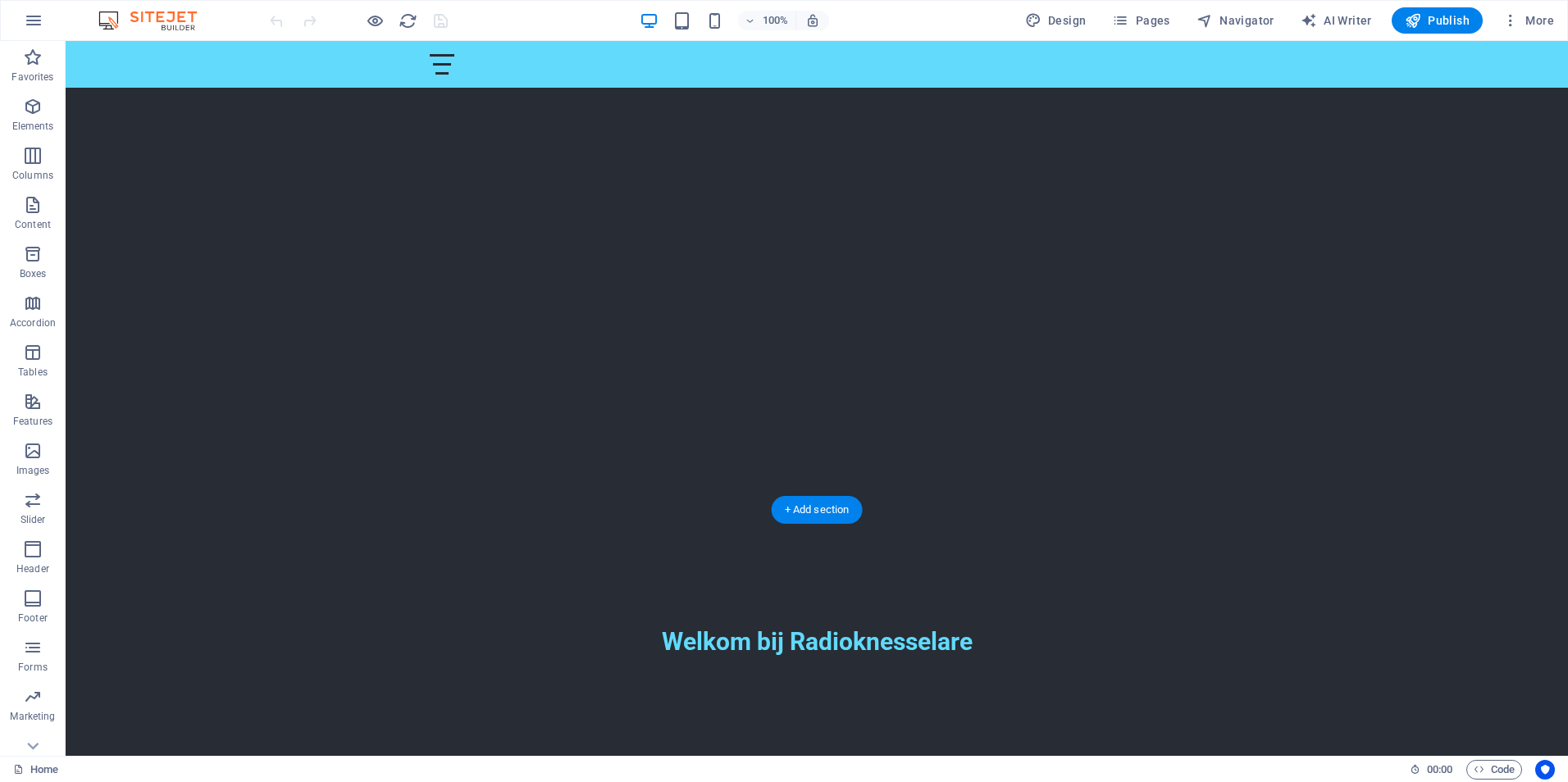
scroll to position [246, 0]
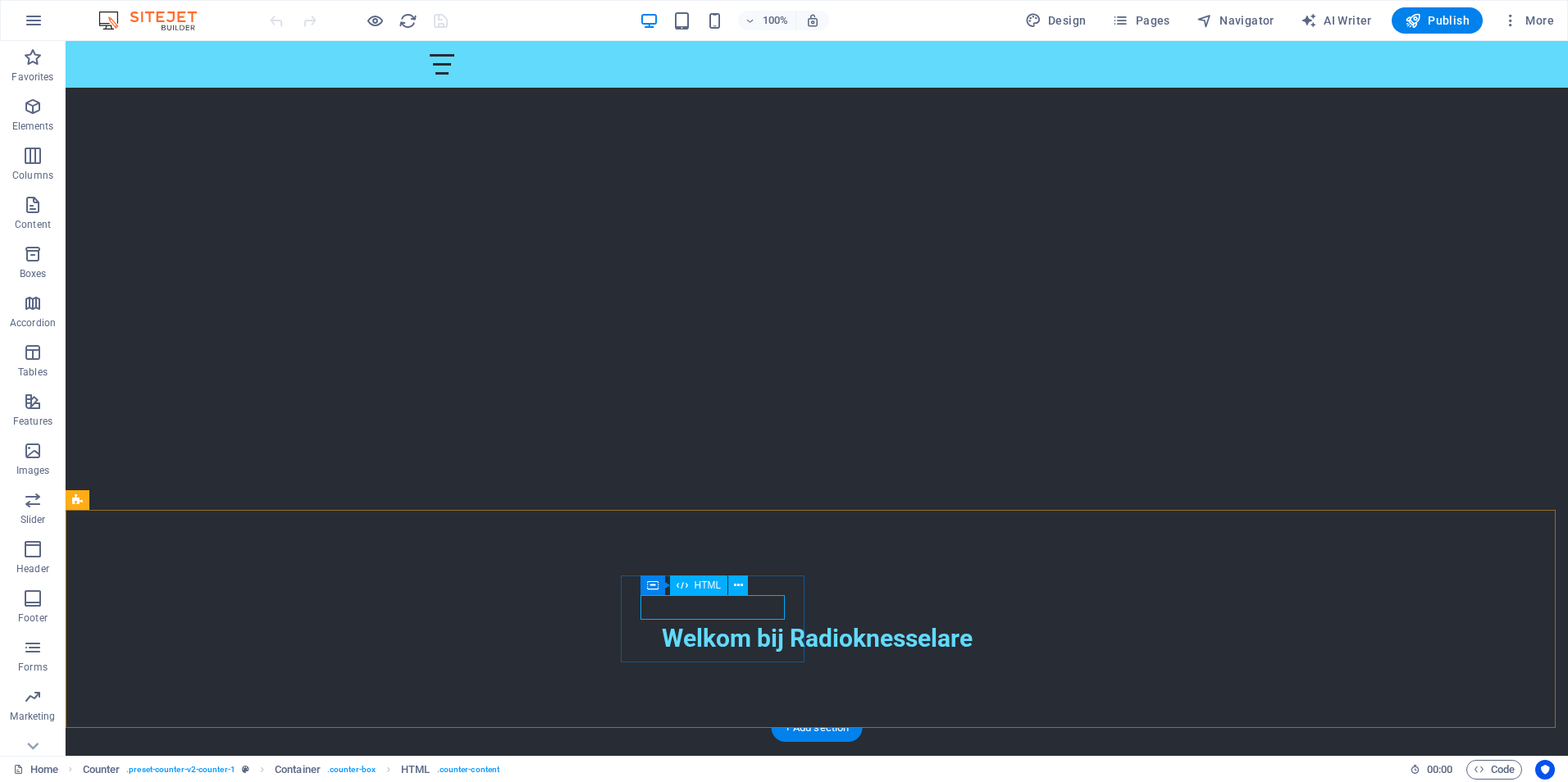
click at [708, 583] on span "HTML" at bounding box center [708, 585] width 27 height 10
click at [701, 584] on span "HTML" at bounding box center [708, 585] width 27 height 10
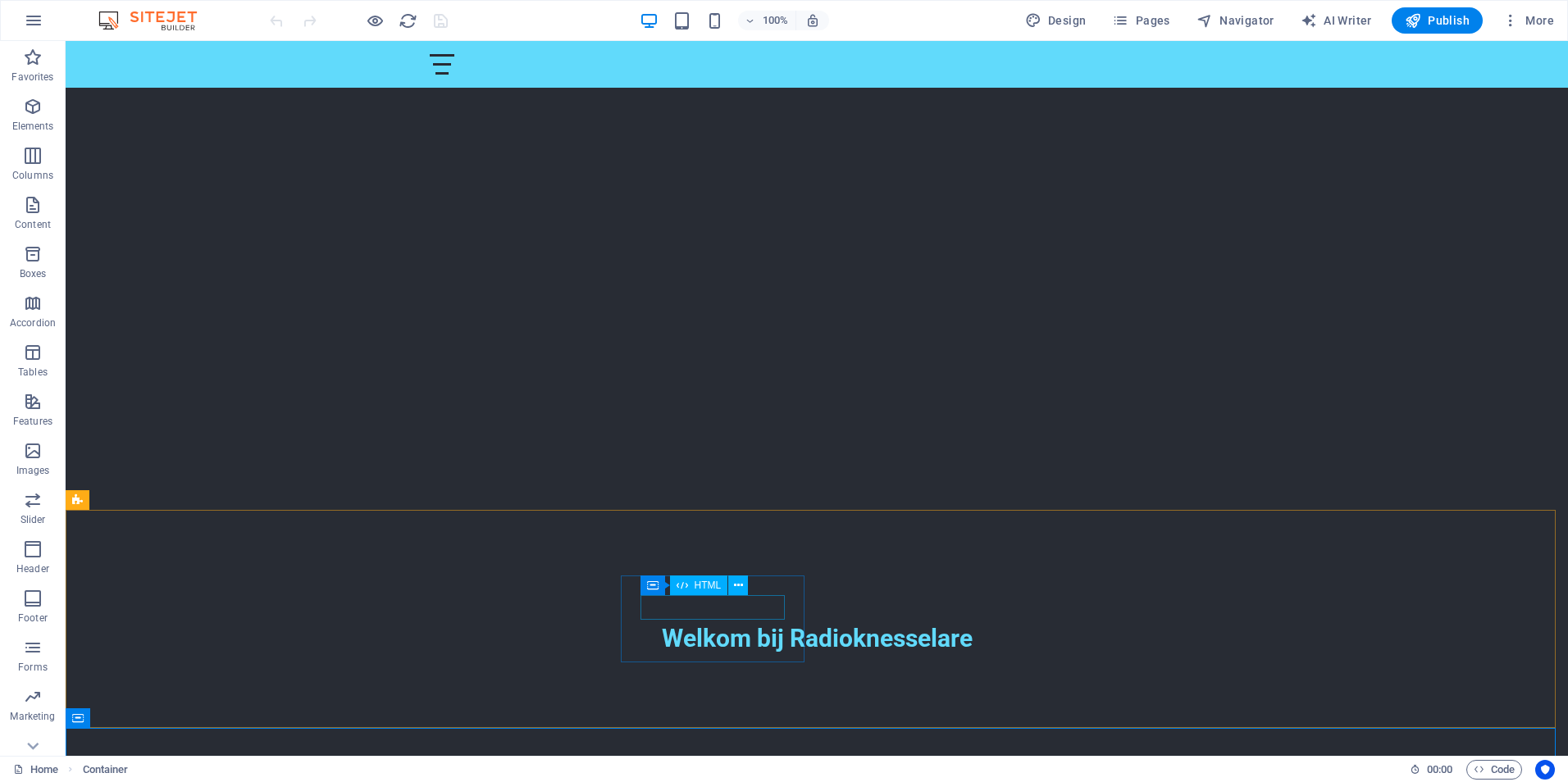
click at [715, 585] on span "HTML" at bounding box center [708, 585] width 27 height 10
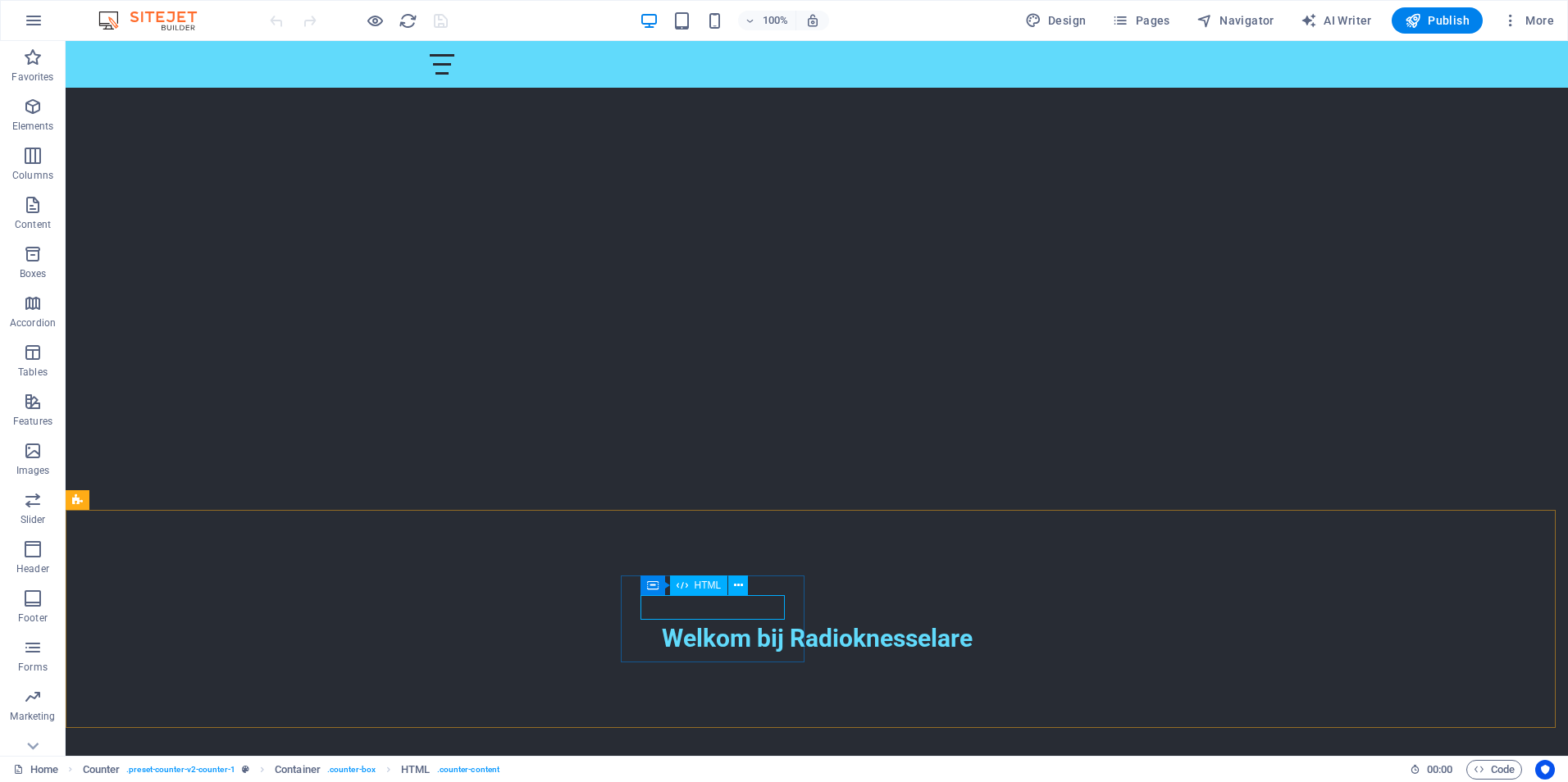
click at [685, 588] on icon at bounding box center [682, 585] width 12 height 20
click at [736, 584] on icon at bounding box center [738, 585] width 9 height 17
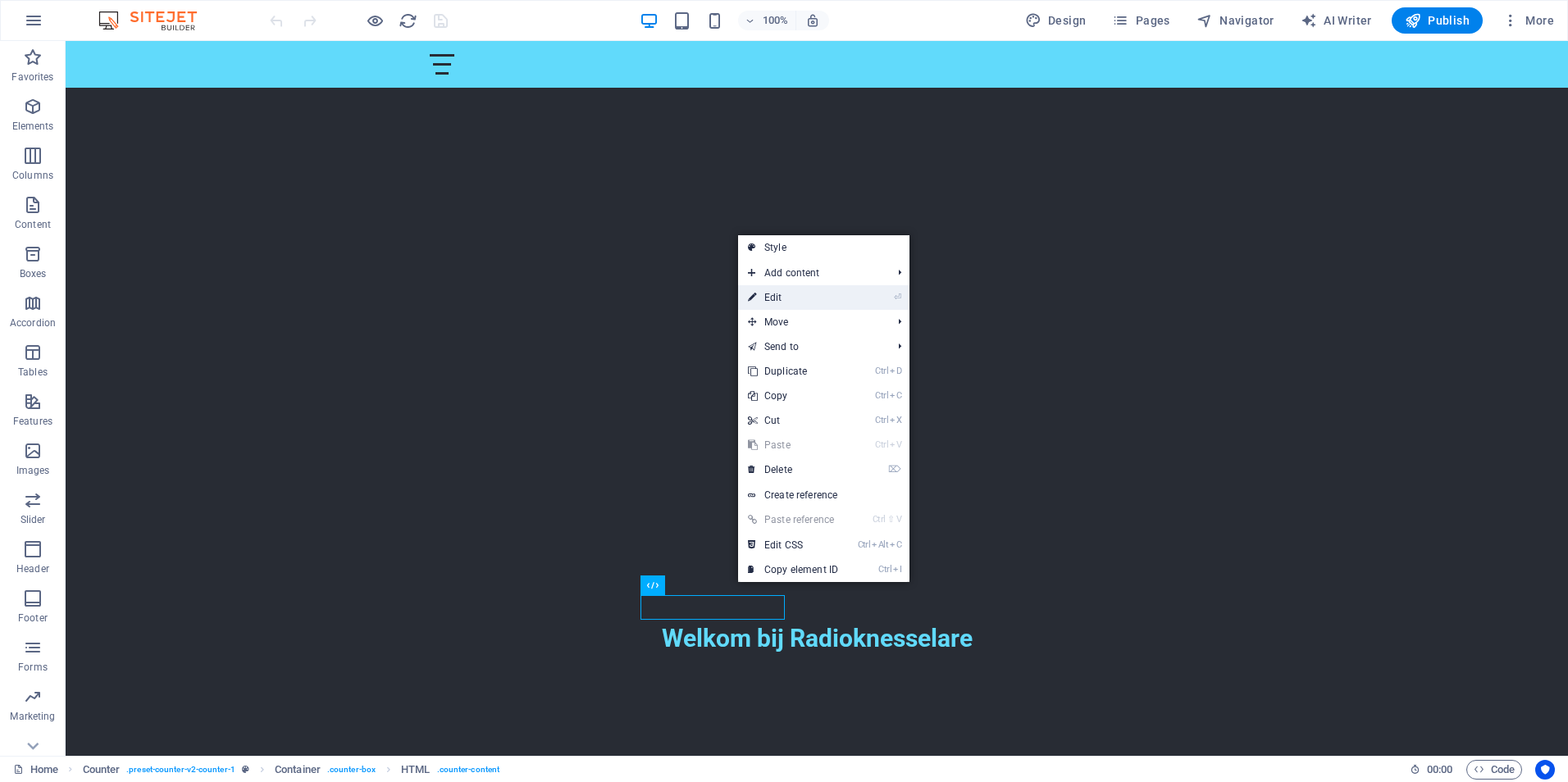
click at [778, 294] on link "⏎ Edit" at bounding box center [792, 298] width 110 height 25
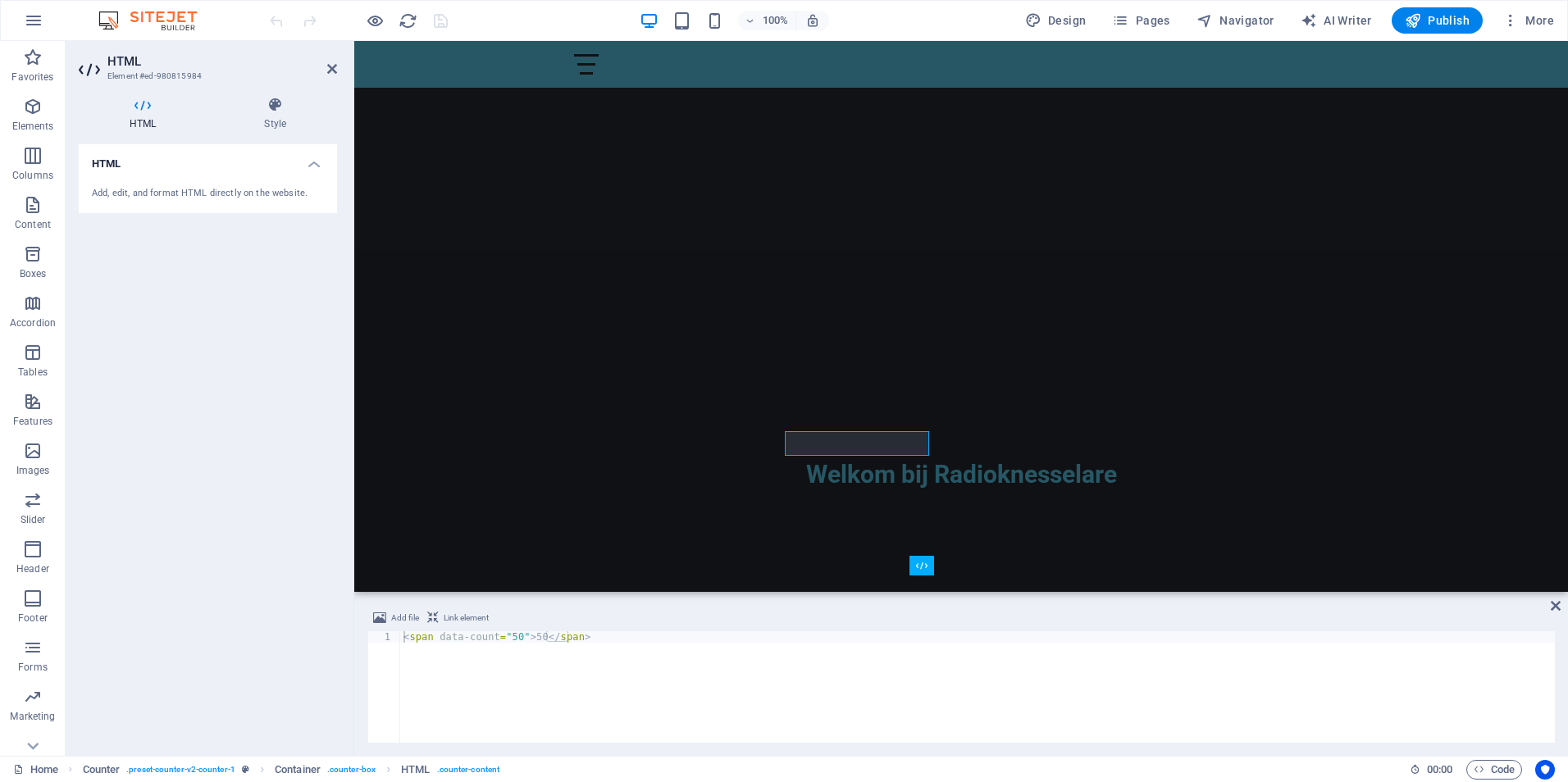
click at [120, 193] on div "Add, edit, and format HTML directly on the website." at bounding box center [208, 193] width 232 height 14
click at [308, 165] on h4 "HTML" at bounding box center [208, 159] width 258 height 30
click at [308, 165] on h4 "HTML" at bounding box center [208, 164] width 258 height 40
paste textarea "<div id="RTWidgetStatus"></div>"
paste textarea "<link href="[URL][DOMAIN_NAME]" rel="stylesheet">"
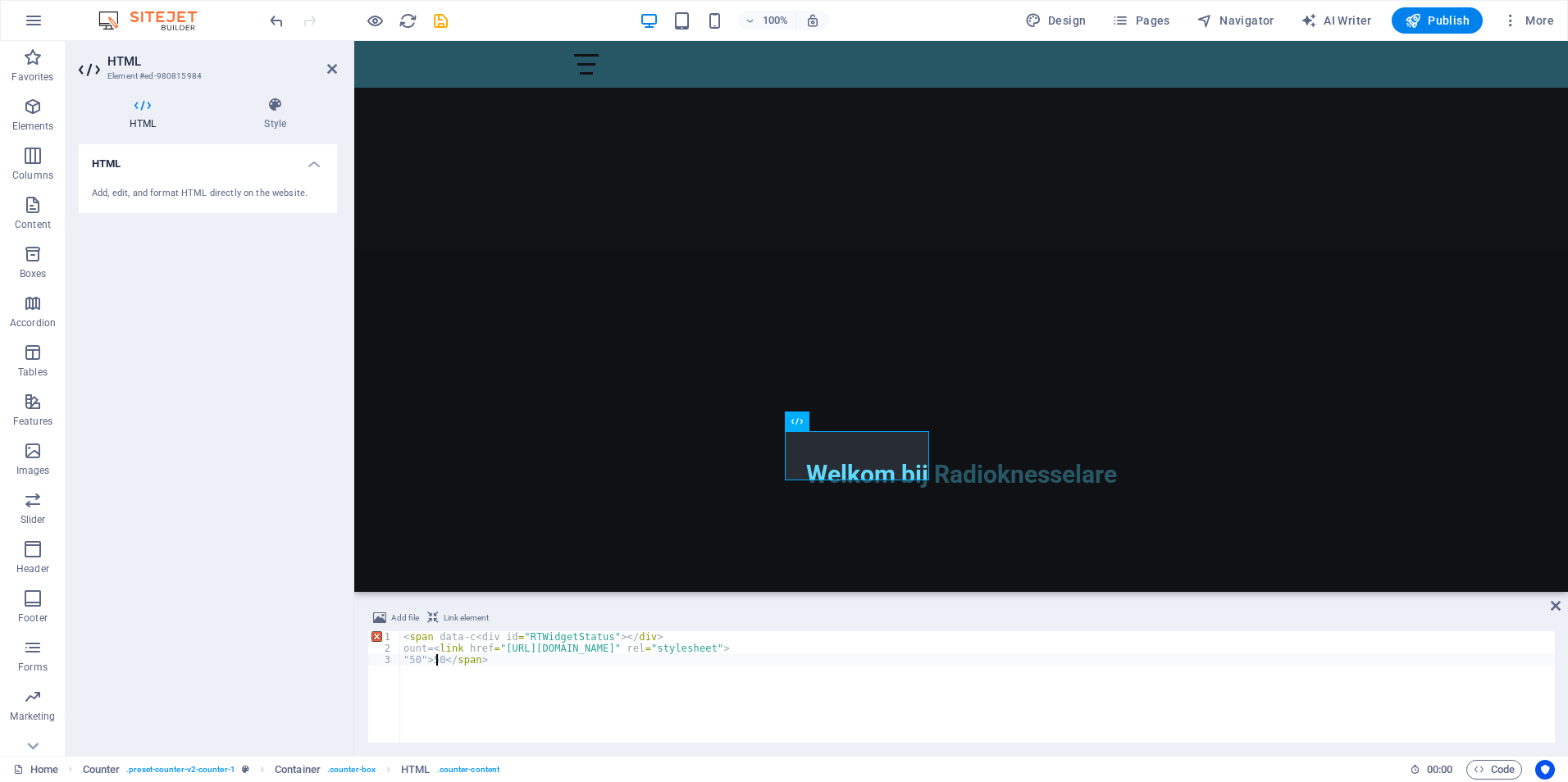
paste textarea "</script>"
type textarea "</script>0</span>"
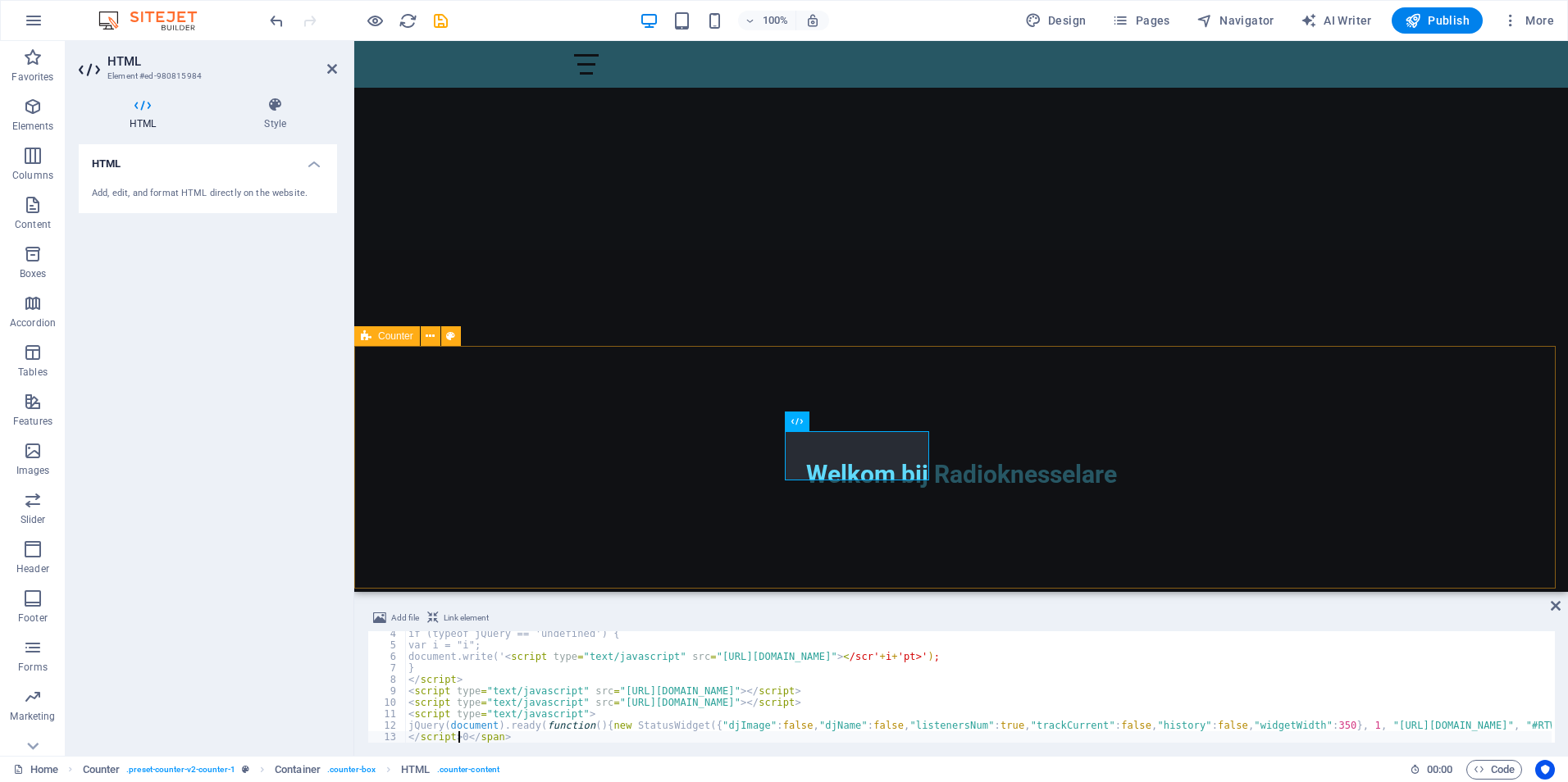
scroll to position [38, 0]
click at [333, 66] on icon at bounding box center [332, 69] width 10 height 13
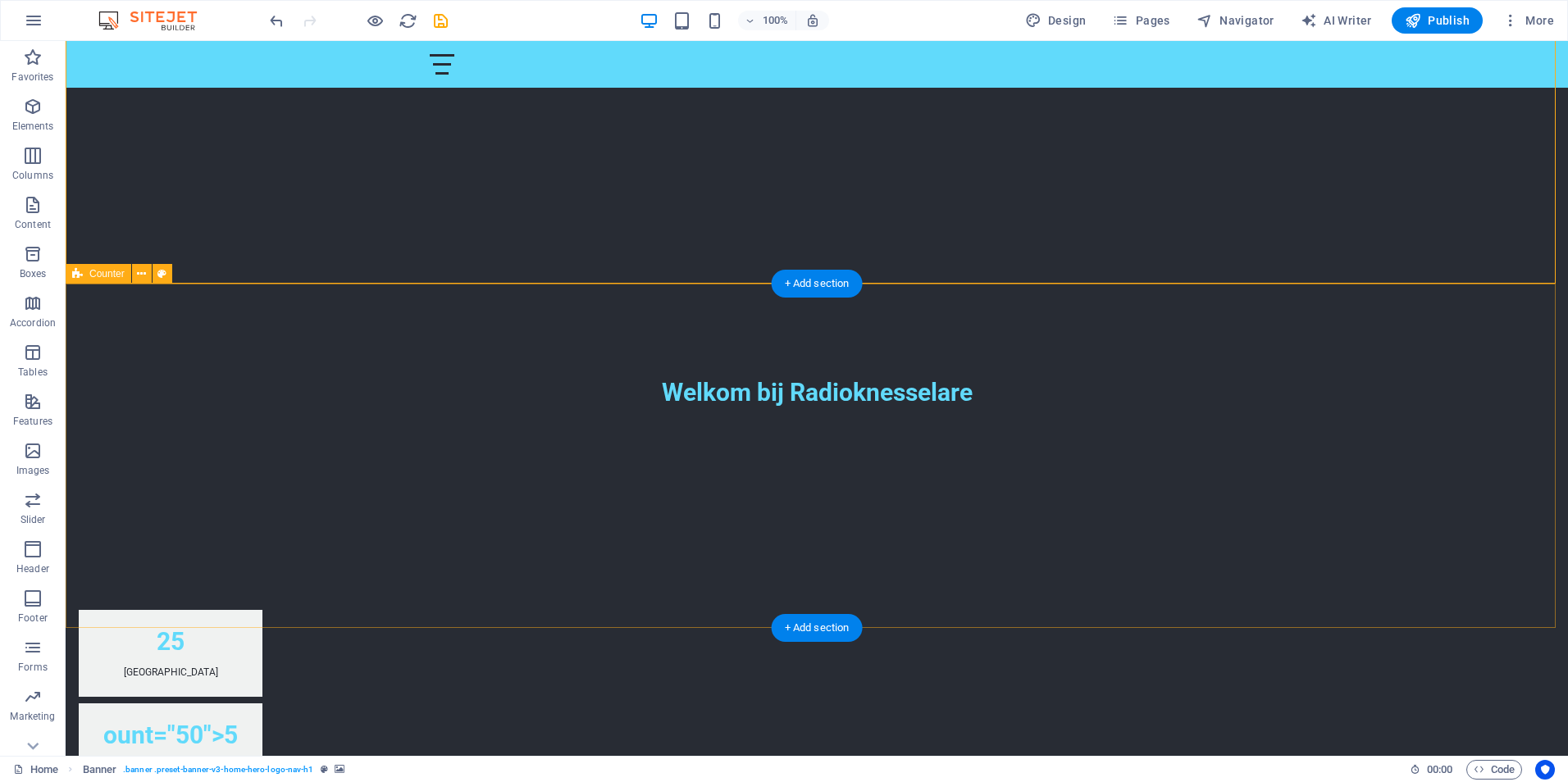
scroll to position [410, 0]
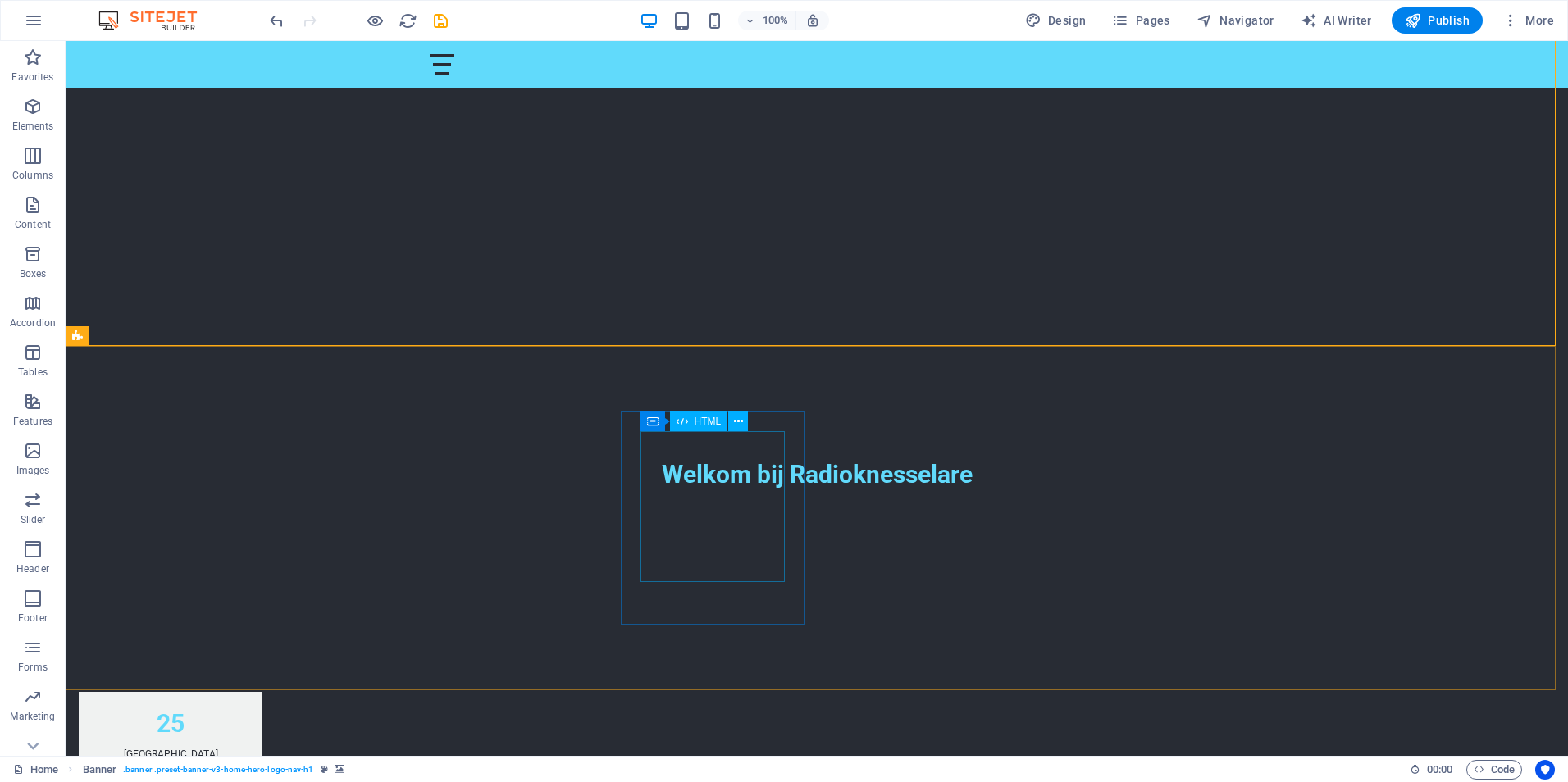
click at [709, 423] on span "HTML" at bounding box center [708, 422] width 27 height 10
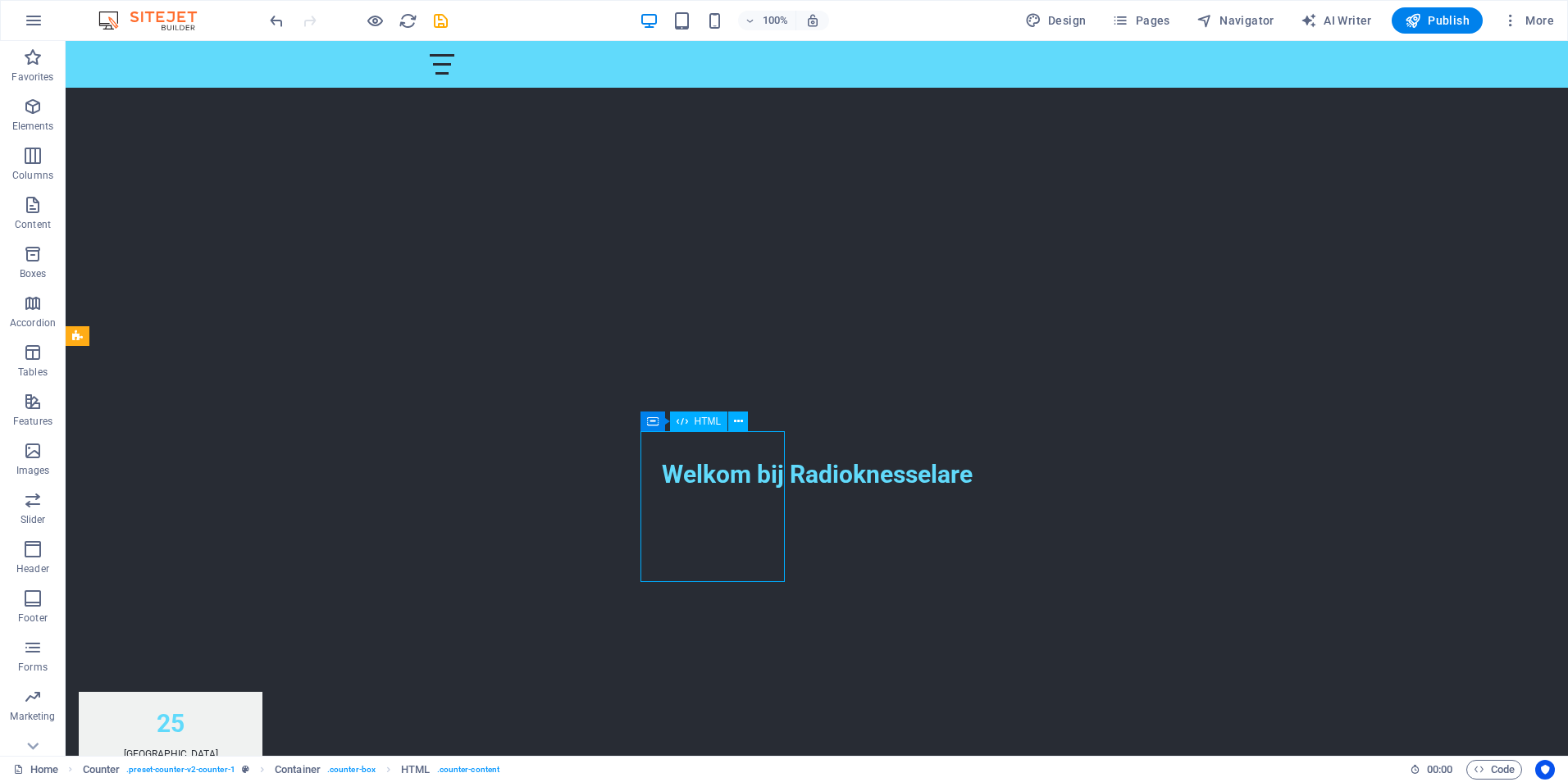
click at [681, 424] on icon at bounding box center [682, 422] width 12 height 20
click at [739, 427] on icon at bounding box center [738, 422] width 9 height 17
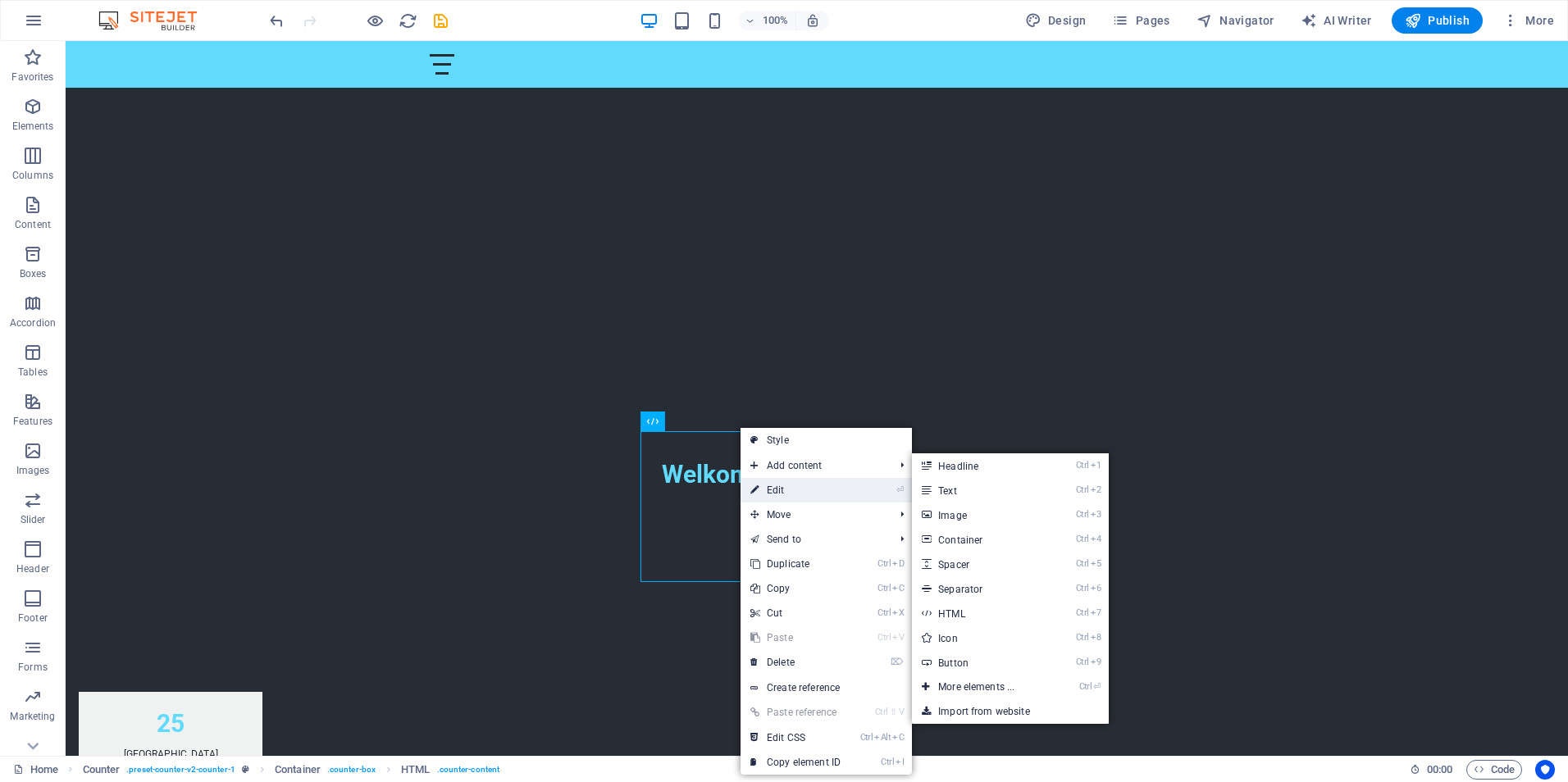
click at [772, 489] on link "⏎ Edit" at bounding box center [795, 490] width 110 height 25
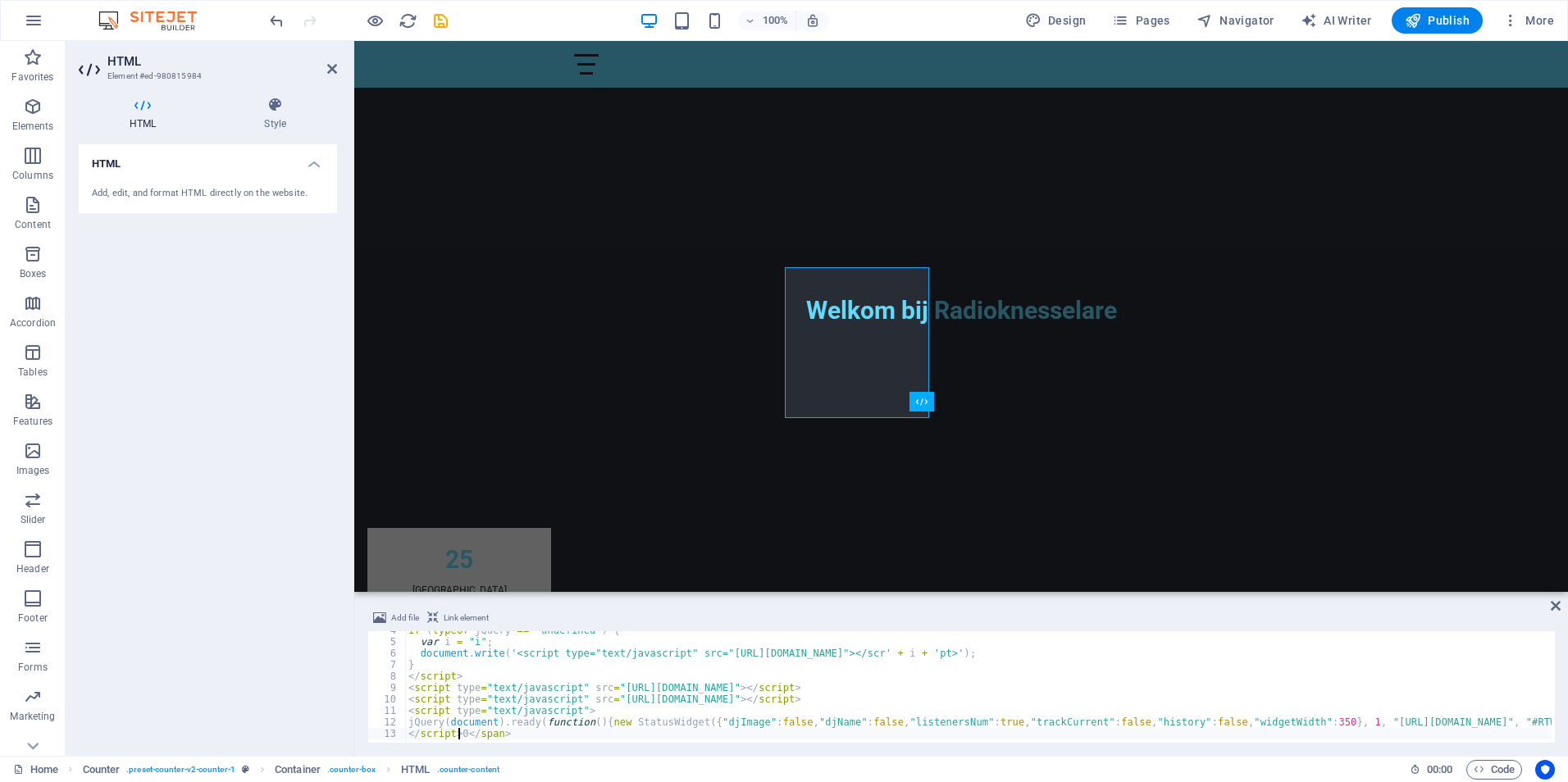
scroll to position [41, 0]
drag, startPoint x: 1546, startPoint y: 659, endPoint x: 1194, endPoint y: 589, distance: 358.9
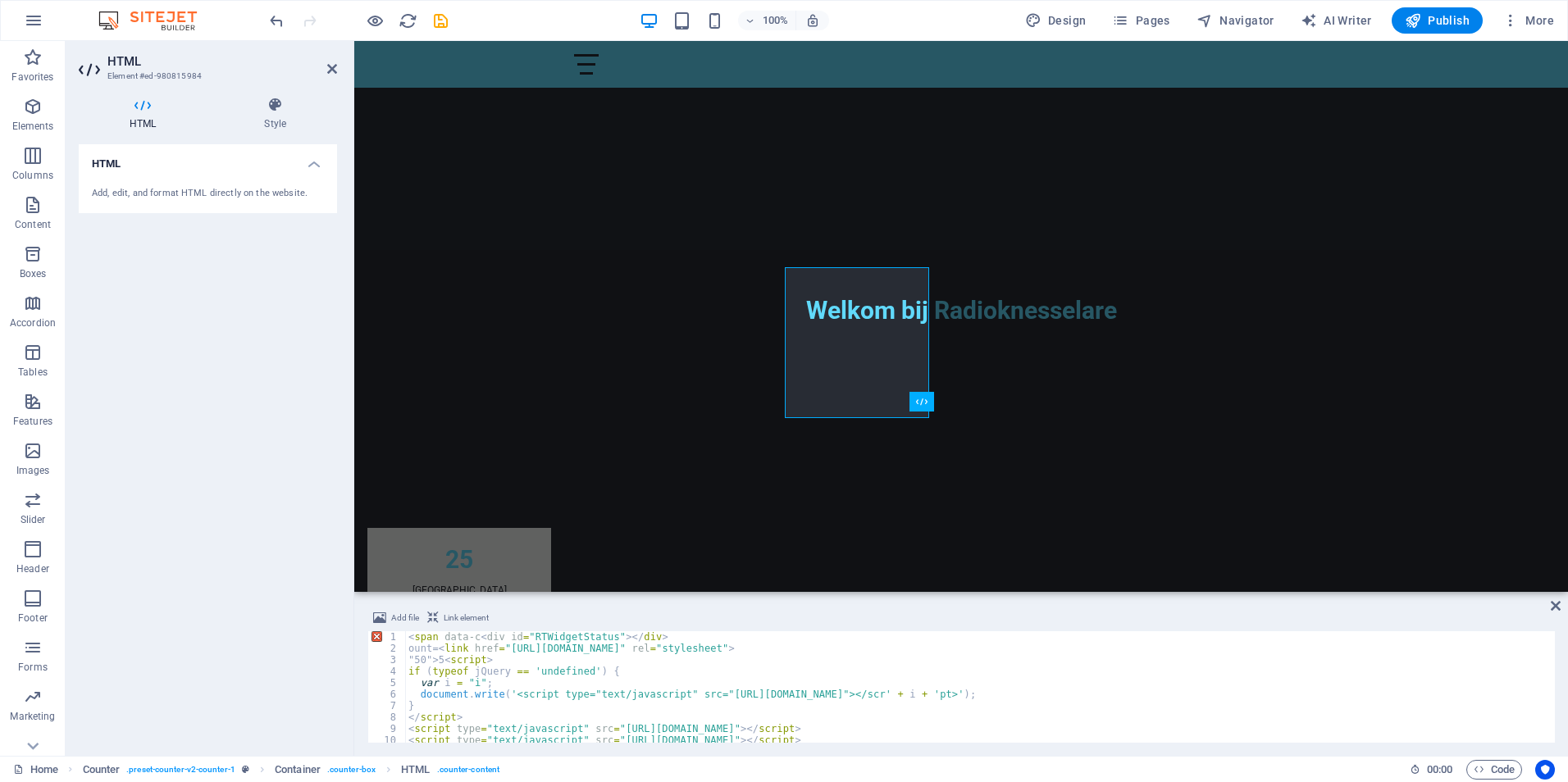
scroll to position [0, 0]
click at [1014, 731] on div "< span data-c < div id = "RTWidgetStatus" > </ div > ount= < link href = "[URL]…" at bounding box center [1041, 696] width 1272 height 131
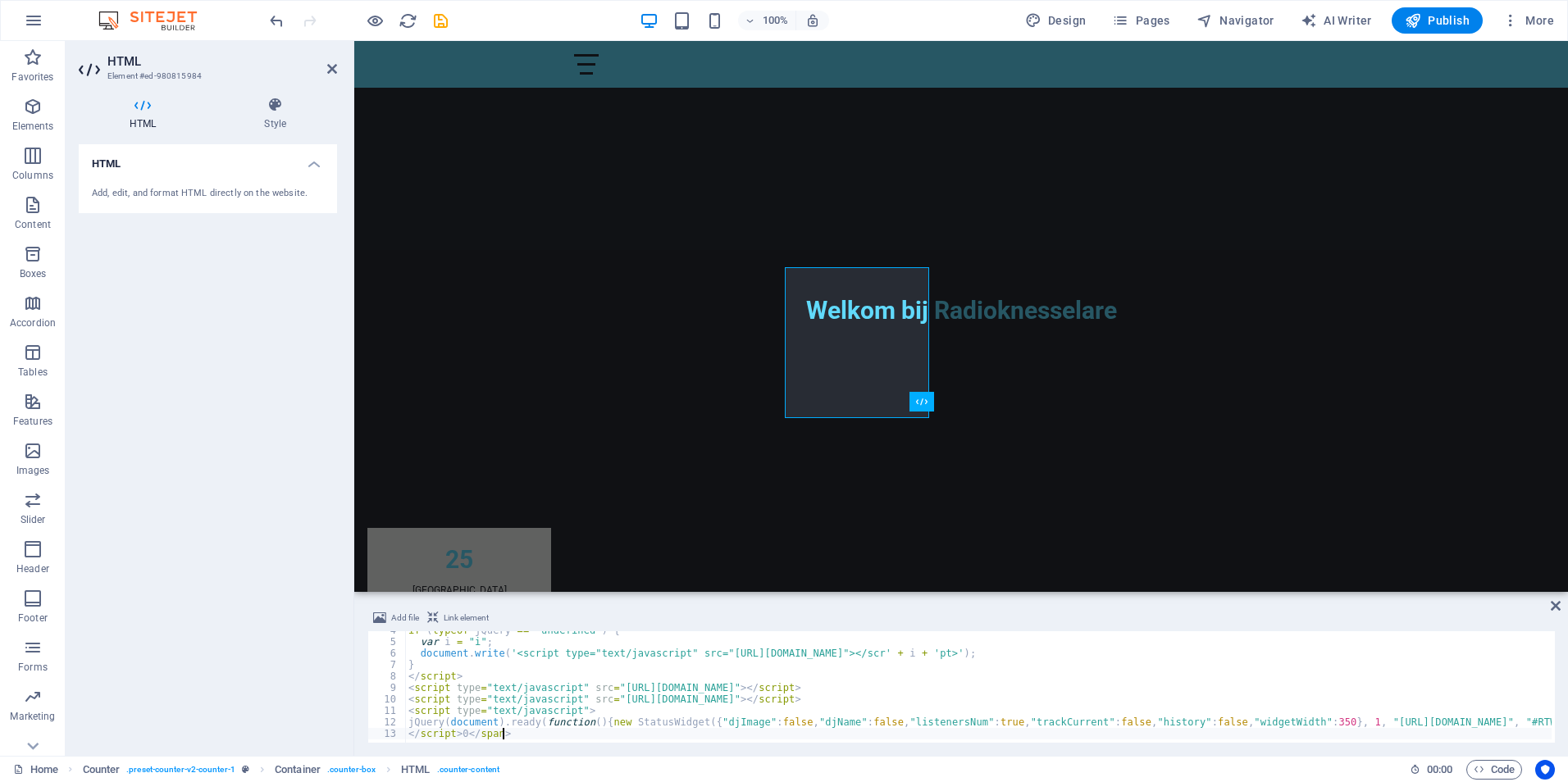
click at [534, 729] on div "if ( typeof jQuery == 'undefined' ) { var i = "i" ; document . write ( '<script…" at bounding box center [1041, 689] width 1272 height 131
type textarea "</script>0</span>"
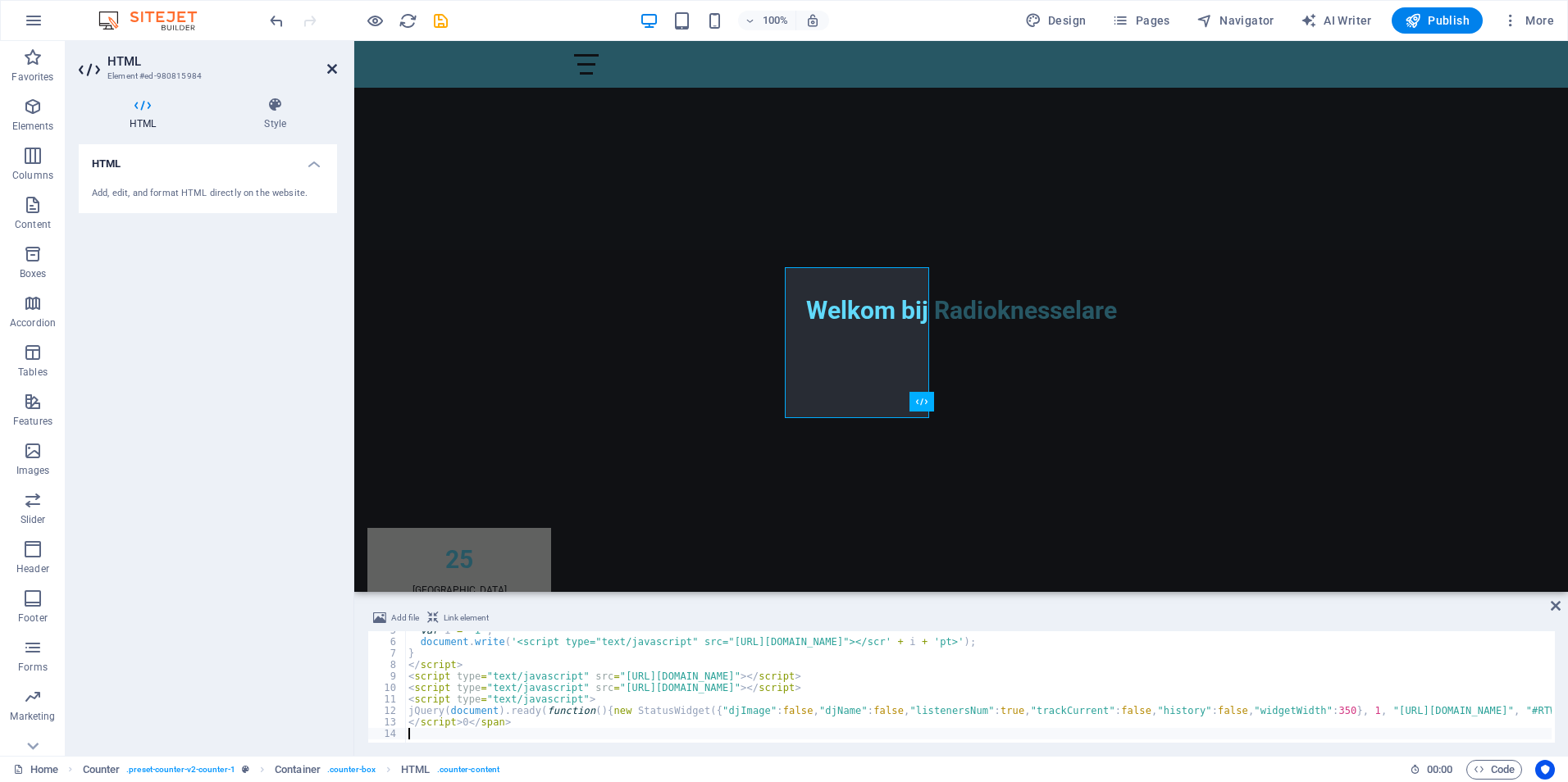
click at [332, 64] on icon at bounding box center [332, 69] width 10 height 13
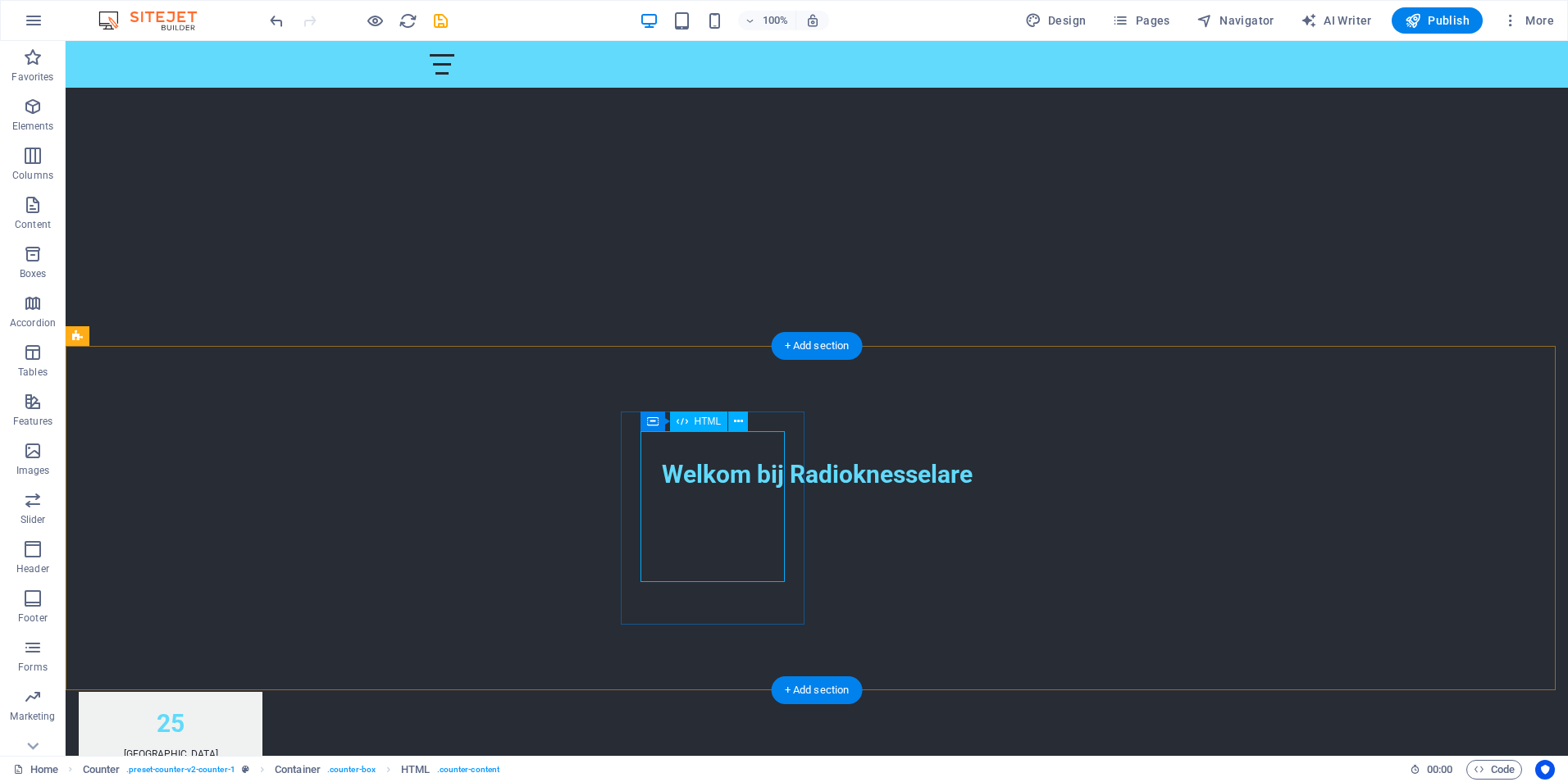
click at [734, 422] on icon at bounding box center [738, 422] width 9 height 17
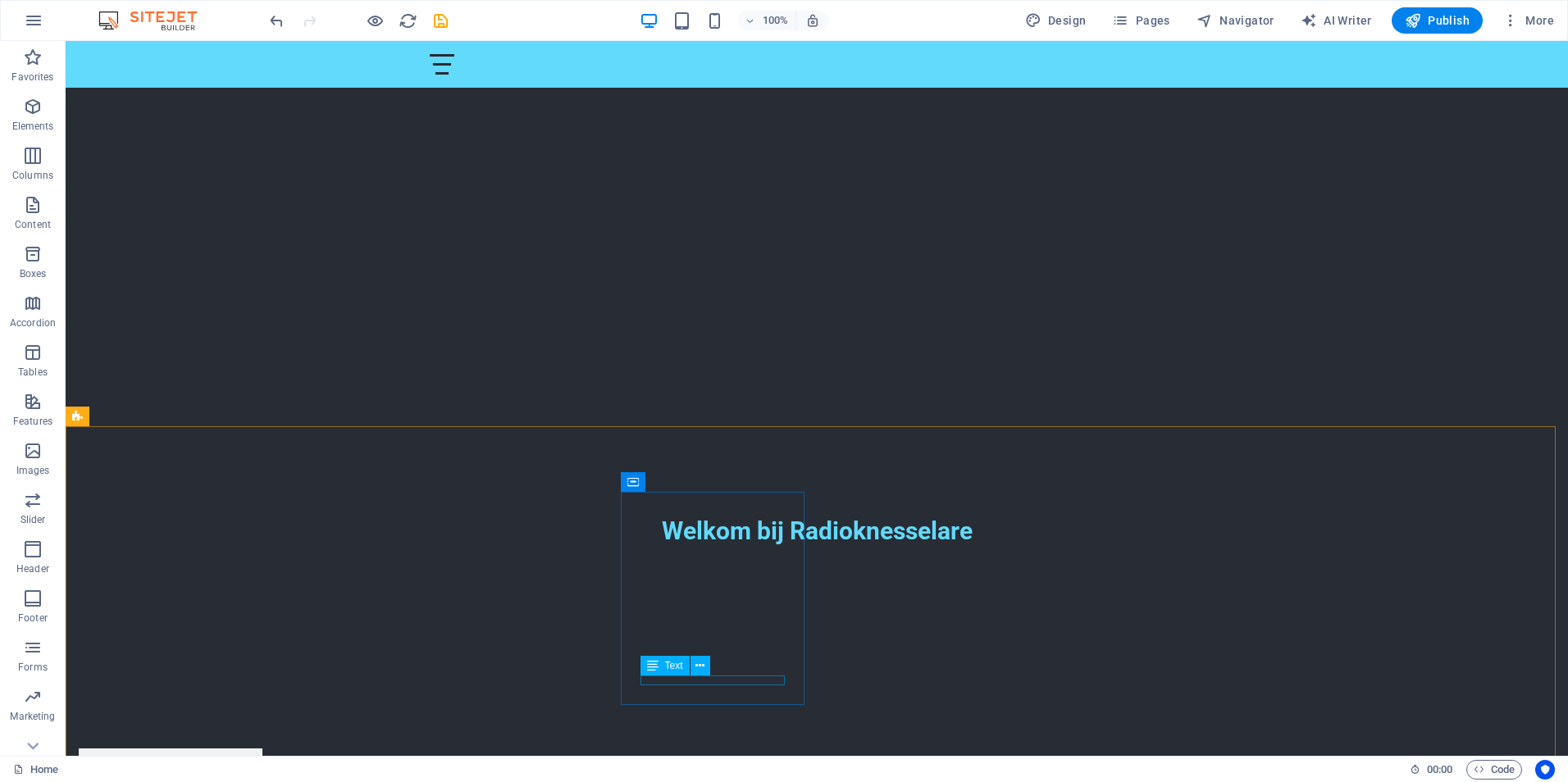
scroll to position [328, 0]
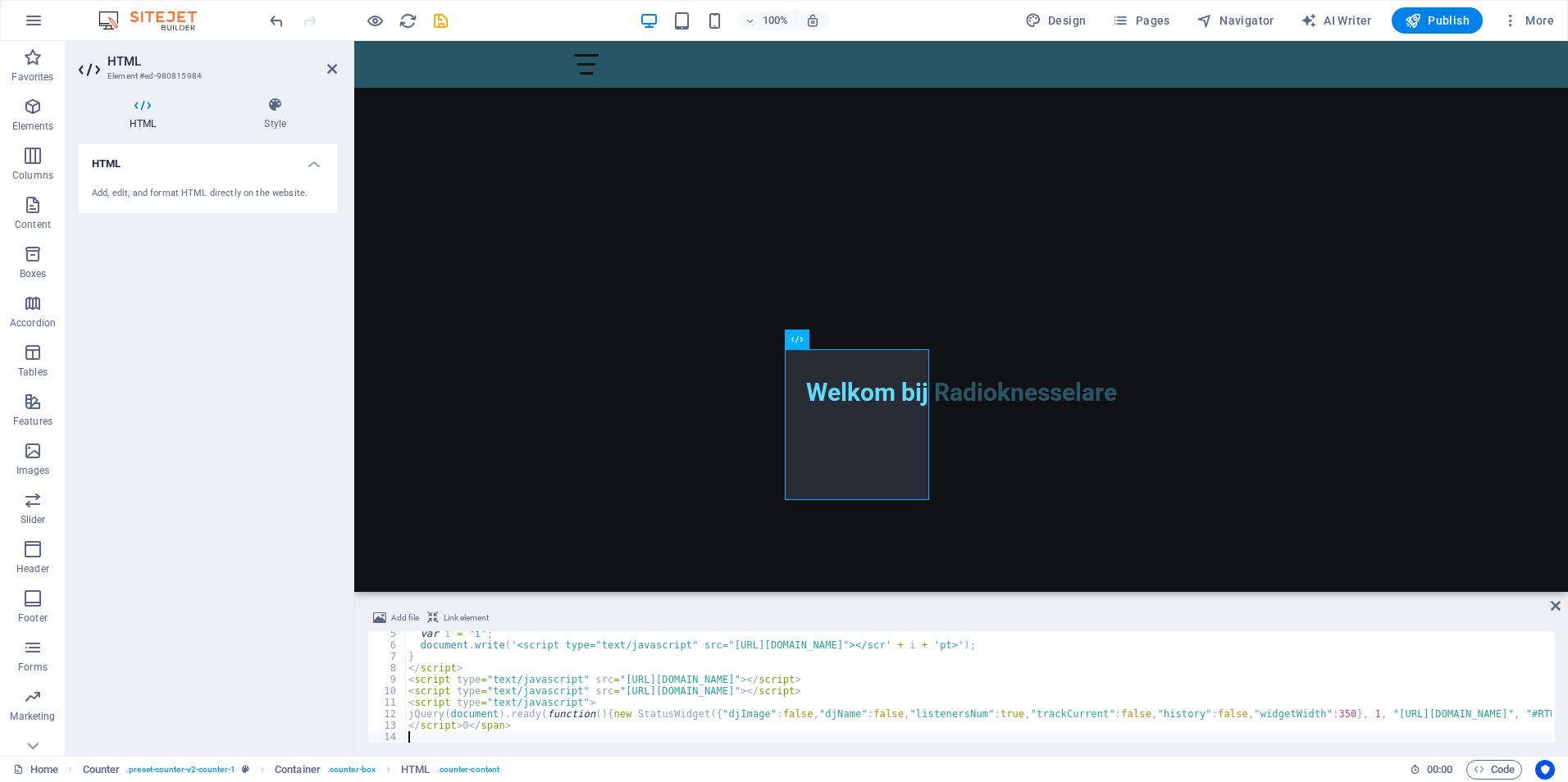
scroll to position [52, 0]
click at [528, 720] on div "var i = "i" ; document . write ( '<script type="text/javascript" src="[URL][DOM…" at bounding box center [1041, 689] width 1272 height 131
type textarea "</script>"
click at [328, 69] on icon at bounding box center [332, 69] width 10 height 13
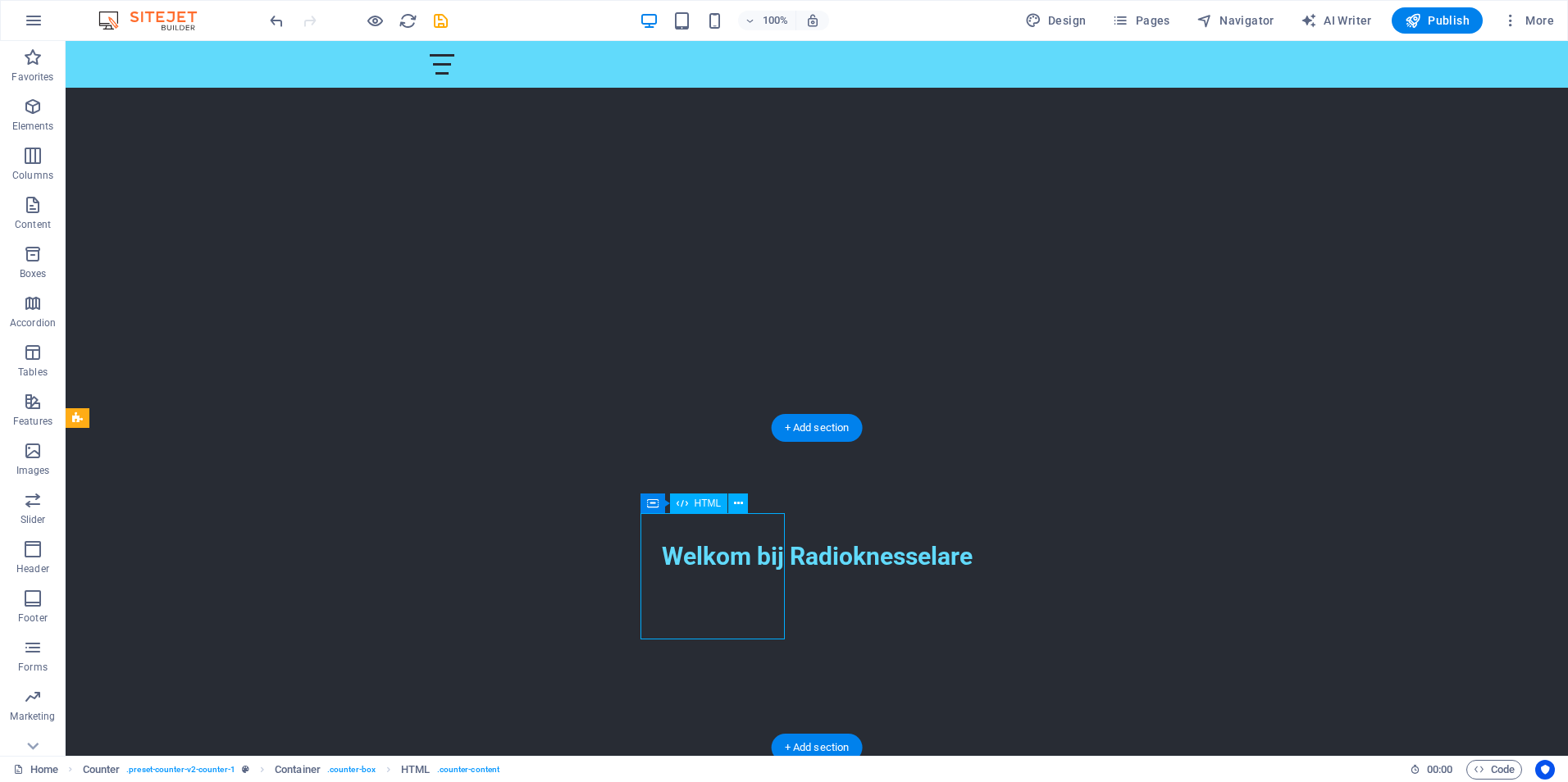
drag, startPoint x: 758, startPoint y: 622, endPoint x: 759, endPoint y: 637, distance: 15.0
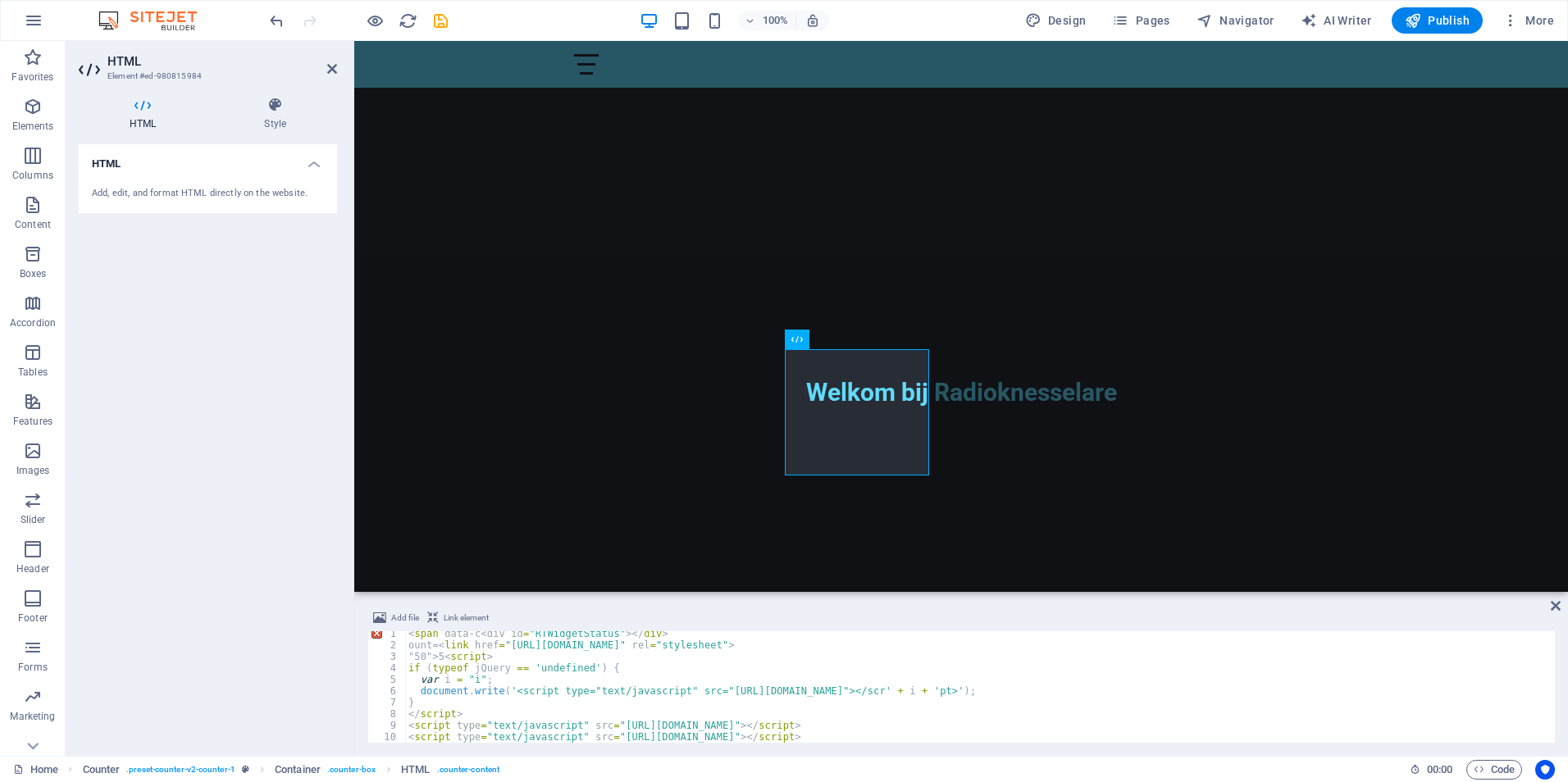
scroll to position [0, 0]
click at [443, 658] on div "< span data-c < div id = "RTWidgetStatus" > </ div > ount= < link href = "[URL]…" at bounding box center [1041, 696] width 1272 height 131
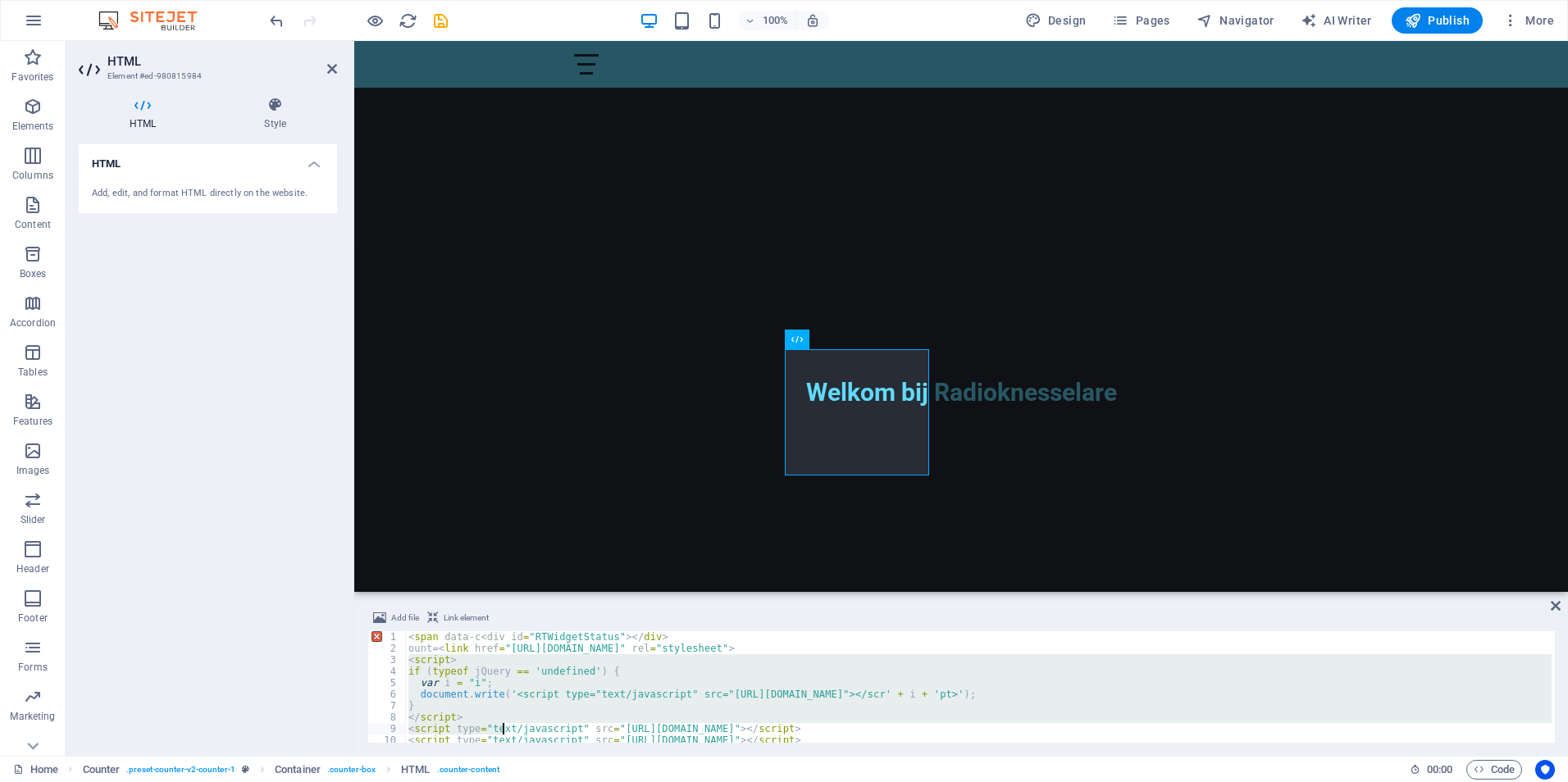
scroll to position [52, 0]
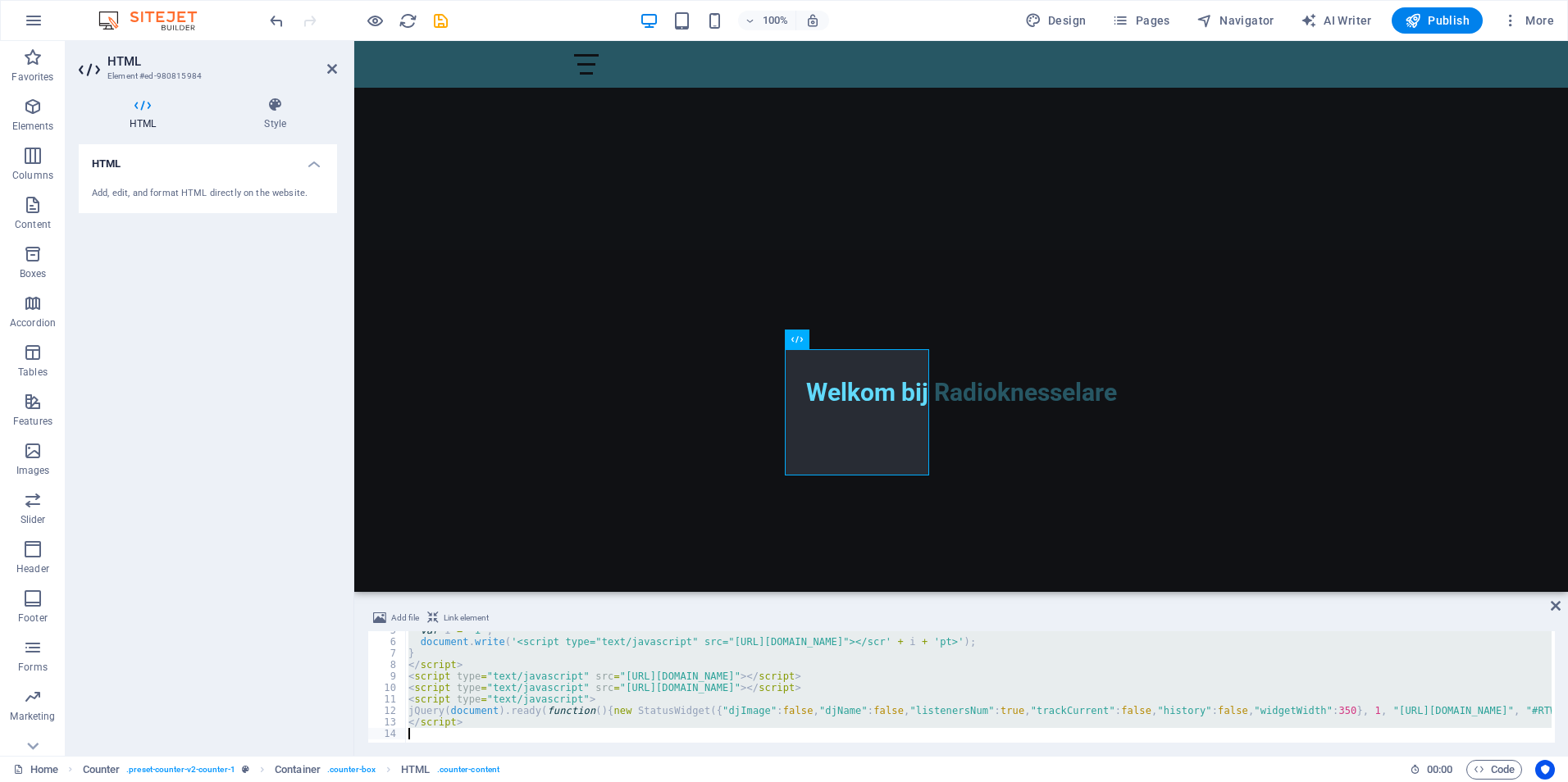
drag, startPoint x: 407, startPoint y: 660, endPoint x: 529, endPoint y: 751, distance: 152.2
click at [527, 751] on div "Add file Link element <script> 5 6 7 8 9 10 11 12 13 14 var i = "i" ; document …" at bounding box center [960, 675] width 1213 height 160
type textarea "</script>"
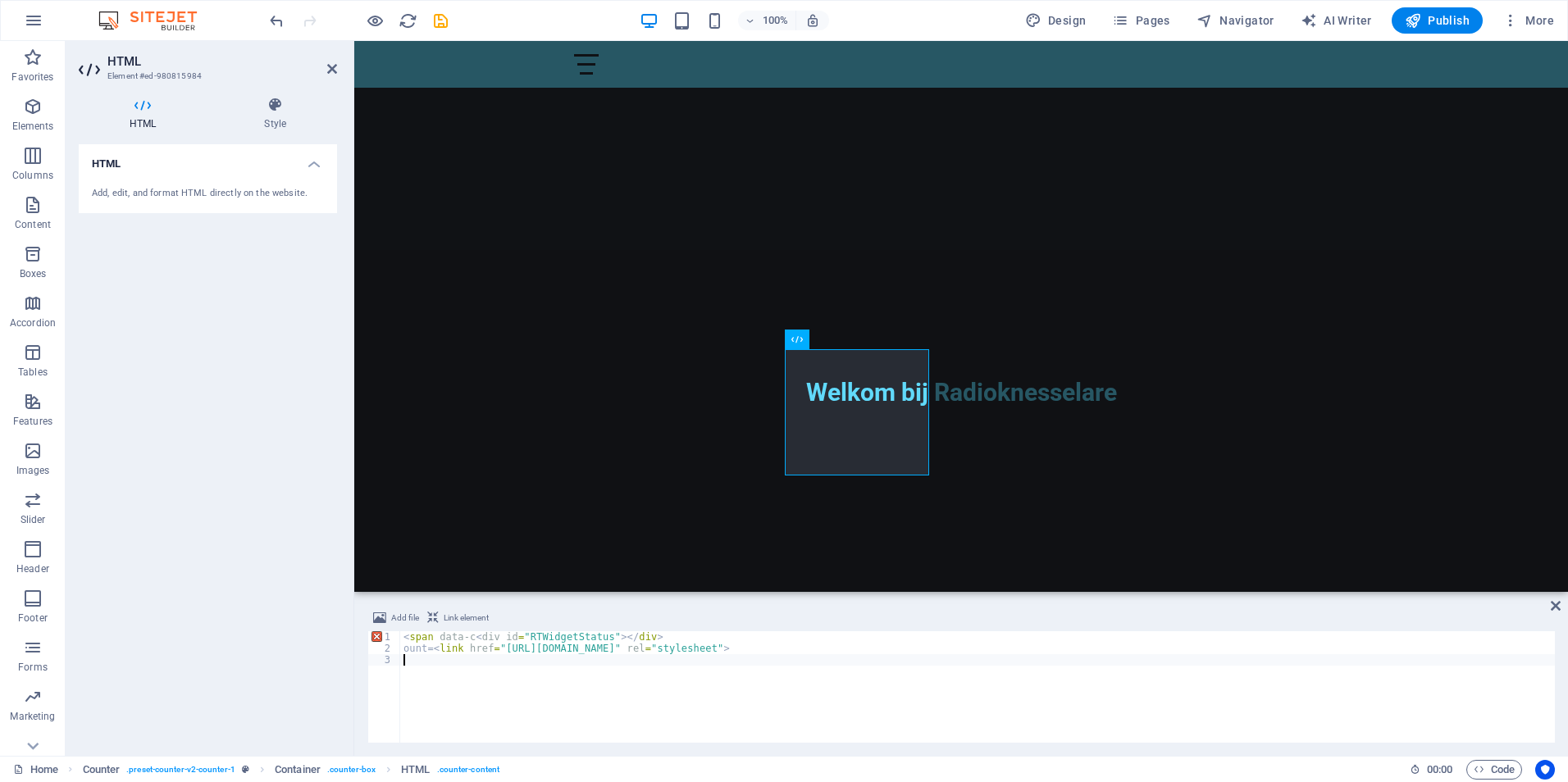
type textarea "</script>"
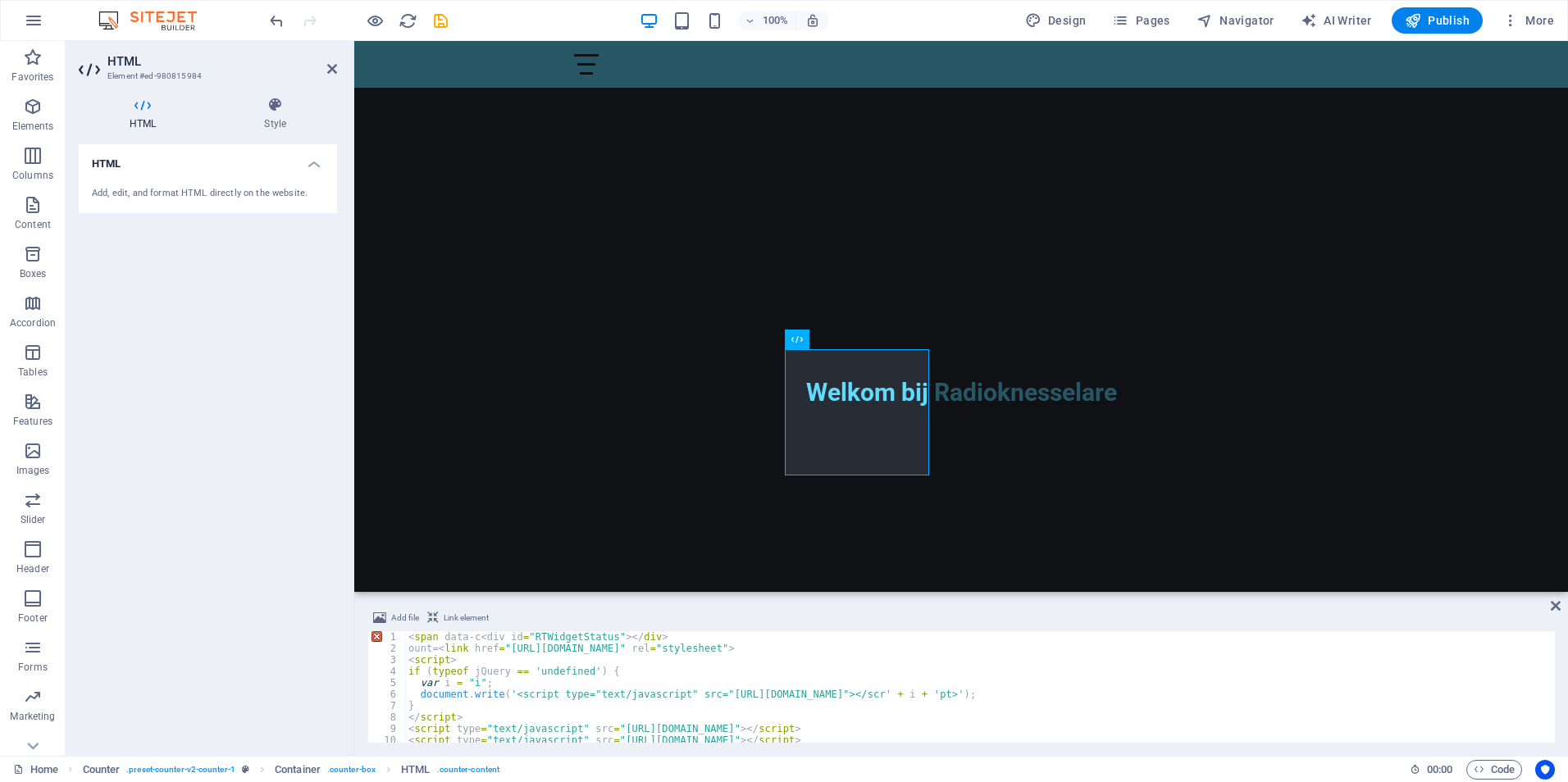
scroll to position [0, 0]
click at [329, 67] on icon at bounding box center [332, 69] width 10 height 13
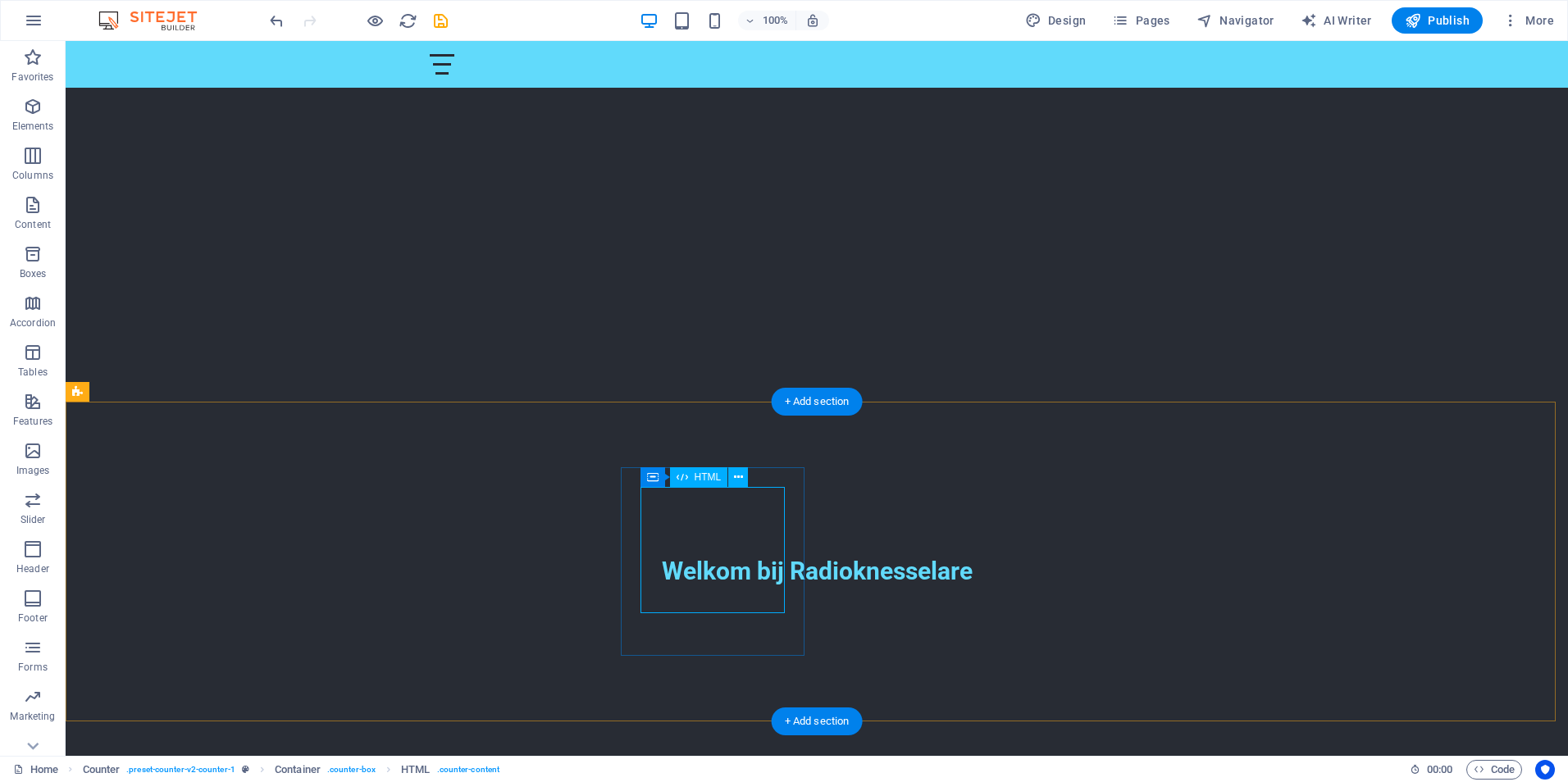
scroll to position [410, 0]
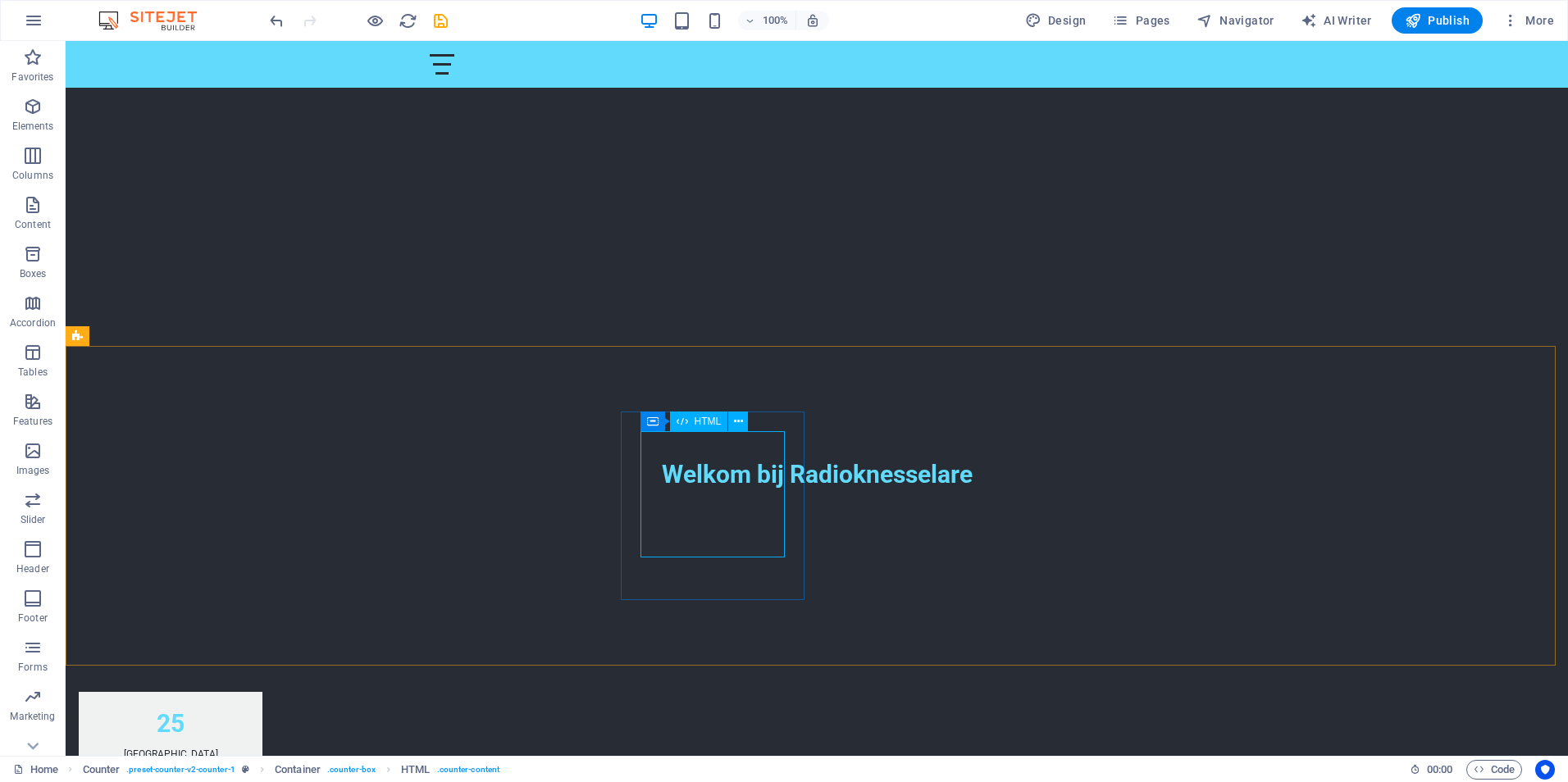
click at [701, 429] on div "HTML" at bounding box center [699, 422] width 58 height 20
click at [679, 425] on icon at bounding box center [682, 422] width 12 height 20
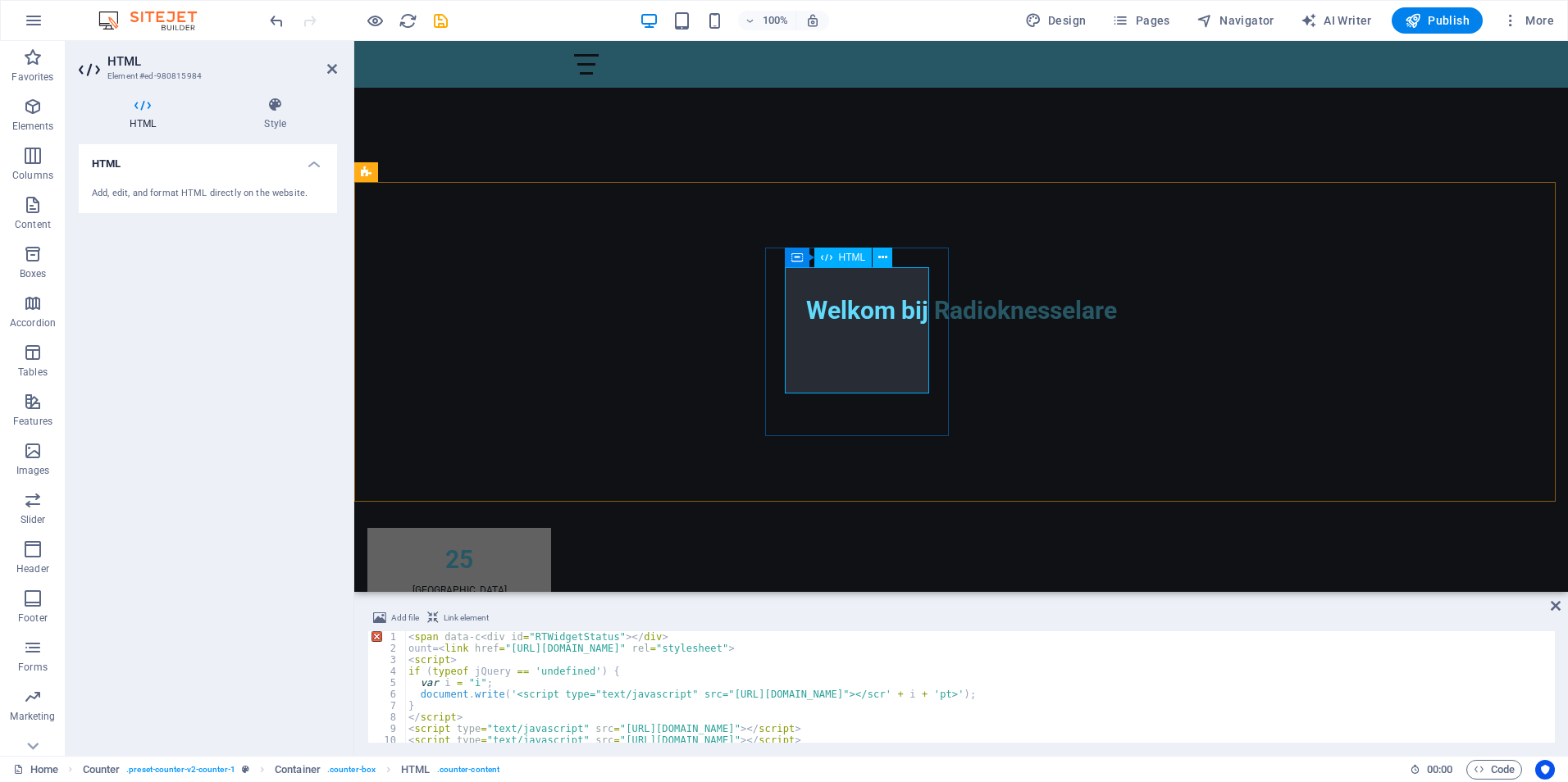
click at [531, 641] on div "ount=" at bounding box center [459, 703] width 144 height 126
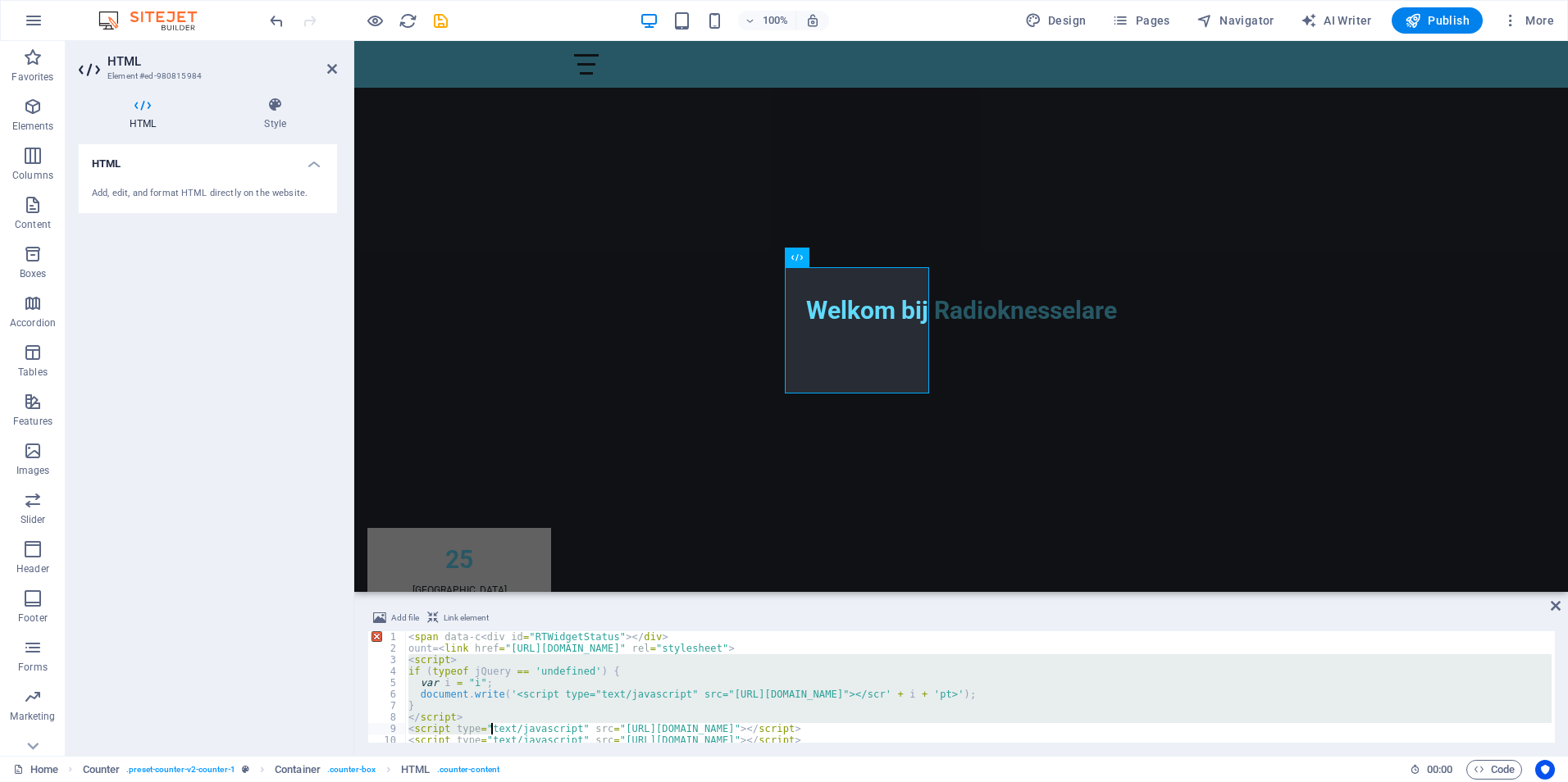
scroll to position [41, 0]
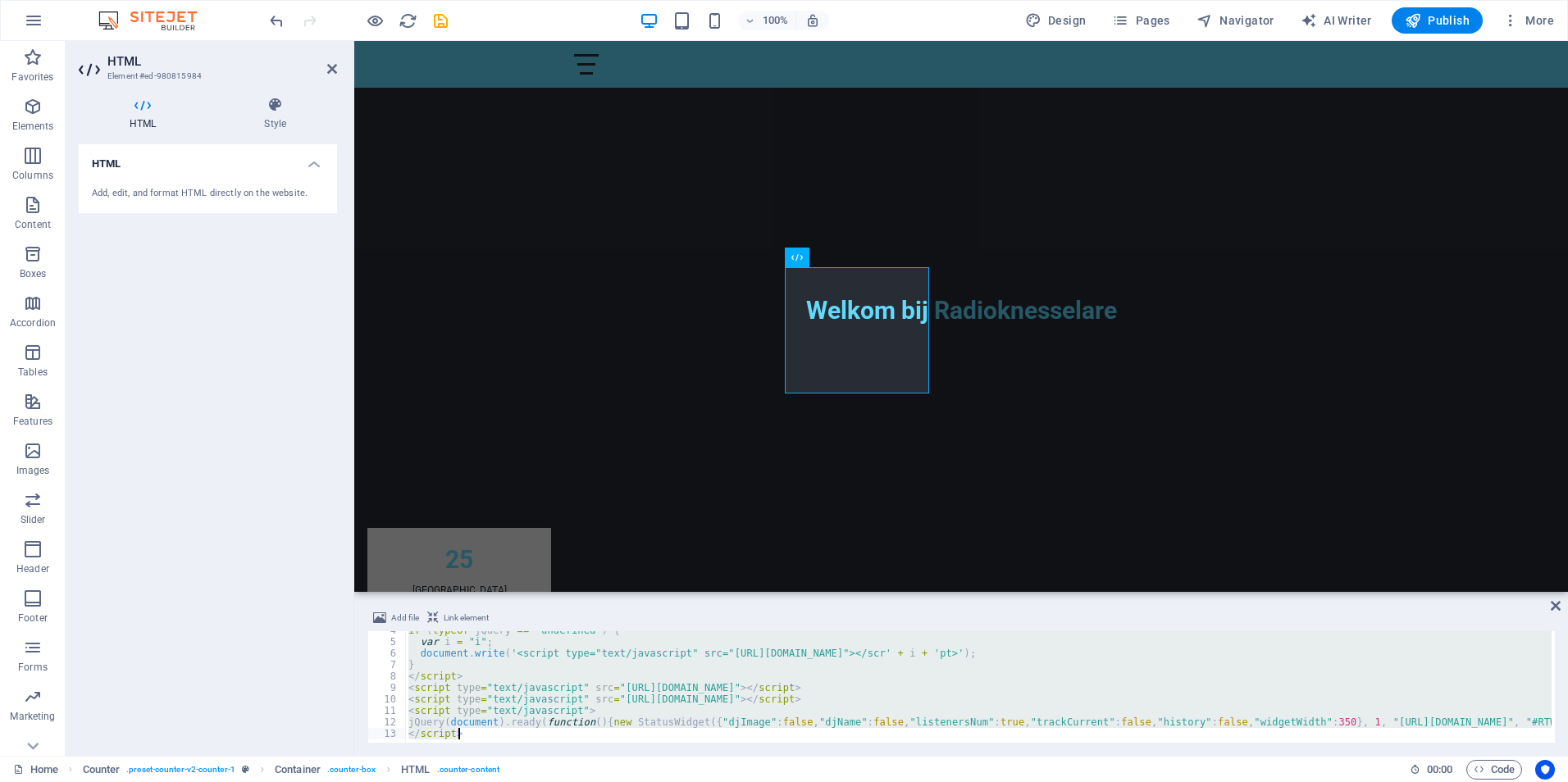
drag, startPoint x: 408, startPoint y: 660, endPoint x: 513, endPoint y: 769, distance: 151.3
click at [513, 756] on section "Favorites Elements Columns Content Boxes Accordion Tables Features Images Slide…" at bounding box center [784, 398] width 1568 height 715
type textarea "jQuery(document).ready(function(){new StatusWidget({"djImage":false,"djName":fa…"
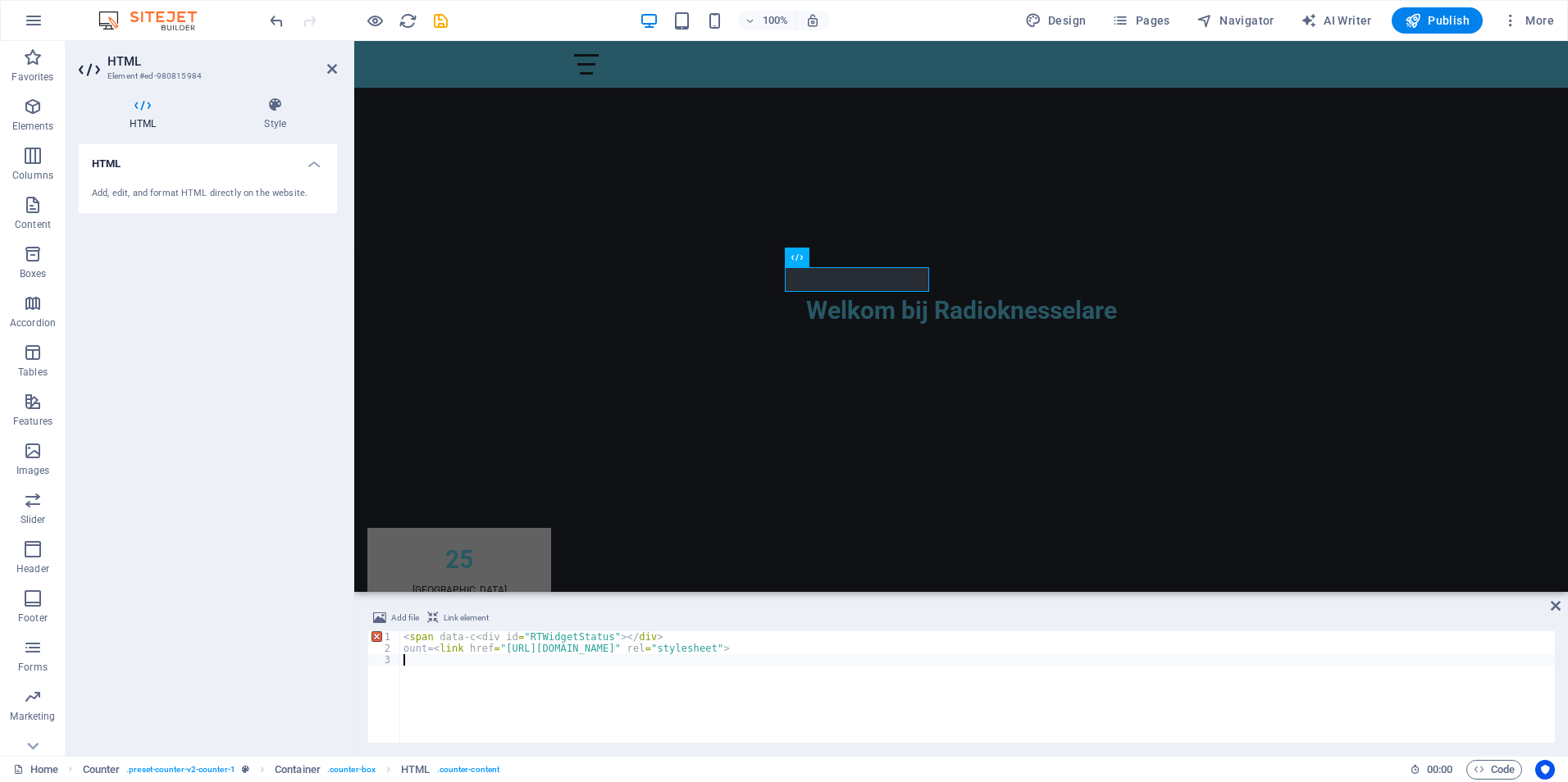
paste textarea "</script>"
type textarea "</script>"
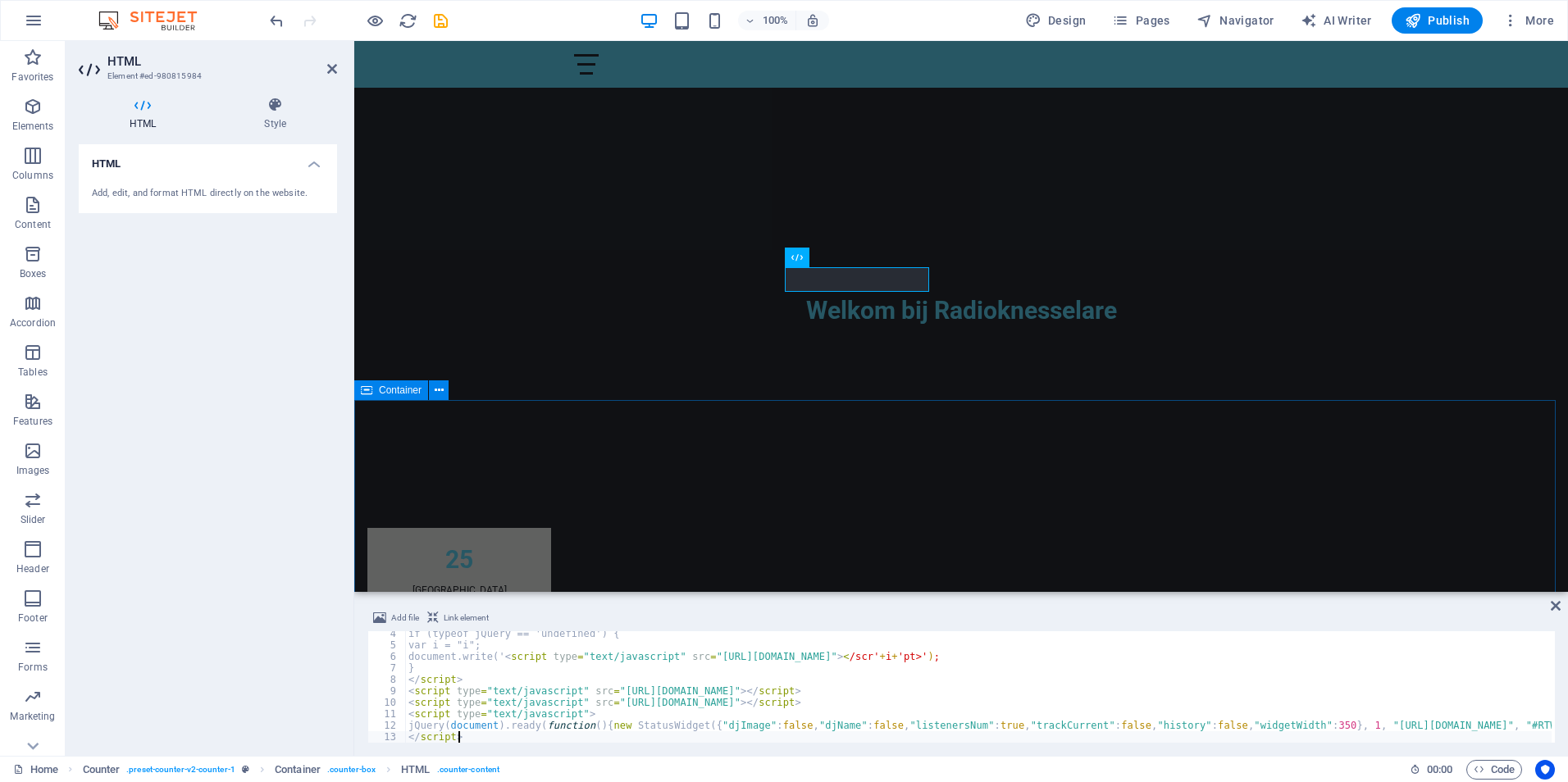
scroll to position [38, 0]
click at [327, 67] on icon at bounding box center [332, 69] width 10 height 13
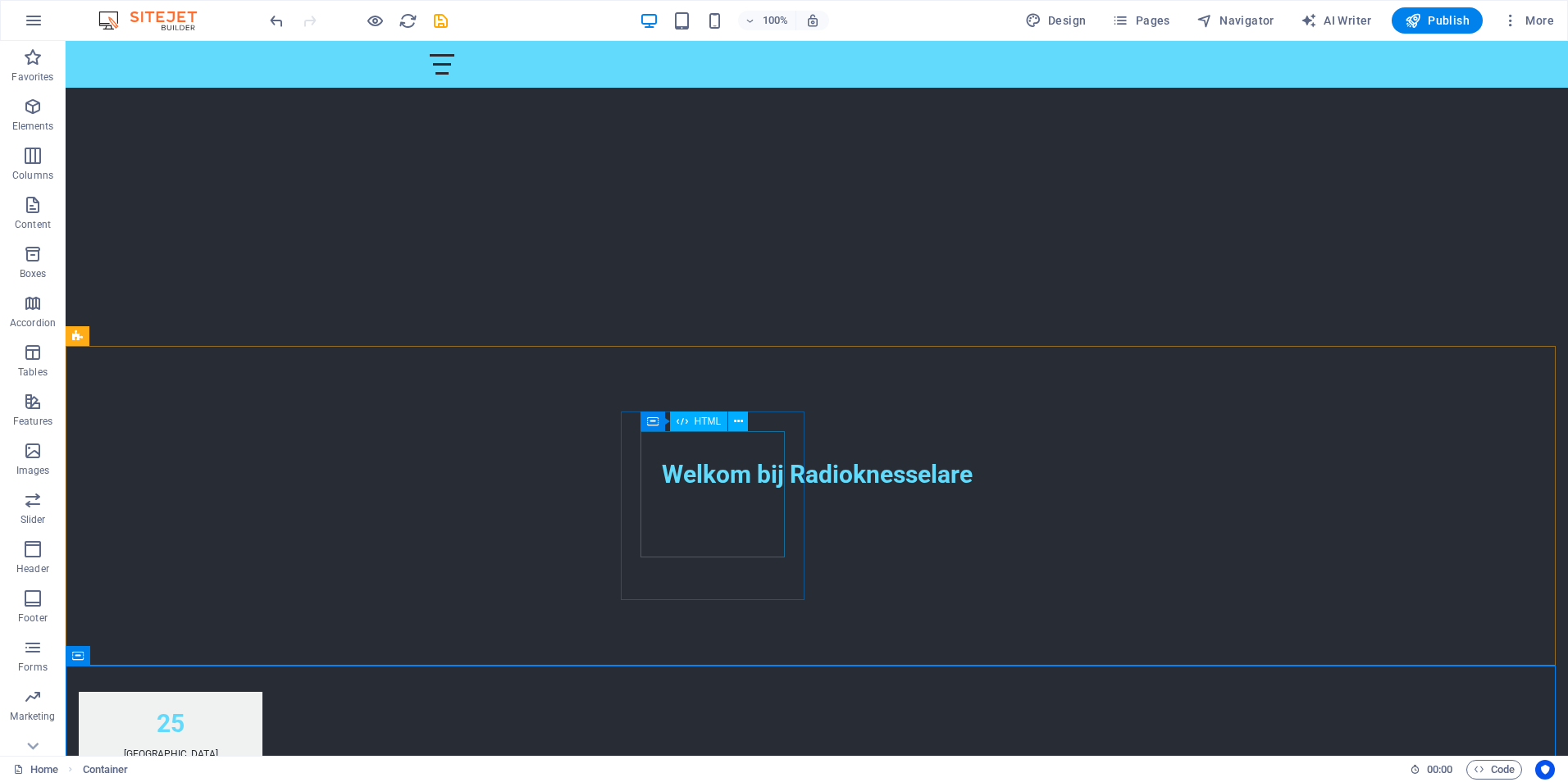
click at [700, 423] on span "HTML" at bounding box center [708, 422] width 27 height 10
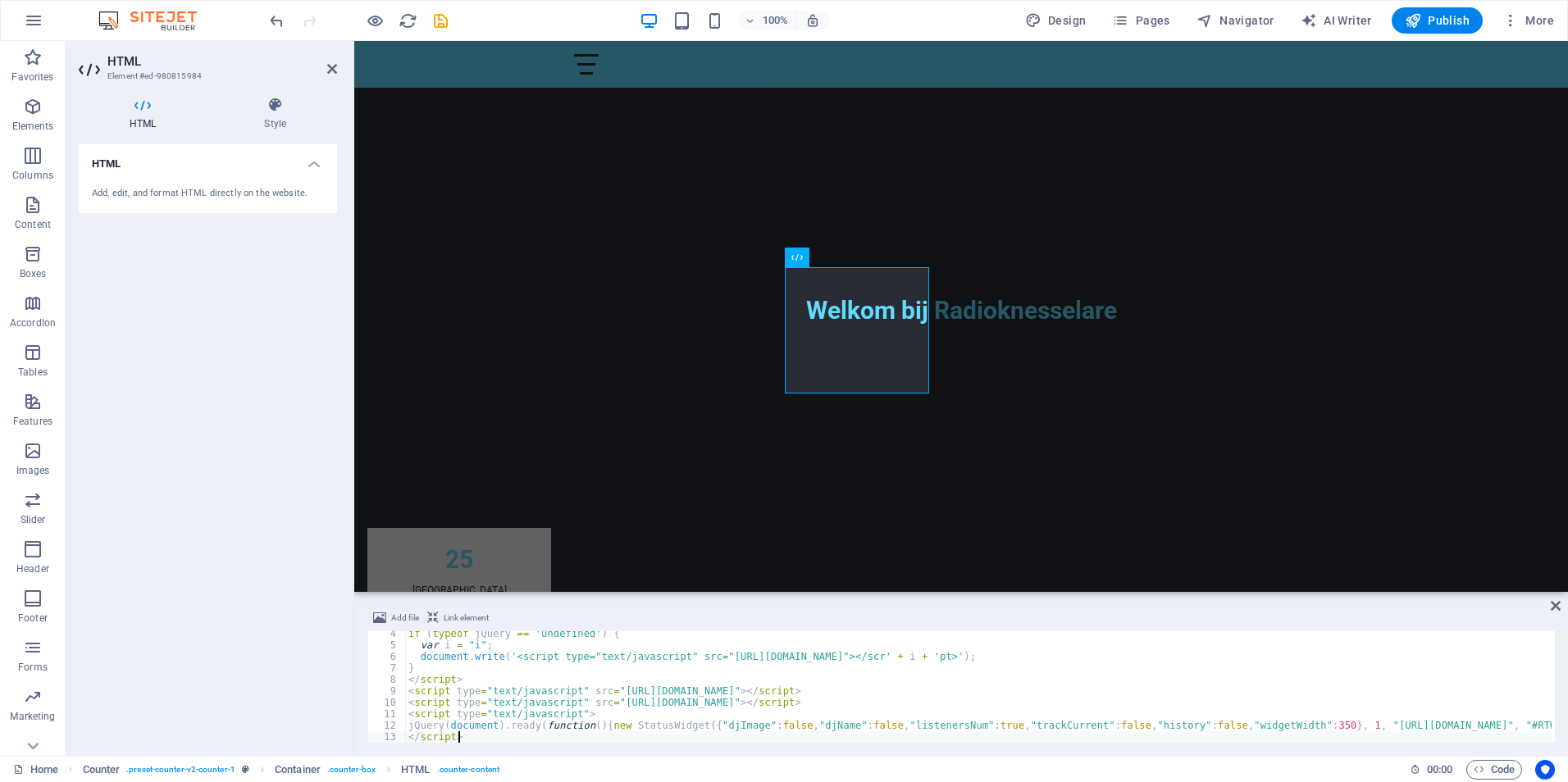
click at [306, 166] on h4 "HTML" at bounding box center [208, 159] width 258 height 30
click at [306, 166] on h4 "HTML" at bounding box center [208, 164] width 258 height 40
click at [136, 114] on h4 "HTML" at bounding box center [146, 114] width 135 height 35
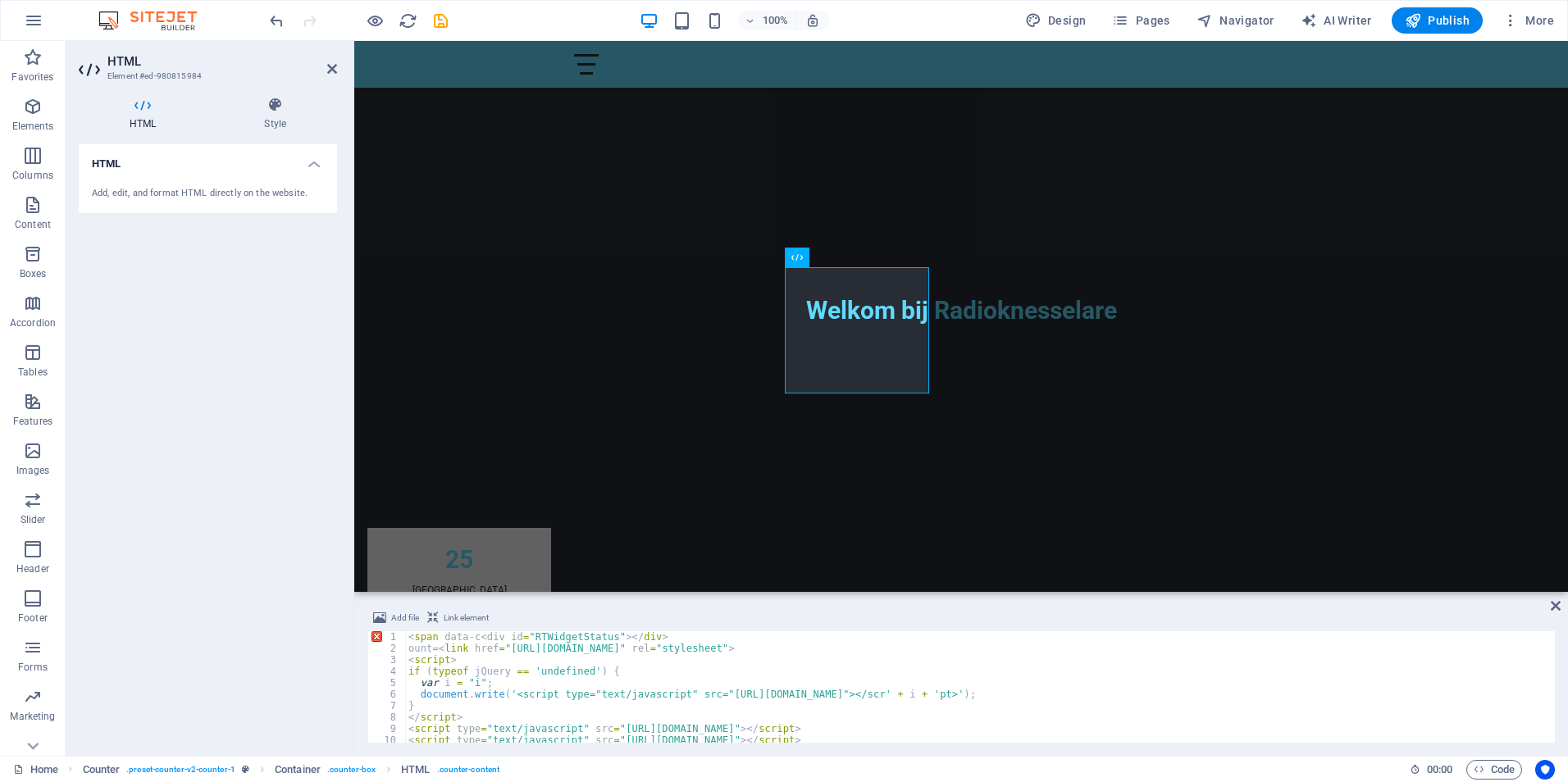
scroll to position [0, 0]
click at [472, 617] on span "Link element" at bounding box center [466, 618] width 45 height 20
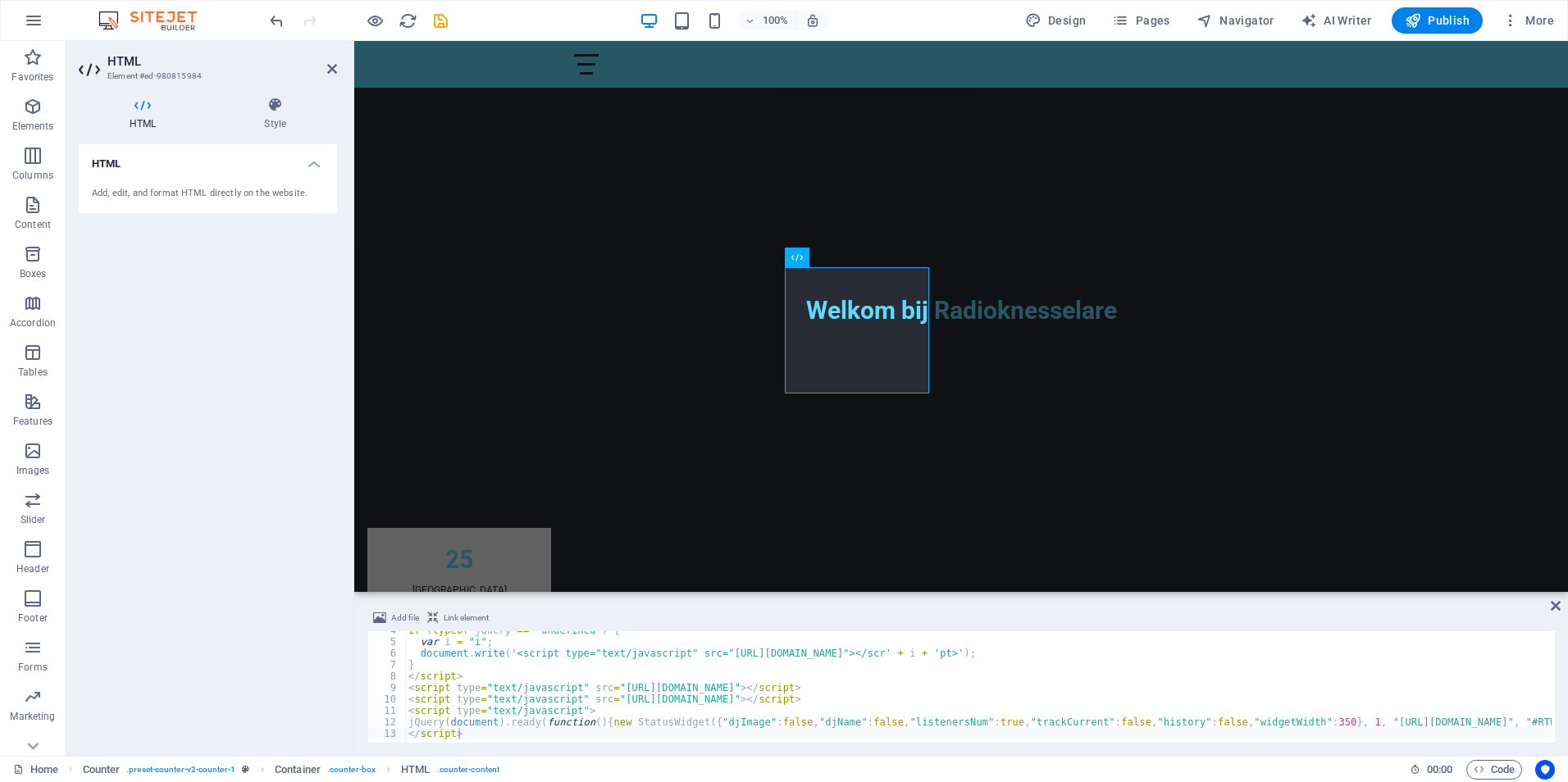
scroll to position [41, 0]
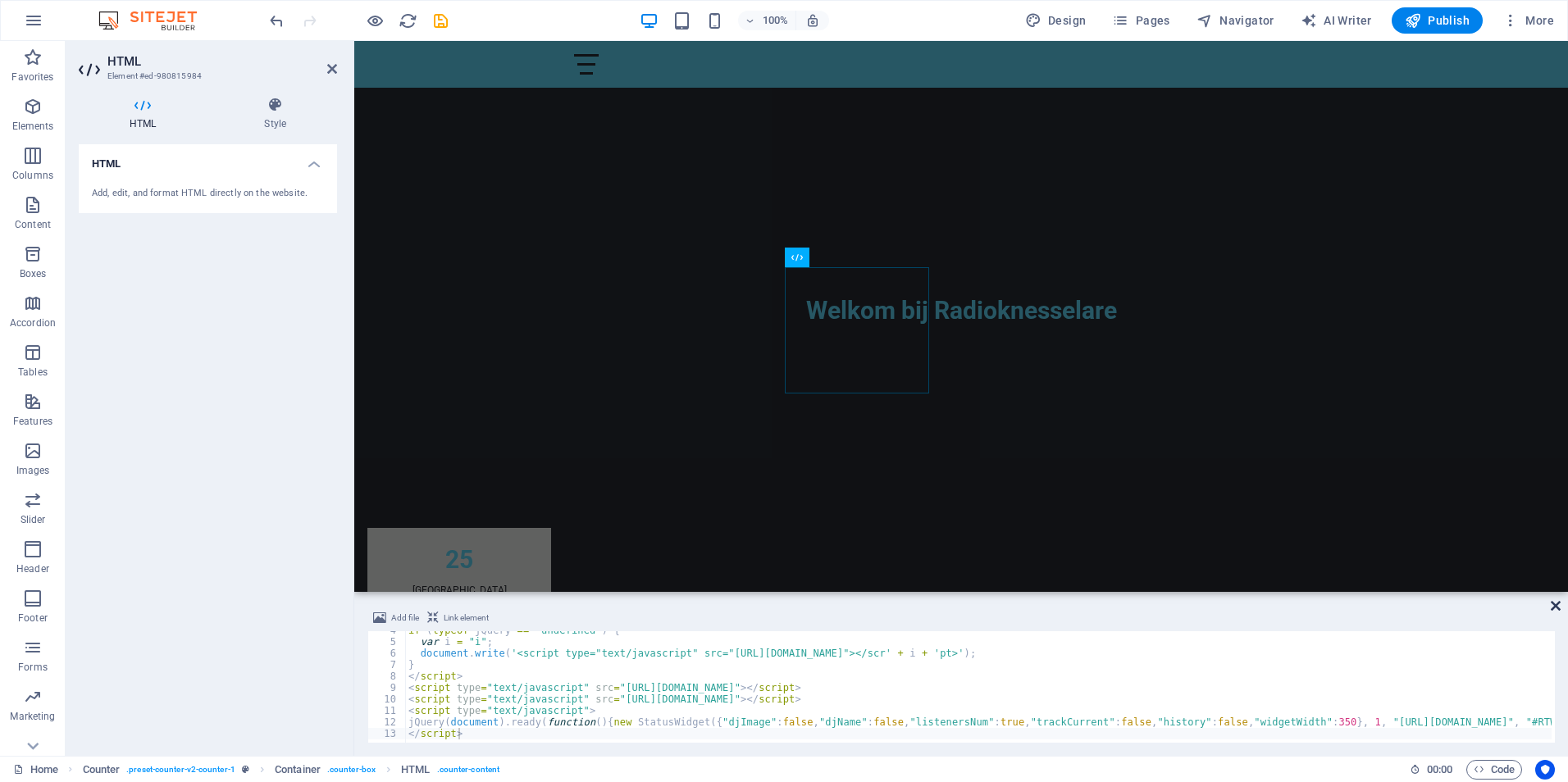
click at [1556, 603] on icon at bounding box center [1556, 606] width 10 height 13
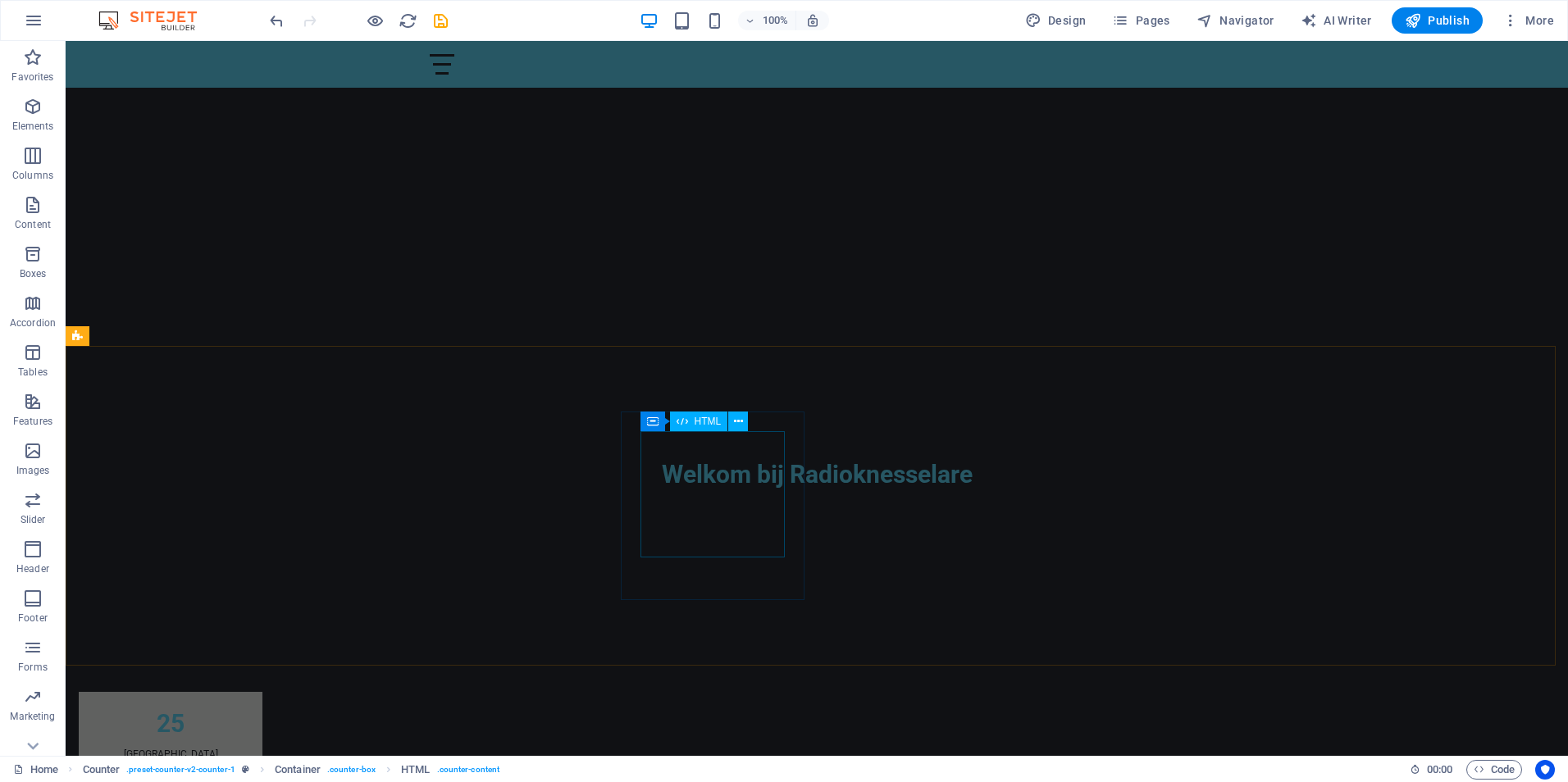
click at [705, 423] on span "HTML" at bounding box center [708, 422] width 27 height 10
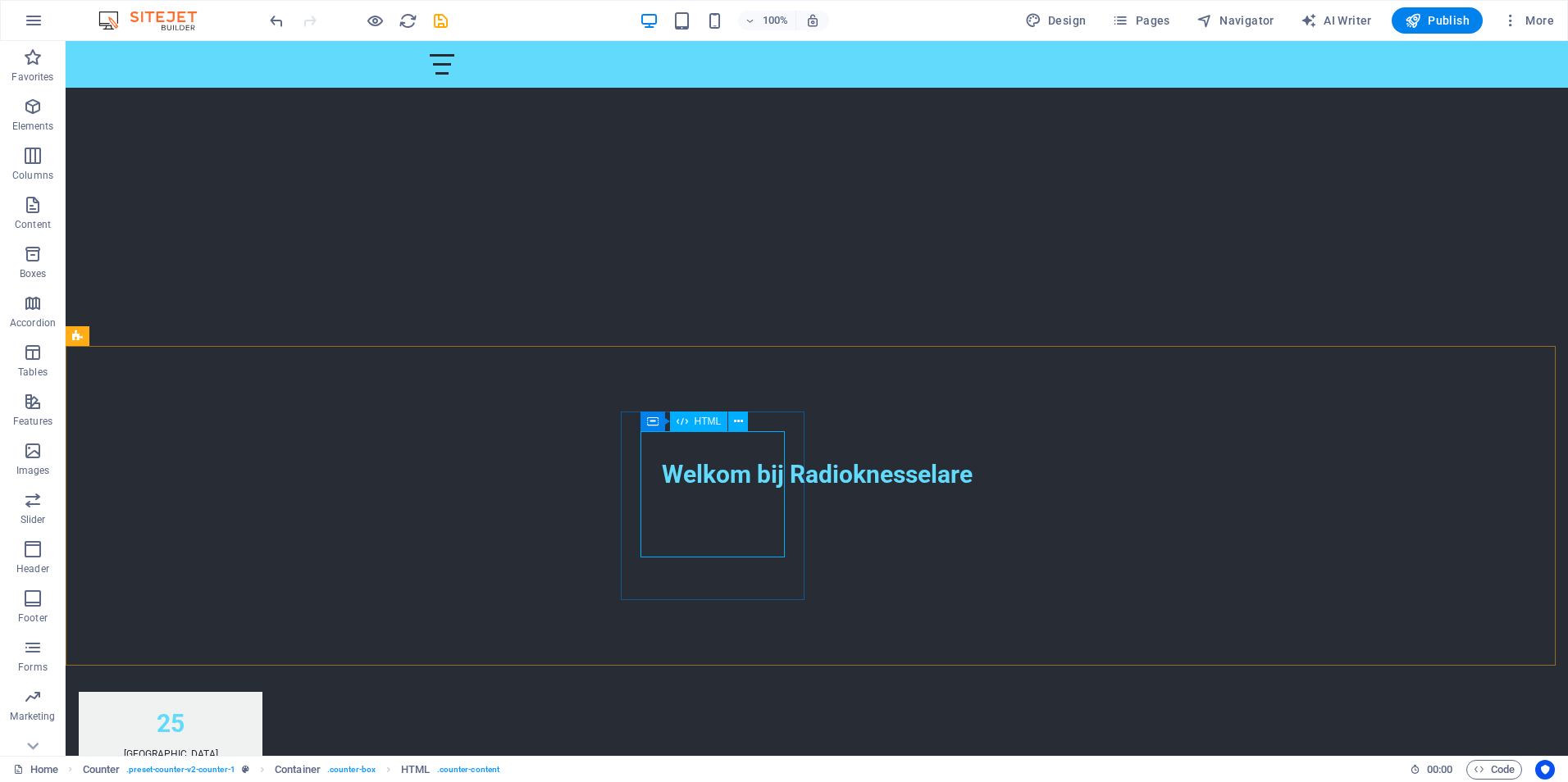
click at [705, 423] on span "HTML" at bounding box center [708, 422] width 27 height 10
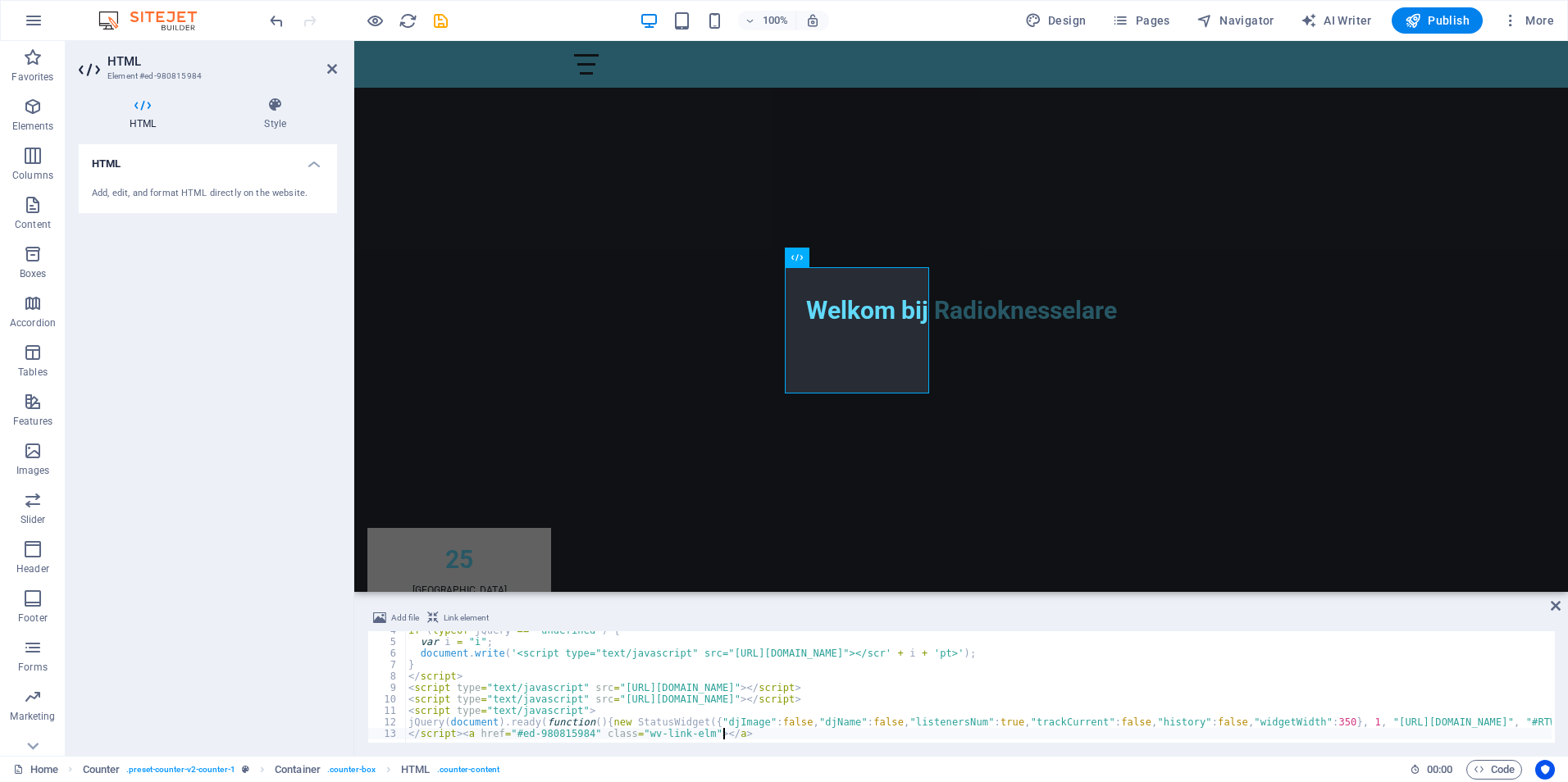
scroll to position [0, 0]
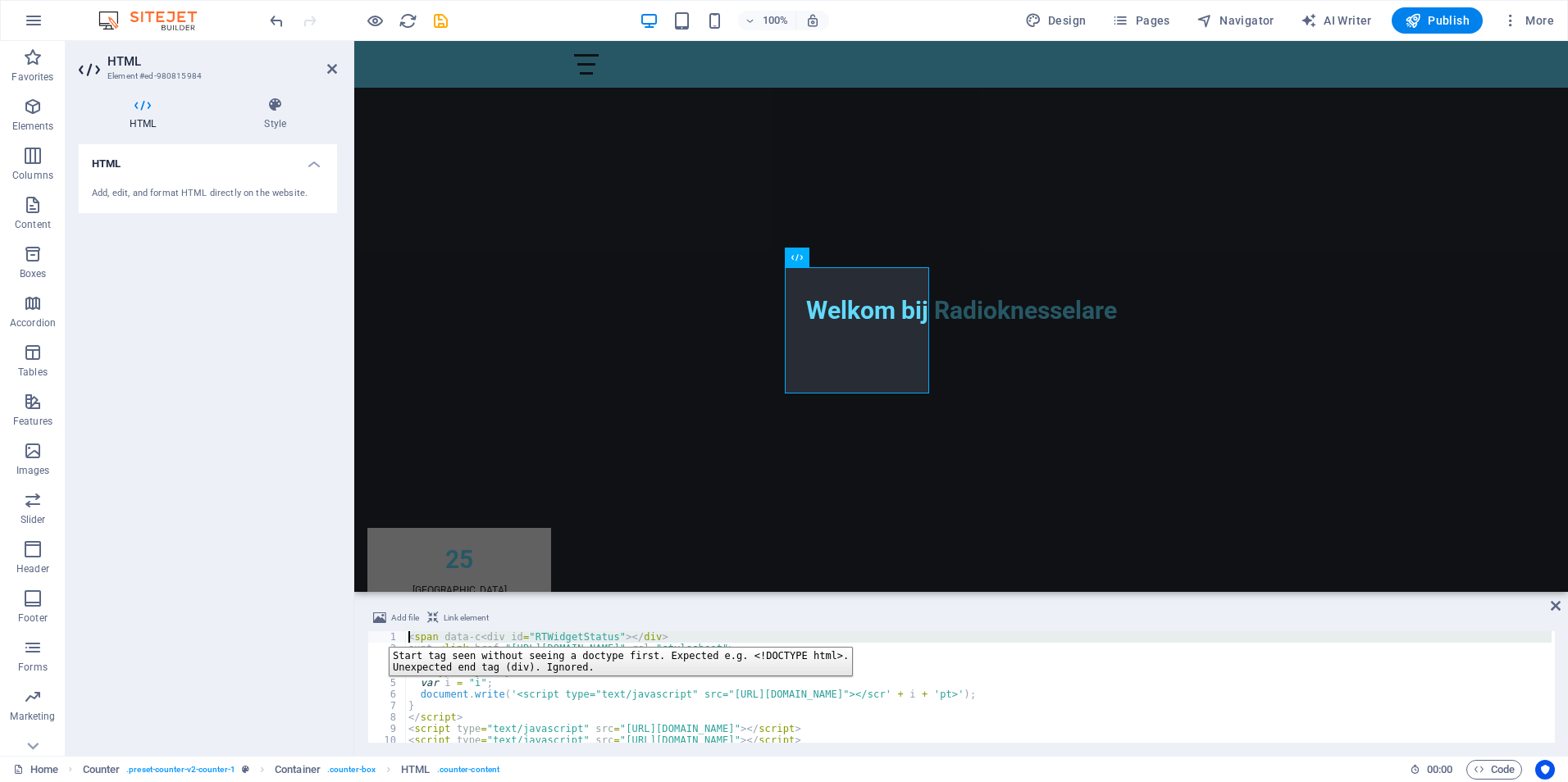
click at [376, 634] on div "1" at bounding box center [387, 637] width 39 height 12
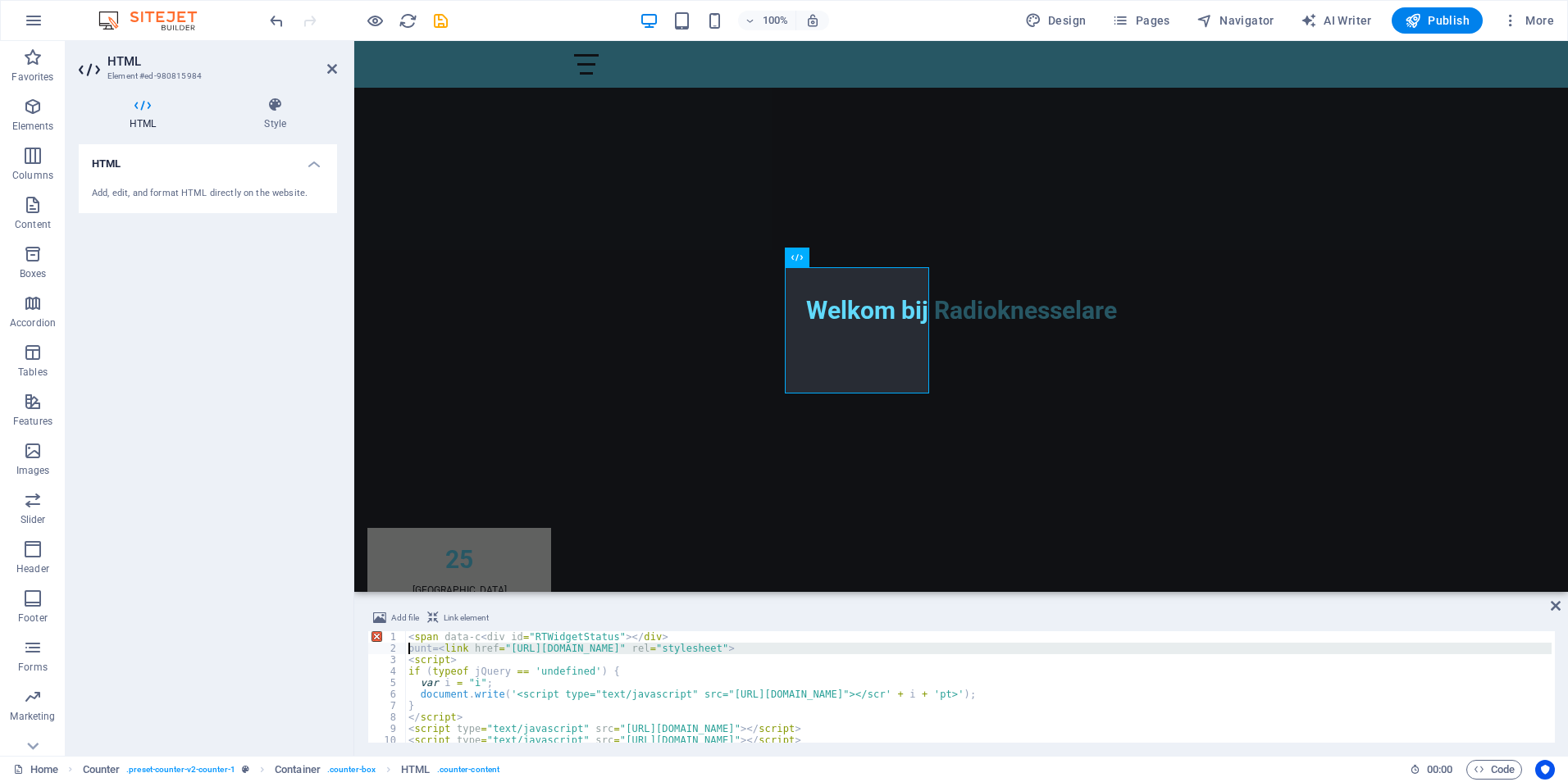
click at [382, 643] on div "2" at bounding box center [387, 648] width 39 height 12
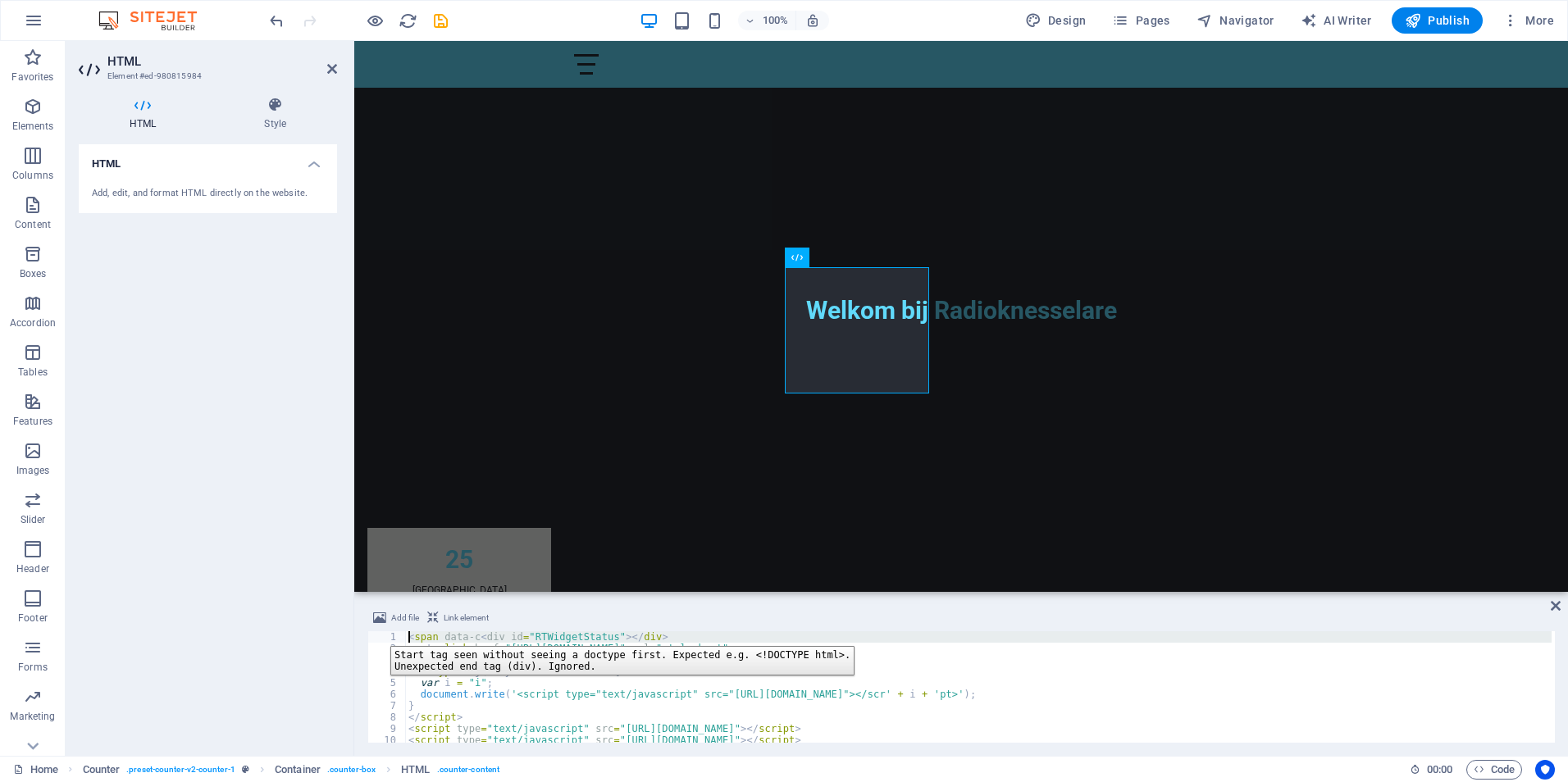
click at [378, 633] on div "1" at bounding box center [387, 637] width 39 height 12
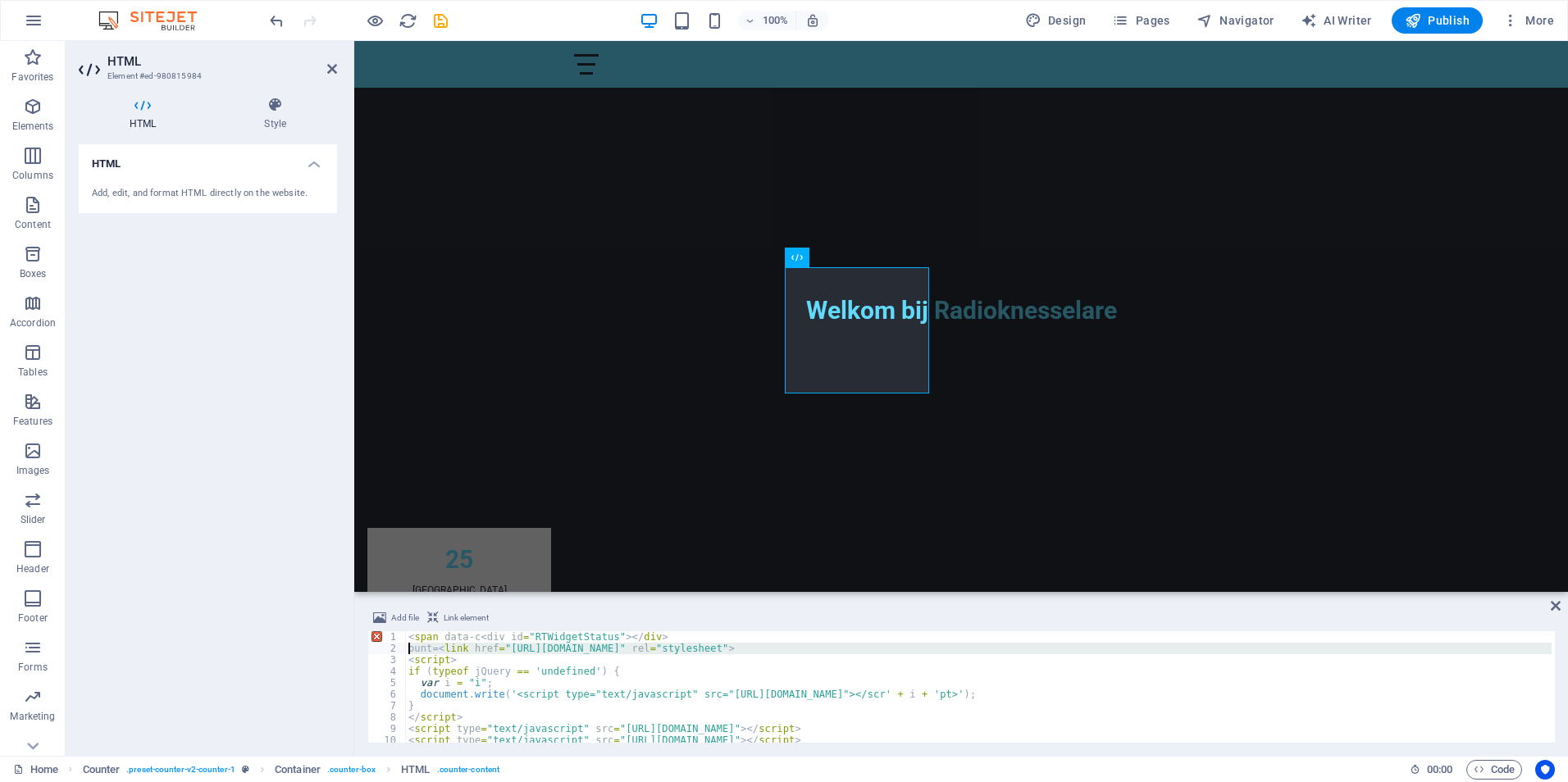
click at [378, 645] on div "2" at bounding box center [387, 648] width 39 height 12
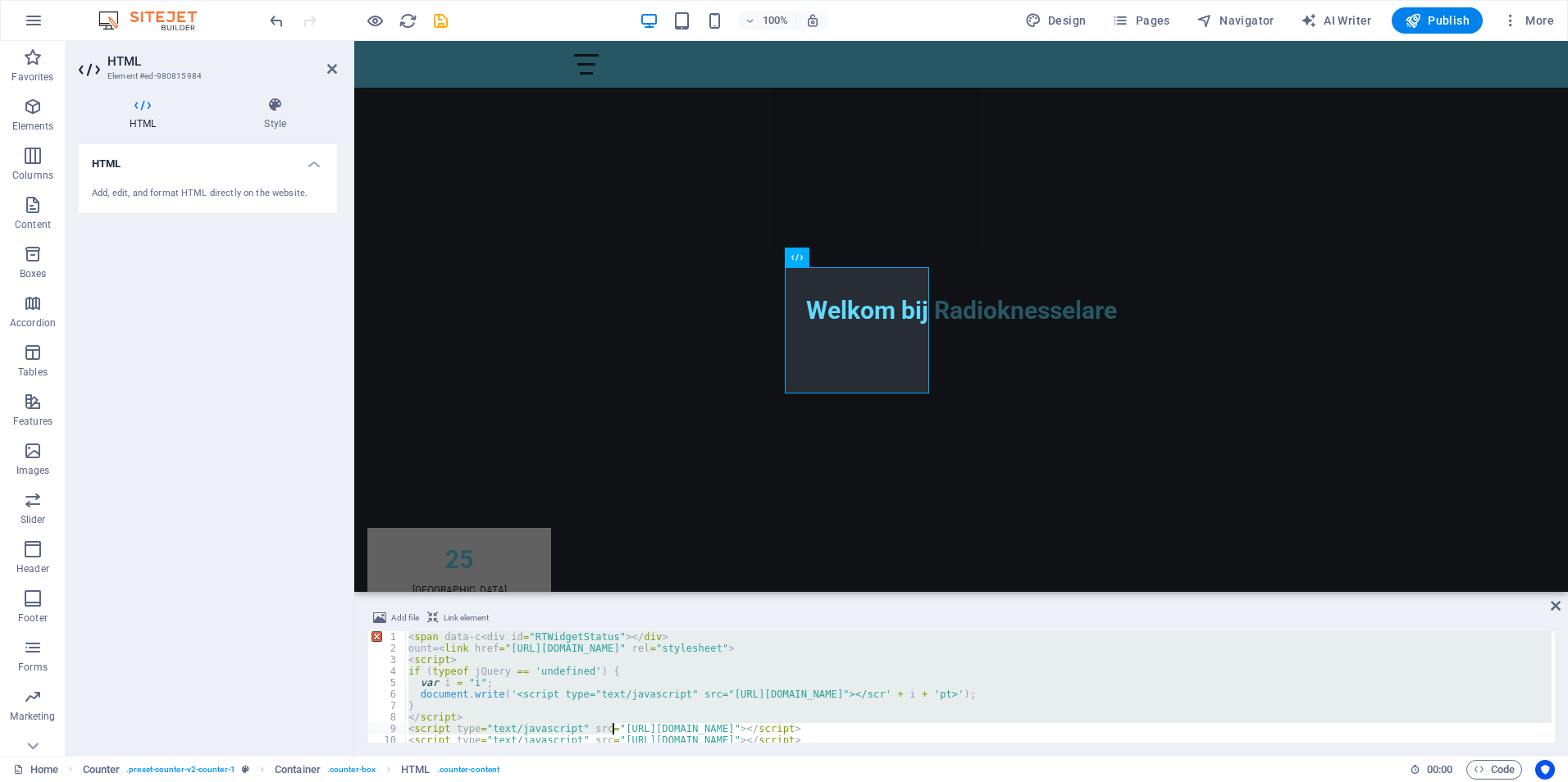
scroll to position [41, 0]
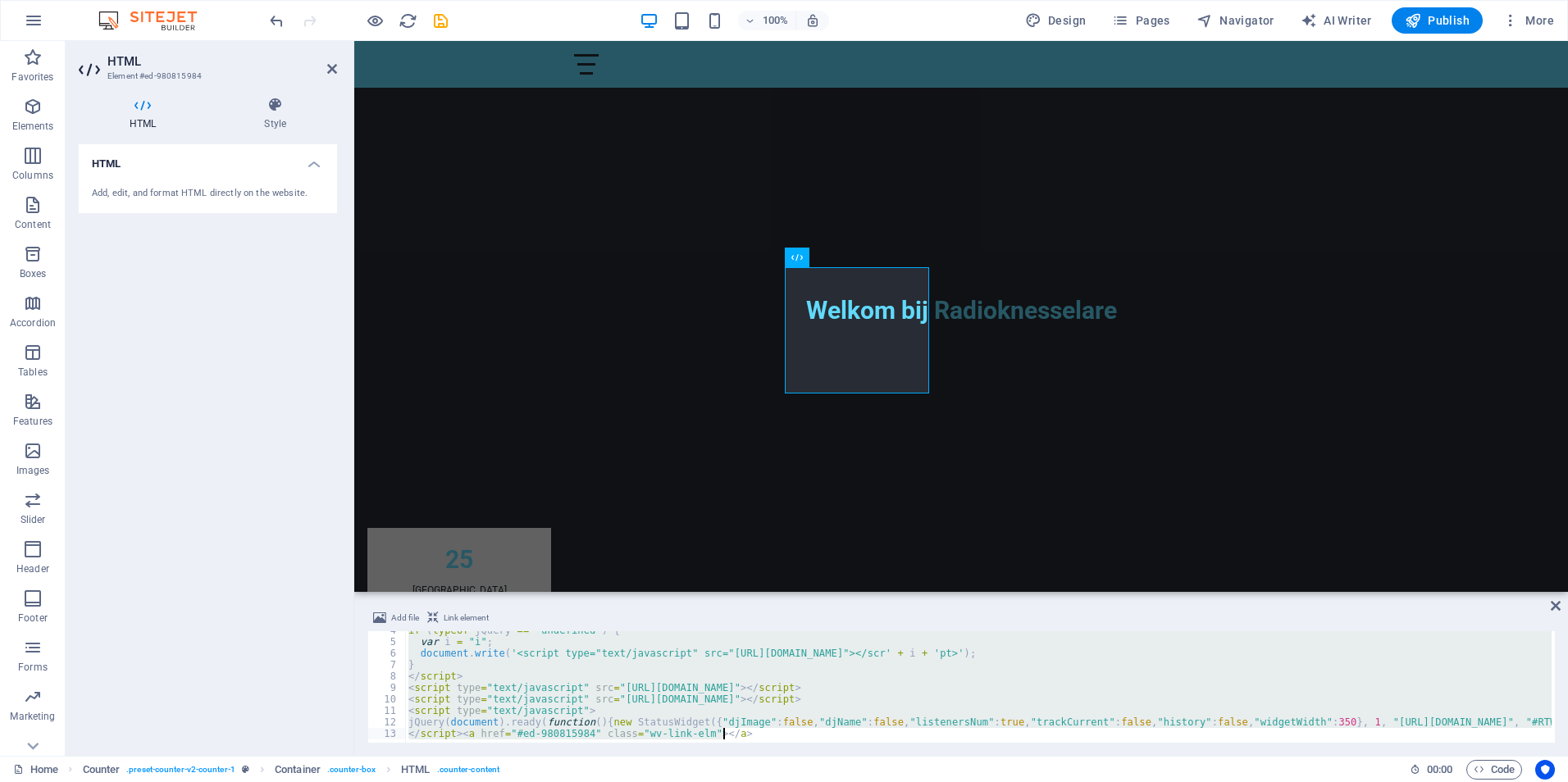
drag, startPoint x: 407, startPoint y: 636, endPoint x: 642, endPoint y: 760, distance: 265.7
click at [642, 756] on section "Favorites Elements Columns Content Boxes Accordion Tables Features Images Slide…" at bounding box center [784, 398] width 1568 height 715
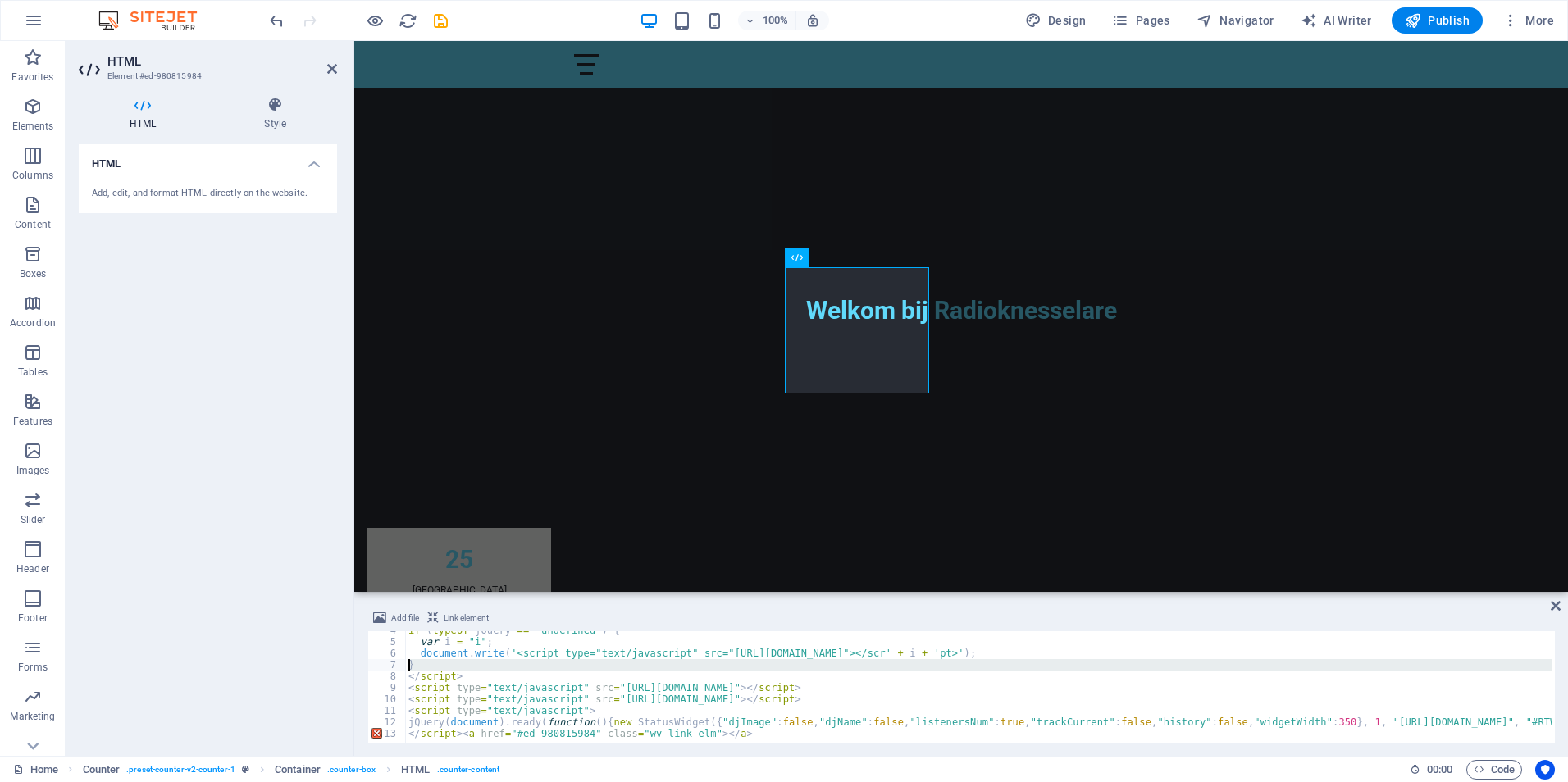
click at [380, 665] on div "7" at bounding box center [387, 665] width 39 height 12
click at [374, 729] on div "13" at bounding box center [387, 733] width 39 height 12
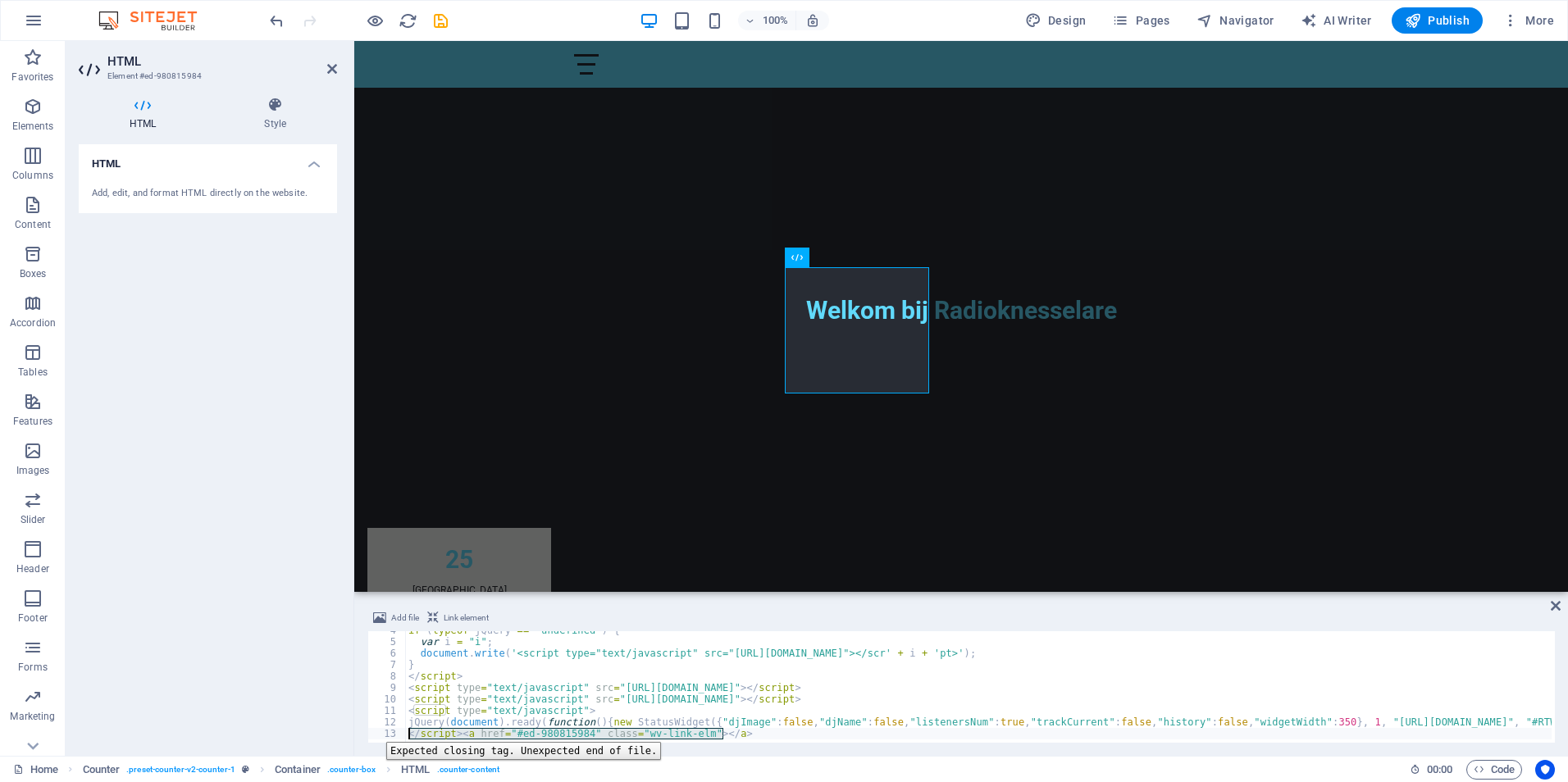
click at [374, 729] on div "13" at bounding box center [387, 733] width 39 height 12
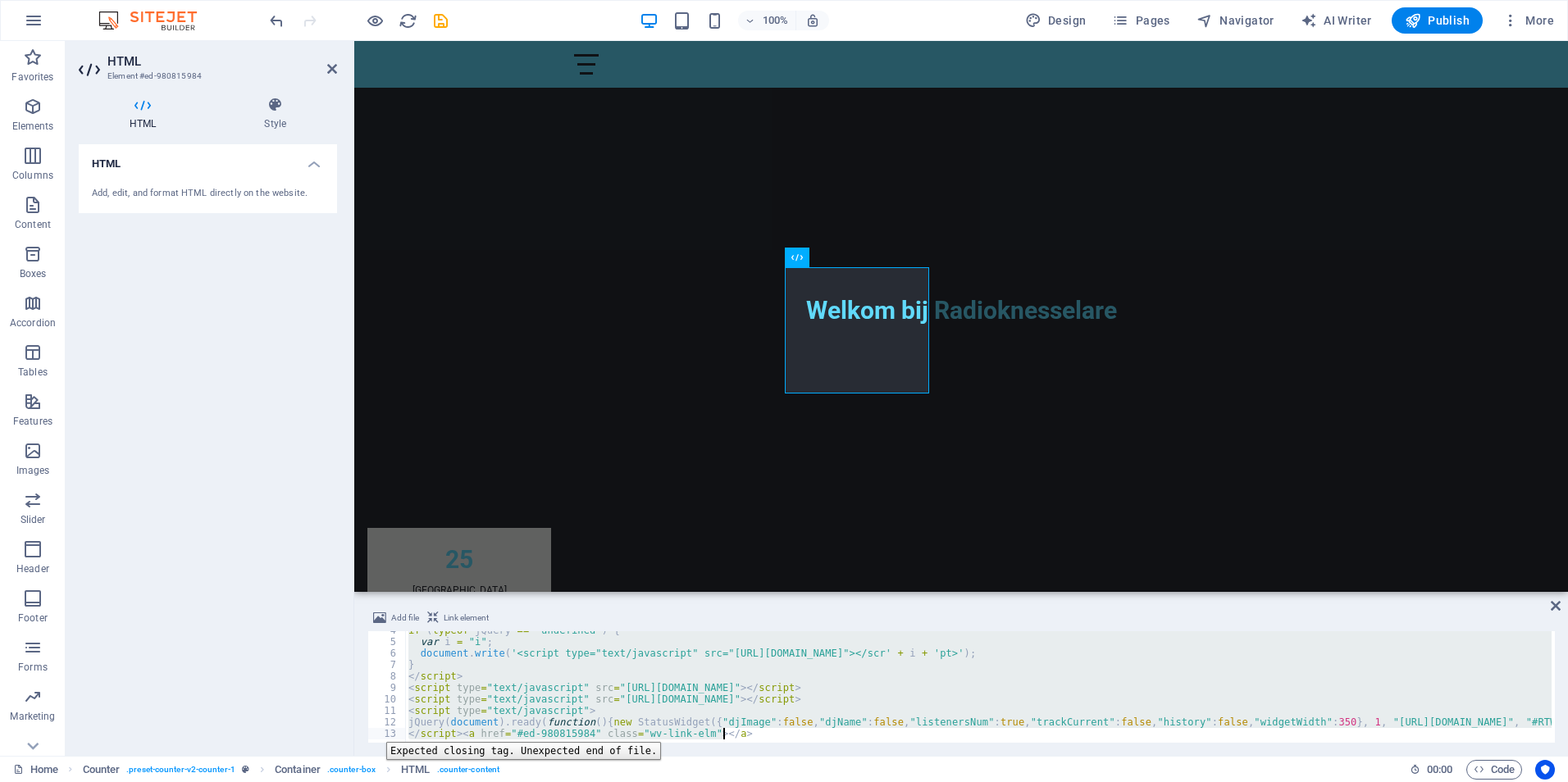
click at [374, 729] on div "13" at bounding box center [387, 733] width 39 height 12
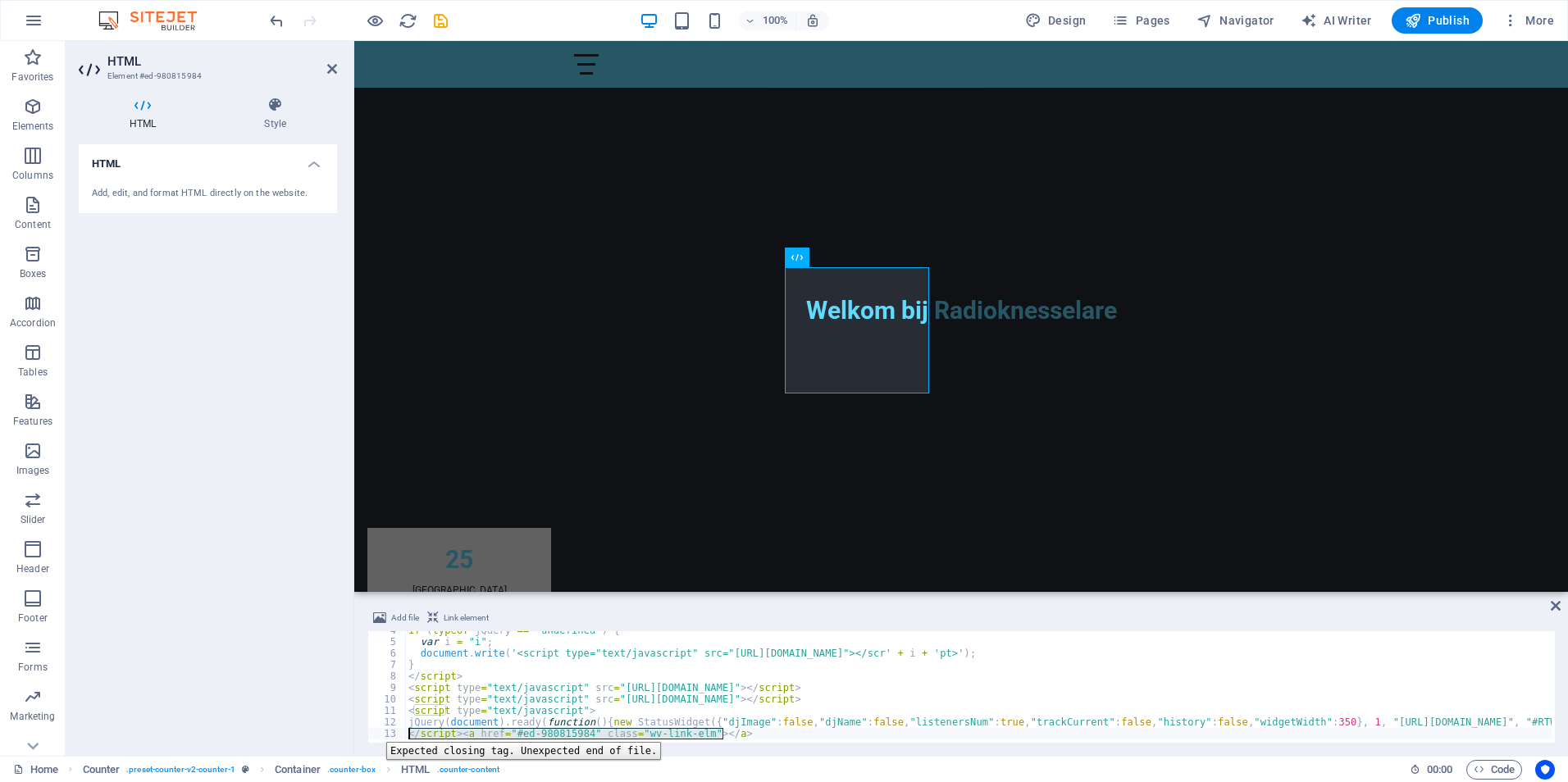
click at [374, 729] on div "13" at bounding box center [387, 733] width 39 height 12
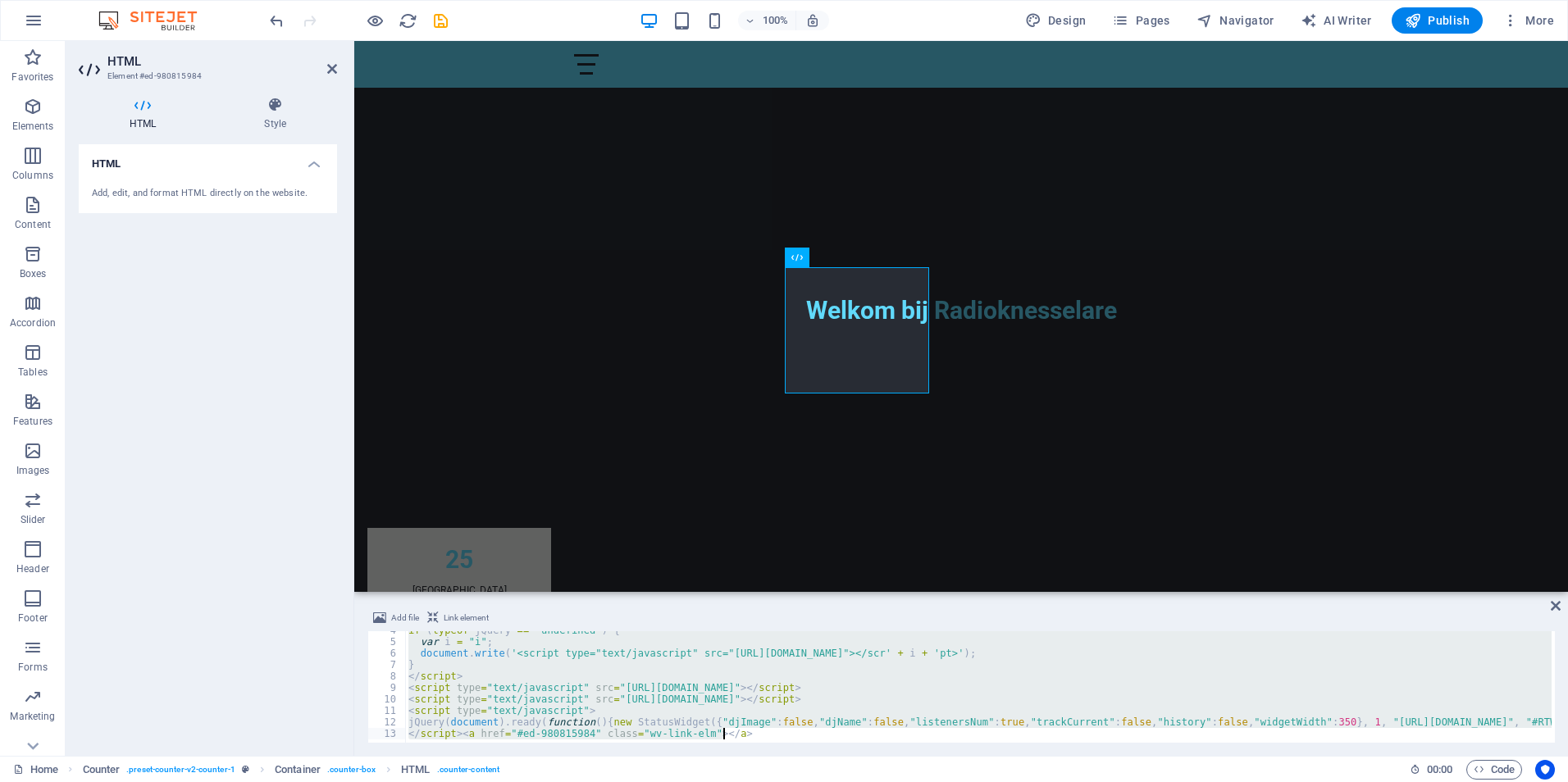
drag, startPoint x: 407, startPoint y: 637, endPoint x: 746, endPoint y: 741, distance: 354.6
click at [746, 741] on div "</script><a href="#ed-980815984" class="wv-link-elm"></a> 4 5 6 7 8 9 10 11 12 …" at bounding box center [961, 686] width 1188 height 112
type textarea "jQuery(document).ready(function(){new StatusWidget({"djImage":false,"djName":fa…"
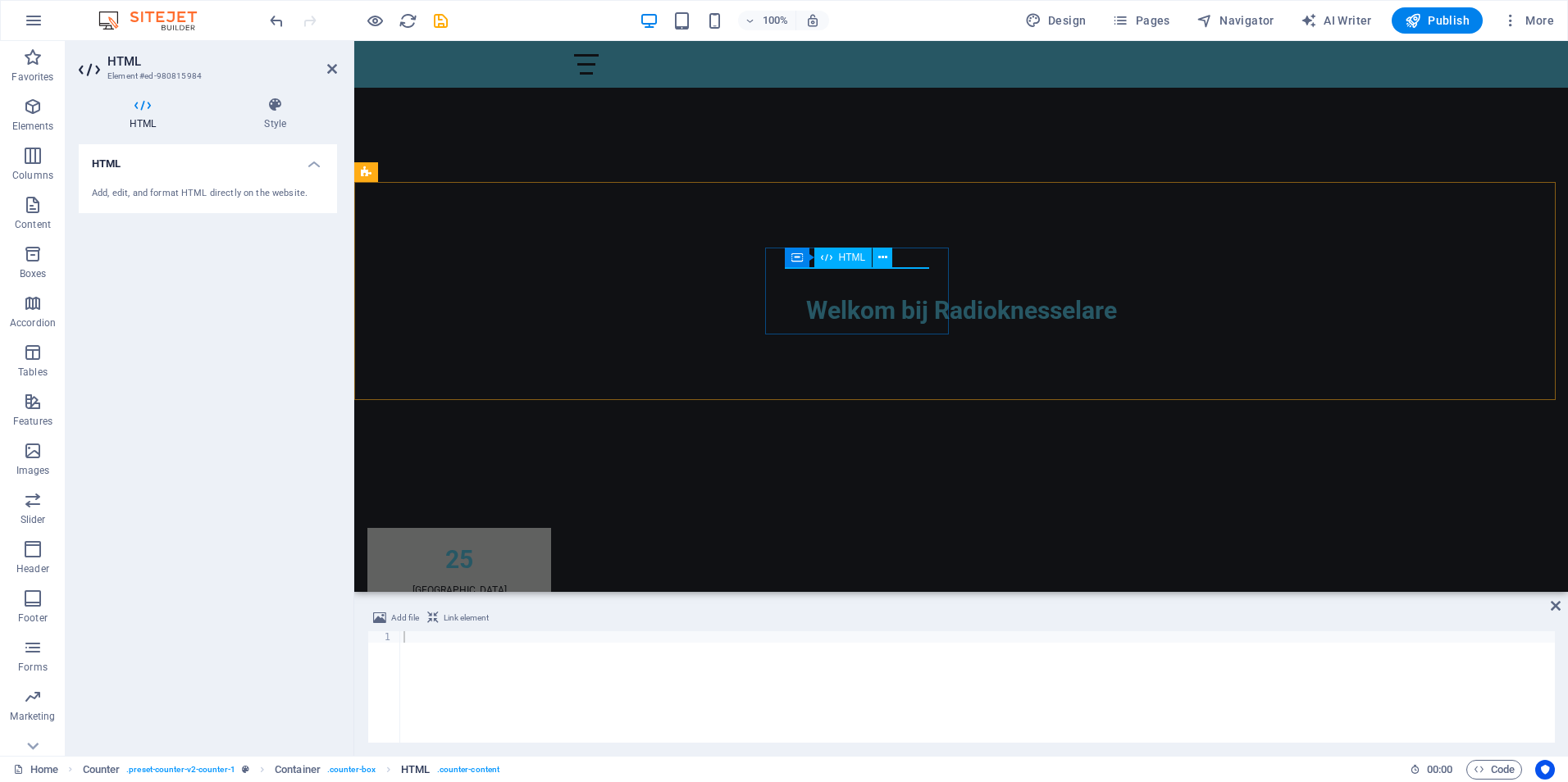
click at [491, 773] on span ". counter-content" at bounding box center [468, 770] width 63 height 20
click at [483, 770] on span ". counter-content" at bounding box center [468, 770] width 63 height 20
paste textarea "<div id="RTWidgetStatus"></div>"
paste textarea "<link href="[URL][DOMAIN_NAME]" rel="stylesheet">"
paste textarea "/script"
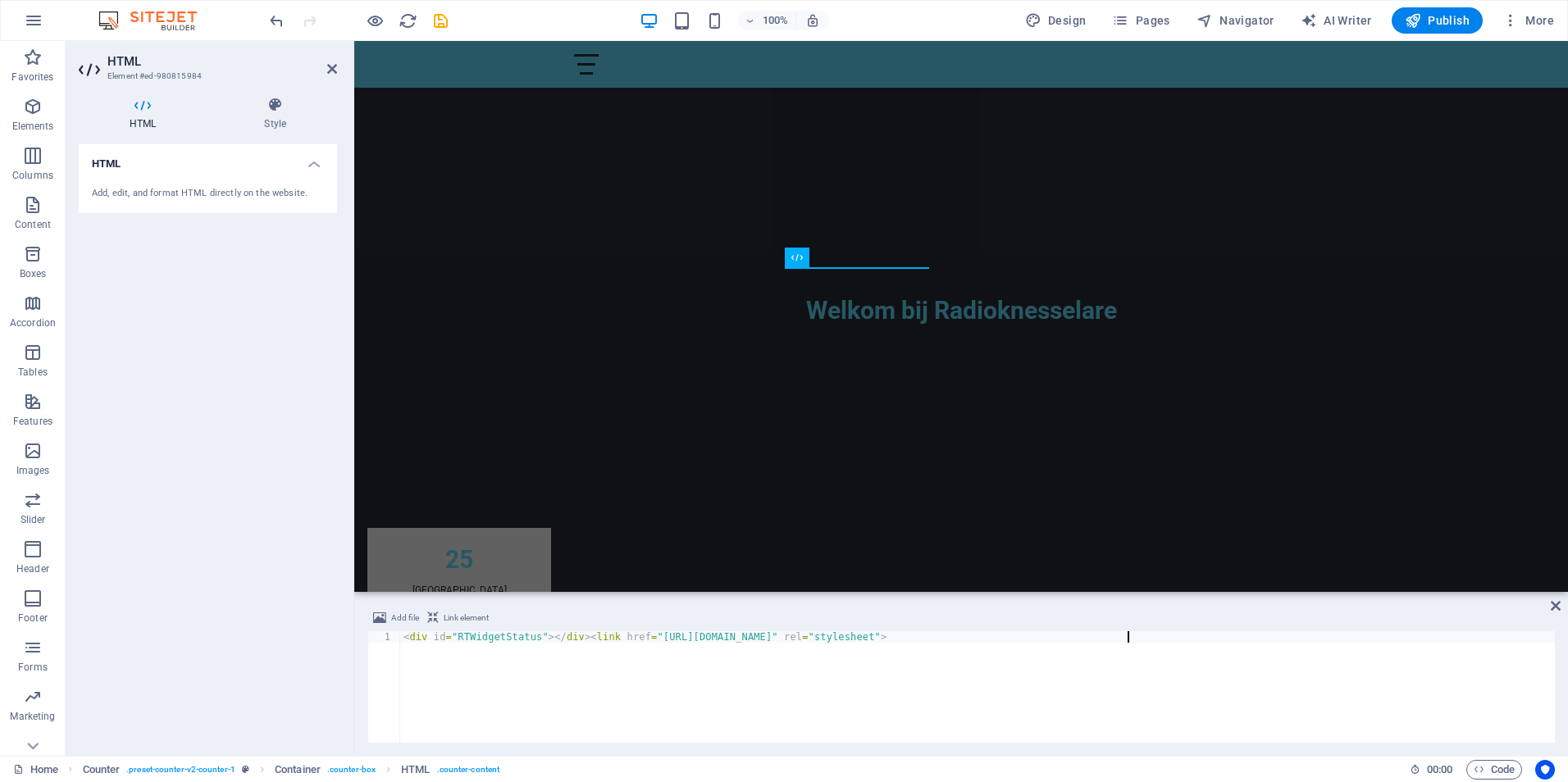
type textarea "</script>"
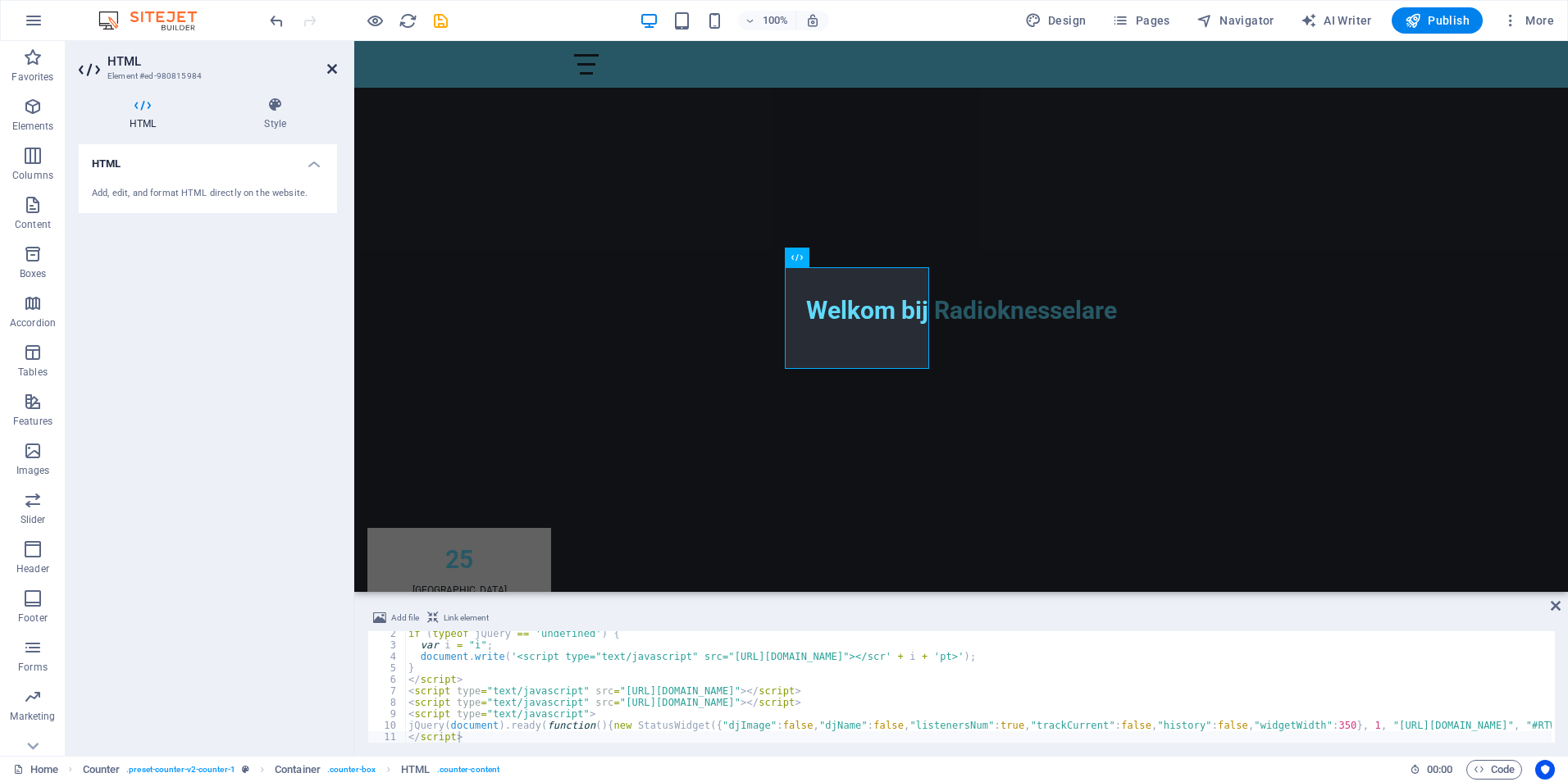
click at [330, 66] on icon at bounding box center [332, 69] width 10 height 13
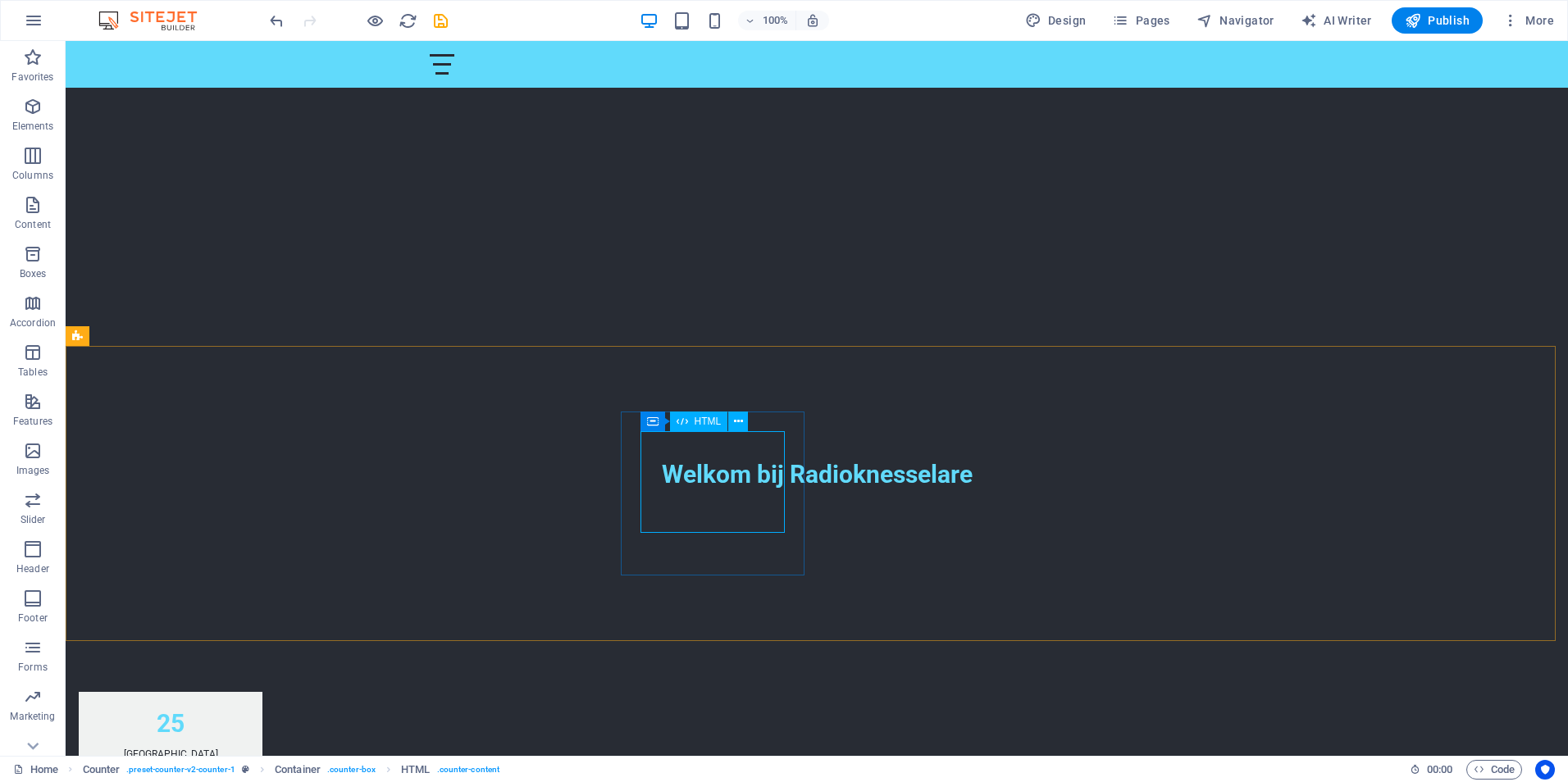
click at [700, 422] on span "HTML" at bounding box center [708, 422] width 27 height 10
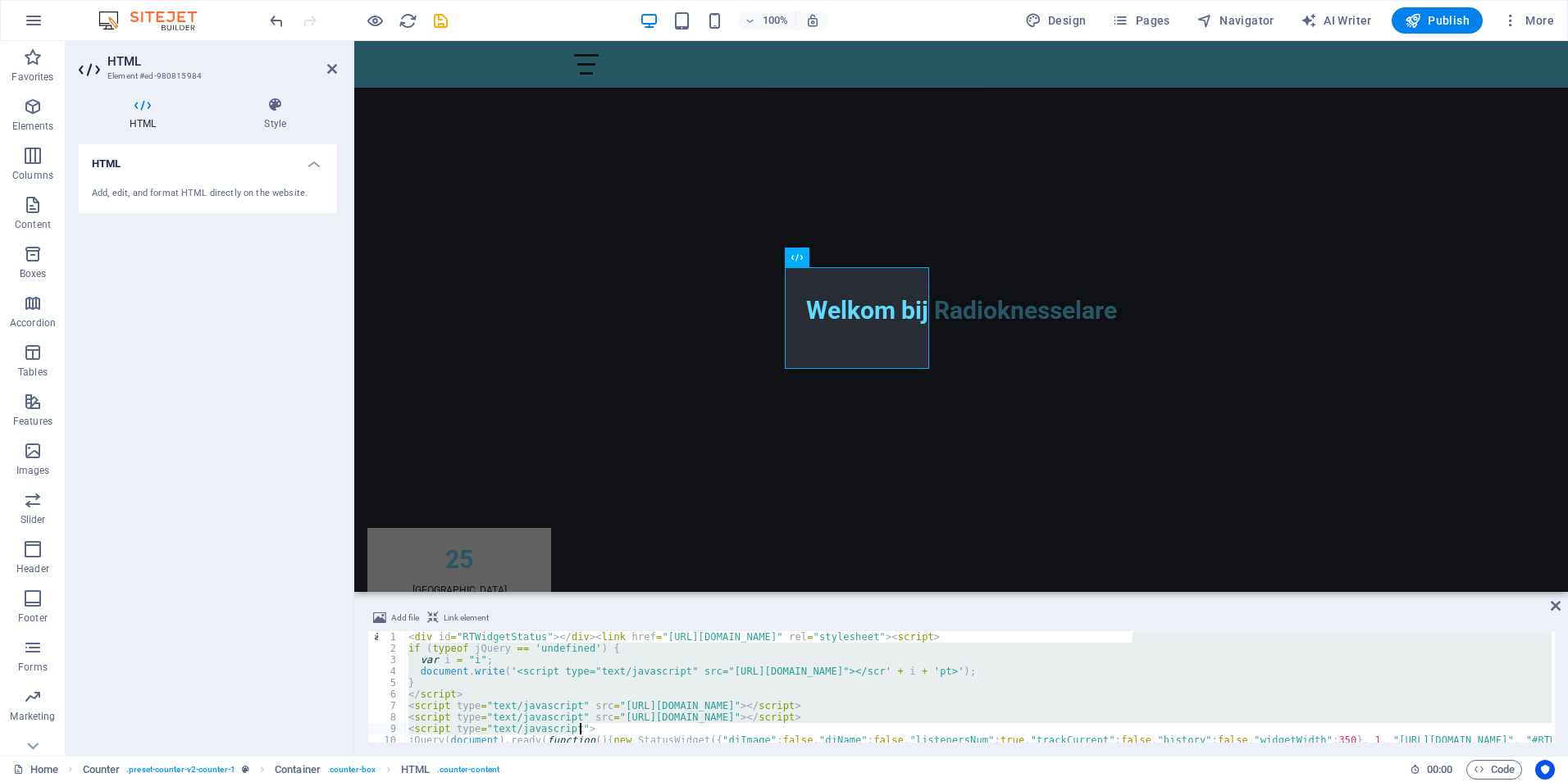
scroll to position [18, 0]
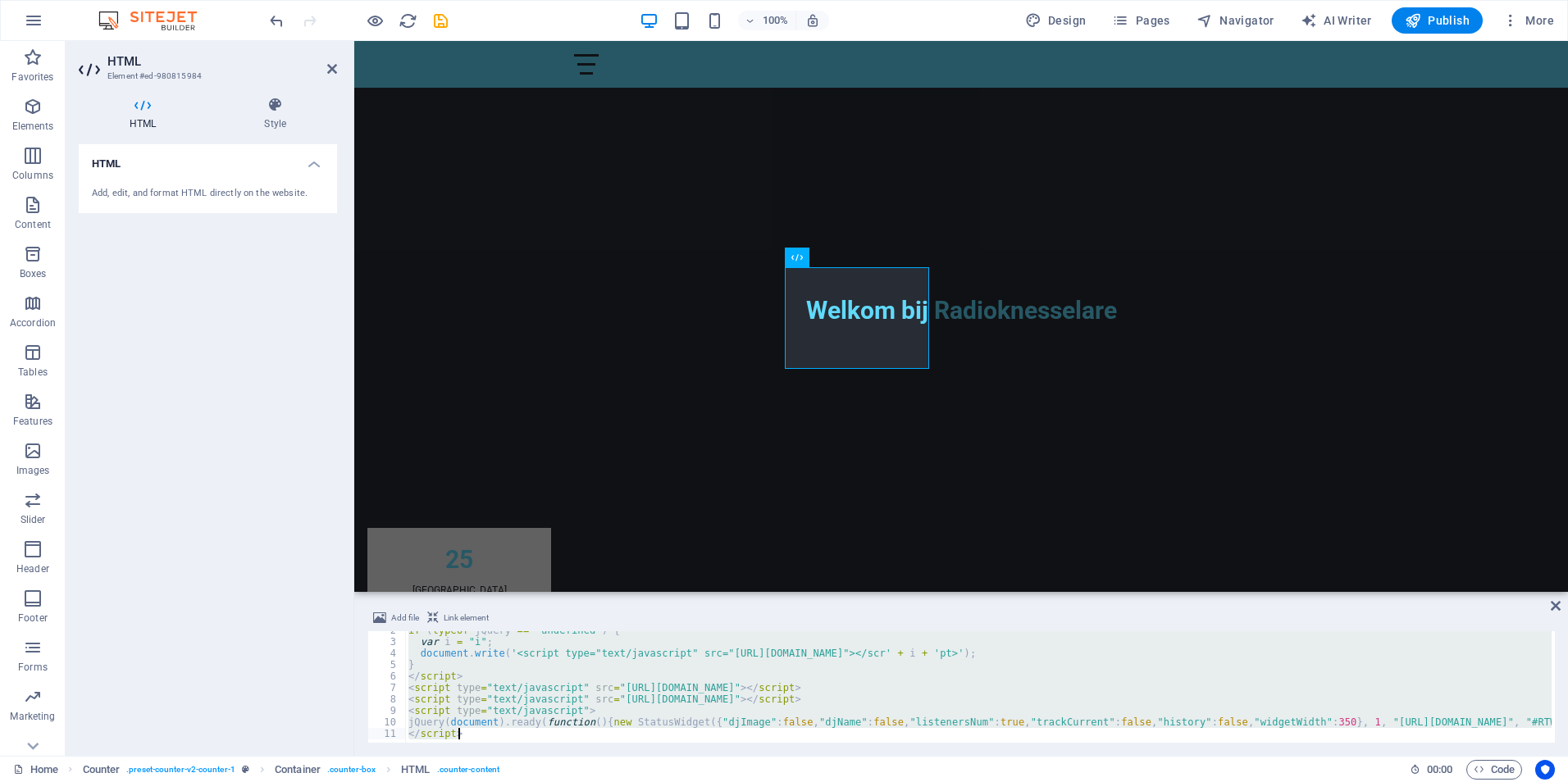
drag, startPoint x: 1133, startPoint y: 638, endPoint x: 1268, endPoint y: 775, distance: 192.3
click at [1268, 756] on section "Favorites Elements Columns Content Boxes Accordion Tables Features Images Slide…" at bounding box center [784, 398] width 1568 height 715
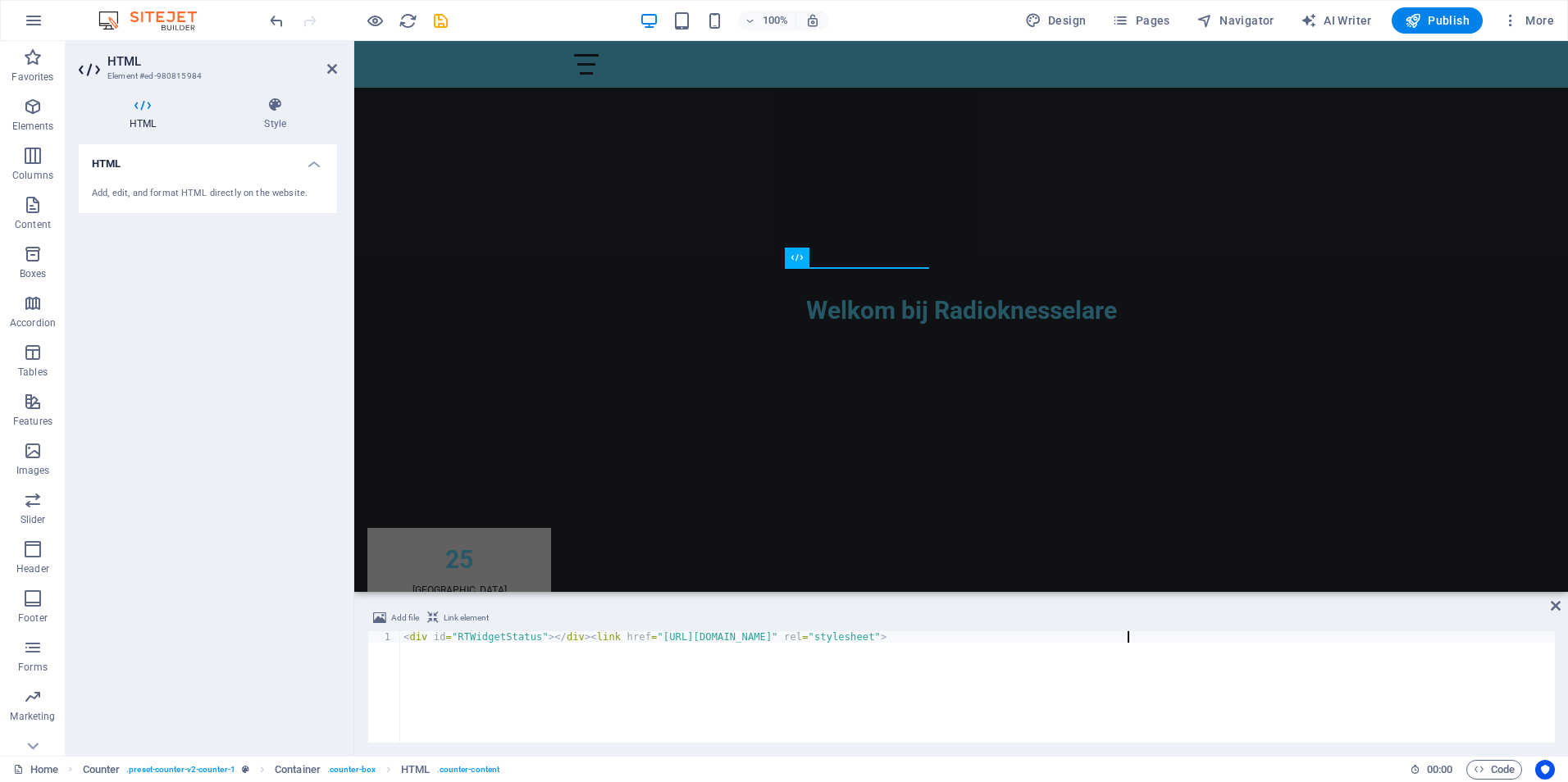
paste textarea "/script"
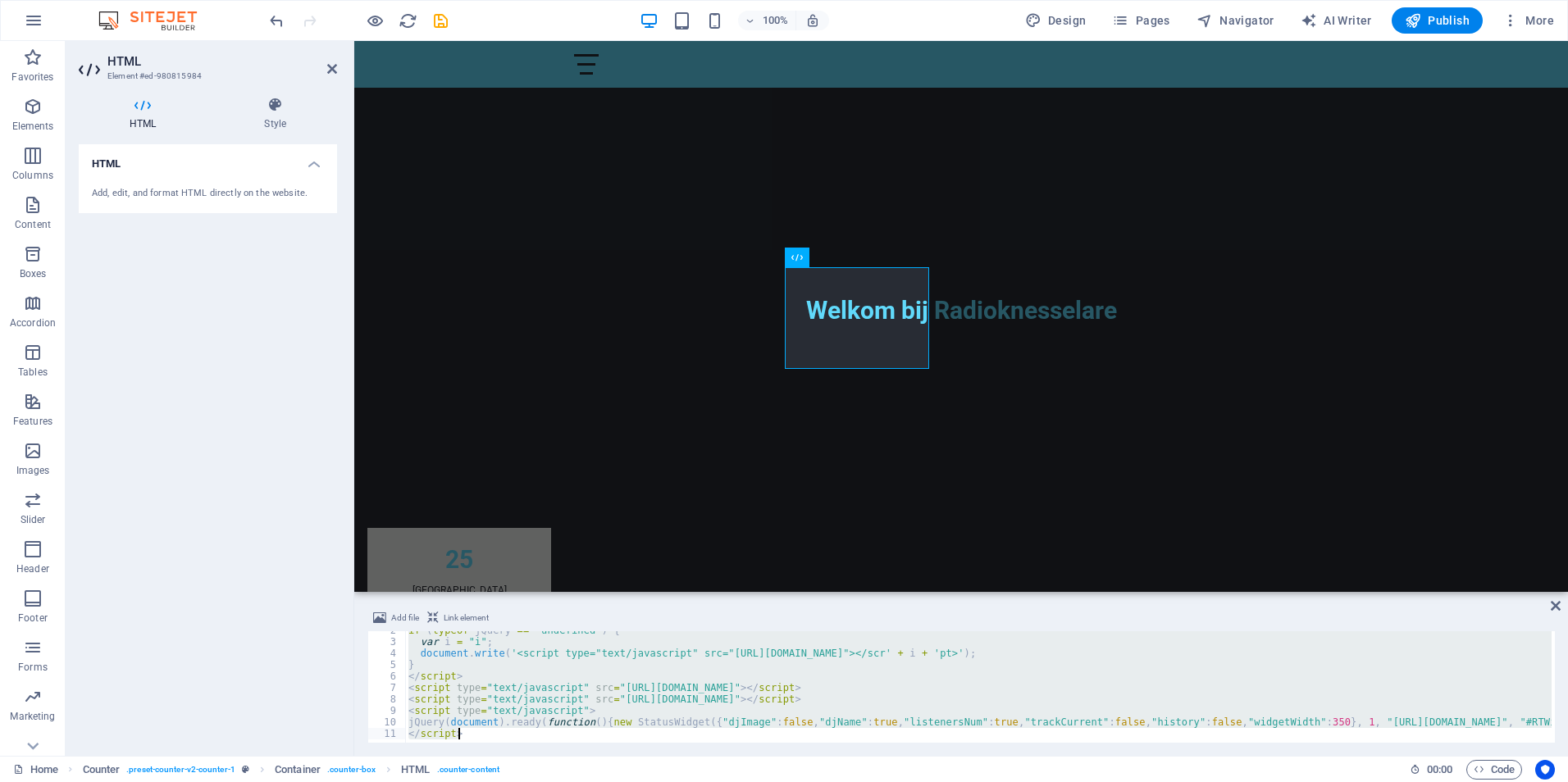
drag, startPoint x: 1135, startPoint y: 640, endPoint x: 1253, endPoint y: 754, distance: 164.1
click at [1253, 754] on div "Add file Link element </script> 2 3 4 5 6 7 8 9 10 11 if ( typeof jQuery == 'un…" at bounding box center [960, 675] width 1213 height 160
type textarea "<div id="RTWidgetStatus"></div><link href="[URL][DOMAIN_NAME]" rel="stylesheet">"
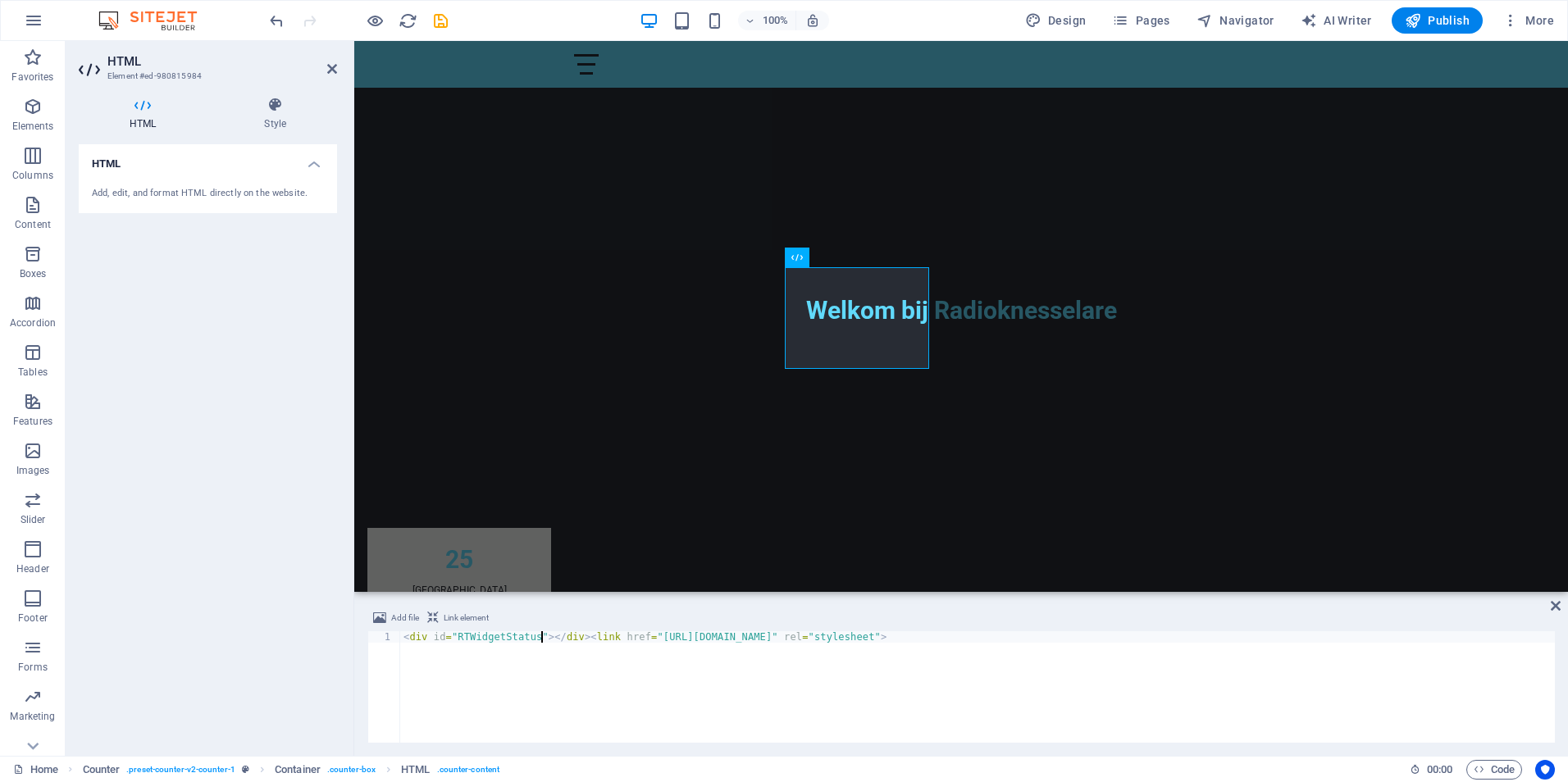
click at [540, 637] on div "< div id = "RTWidgetStatus" > </ div > < link href = "[URL][DOMAIN_NAME]" rel =…" at bounding box center [978, 698] width 1154 height 135
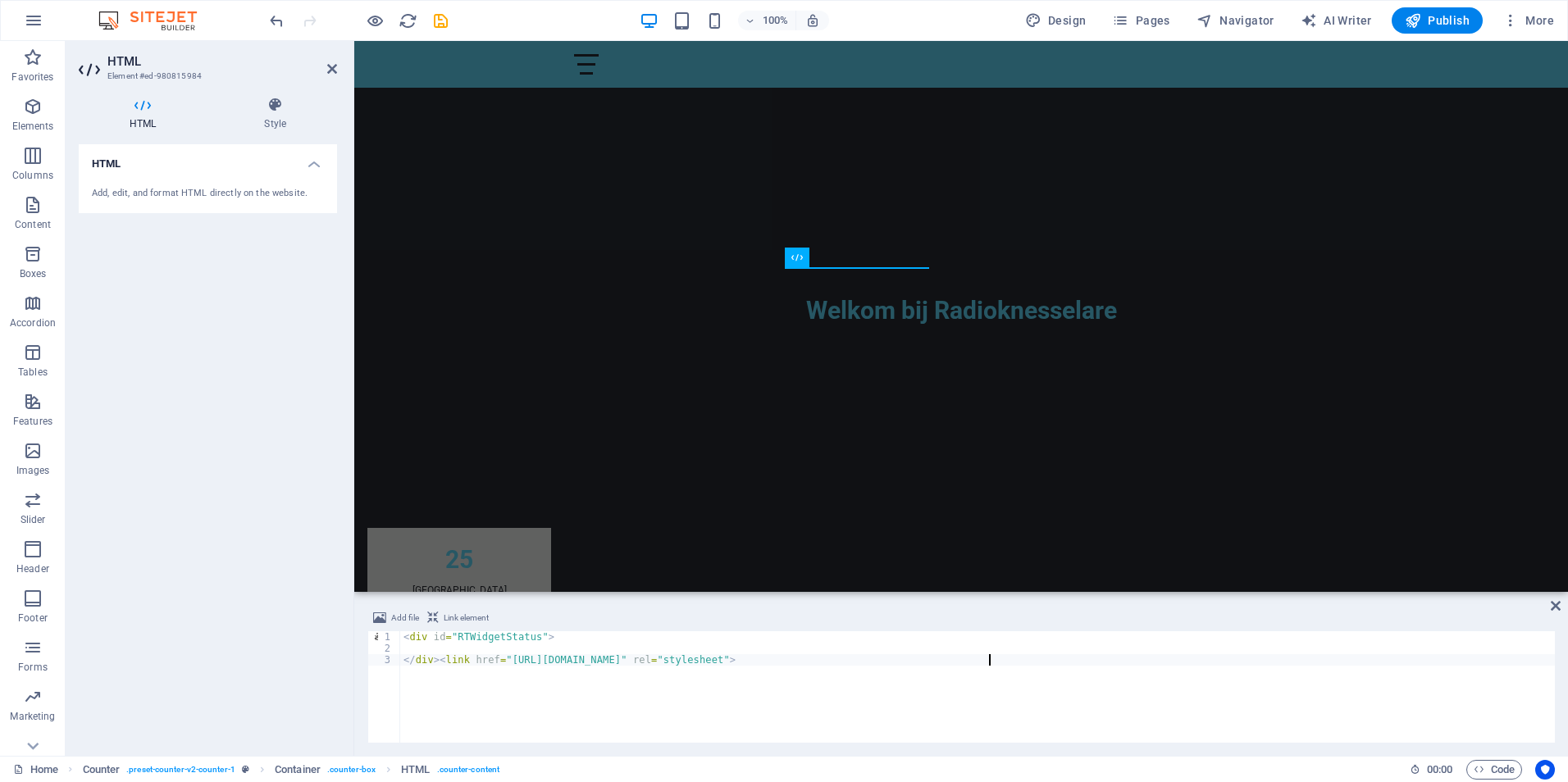
click at [1009, 664] on div "< div id = "RTWidgetStatus" > </ div > < link href = "[URL][DOMAIN_NAME]" rel =…" at bounding box center [978, 698] width 1154 height 135
click at [403, 658] on div "< div id = "RTWidgetStatus" > </ div > < link href = "[URL][DOMAIN_NAME]" rel =…" at bounding box center [978, 698] width 1154 height 135
type textarea "</div><link href="[URL][DOMAIN_NAME]" rel="stylesheet">"
click at [1021, 645] on div "< div id = "RTWidgetStatus" > </ div > < link href = "[URL][DOMAIN_NAME]" rel =…" at bounding box center [978, 698] width 1154 height 135
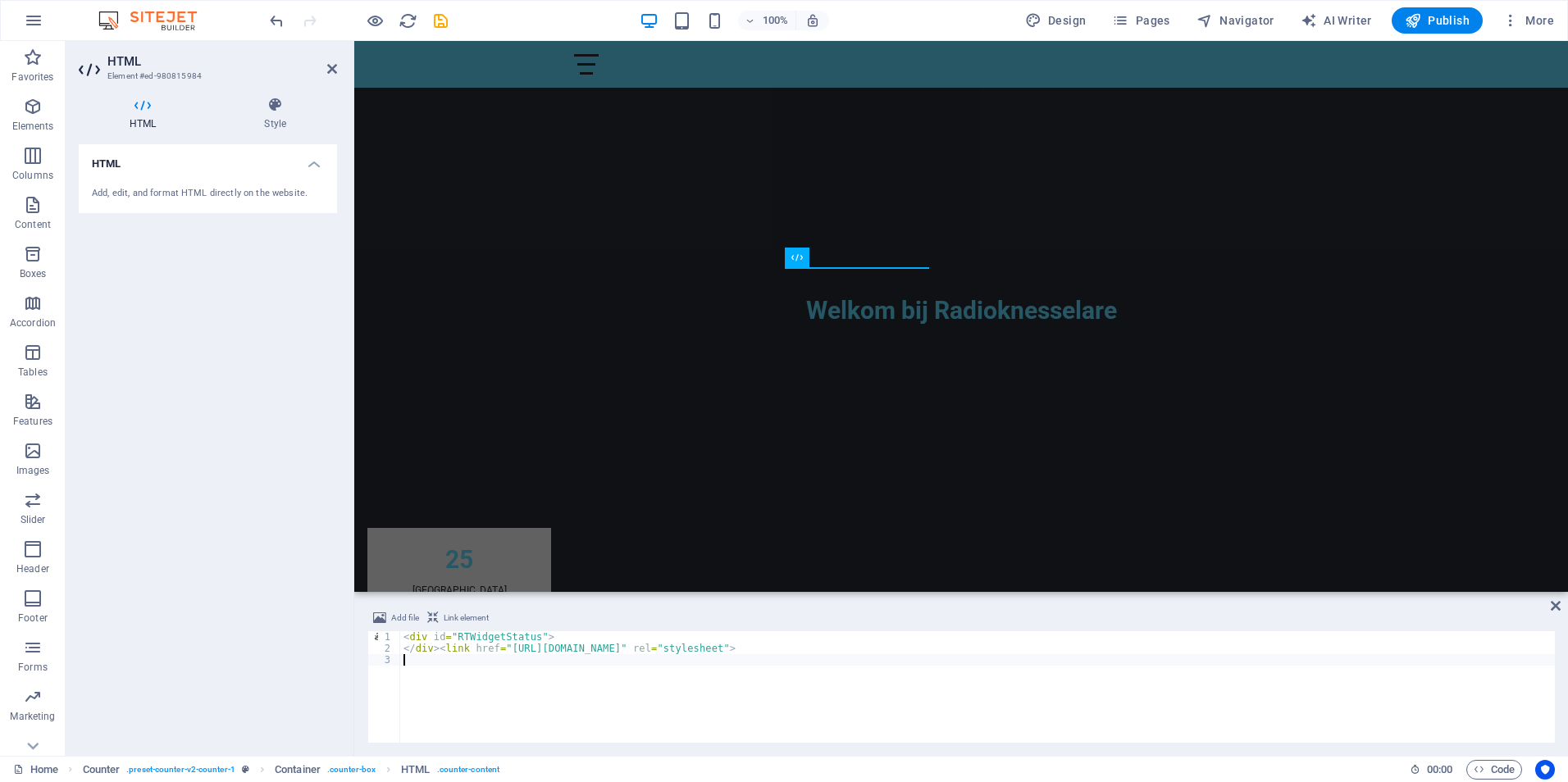
paste textarea "</script>"
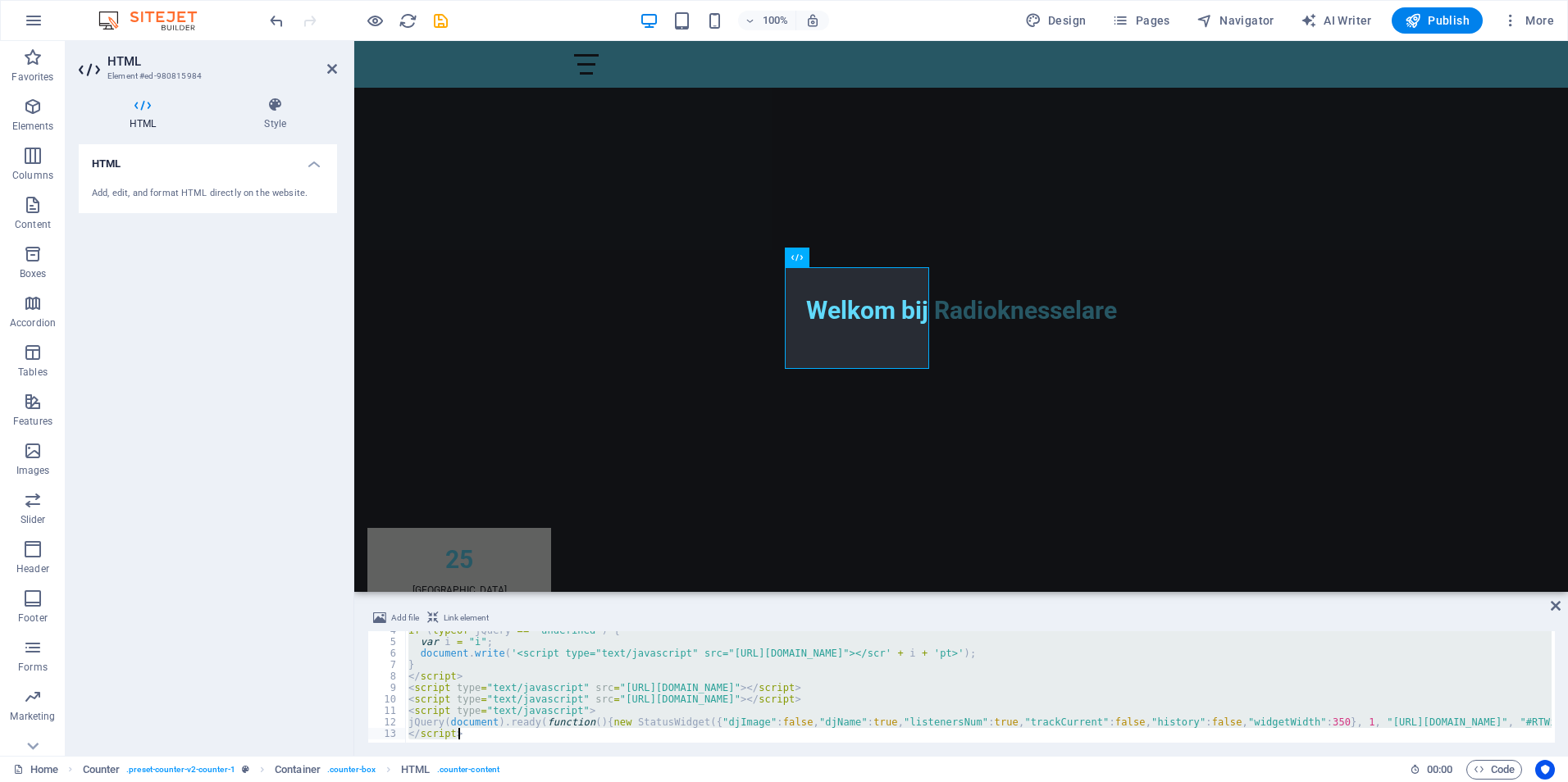
scroll to position [41, 0]
drag, startPoint x: 408, startPoint y: 662, endPoint x: 571, endPoint y: 764, distance: 192.3
click at [571, 756] on section "Favorites Elements Columns Content Boxes Accordion Tables Features Images Slide…" at bounding box center [784, 398] width 1568 height 715
type textarea "jQuery(document).ready(function(){new StatusWidget({"djImage":false,"djName":tr…"
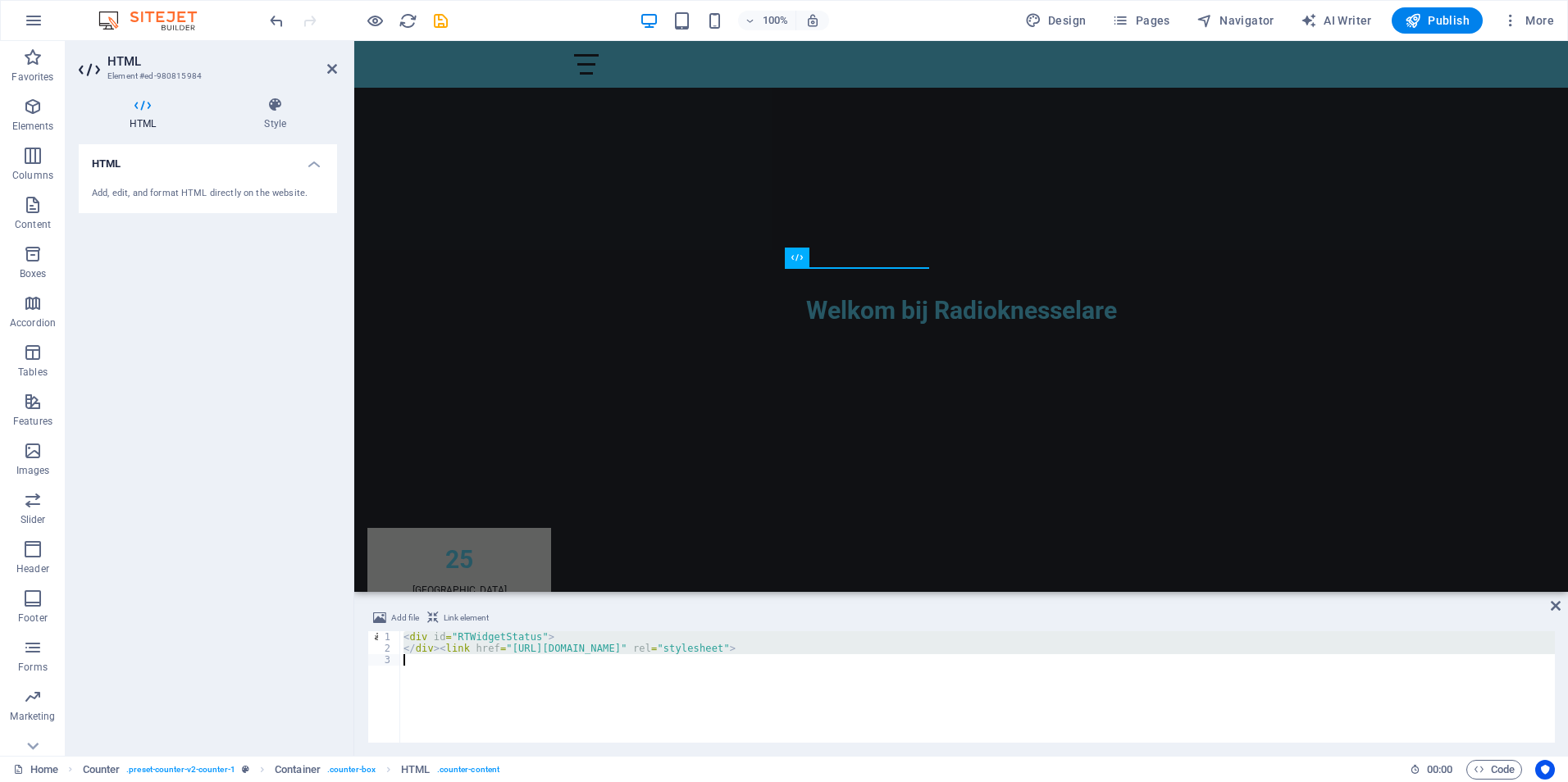
drag, startPoint x: 404, startPoint y: 637, endPoint x: 571, endPoint y: 699, distance: 178.1
click at [571, 699] on div "< div id = "RTWidgetStatus" > </ div > < link href = "[URL][DOMAIN_NAME]" rel =…" at bounding box center [978, 698] width 1154 height 135
type textarea "</div><link href="[URL][DOMAIN_NAME]" rel="stylesheet">"
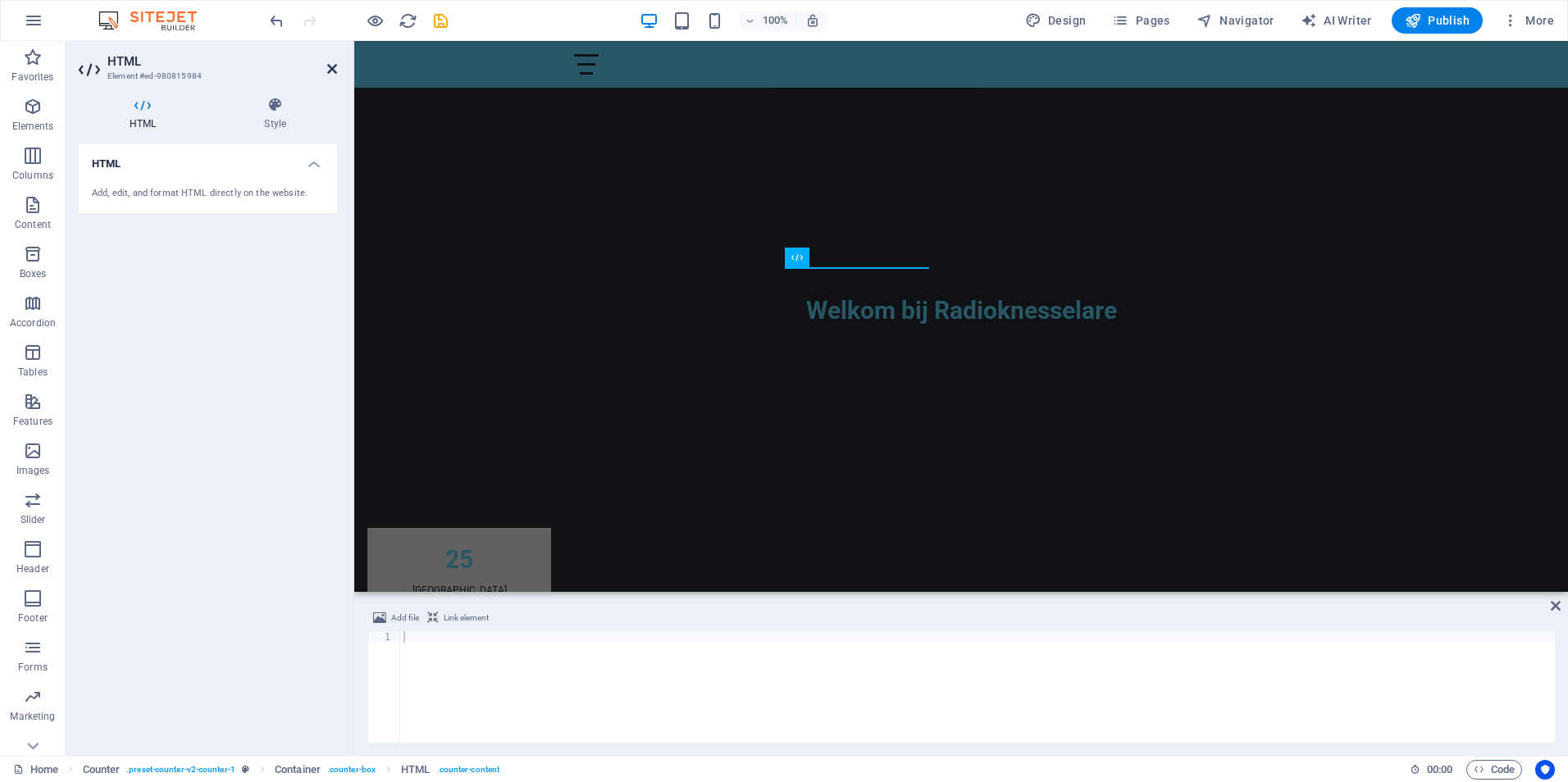
click at [331, 63] on icon at bounding box center [332, 69] width 10 height 13
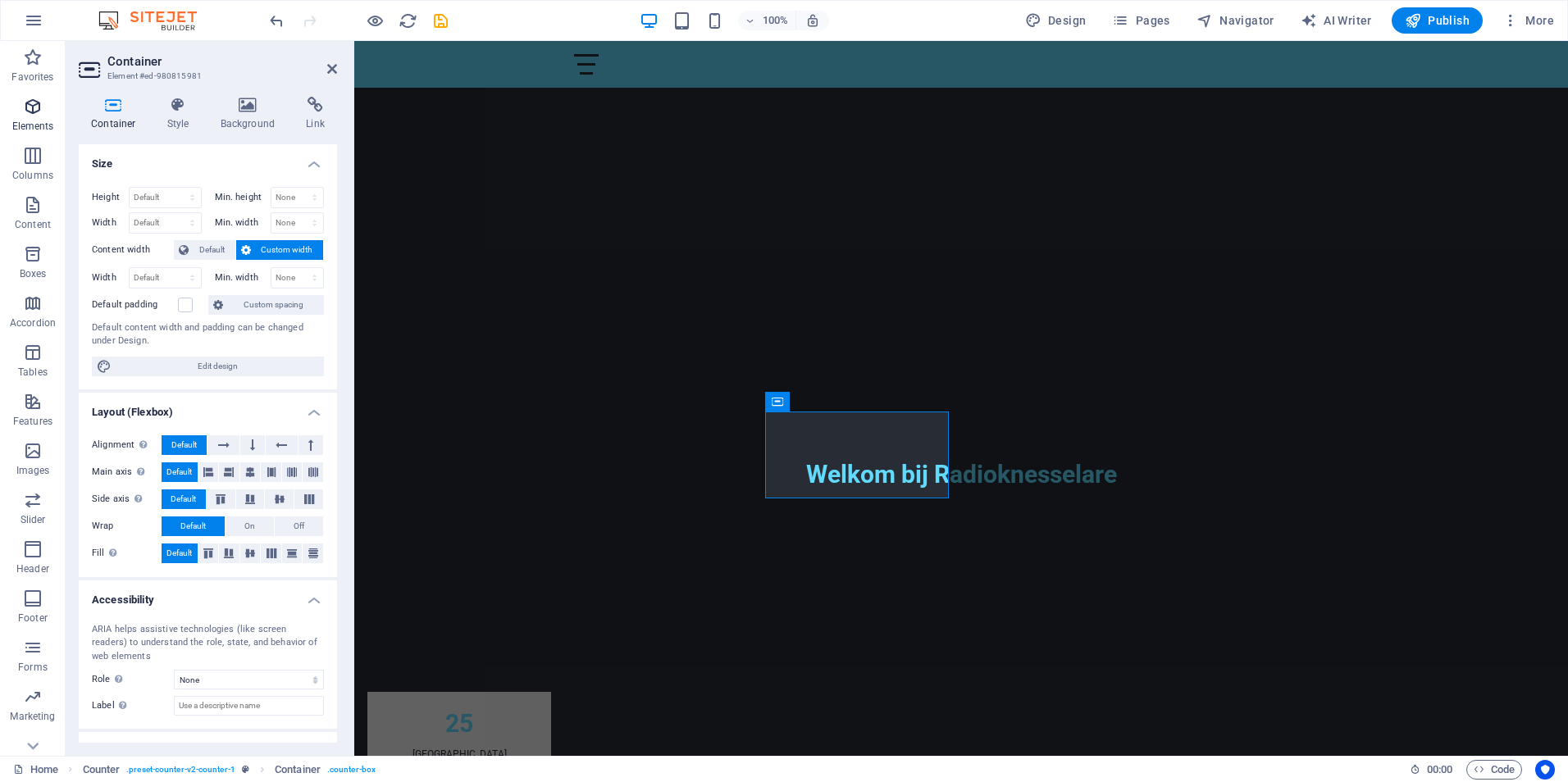
click at [31, 120] on p "Elements" at bounding box center [33, 126] width 42 height 13
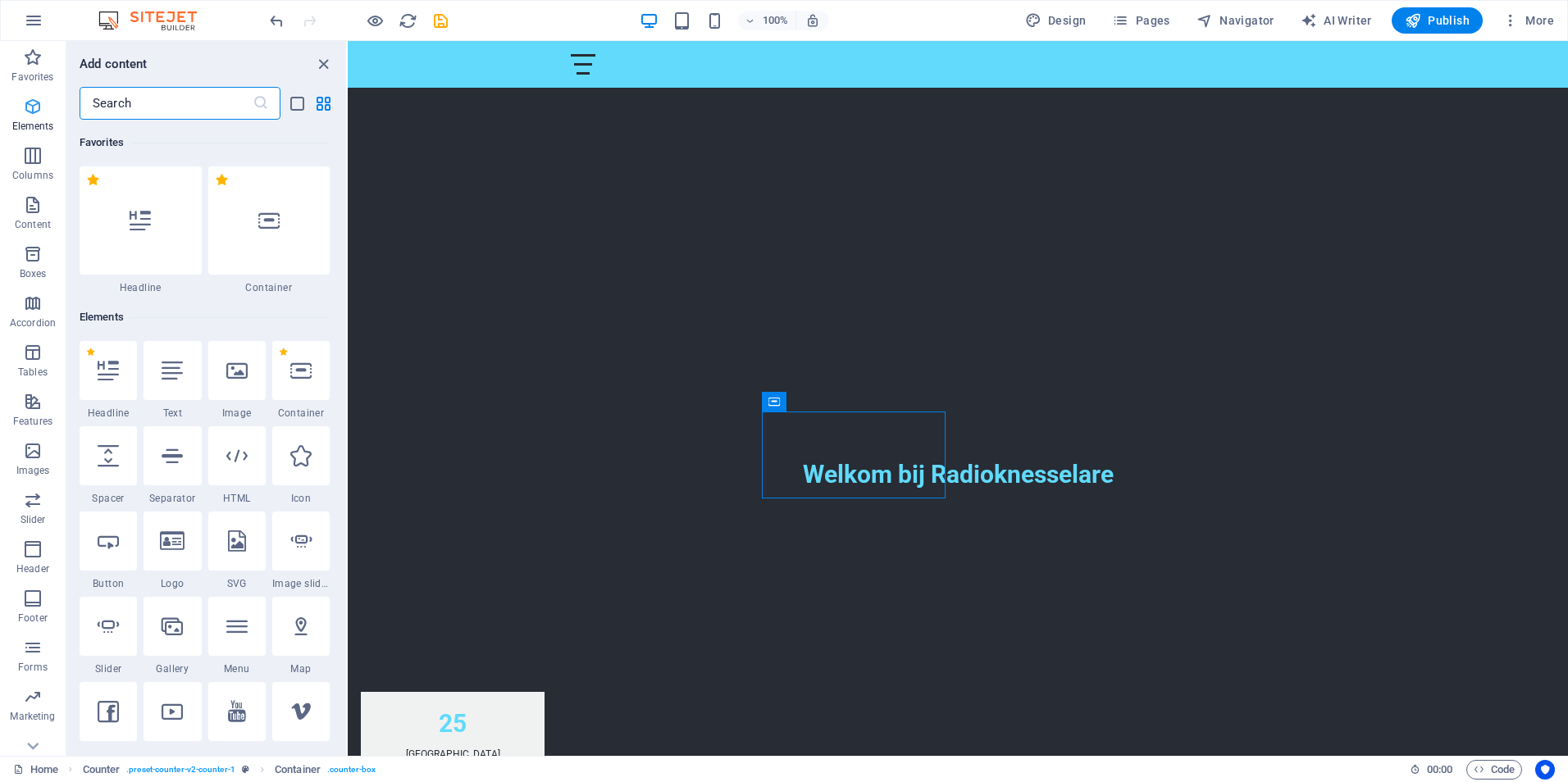
scroll to position [174, 0]
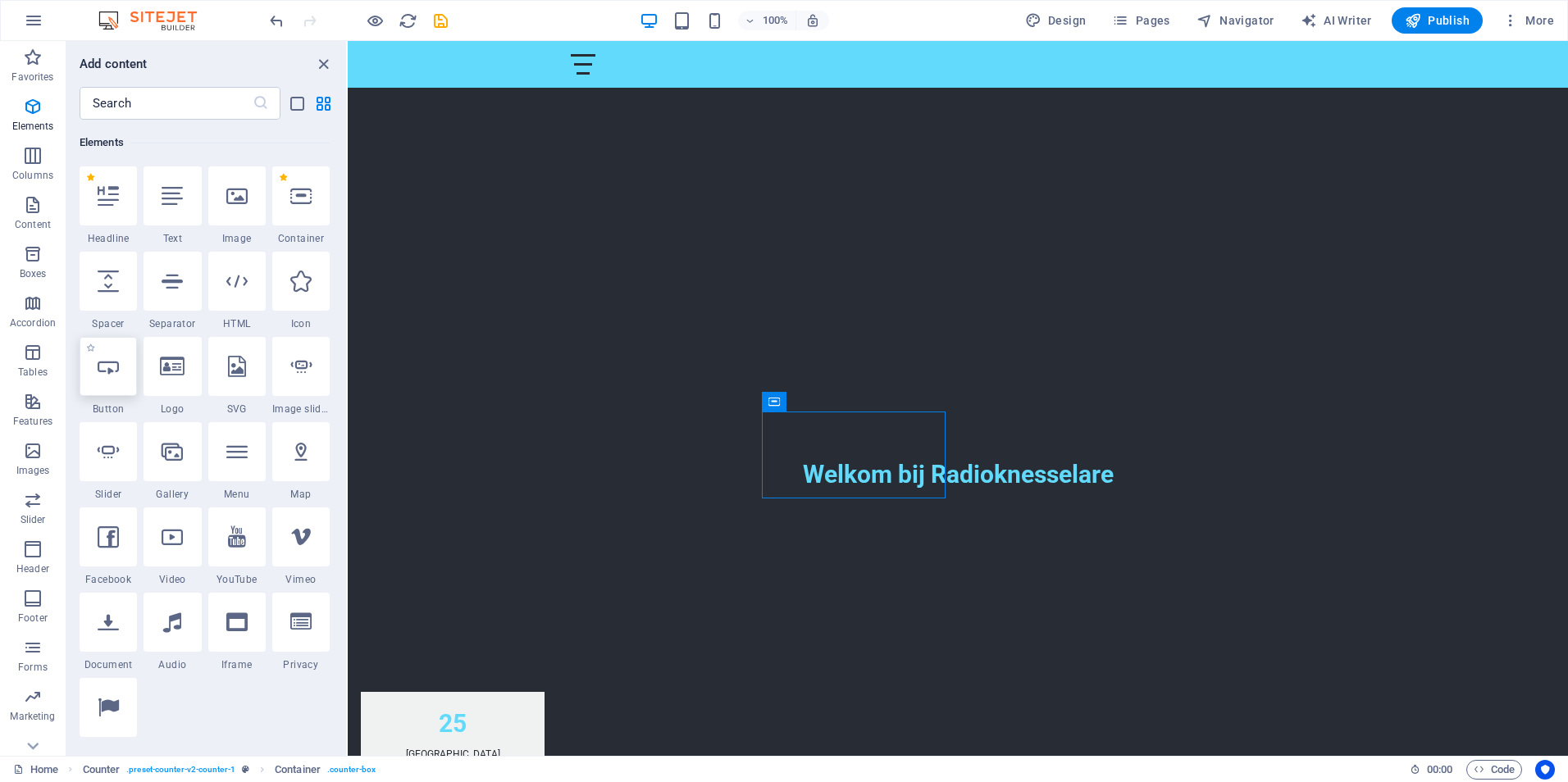
click at [115, 371] on icon at bounding box center [108, 366] width 22 height 21
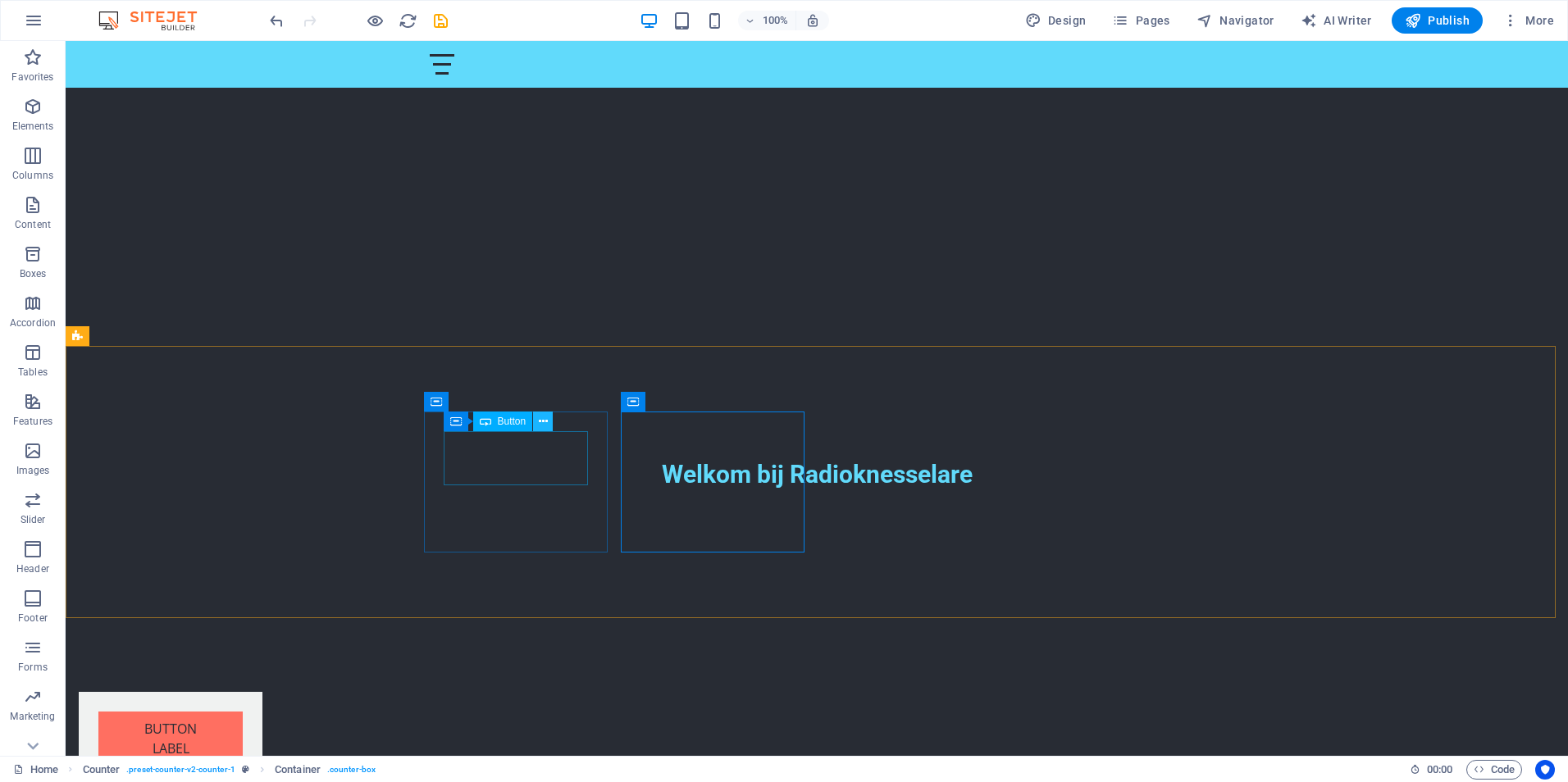
click at [545, 419] on icon at bounding box center [543, 422] width 9 height 17
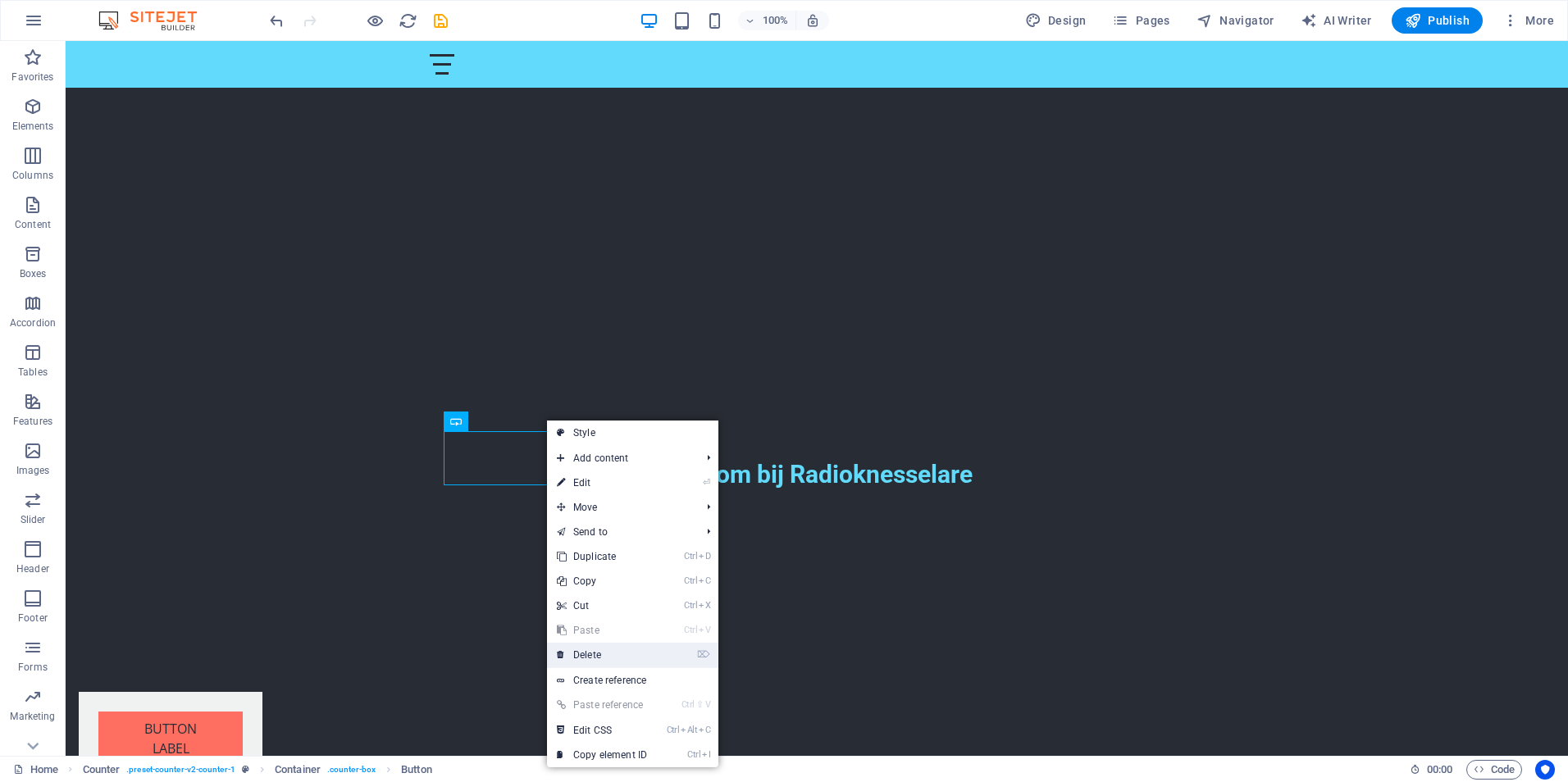
click at [583, 656] on link "⌦ Delete" at bounding box center [601, 655] width 110 height 25
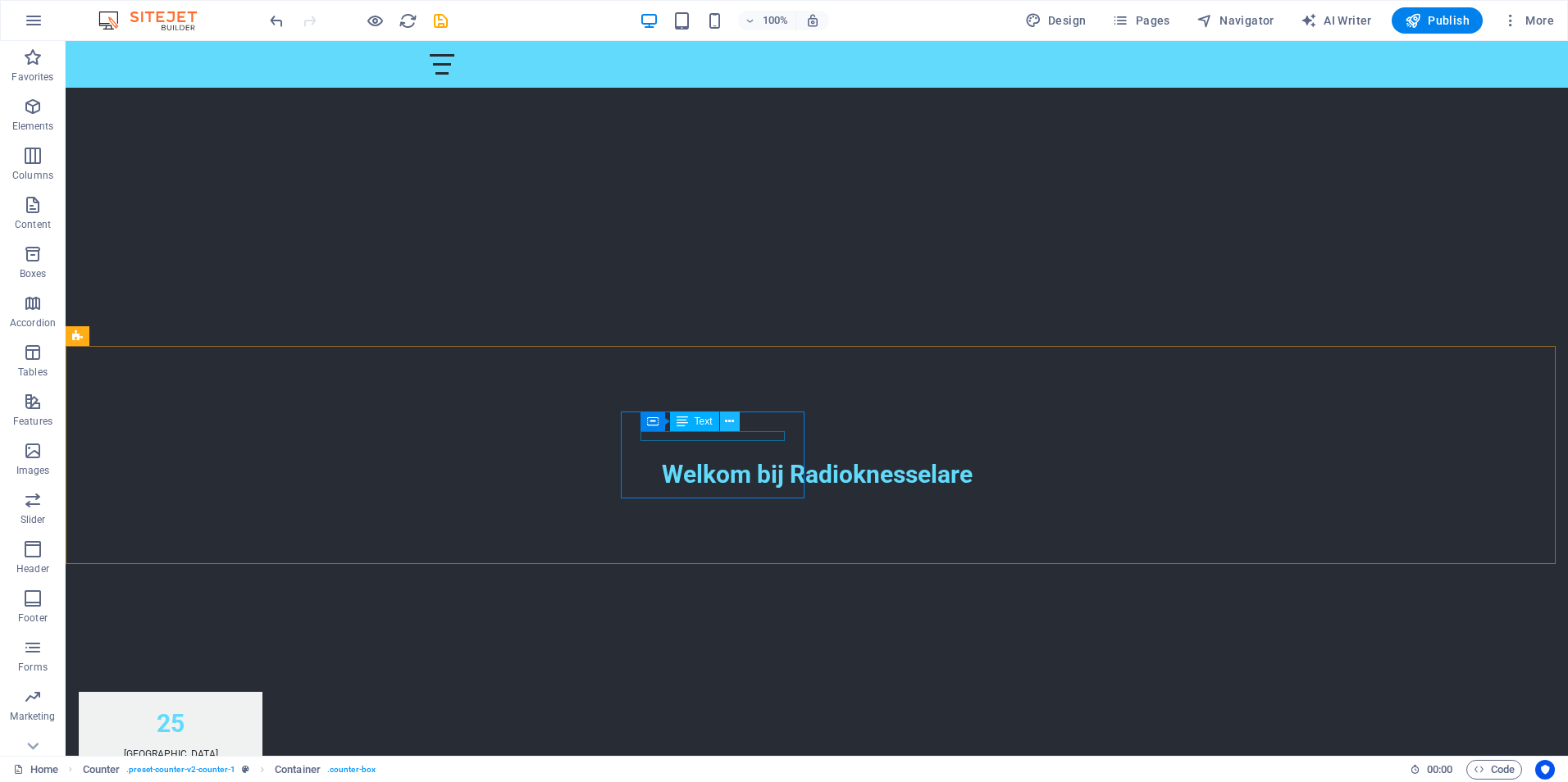
click at [726, 420] on icon at bounding box center [729, 422] width 9 height 17
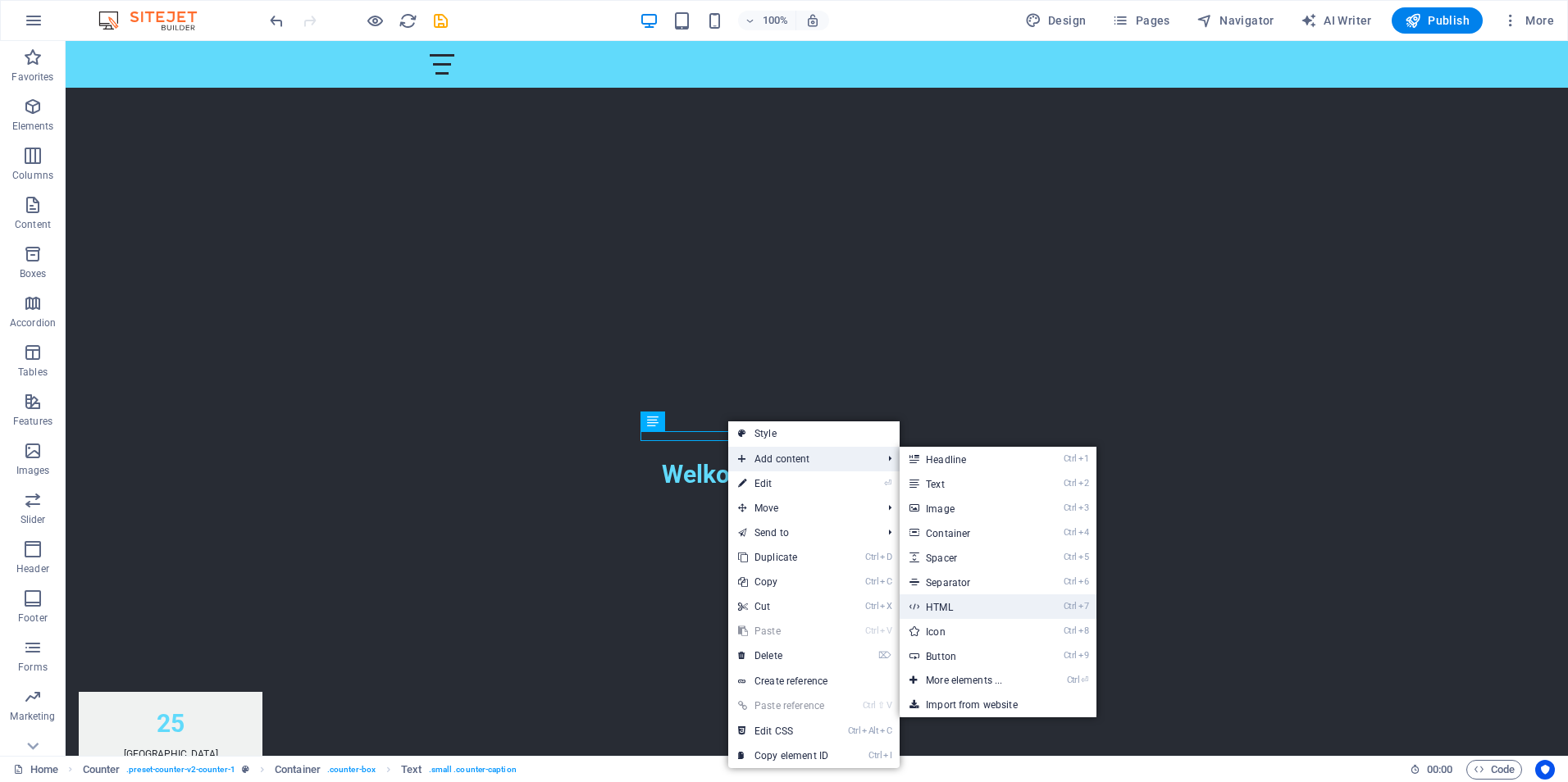
click at [941, 609] on link "Ctrl 7 HTML" at bounding box center [968, 607] width 136 height 25
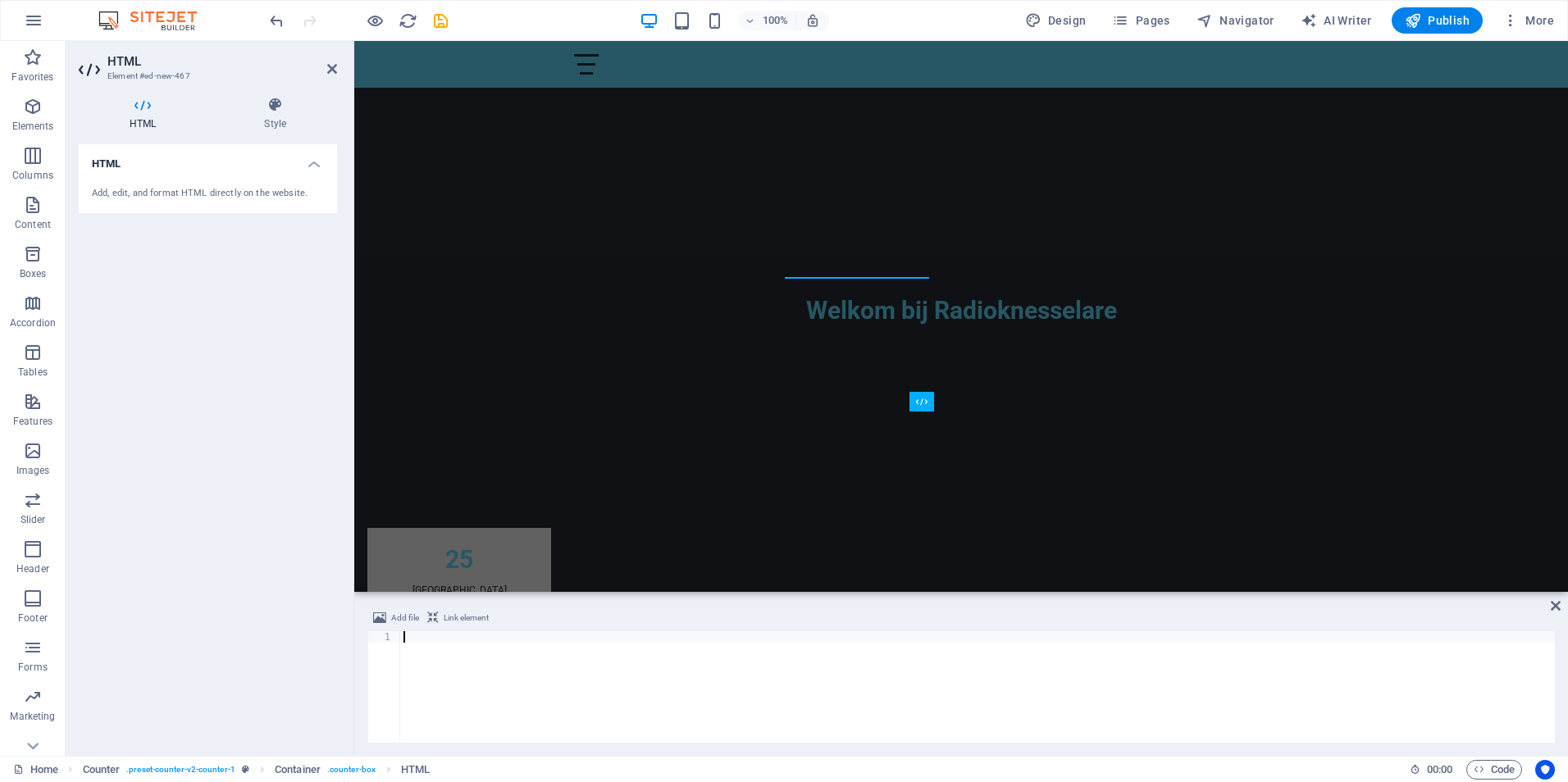
paste textarea "<div id="RTWidgetStatus"></div>"
type textarea "<div id="RTWidgetStatus"></div>"
paste textarea "<link href="[URL][DOMAIN_NAME]" rel="stylesheet">"
type textarea "<link href="[URL][DOMAIN_NAME]" rel="stylesheet">"
paste textarea "</script>"
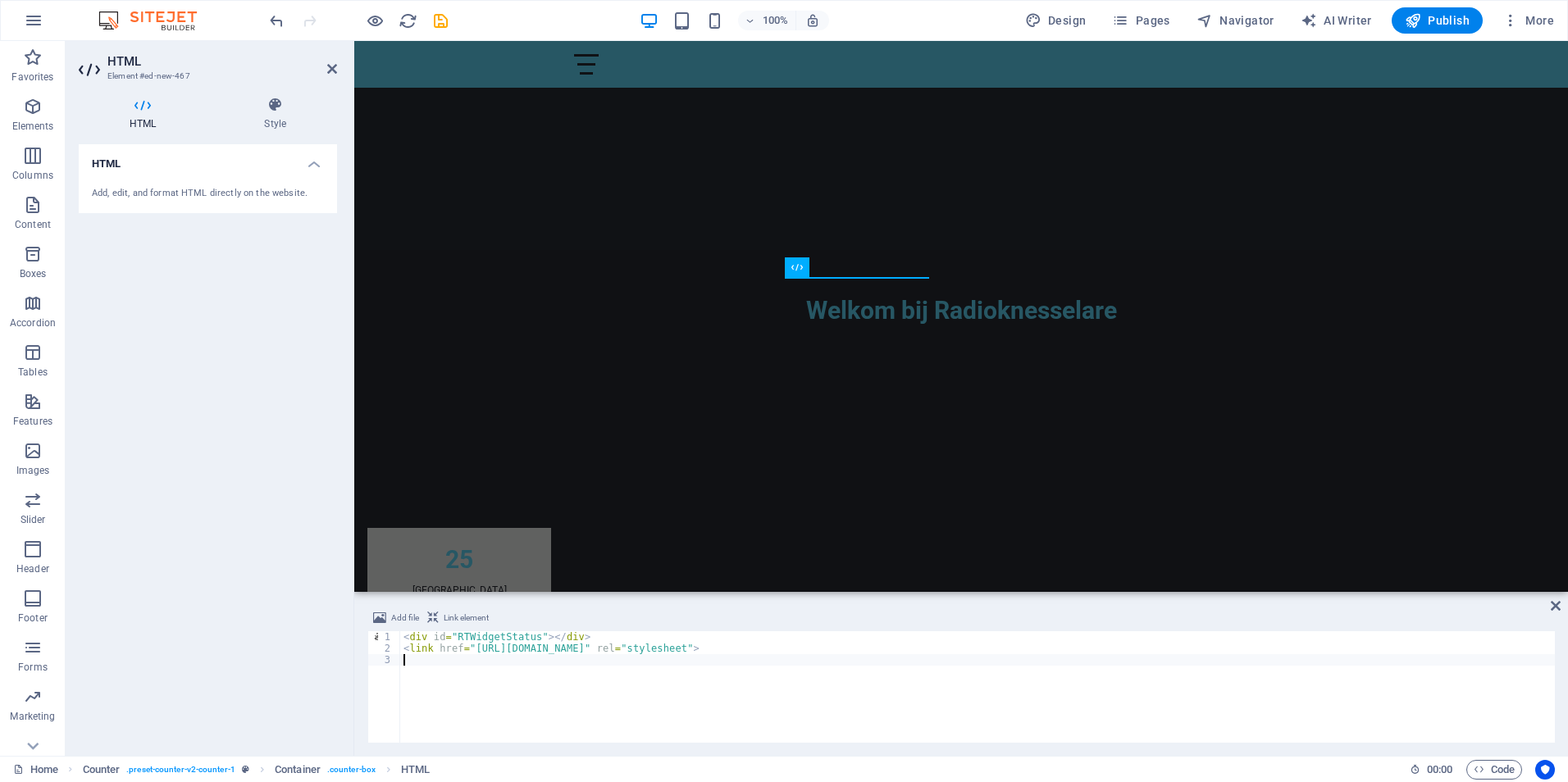
type textarea "</script>"
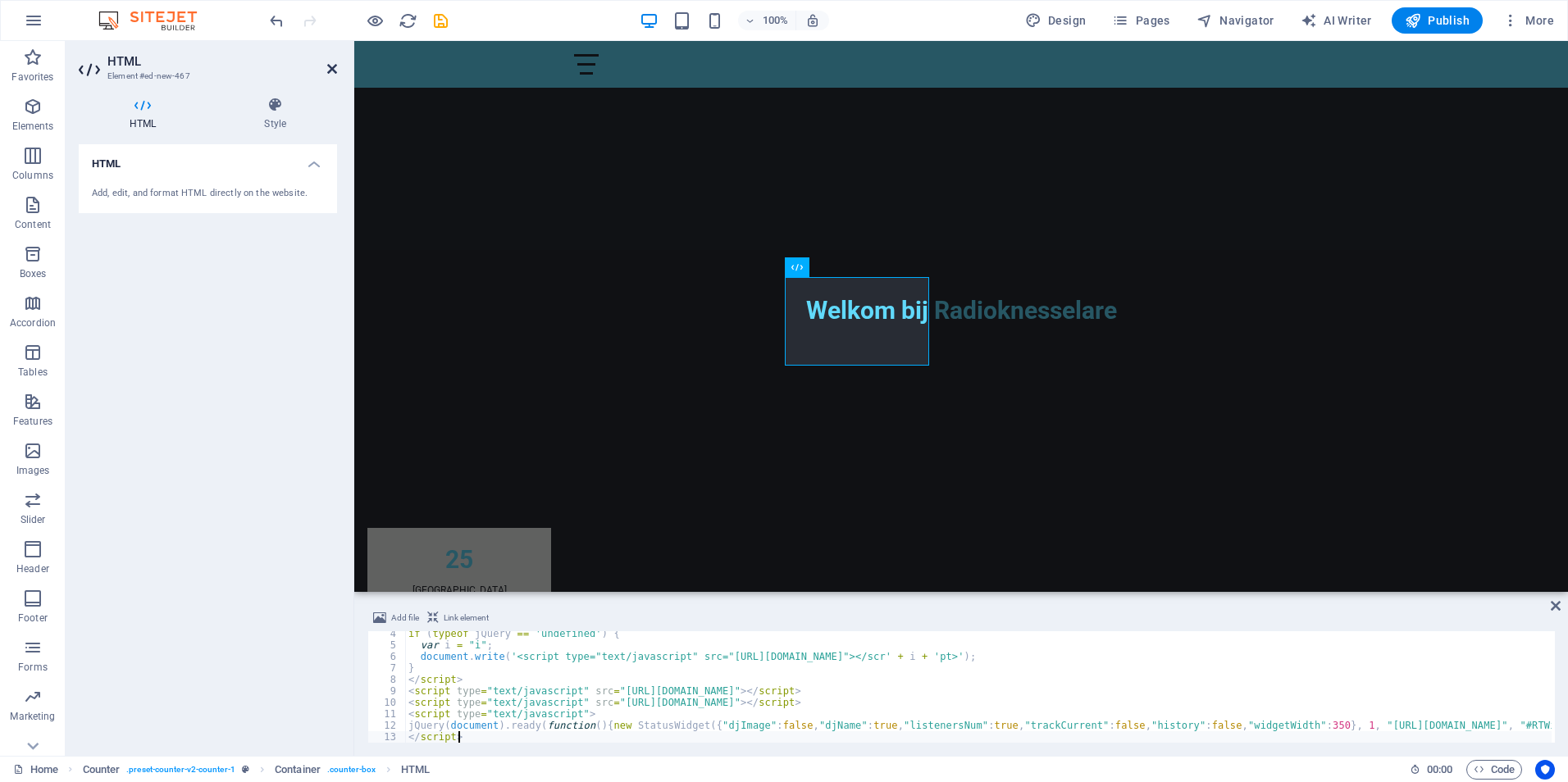
click at [332, 70] on icon at bounding box center [332, 69] width 10 height 13
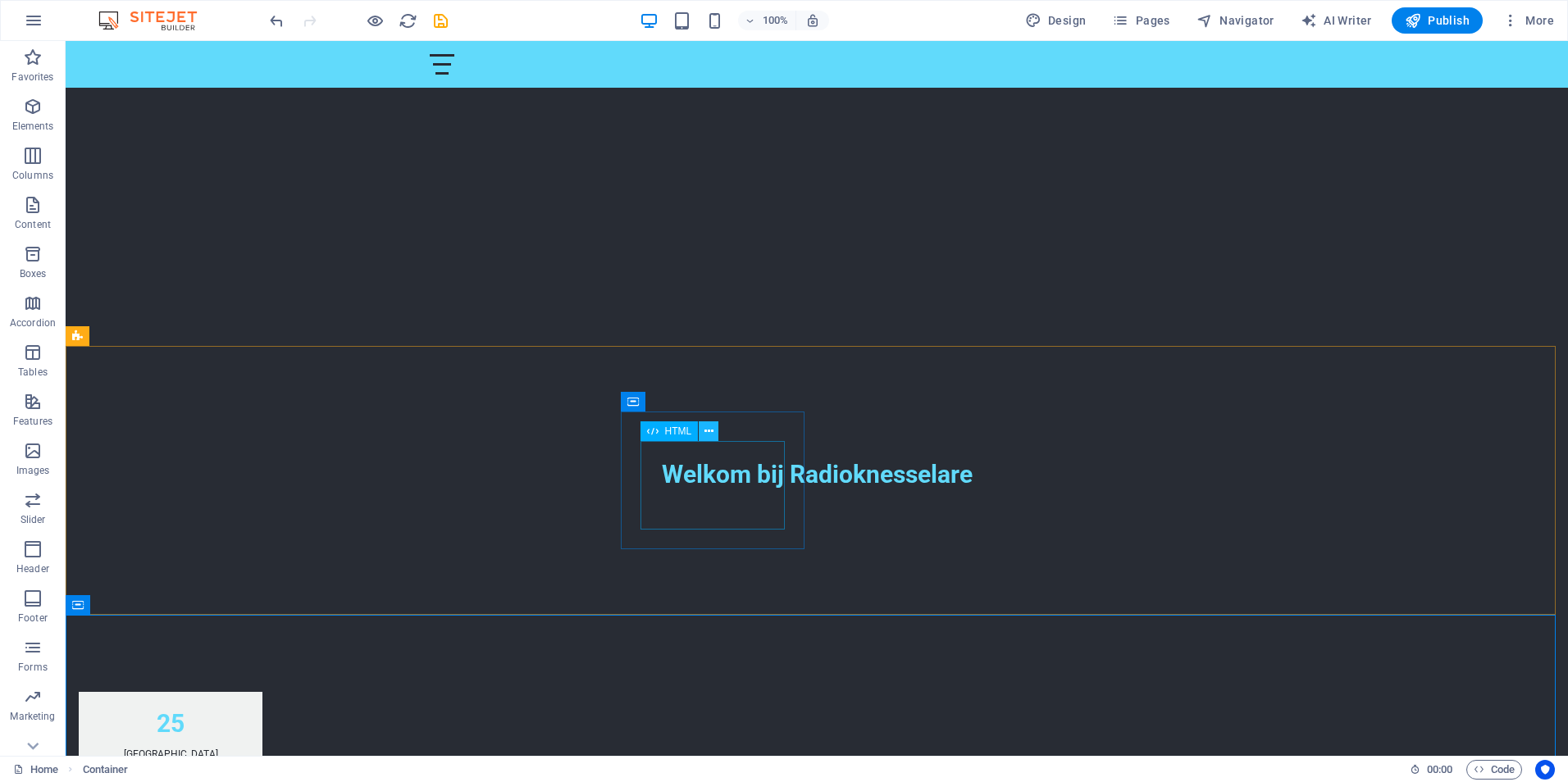
click at [710, 437] on icon at bounding box center [709, 432] width 9 height 17
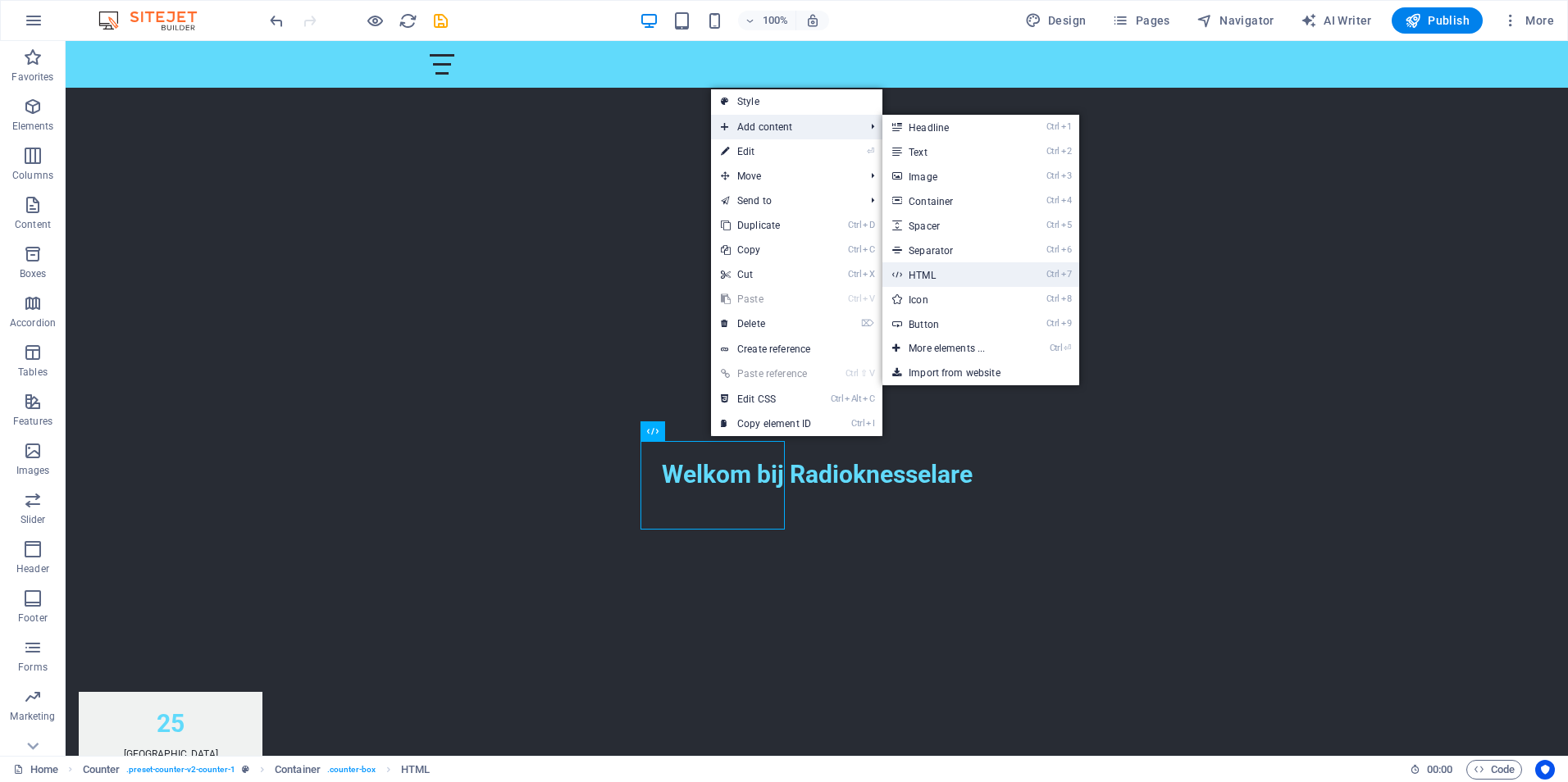
click at [931, 274] on link "Ctrl 7 HTML" at bounding box center [950, 274] width 136 height 25
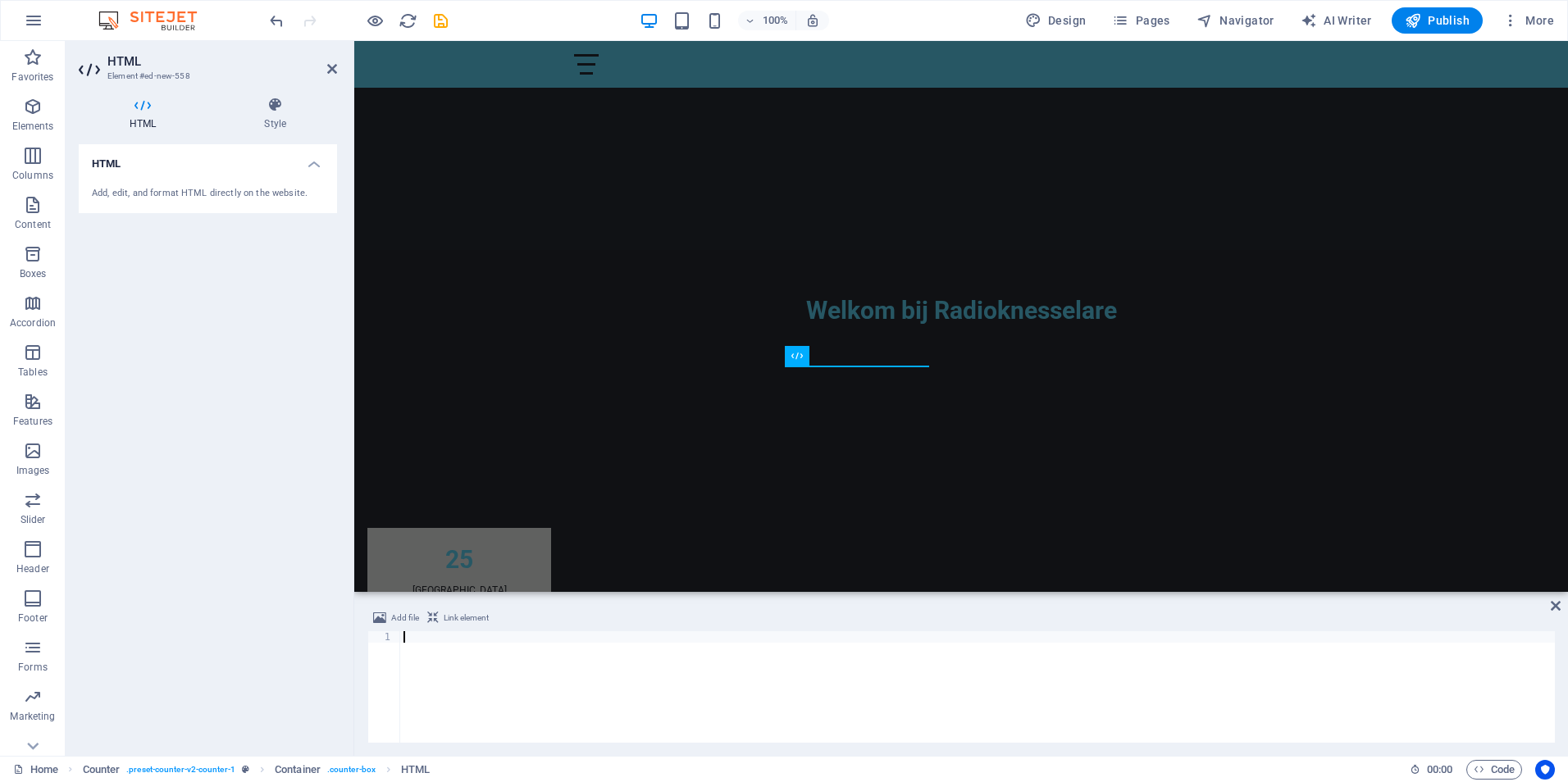
click at [429, 641] on div at bounding box center [978, 698] width 1154 height 135
paste textarea "<div id="RTWidgetStatus"></div>"
type textarea "<div id="RTWidgetStatus"></div>"
paste textarea "<link href="[URL][DOMAIN_NAME]" rel="stylesheet">"
type textarea "<link href="[URL][DOMAIN_NAME]" rel="stylesheet">"
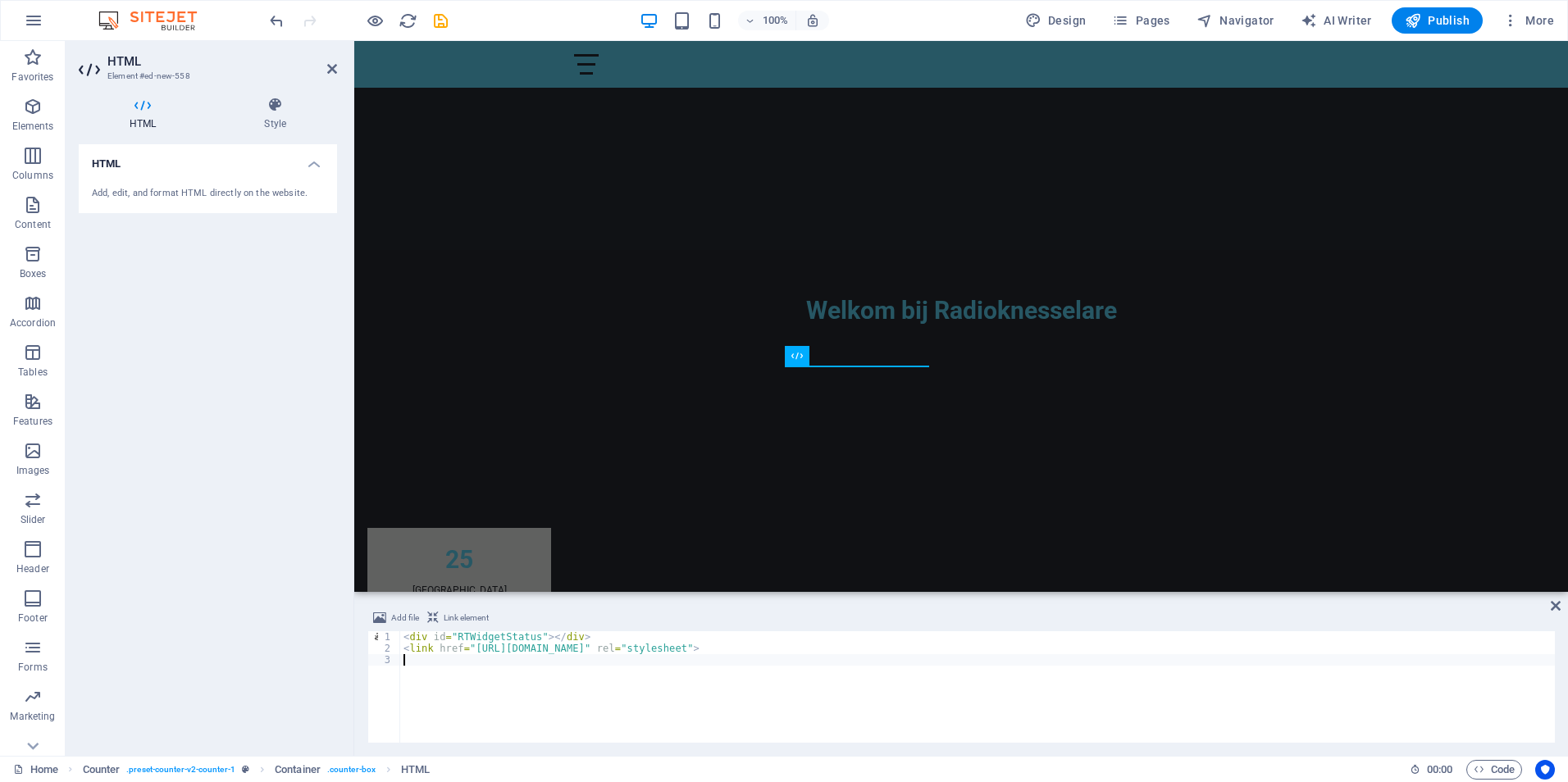
paste textarea "</script>"
type textarea "</script>"
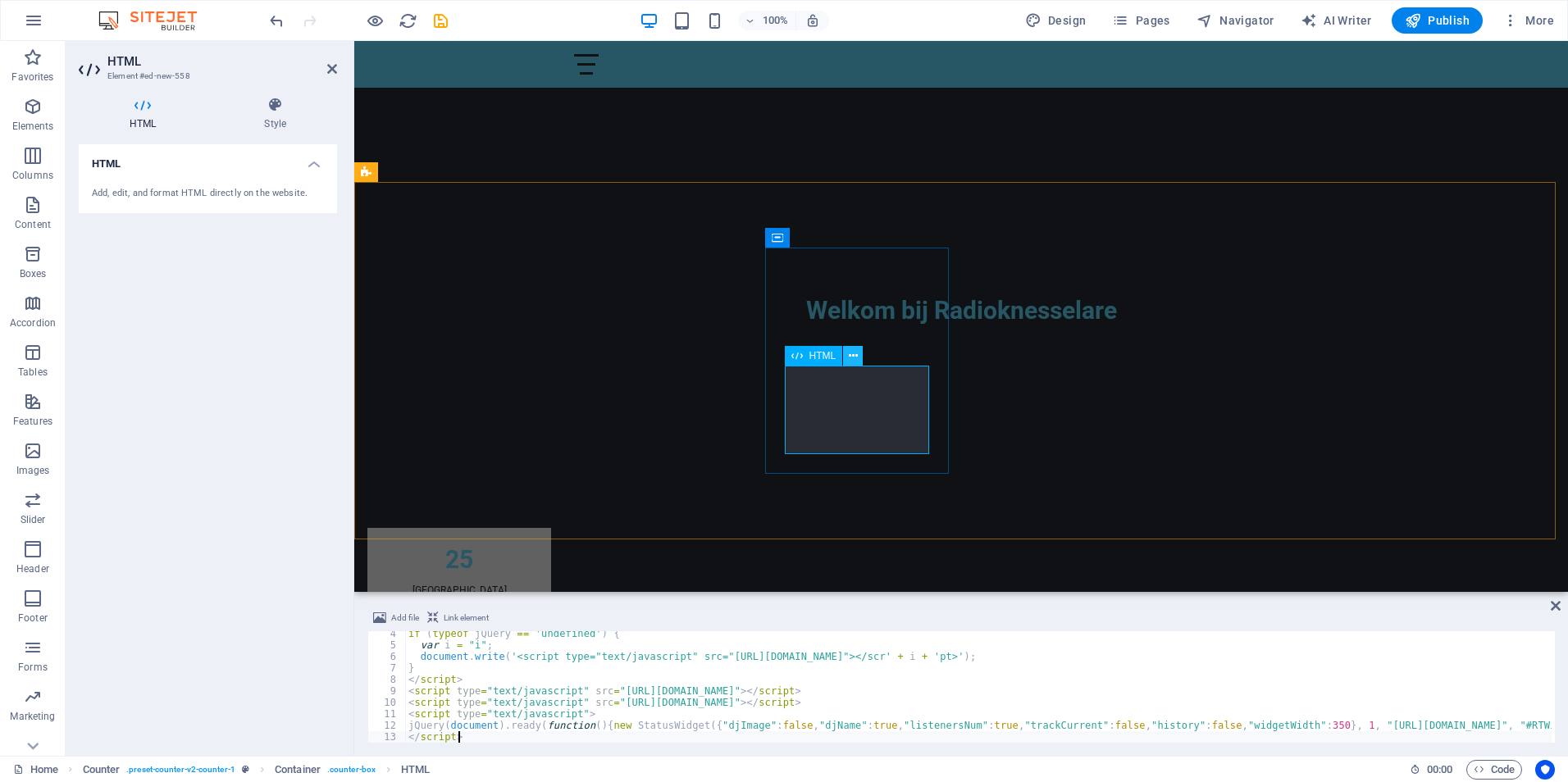
click at [855, 355] on icon at bounding box center [853, 355] width 9 height 17
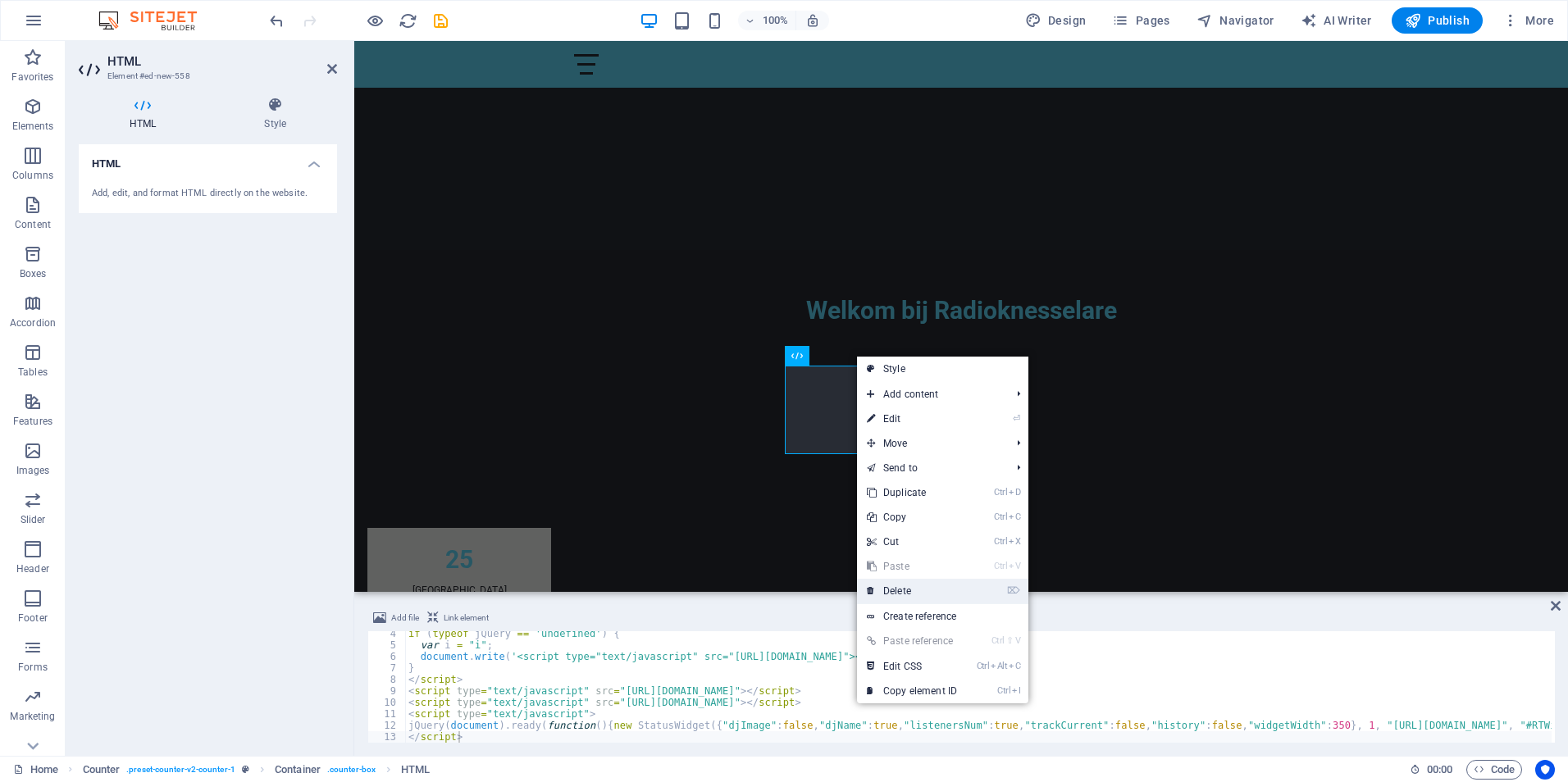
click at [908, 589] on link "⌦ Delete" at bounding box center [911, 591] width 110 height 25
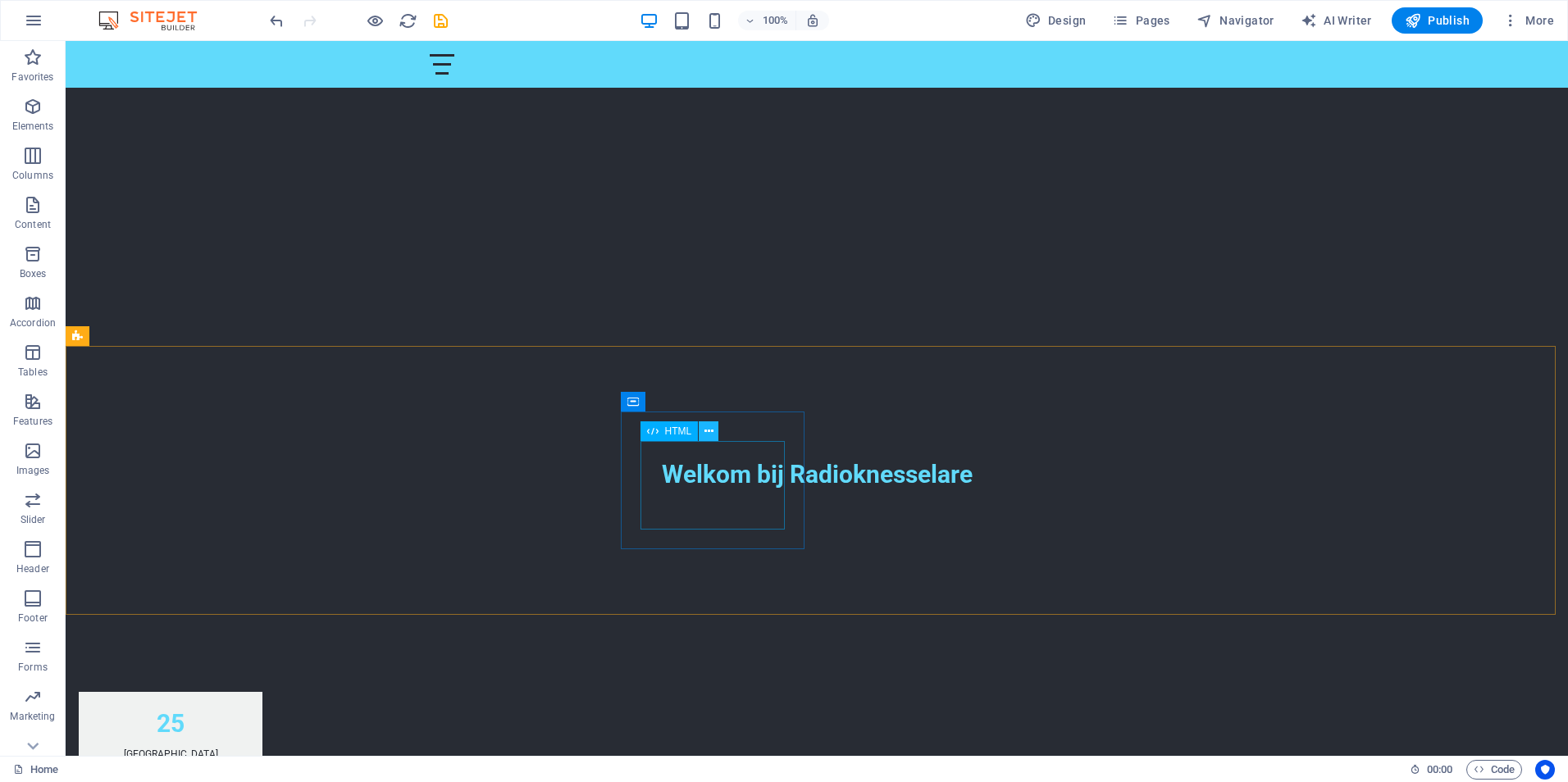
click at [705, 431] on icon at bounding box center [709, 432] width 9 height 17
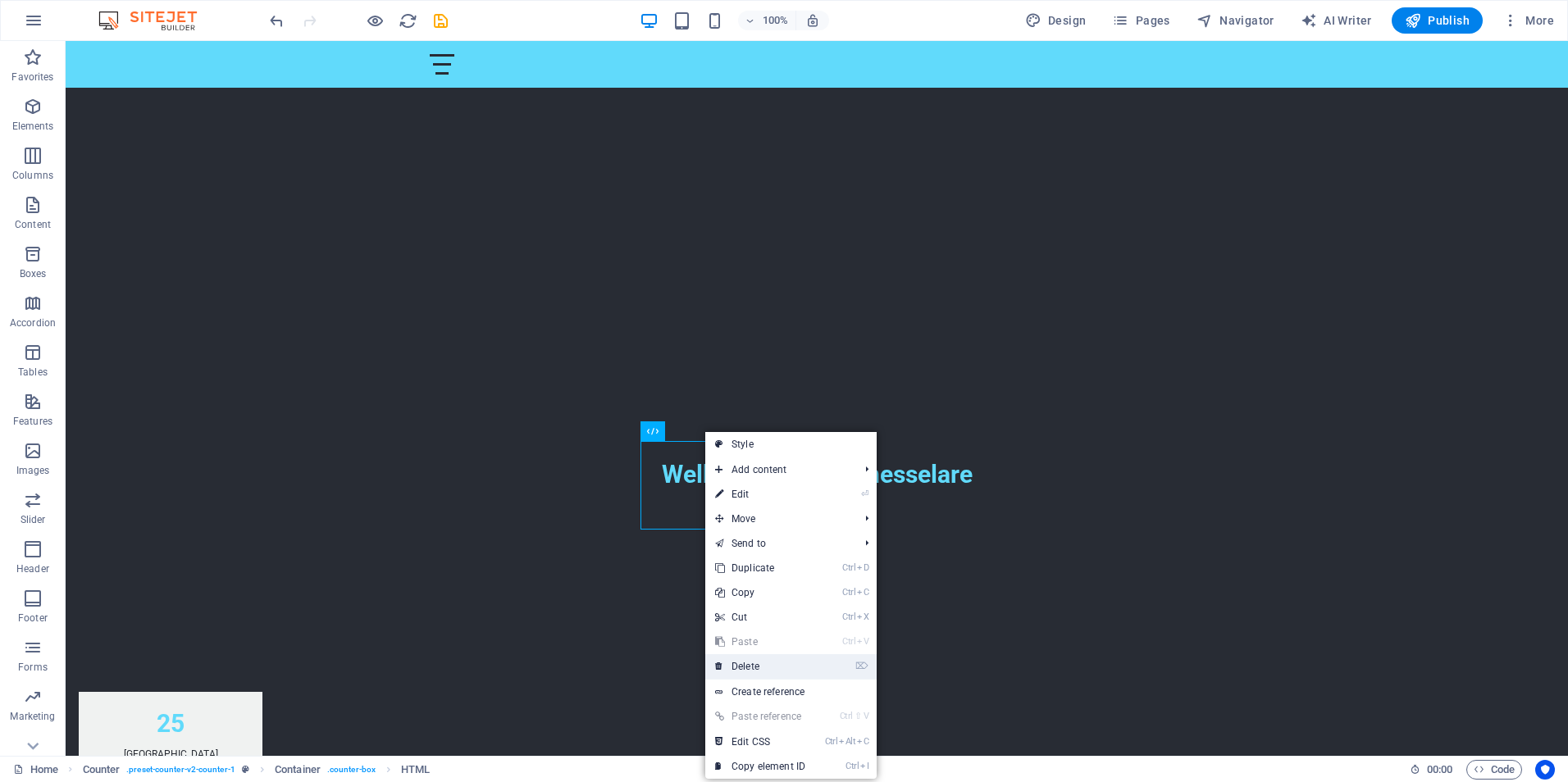
click at [747, 663] on link "⌦ Delete" at bounding box center [760, 666] width 110 height 25
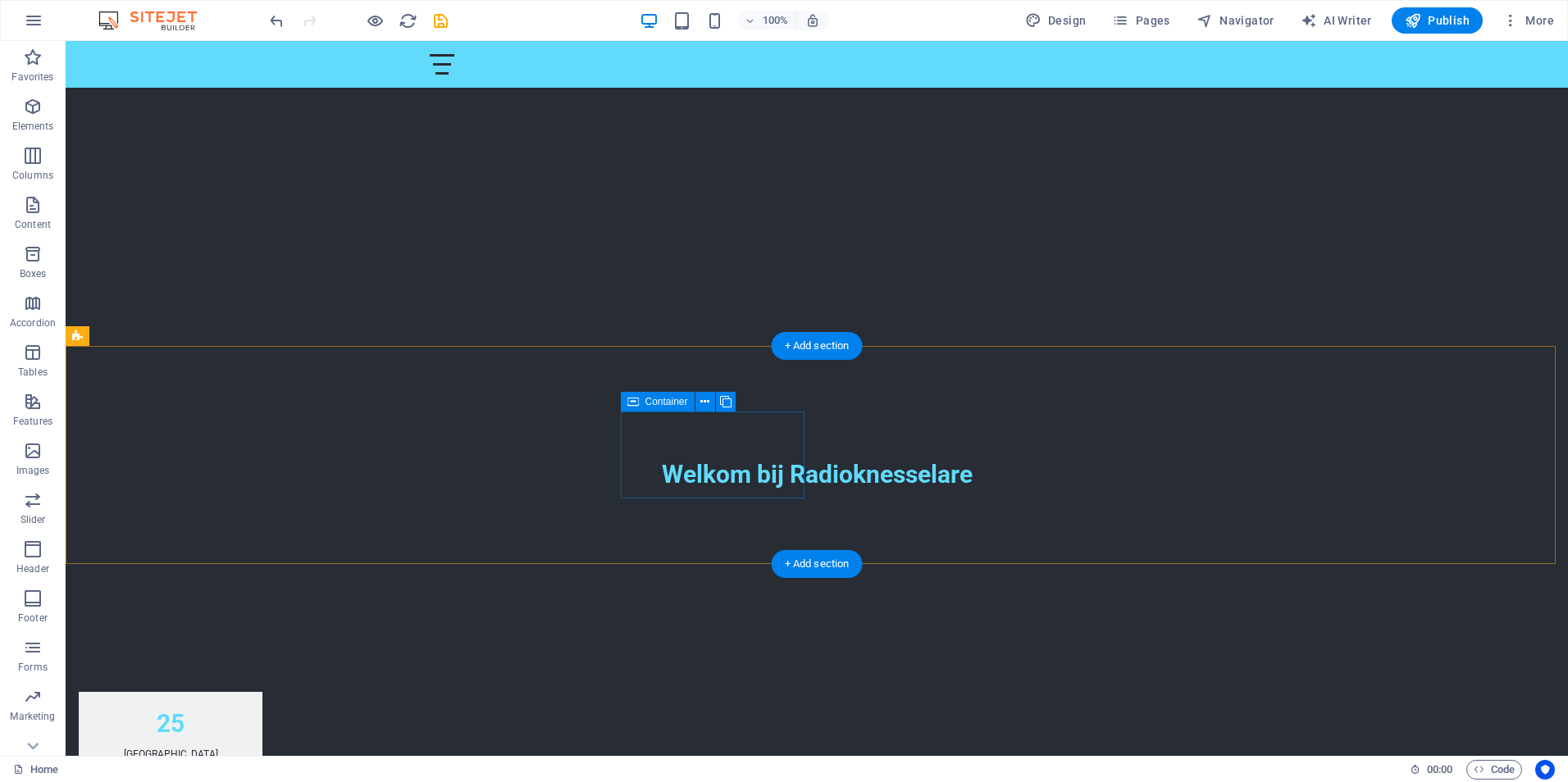
click at [701, 401] on icon at bounding box center [705, 402] width 9 height 17
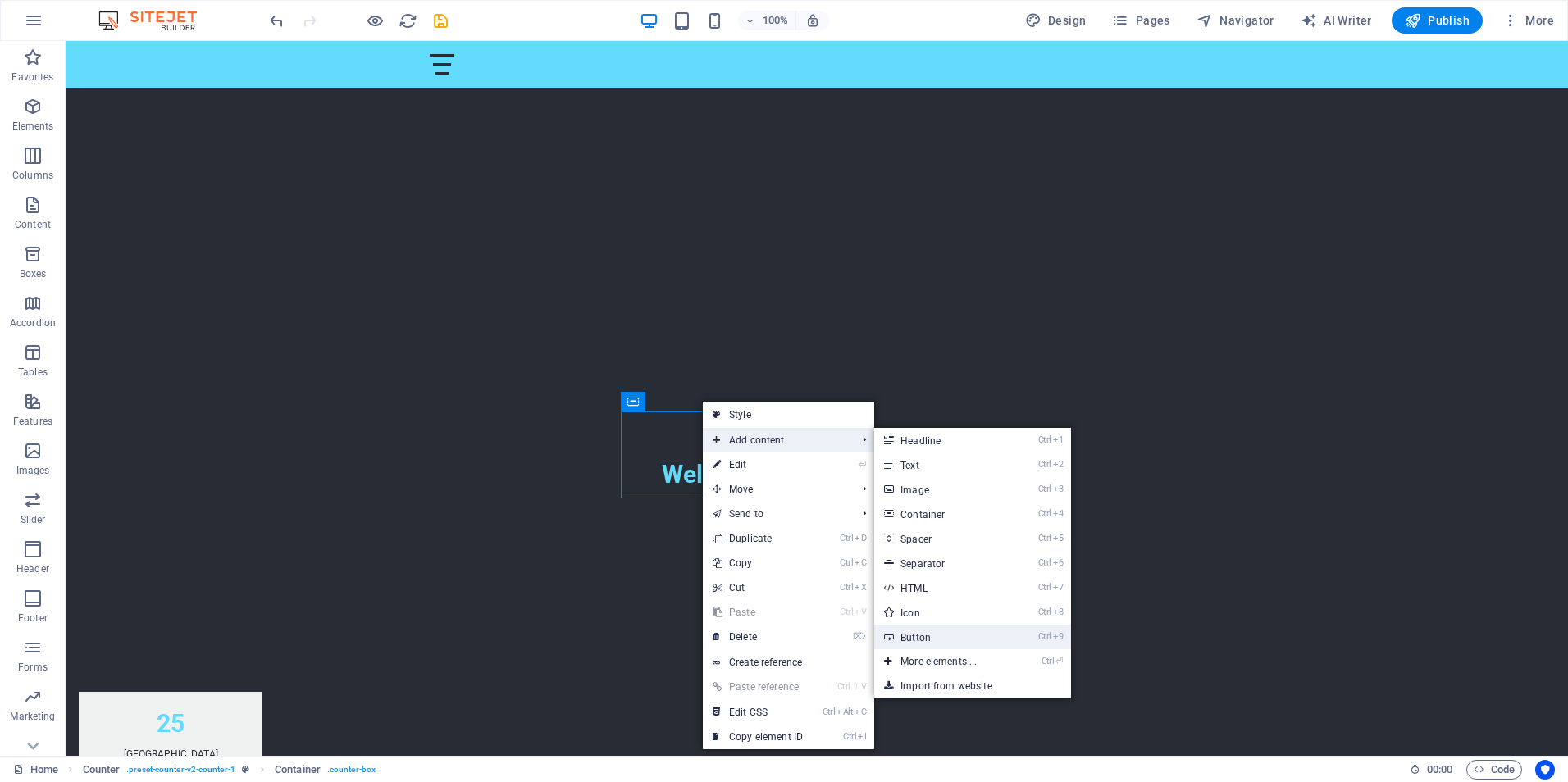
click at [918, 636] on link "Ctrl 9 Button" at bounding box center [942, 637] width 136 height 25
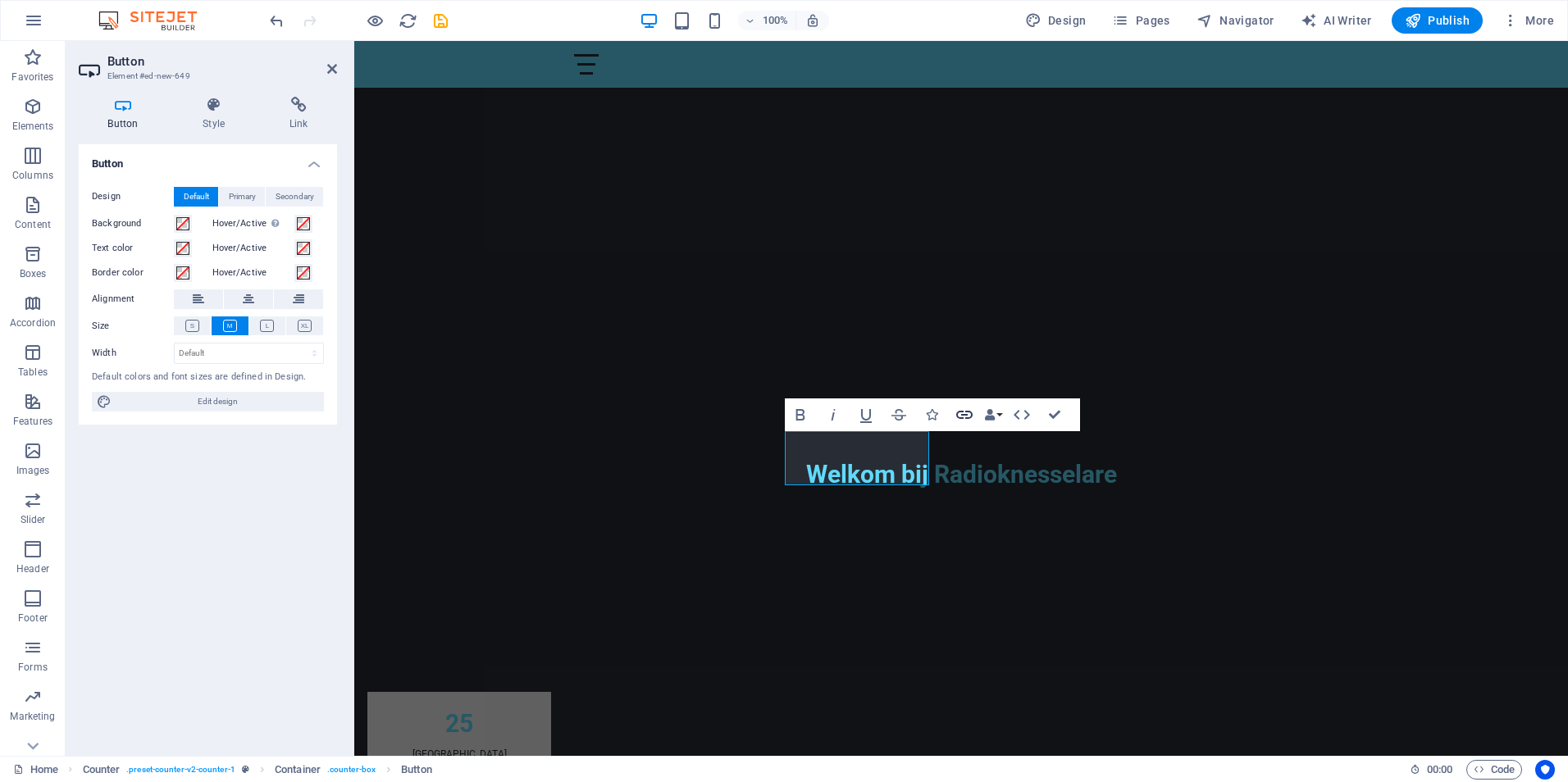
click at [957, 416] on icon "button" at bounding box center [964, 415] width 17 height 8
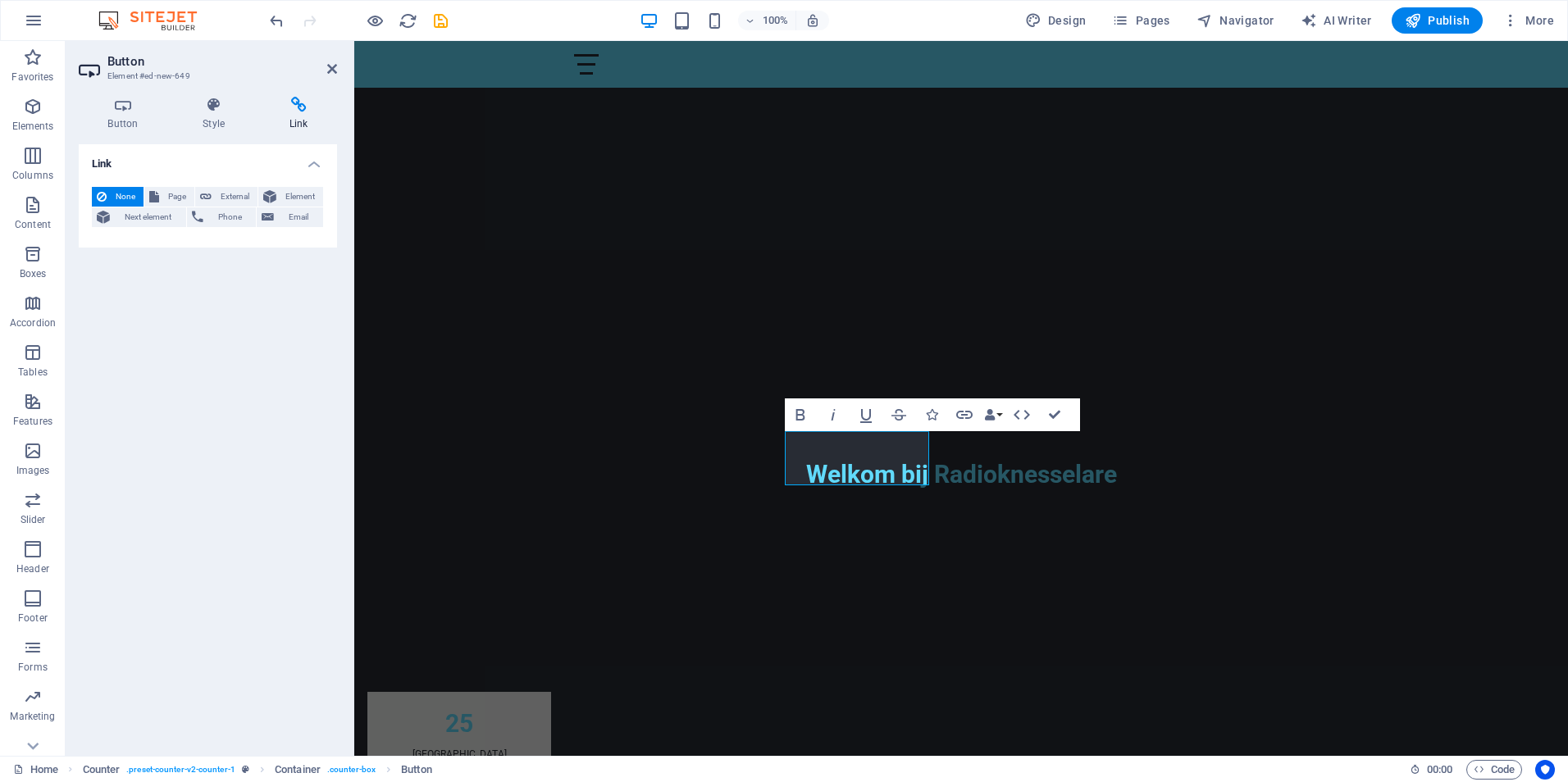
click at [292, 103] on icon at bounding box center [298, 105] width 77 height 17
click at [308, 165] on h4 "Link" at bounding box center [208, 159] width 258 height 30
click at [308, 165] on h4 "Link" at bounding box center [208, 164] width 258 height 40
click at [125, 113] on h4 "Button" at bounding box center [126, 114] width 95 height 35
